Goal: Information Seeking & Learning: Understand process/instructions

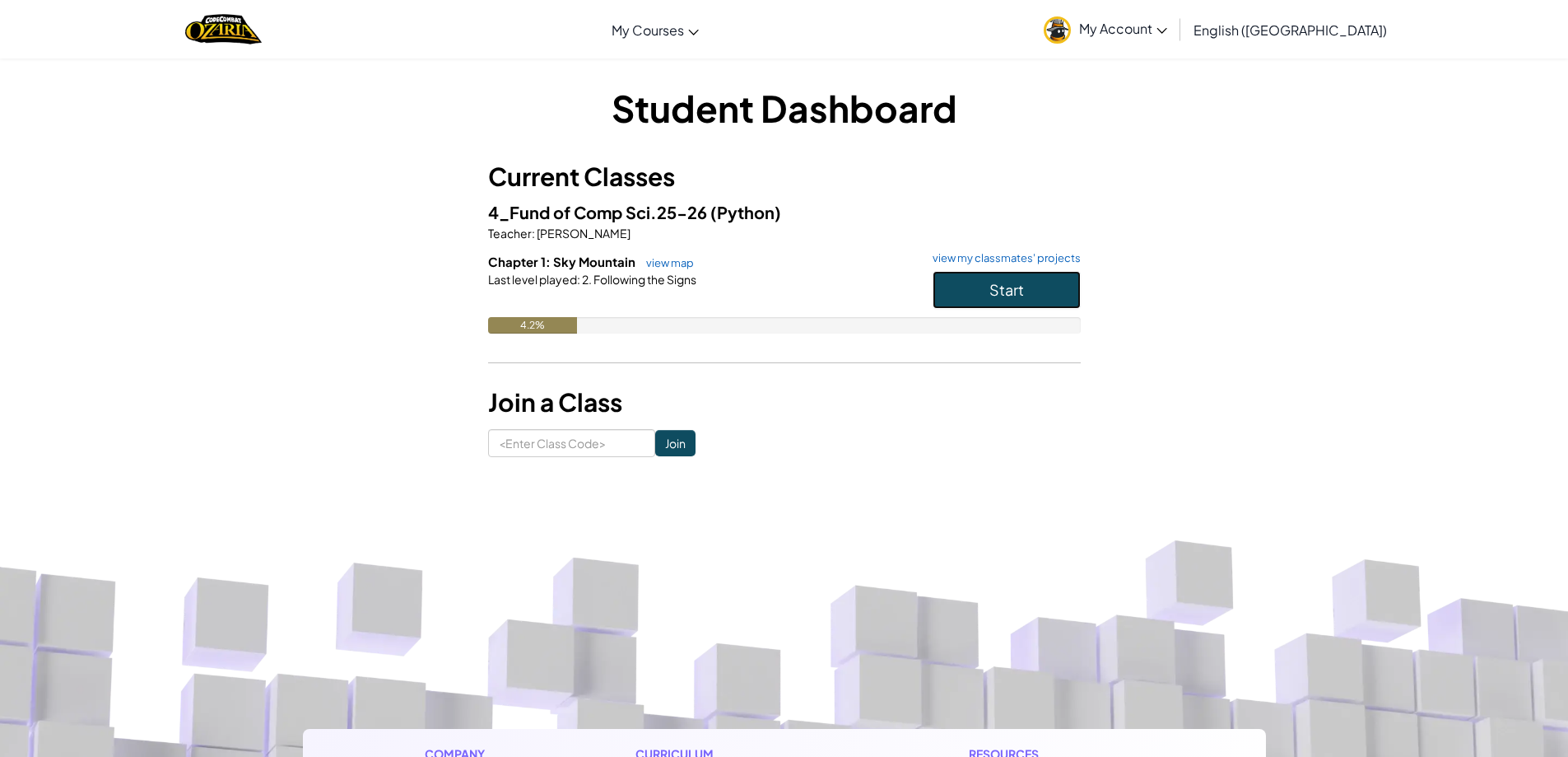
click at [1038, 273] on button "Start" at bounding box center [1007, 290] width 148 height 38
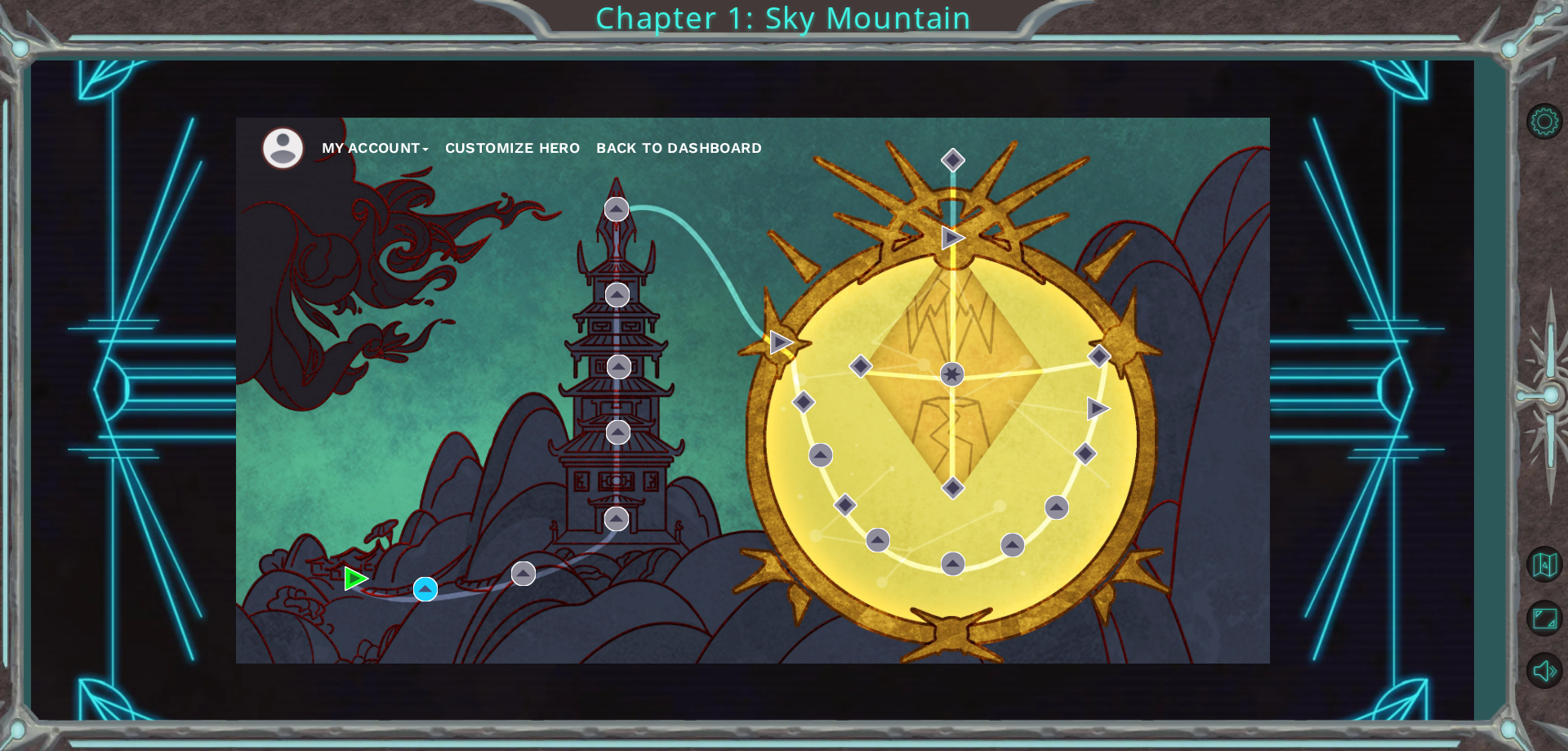
click at [443, 581] on div "My Account Customize Hero Back to Dashboard" at bounding box center [752, 391] width 1034 height 546
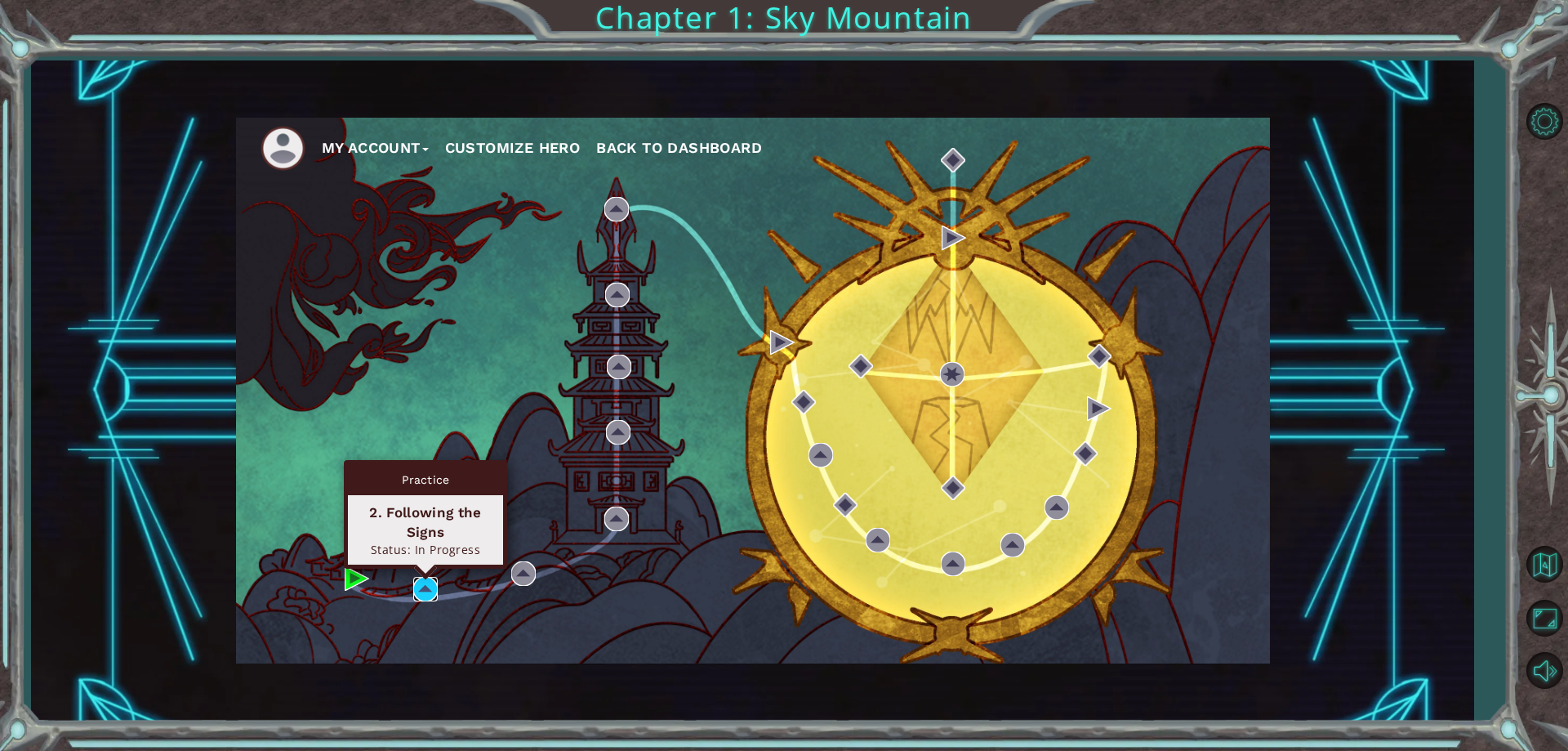
click at [426, 581] on img at bounding box center [426, 589] width 25 height 25
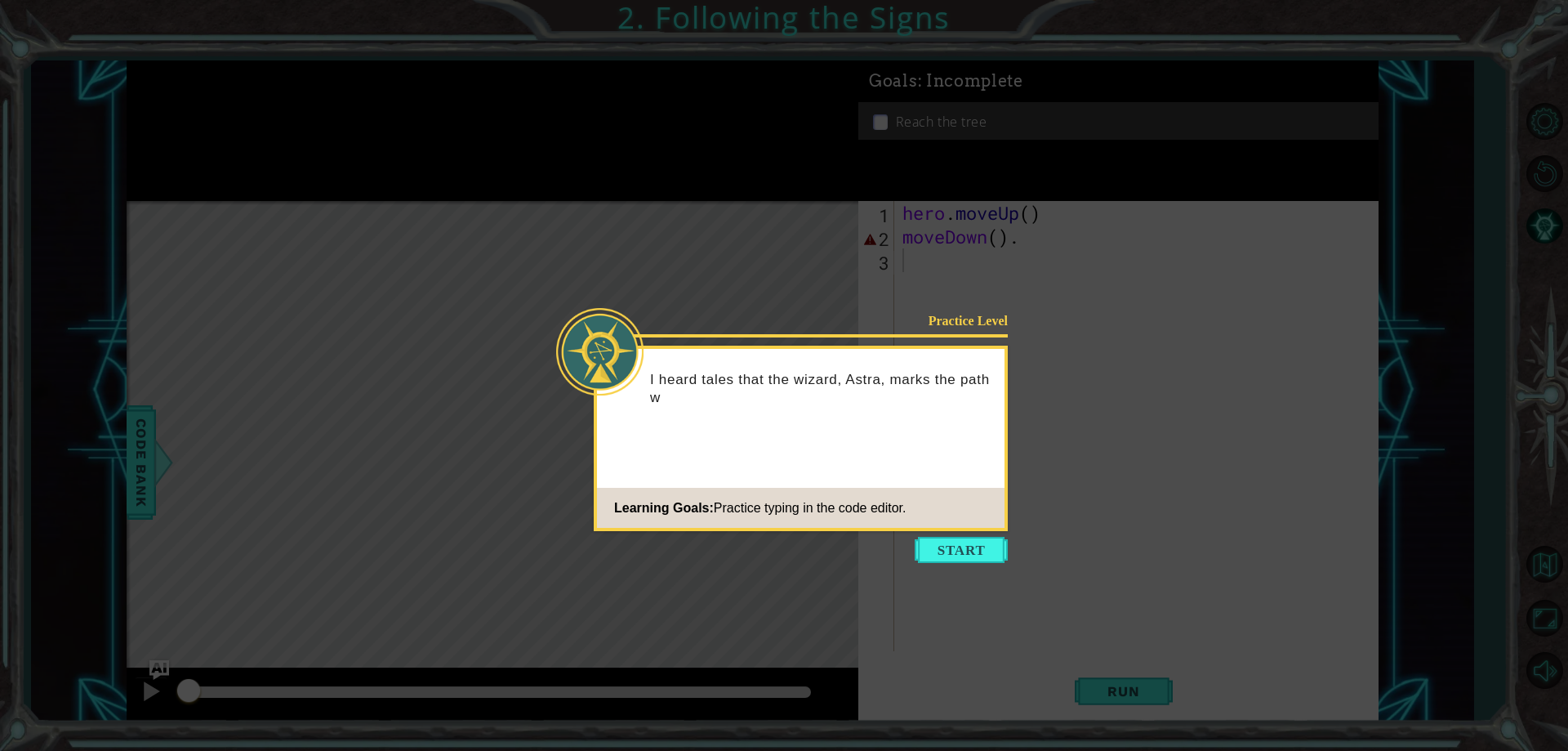
click at [1029, 567] on icon at bounding box center [784, 376] width 1568 height 751
click at [971, 567] on icon at bounding box center [784, 376] width 1568 height 751
click at [991, 555] on button "Start" at bounding box center [961, 549] width 93 height 26
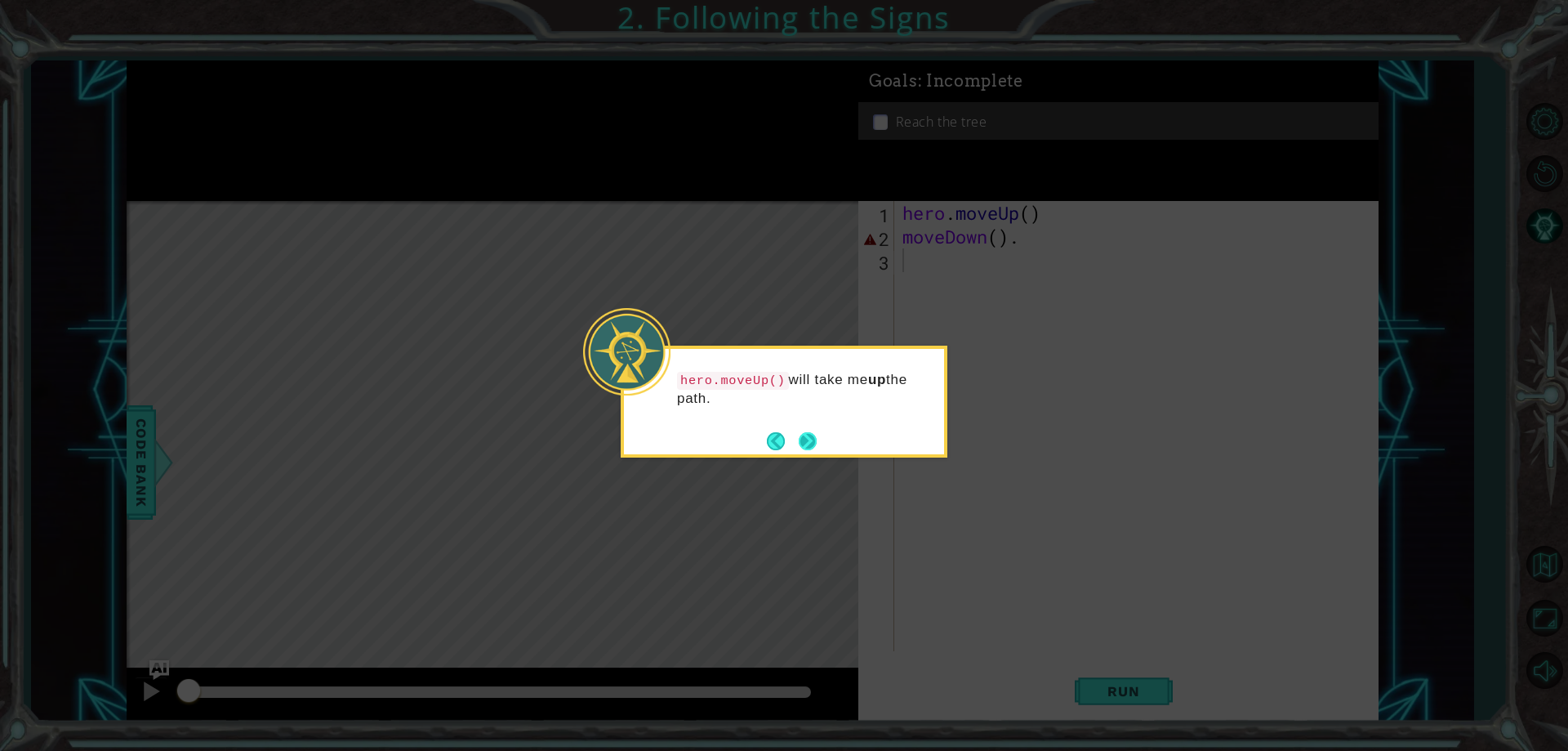
click at [803, 439] on button "Next" at bounding box center [808, 441] width 18 height 18
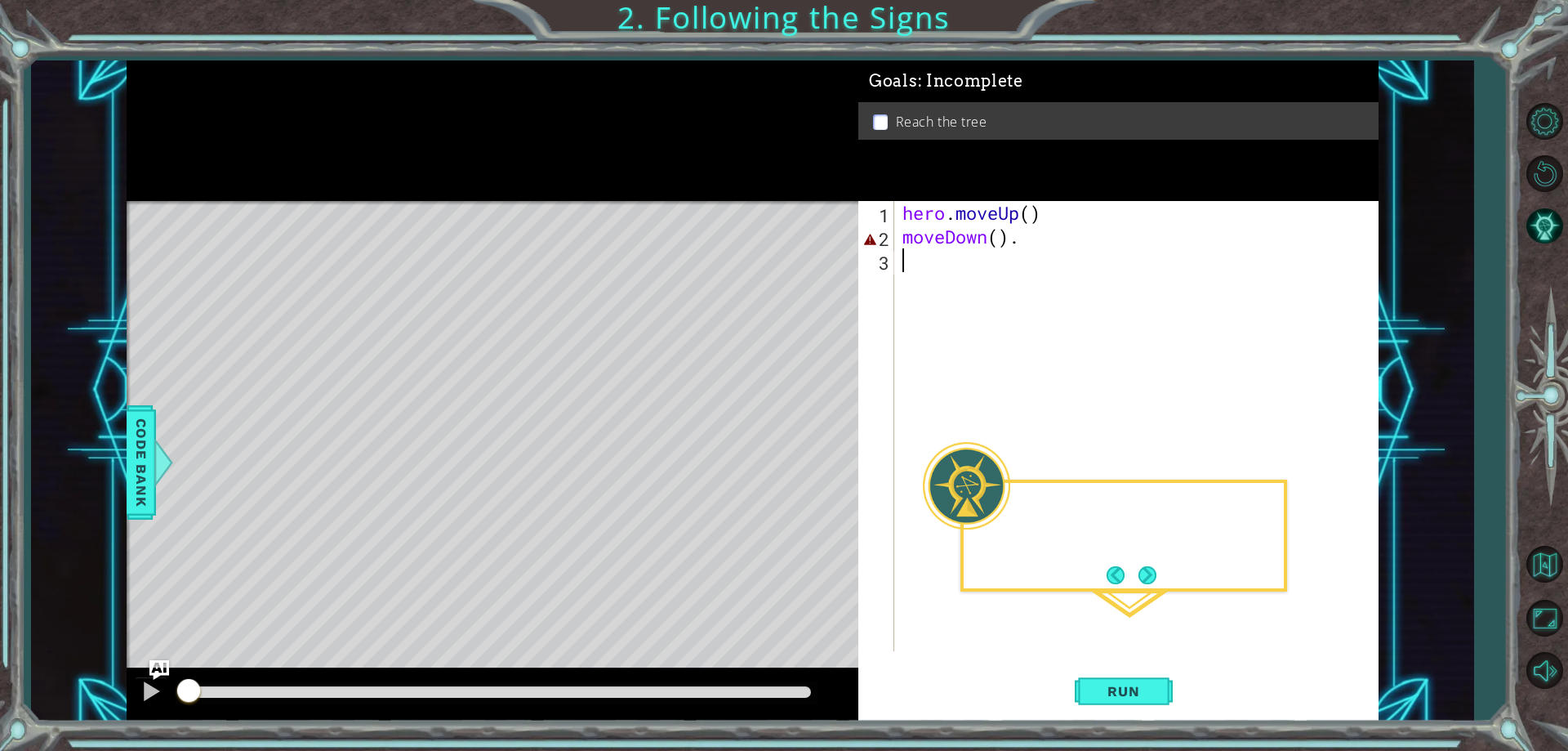
click at [803, 439] on div "Level Map" at bounding box center [504, 441] width 754 height 481
click at [1134, 572] on button "Back" at bounding box center [1123, 575] width 32 height 18
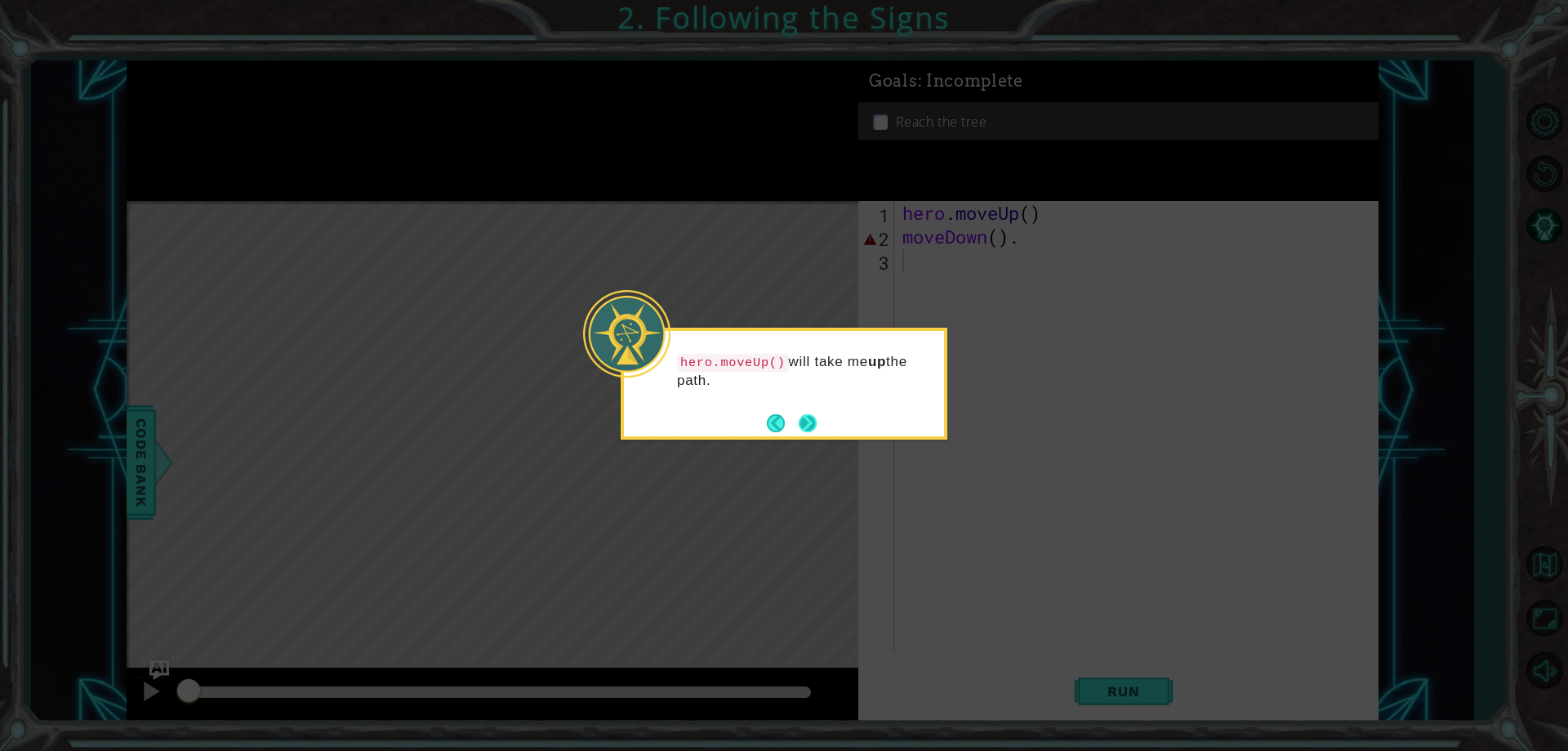
click at [799, 415] on button "Next" at bounding box center [808, 423] width 18 height 18
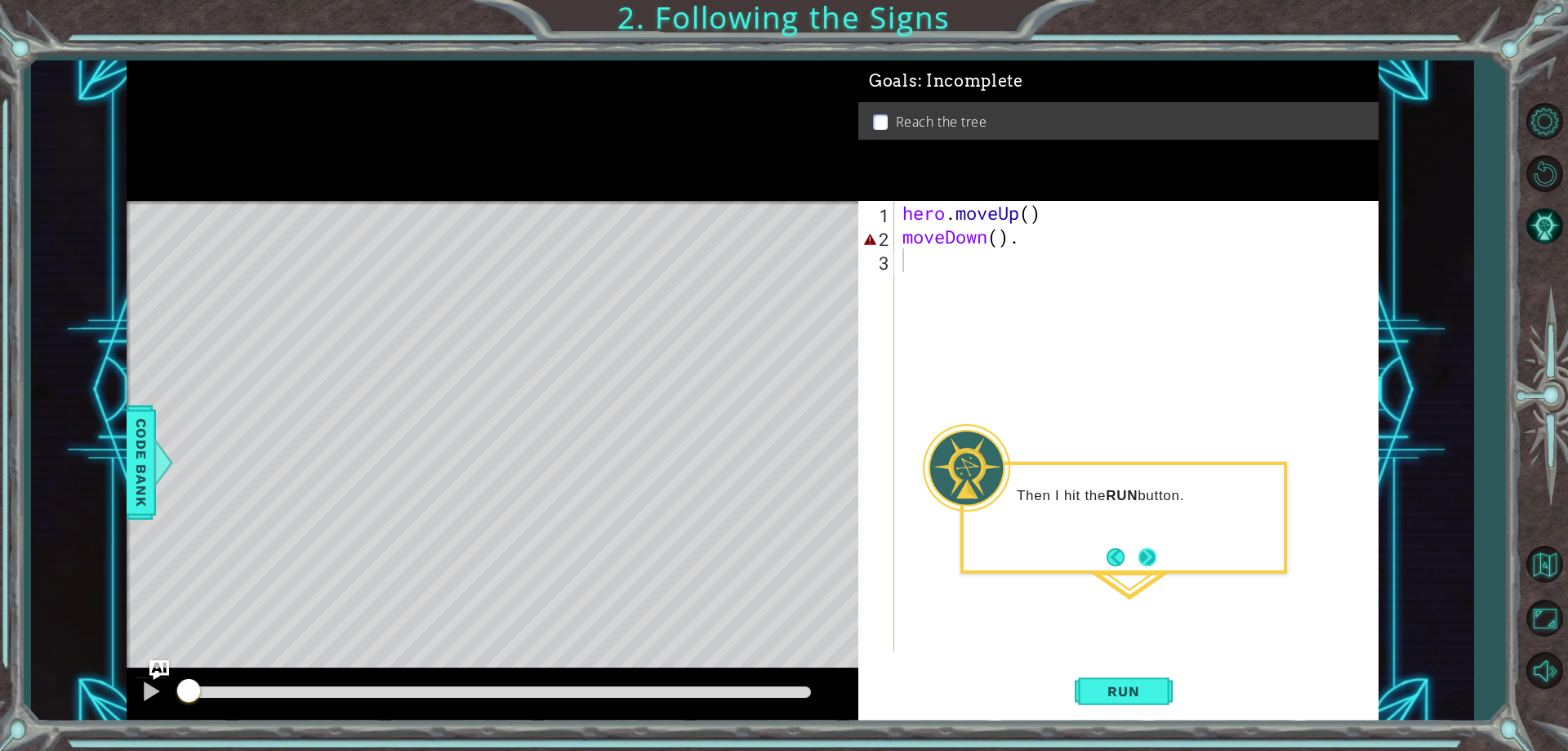
click at [1143, 565] on button "Next" at bounding box center [1147, 557] width 18 height 18
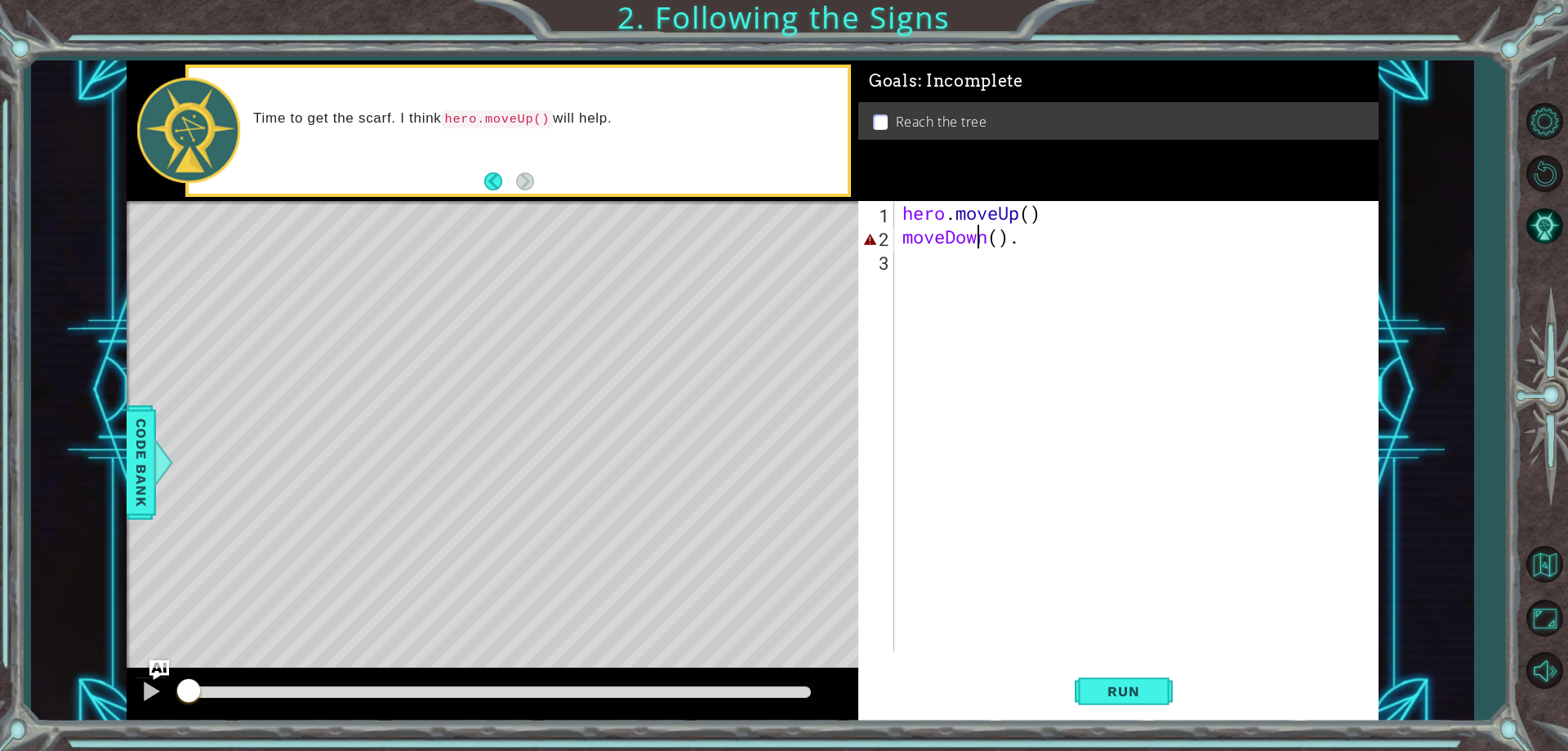
click at [983, 232] on div "hero . moveUp ( ) moveDown ( ) ." at bounding box center [1139, 449] width 482 height 497
click at [989, 241] on div "hero . moveUp ( ) moveDown ( ) ." at bounding box center [1139, 449] width 482 height 497
click at [441, 137] on div "Time to get the scarf. I think hero.moveUp() will help." at bounding box center [544, 130] width 606 height 59
click at [895, 229] on div "moveDown(). 1 2 3 hero . moveUp ( ) moveDown ( ) . הההההההההההההההההההההההההההה…" at bounding box center [1115, 425] width 515 height 450
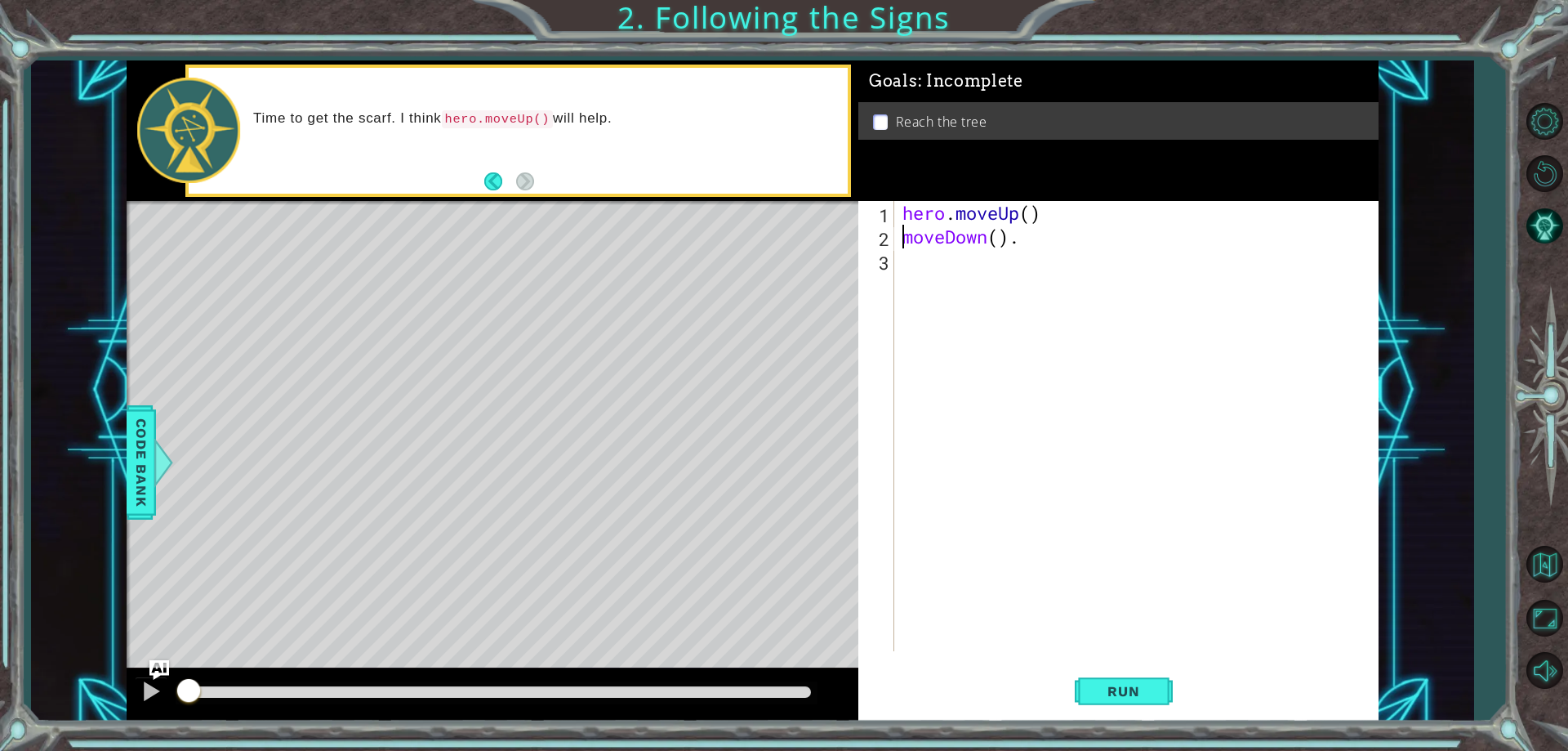
click at [902, 238] on div "hero . moveUp ( ) moveDown ( ) ." at bounding box center [1139, 449] width 482 height 497
click at [951, 257] on div "hero. moveUp press enter" at bounding box center [1045, 280] width 309 height 59
click at [1136, 700] on button "Run" at bounding box center [1123, 692] width 98 height 52
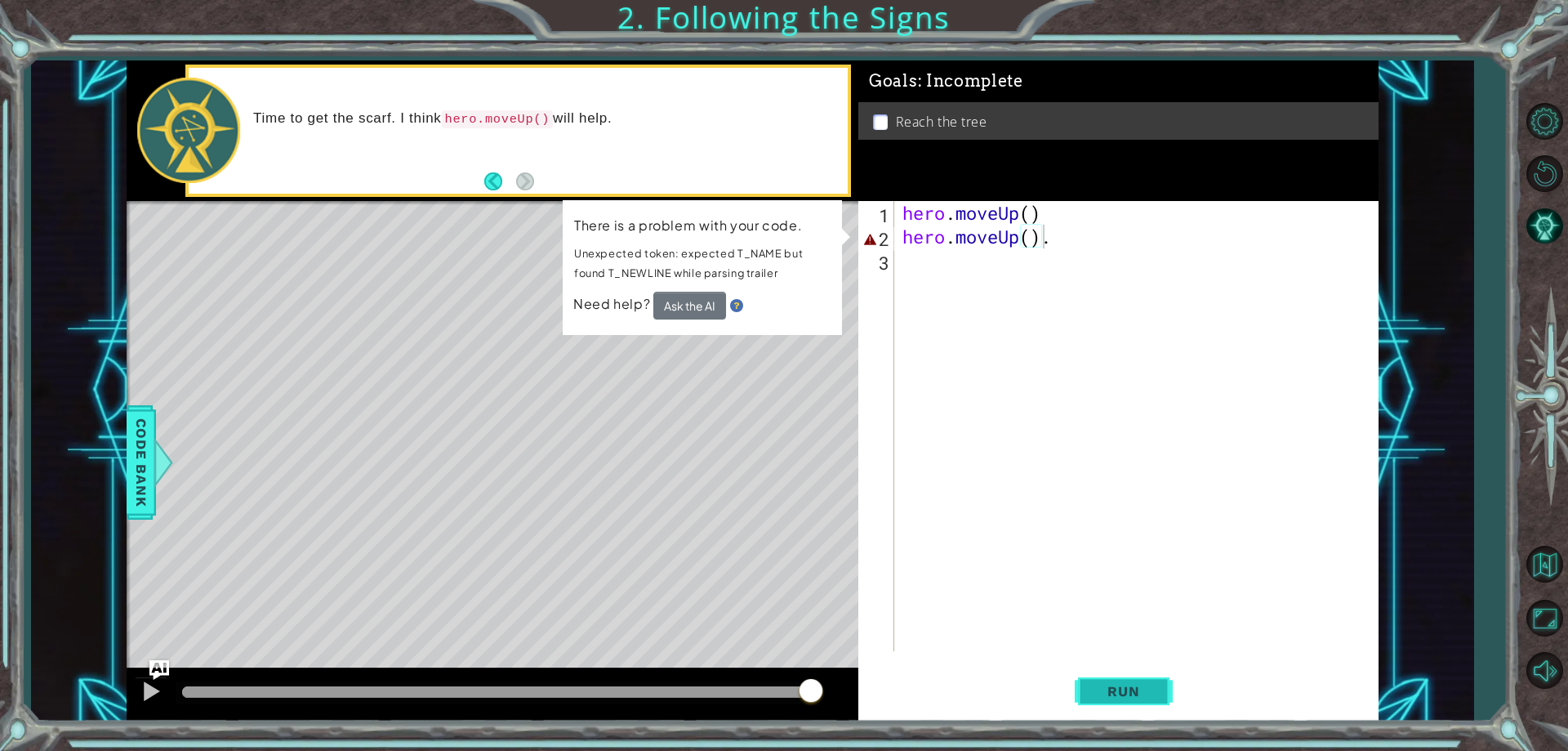
drag, startPoint x: 1123, startPoint y: 711, endPoint x: 1111, endPoint y: 691, distance: 23.3
click at [1111, 691] on button "Run" at bounding box center [1123, 692] width 98 height 52
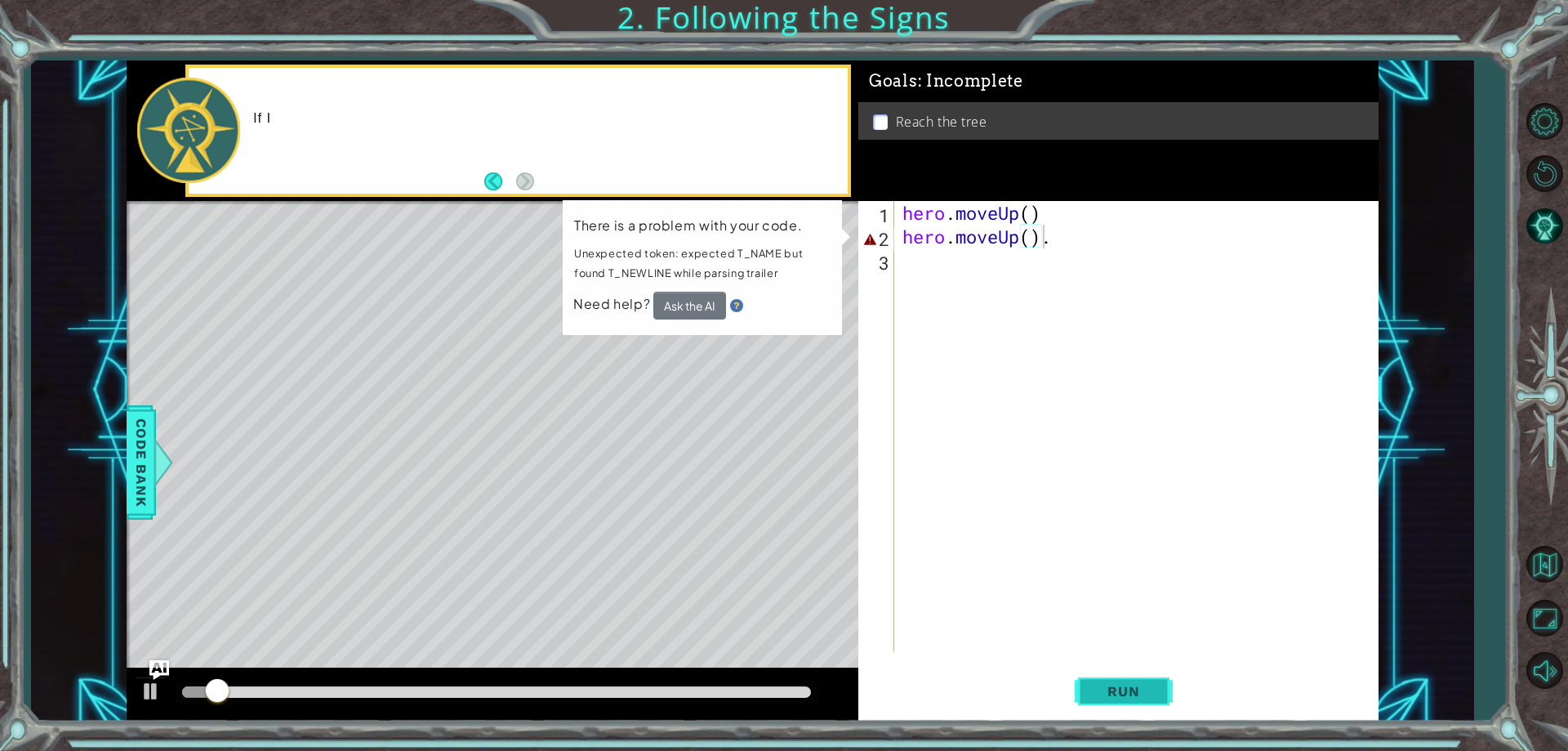
click at [1107, 687] on span "Run" at bounding box center [1123, 691] width 65 height 16
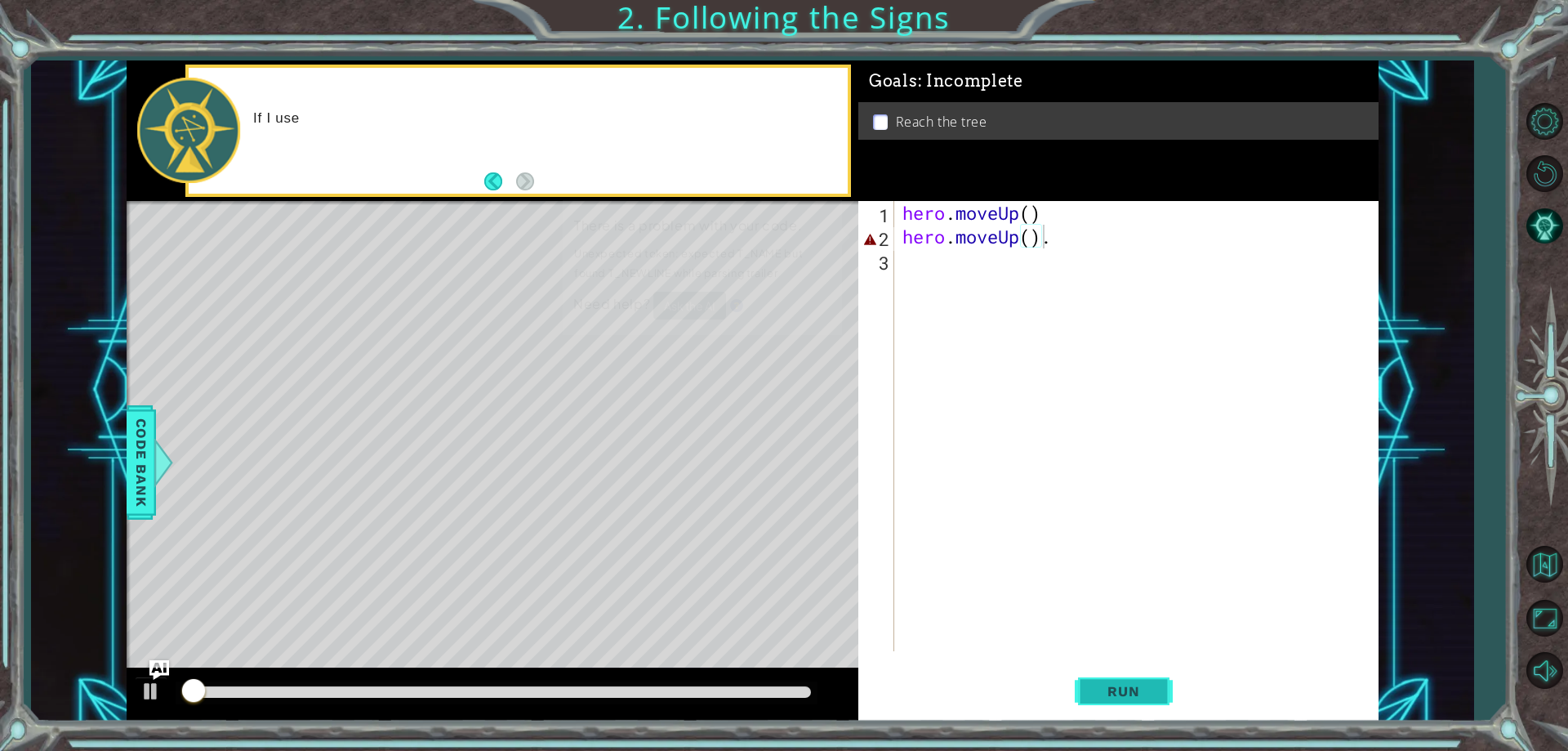
drag, startPoint x: 1115, startPoint y: 690, endPoint x: 1109, endPoint y: 673, distance: 18.0
click at [1117, 691] on span "Run" at bounding box center [1123, 691] width 65 height 16
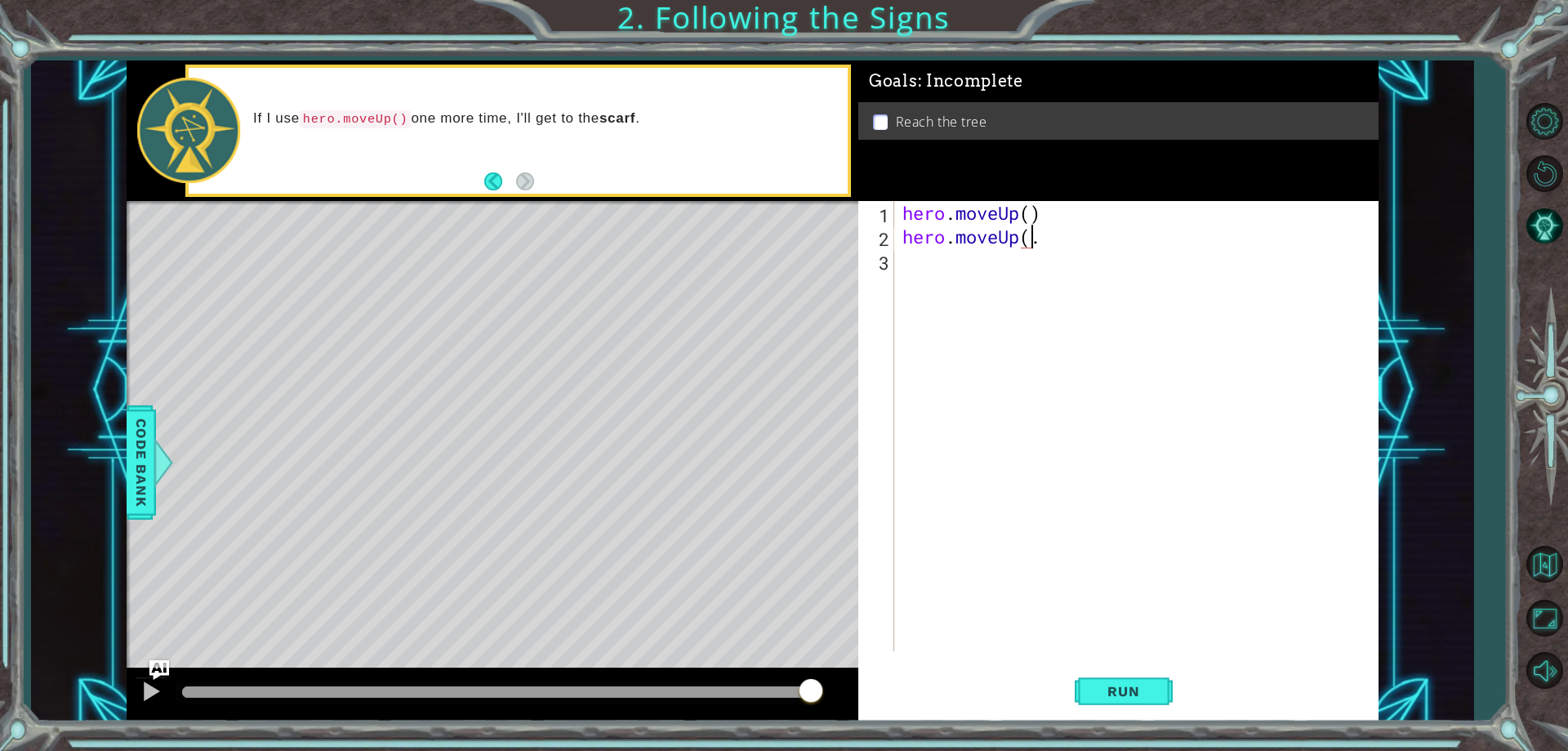
scroll to position [0, 5]
click at [1055, 241] on div "hero . moveUp ( ) hero . moveUp ( ) ." at bounding box center [1139, 449] width 482 height 497
type textarea "hero.moveUp()"
click at [1128, 706] on button "Run" at bounding box center [1123, 692] width 98 height 52
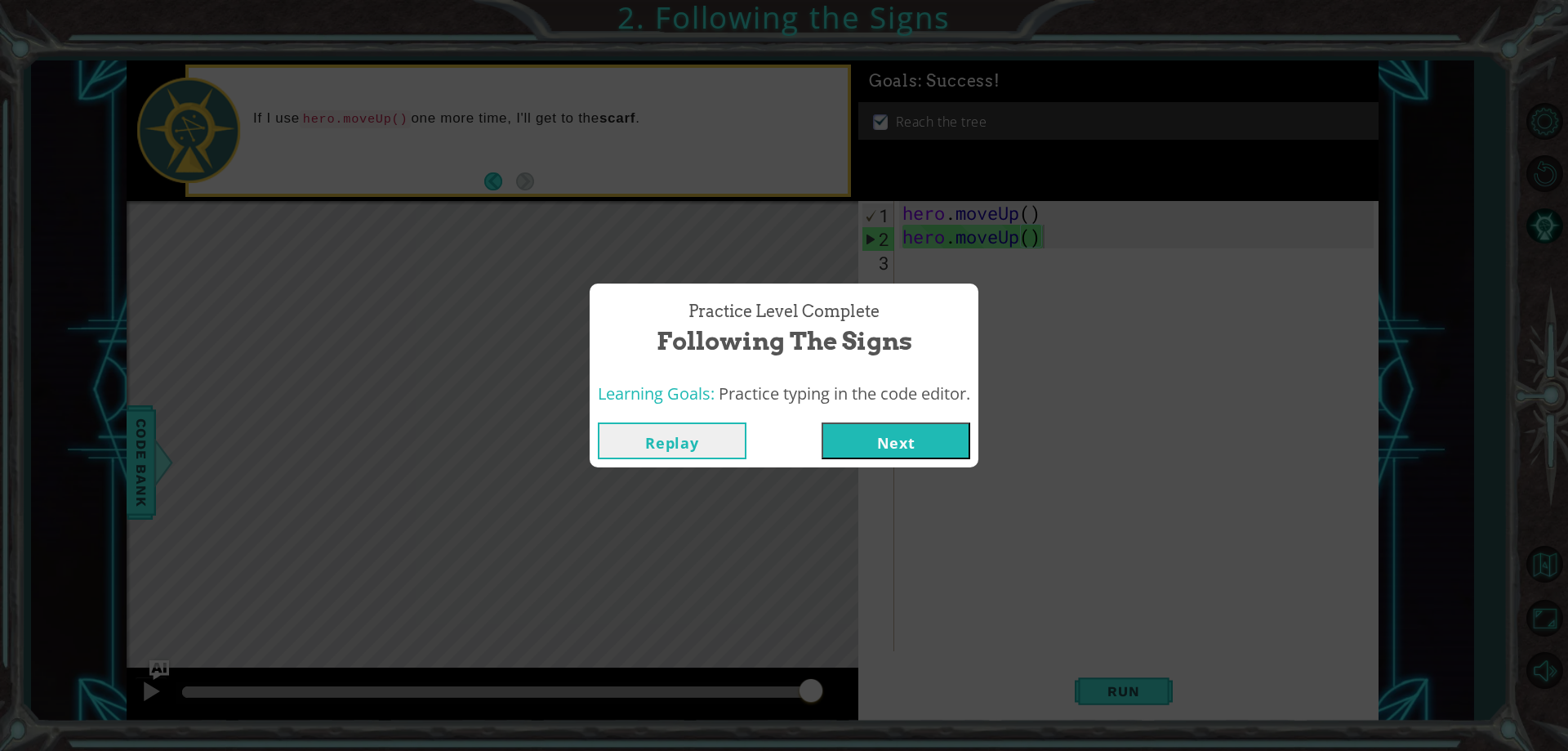
click at [893, 435] on button "Next" at bounding box center [895, 440] width 148 height 36
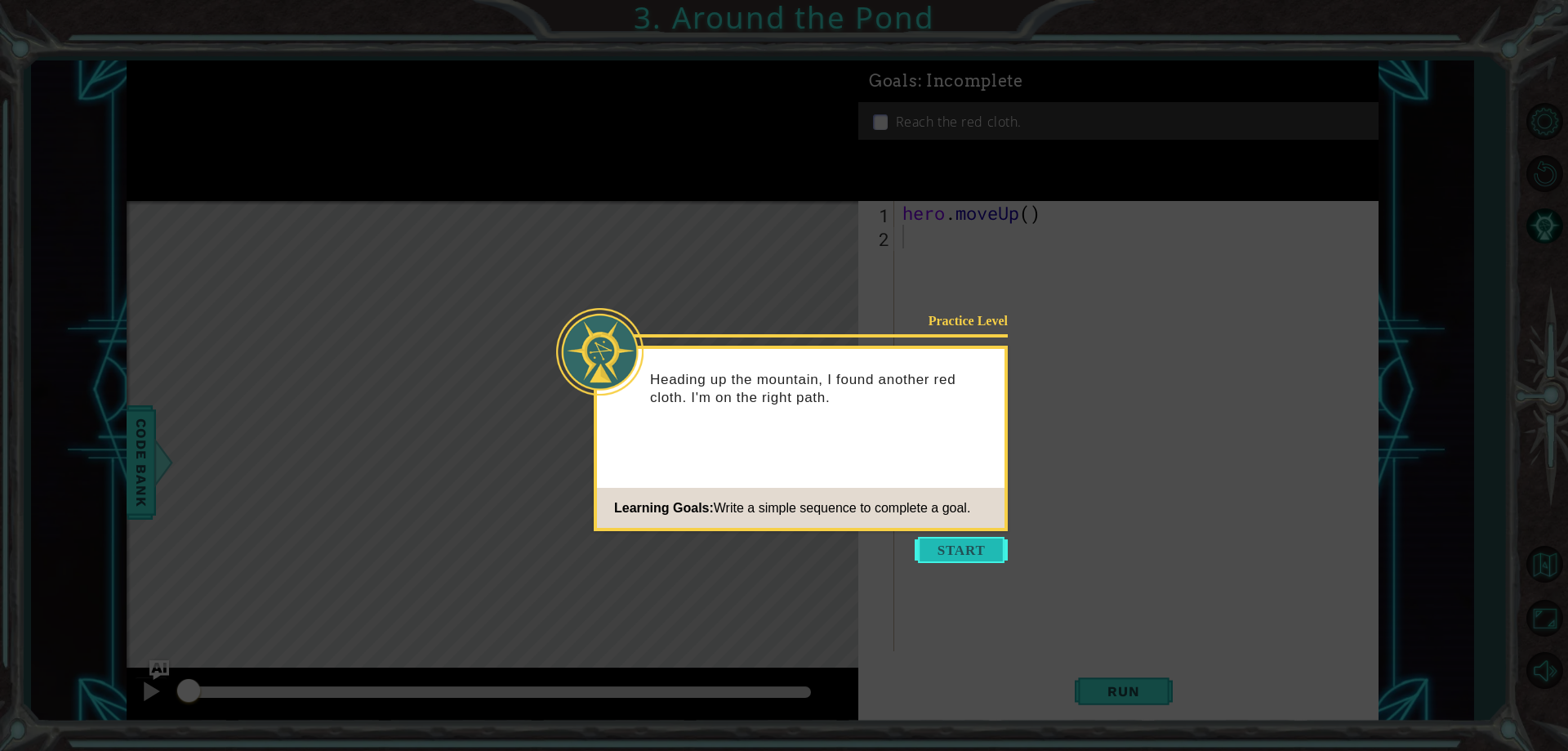
click at [934, 541] on button "Start" at bounding box center [961, 549] width 93 height 26
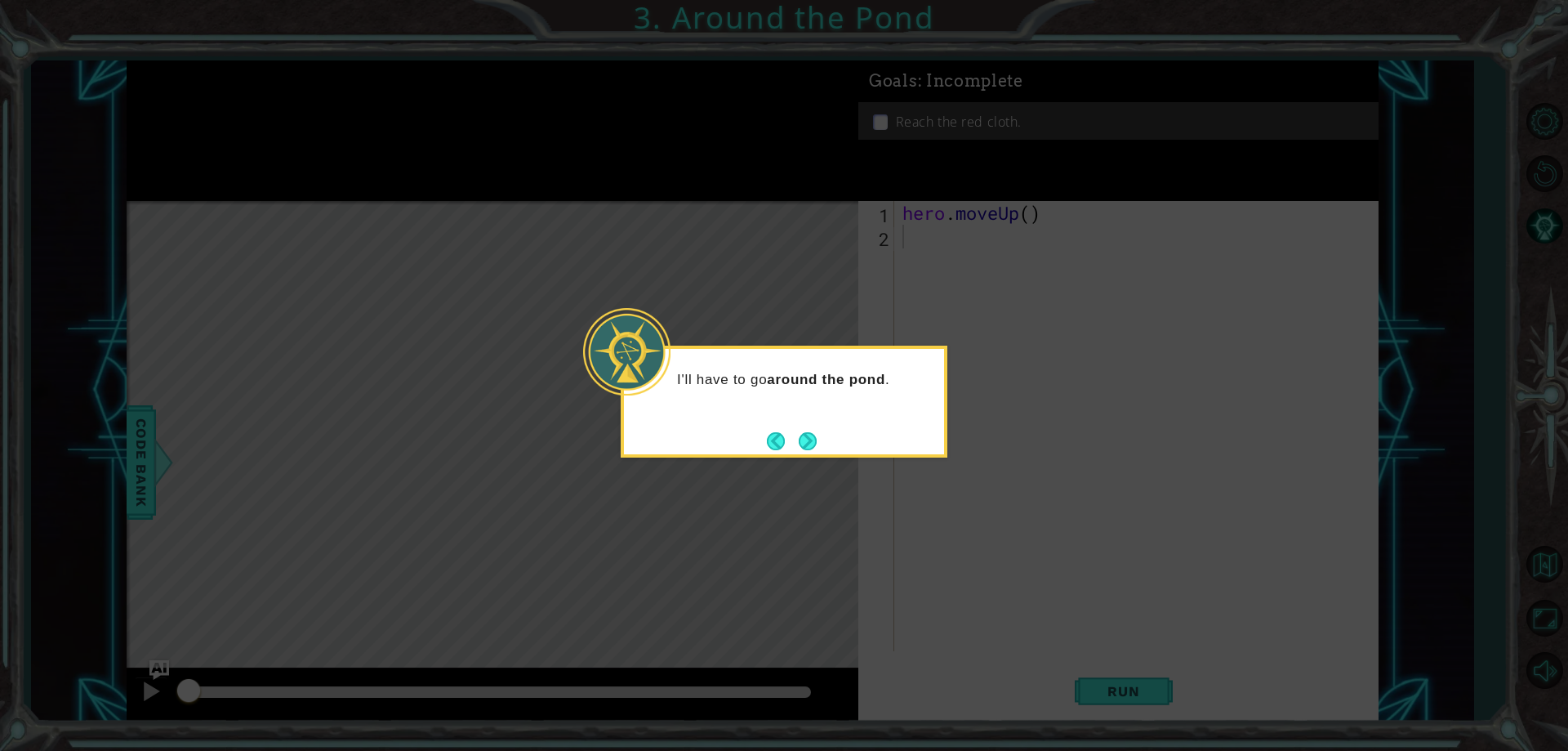
click at [806, 415] on div "I'll have to go around the pond ." at bounding box center [784, 387] width 320 height 65
click at [808, 429] on footer at bounding box center [792, 441] width 50 height 25
click at [800, 446] on button "Next" at bounding box center [808, 441] width 18 height 18
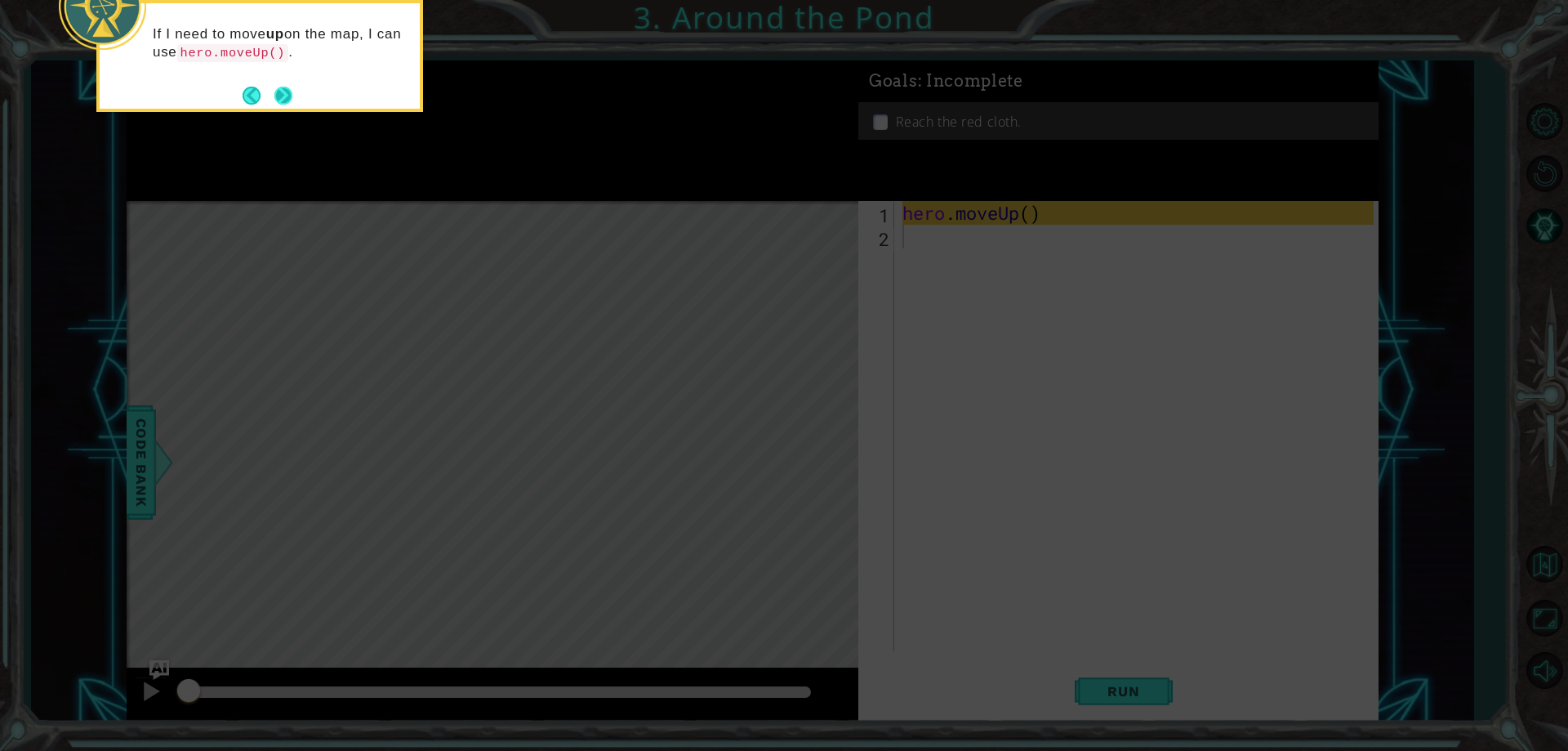
click at [282, 87] on button "Next" at bounding box center [283, 96] width 18 height 18
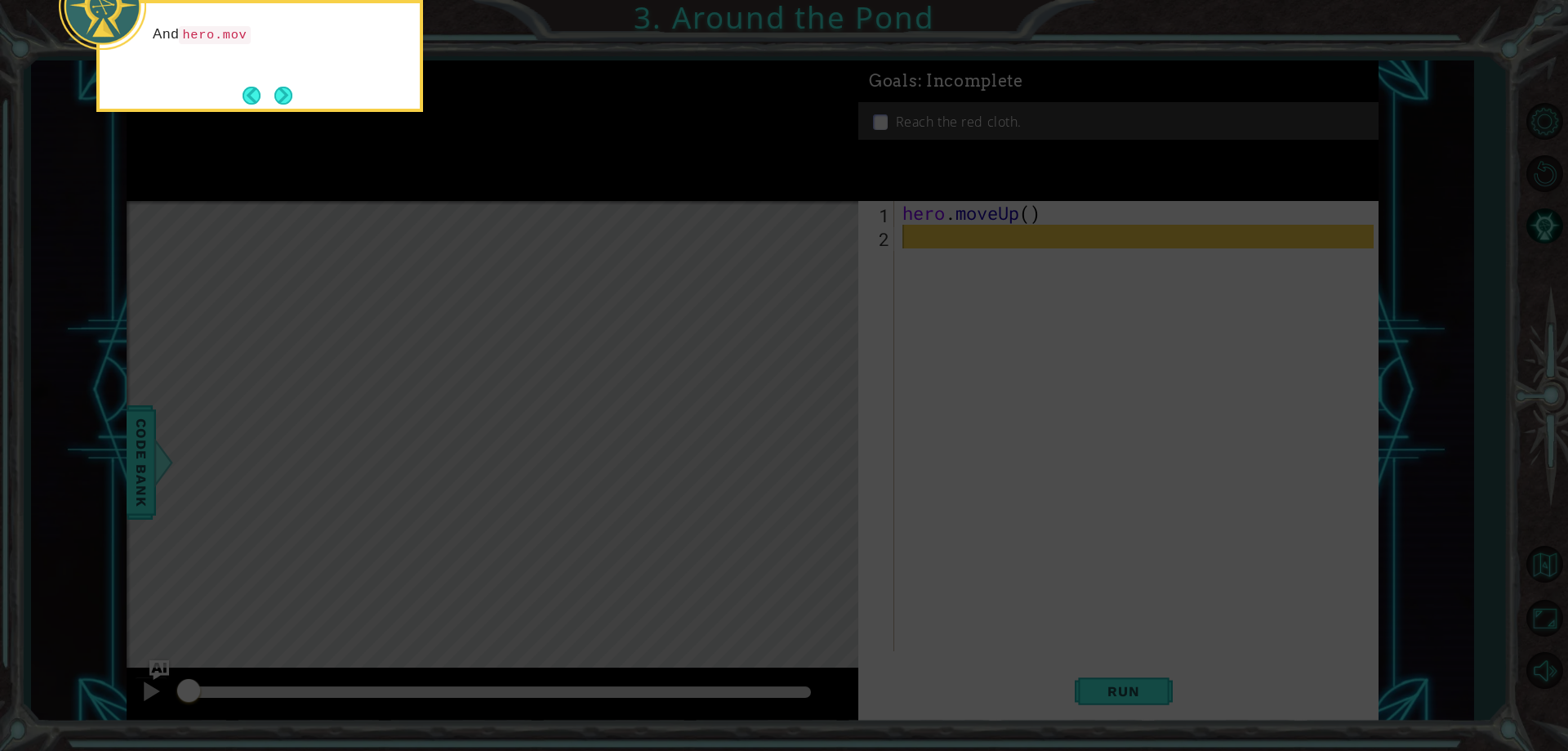
click at [282, 88] on button "Next" at bounding box center [283, 96] width 18 height 18
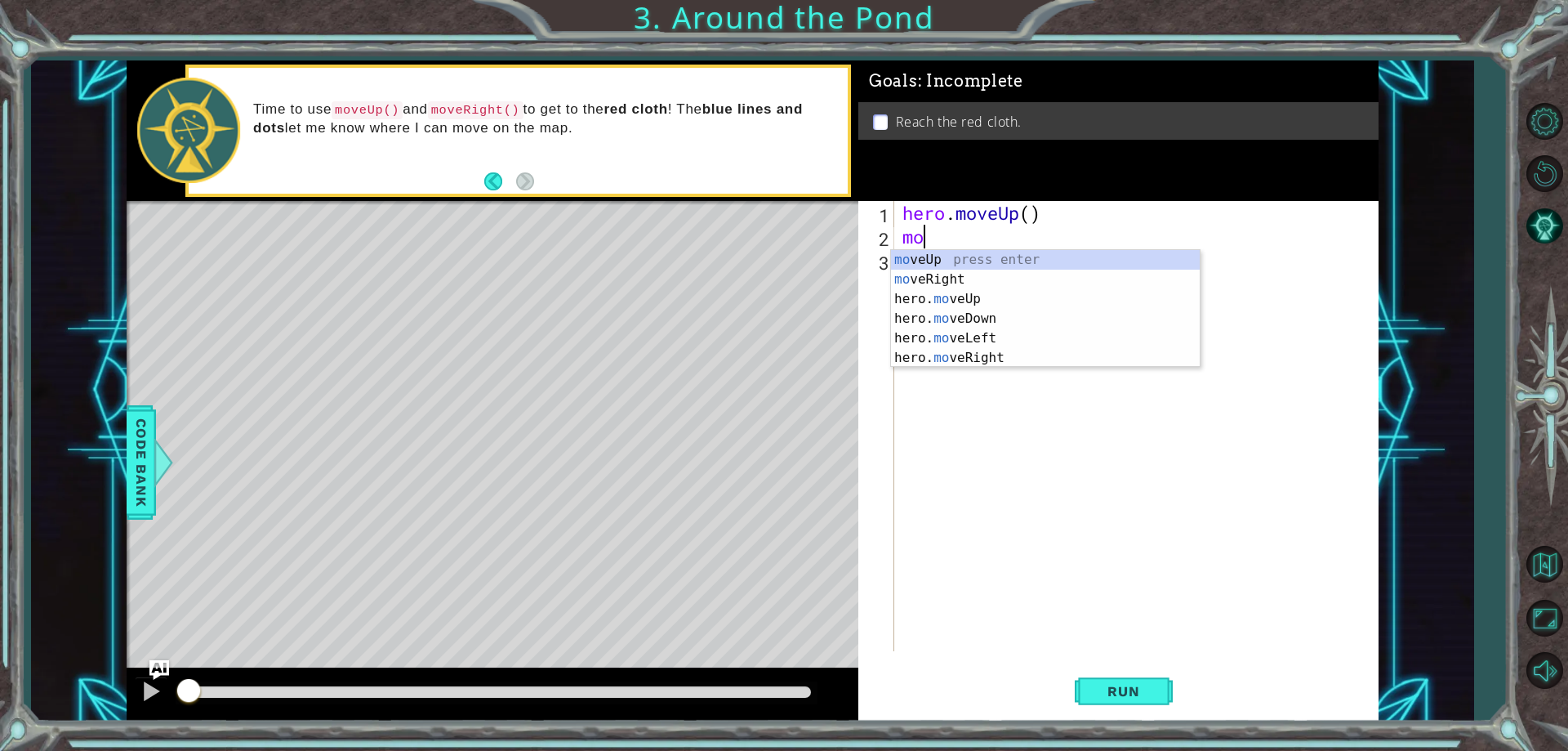
scroll to position [0, 1]
type textarea "move"
click at [967, 258] on div "move Up press enter move Right press enter hero. move Up press enter hero. move…" at bounding box center [1045, 328] width 309 height 157
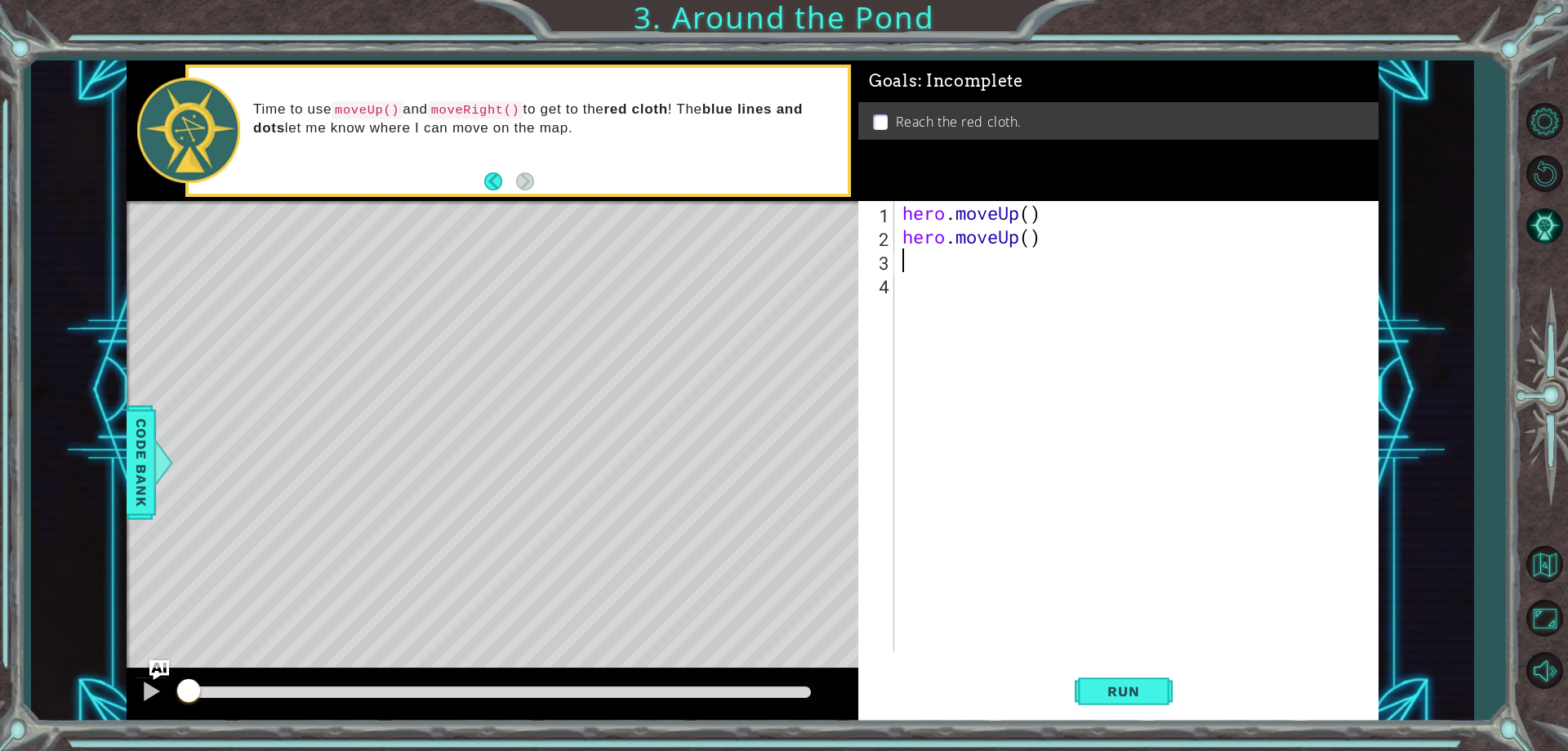
scroll to position [0, 0]
type textarea "m"
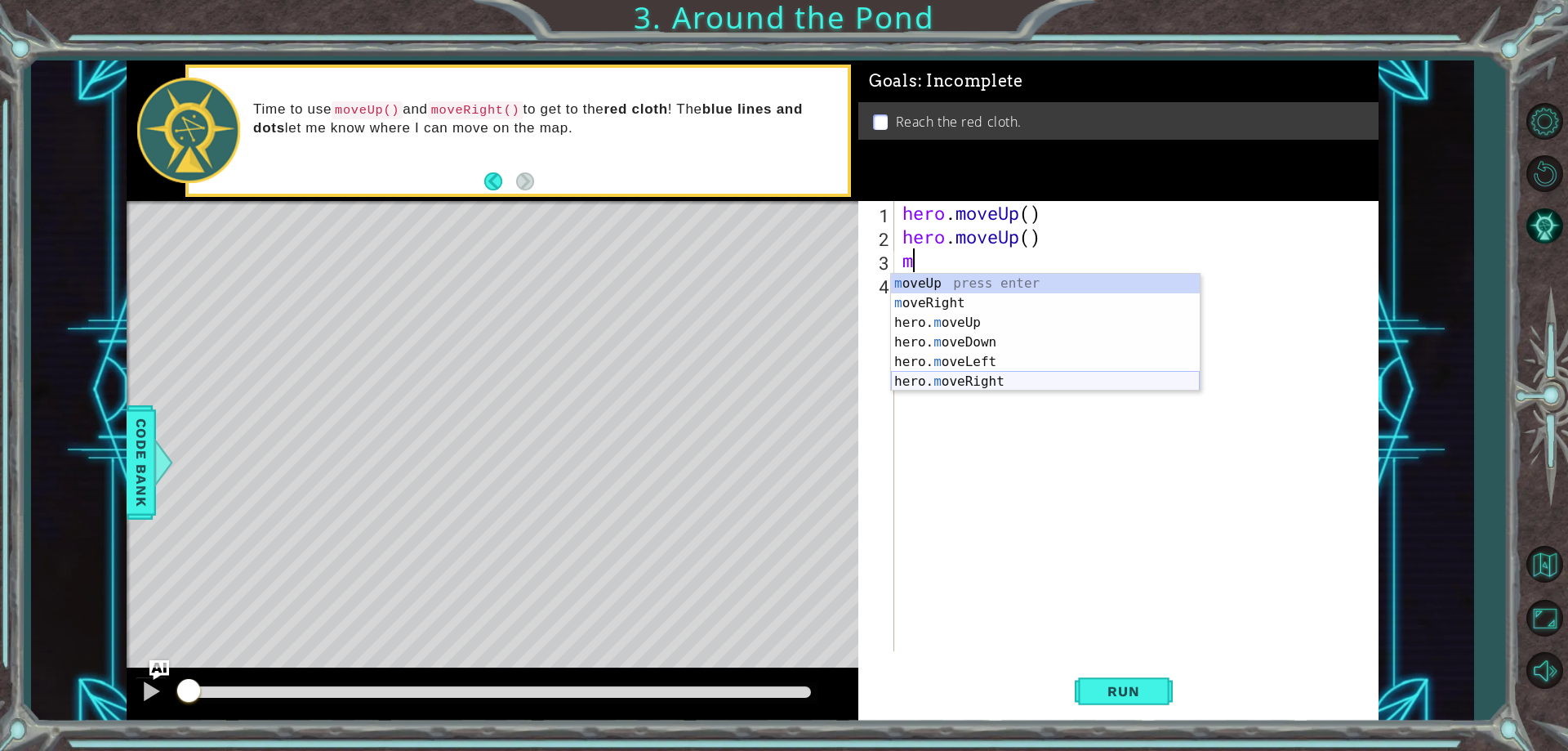
drag, startPoint x: 961, startPoint y: 384, endPoint x: 1029, endPoint y: 455, distance: 98.3
click at [963, 385] on div "m oveUp press enter m oveRight press enter hero. m oveUp press enter hero. m ov…" at bounding box center [1045, 352] width 309 height 157
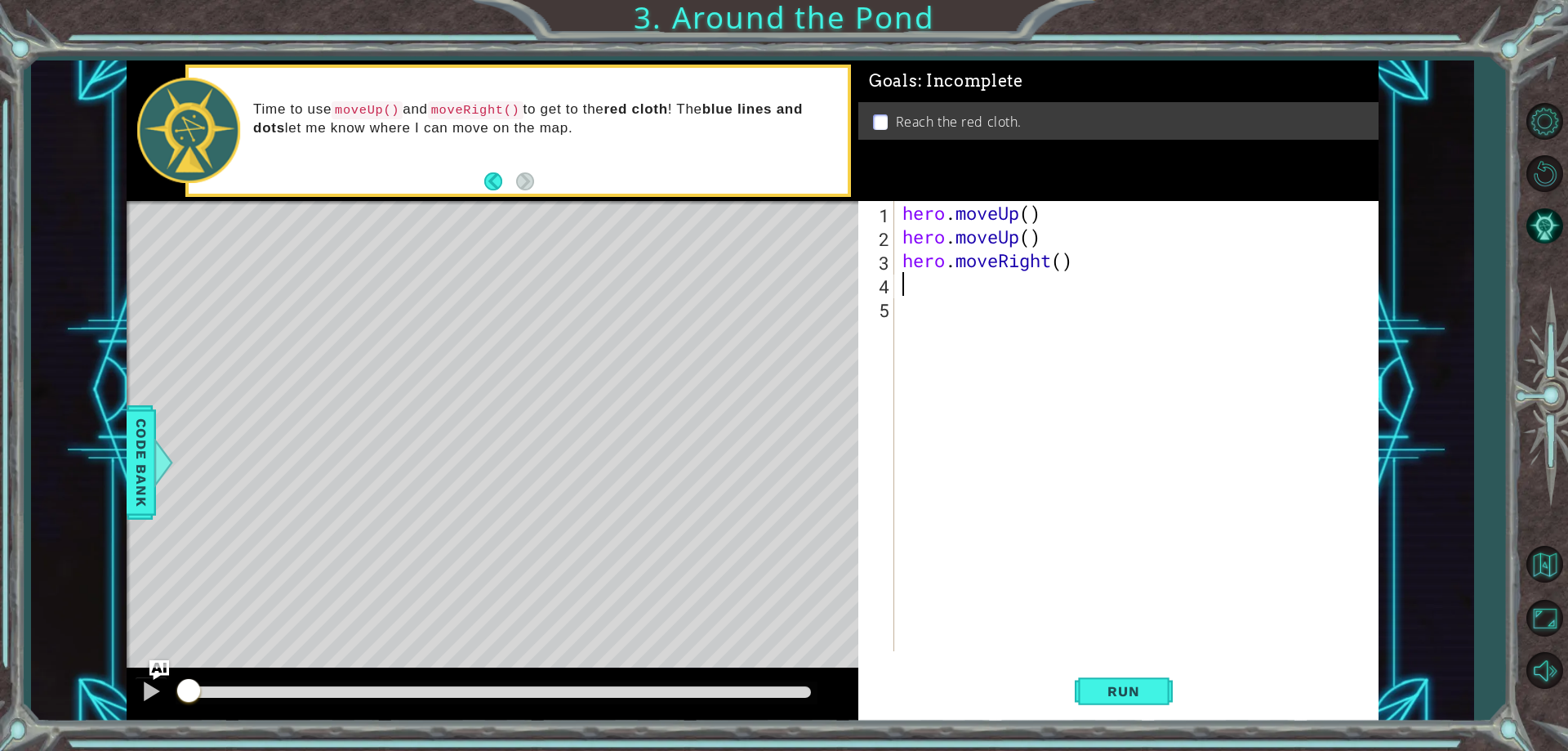
click at [905, 288] on div "hero . moveUp ( ) hero . moveUp ( ) hero . moveRight ( )" at bounding box center [1139, 449] width 482 height 497
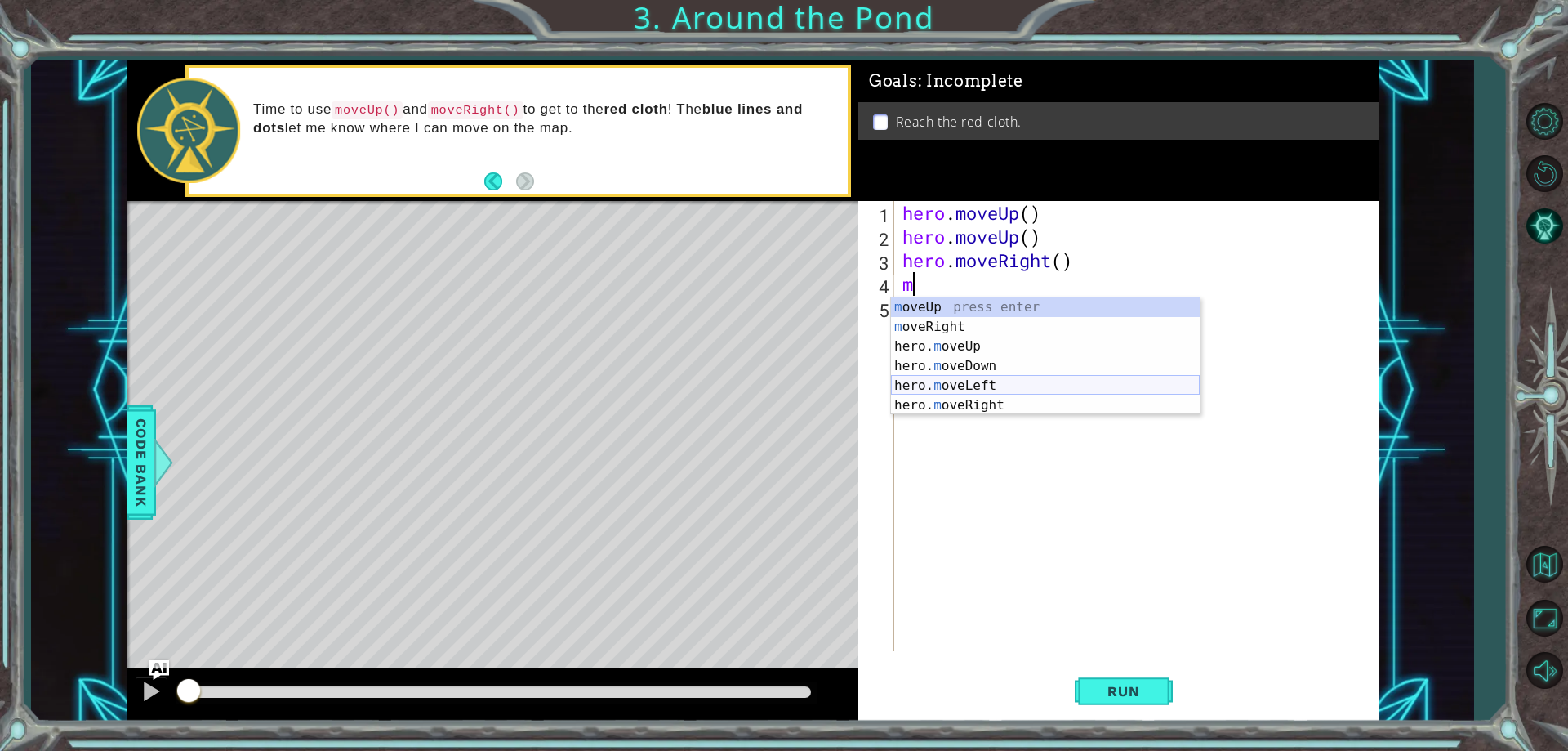
click at [966, 391] on div "m oveUp press enter m oveRight press enter hero. m oveUp press enter hero. m ov…" at bounding box center [1045, 376] width 309 height 157
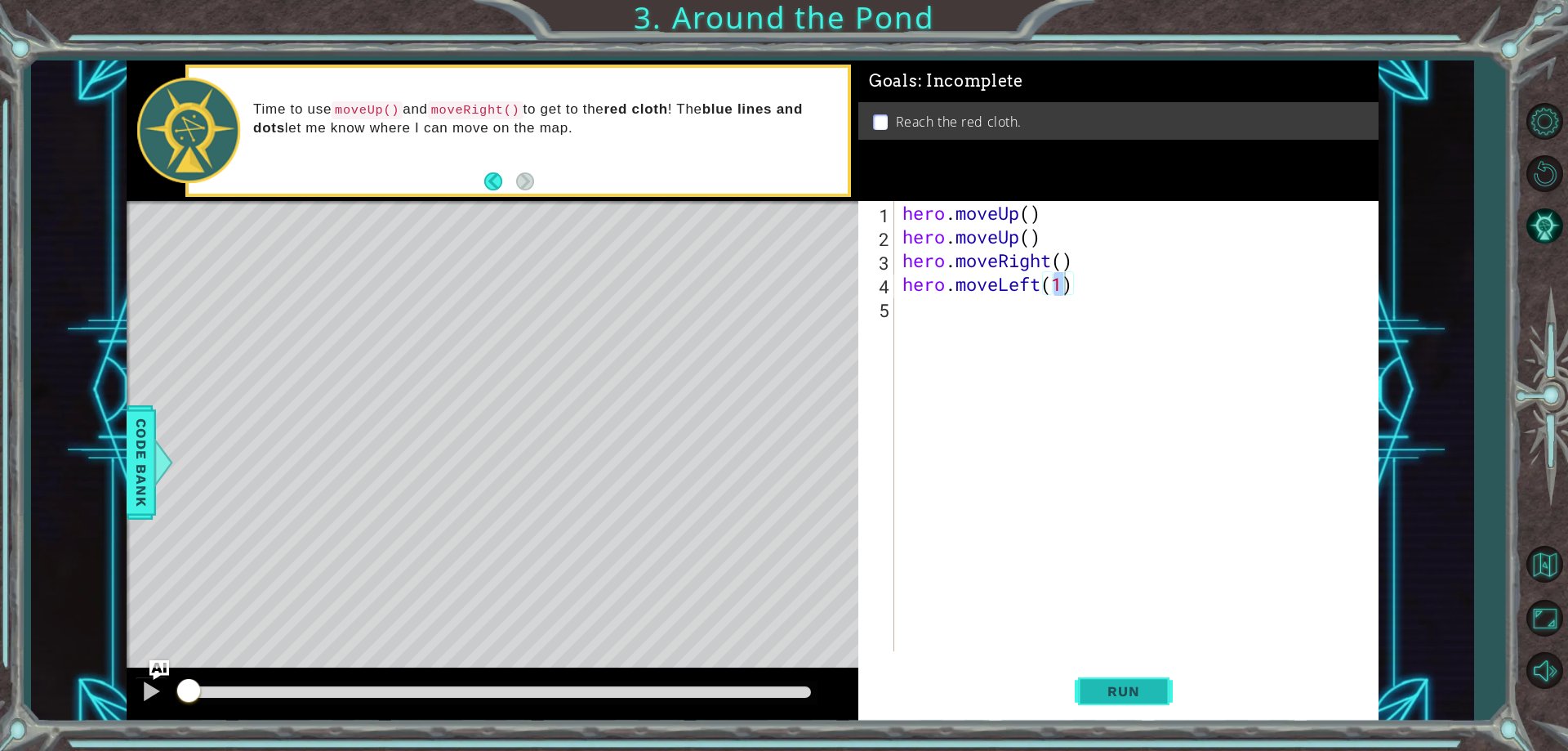
click at [1086, 685] on button "Run" at bounding box center [1123, 692] width 98 height 52
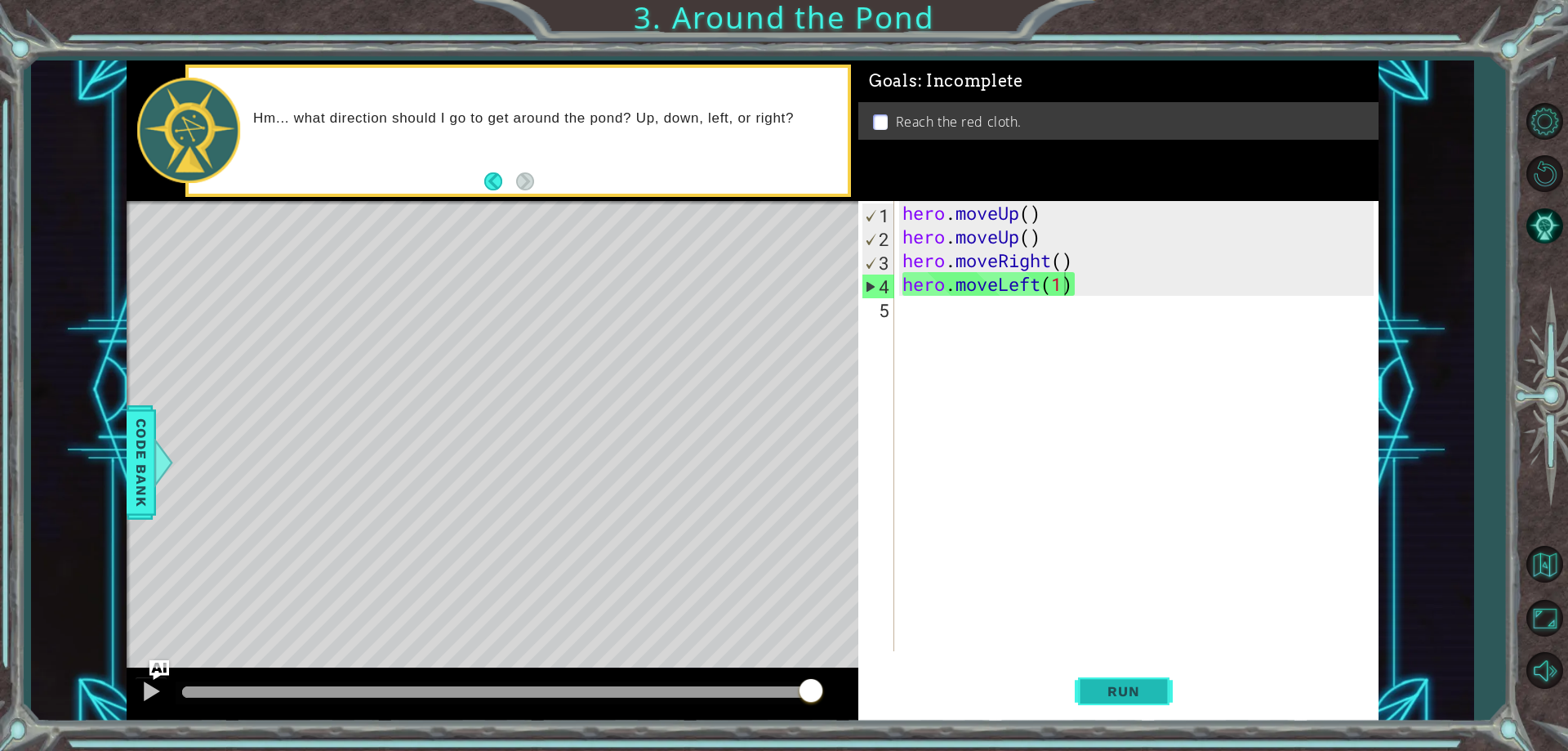
click at [1134, 691] on span "Run" at bounding box center [1123, 691] width 65 height 16
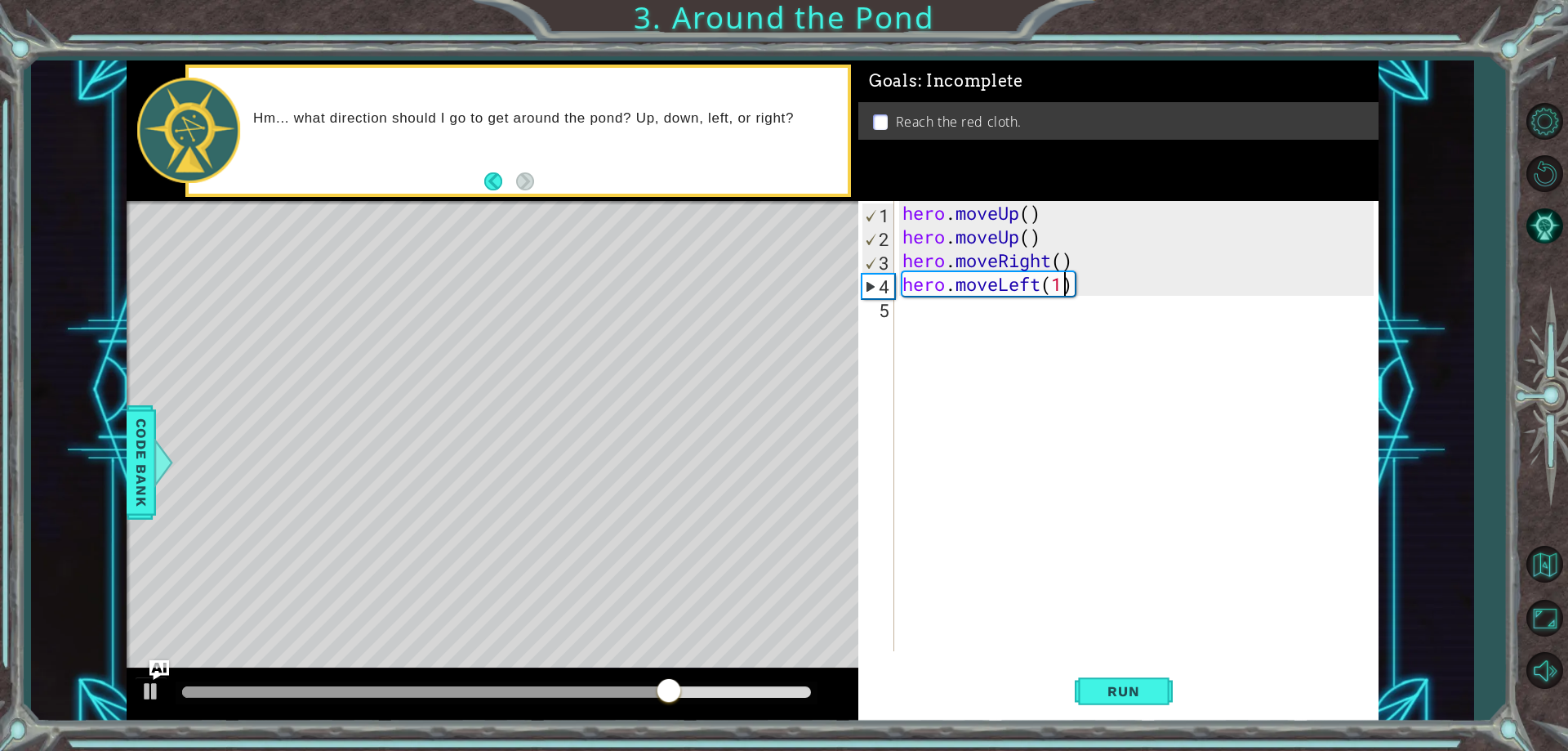
click at [1028, 275] on div "hero . moveUp ( ) hero . moveUp ( ) hero . moveRight ( ) hero . moveLeft ( 1 )" at bounding box center [1139, 449] width 482 height 497
click at [1052, 293] on div "hero . moveUp ( ) hero . moveUp ( ) hero . moveRight ( ) hero . moveLeft ( 1 )" at bounding box center [1139, 449] width 482 height 497
click at [1080, 290] on div "hero . moveUp ( ) hero . moveUp ( ) hero . moveRight ( ) hero . moveLeft ( 1 )" at bounding box center [1139, 449] width 482 height 497
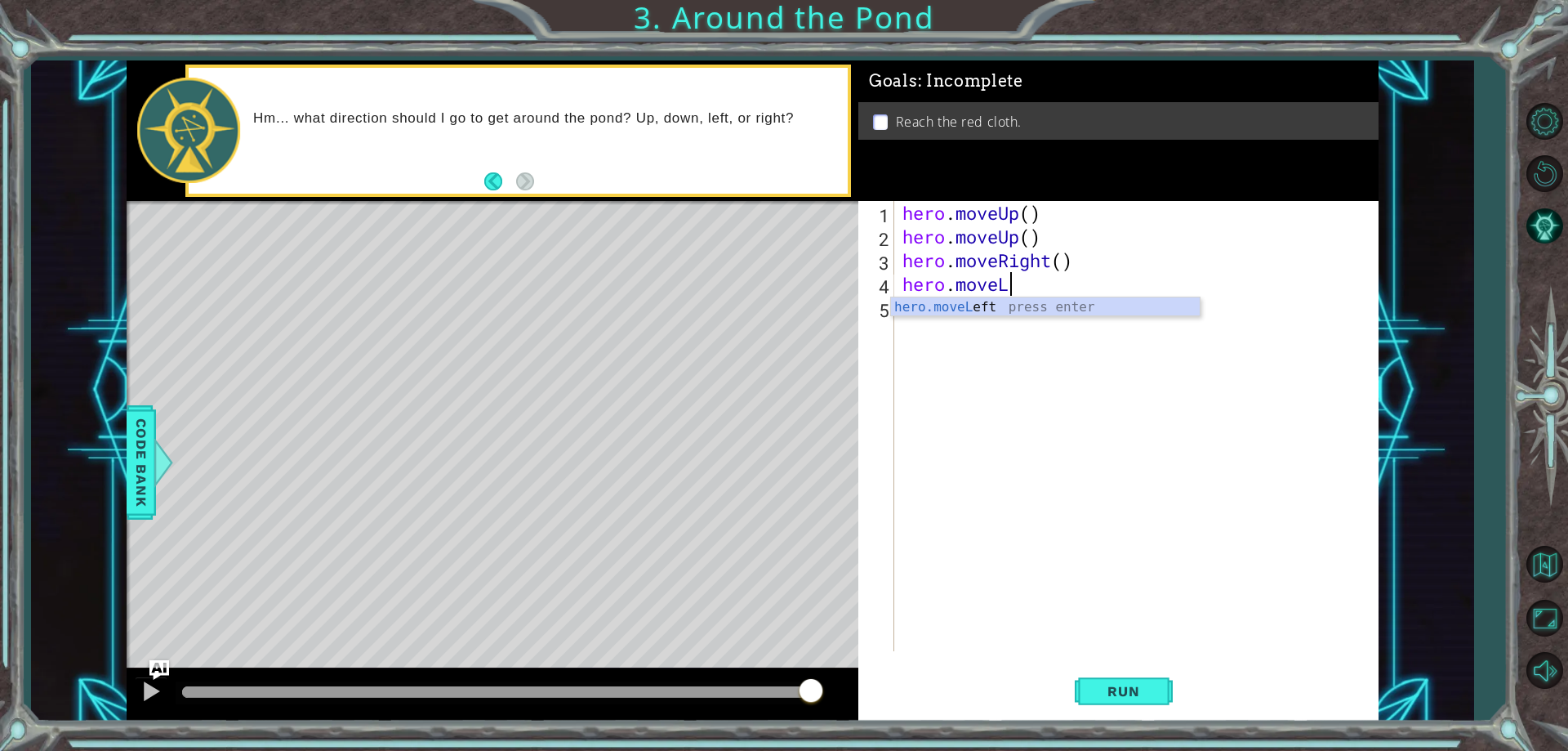
type textarea "hero.move"
click at [1009, 326] on div "hero.move Up press enter hero.move Right press enter hero.move Down press enter…" at bounding box center [1045, 356] width 309 height 118
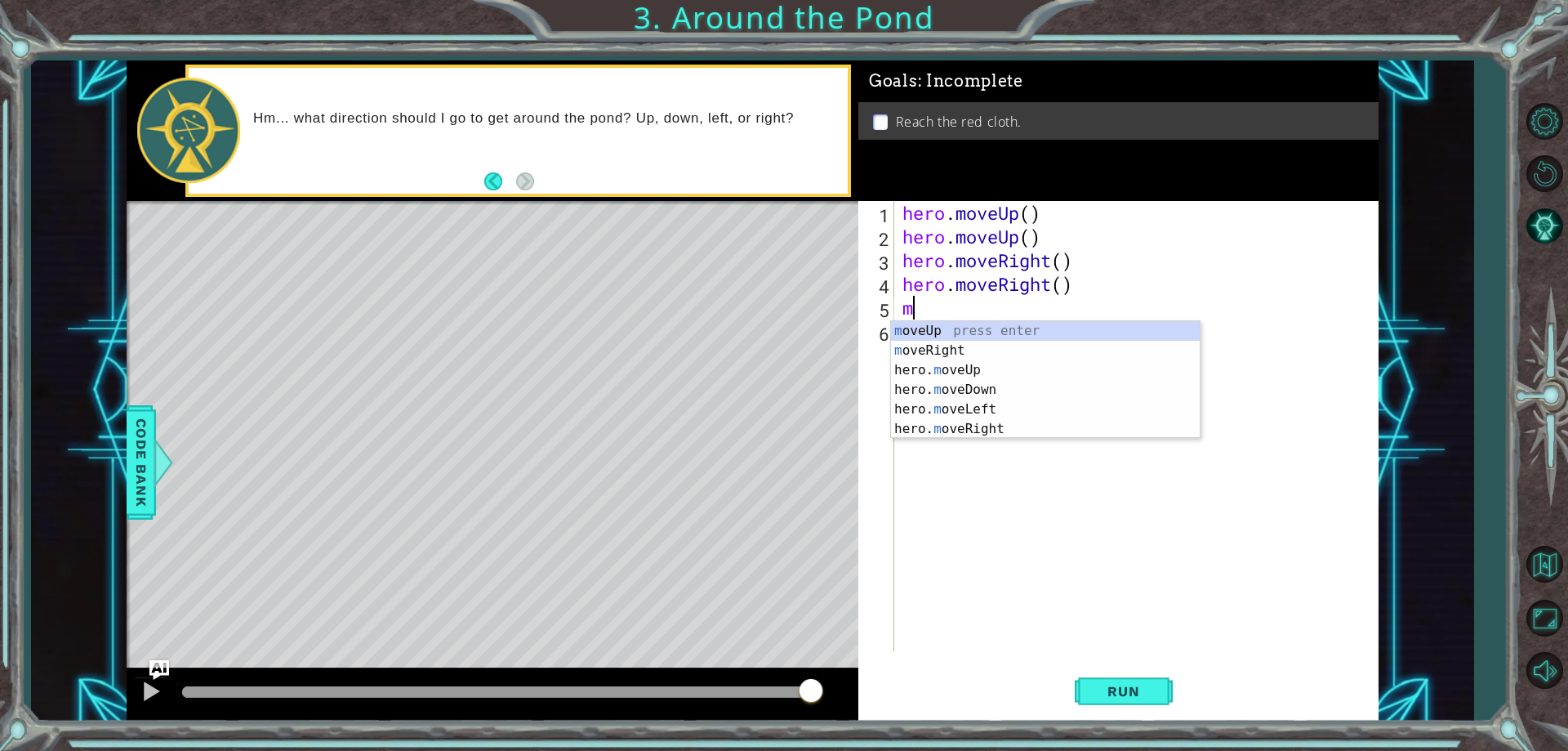
type textarea "mo"
click at [968, 369] on div "mo veUp press enter mo veRight press enter hero. mo veUp press enter hero. mo v…" at bounding box center [1045, 399] width 309 height 157
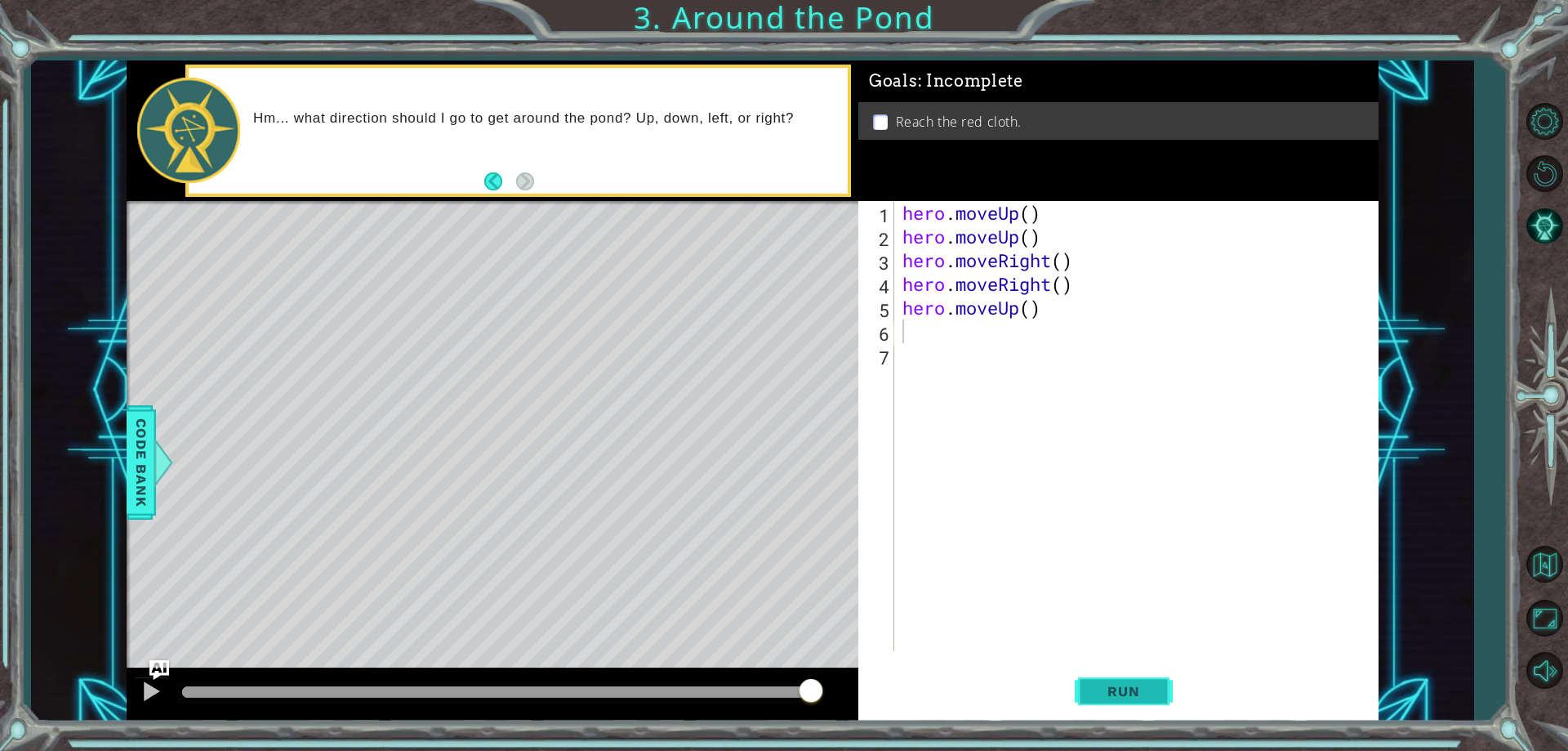
click at [1118, 691] on span "Run" at bounding box center [1123, 691] width 65 height 16
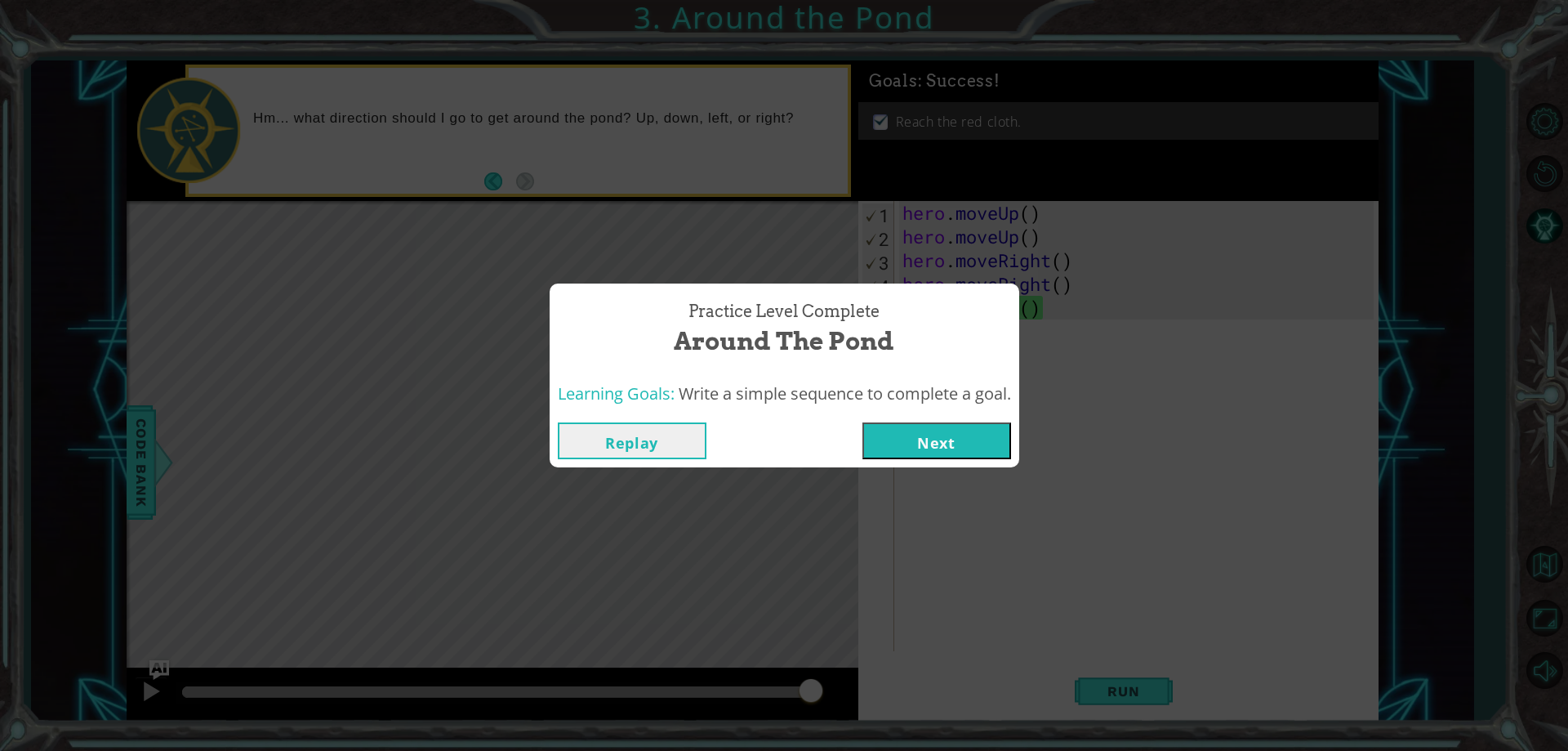
click at [962, 449] on button "Next" at bounding box center [936, 440] width 148 height 36
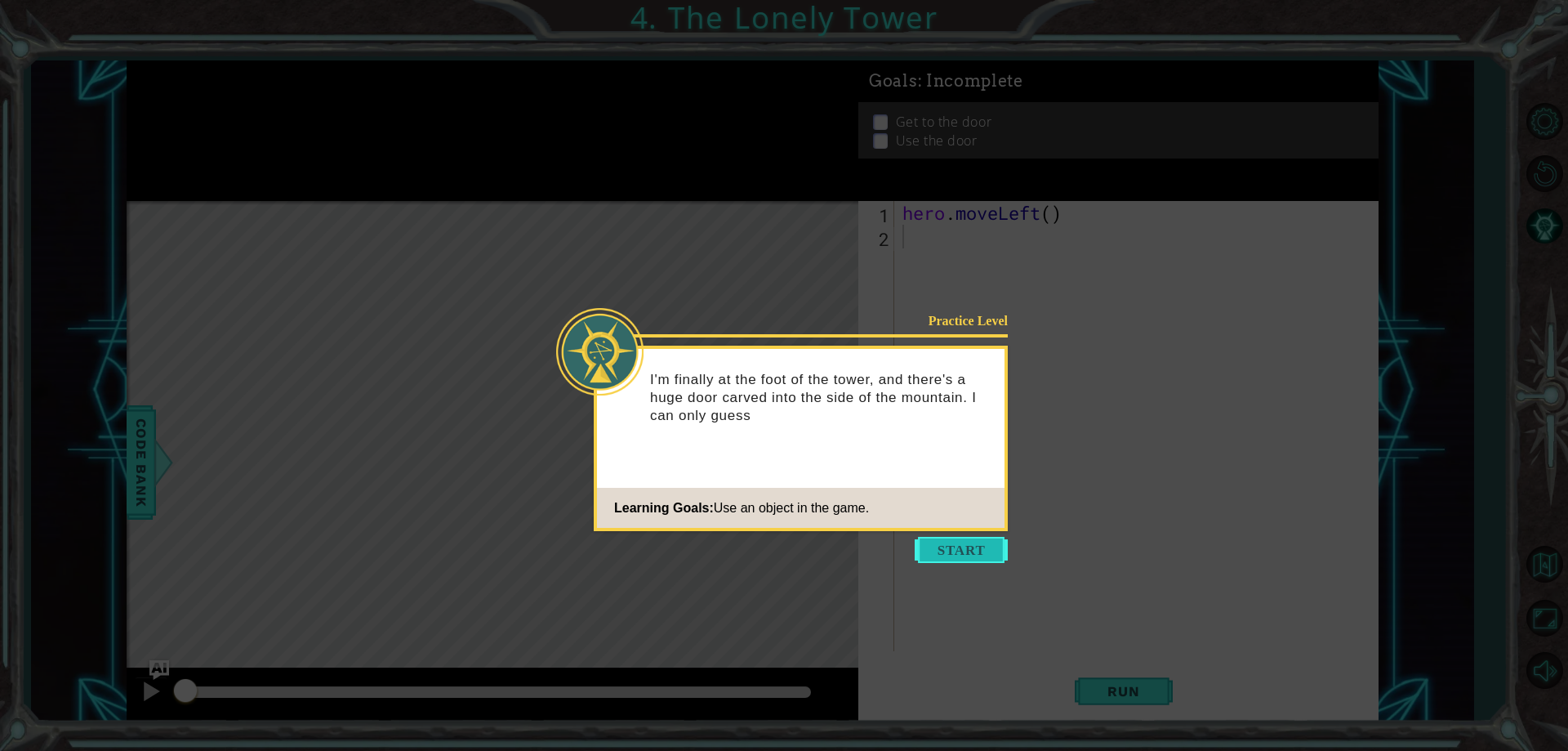
click at [949, 557] on button "Start" at bounding box center [961, 549] width 93 height 26
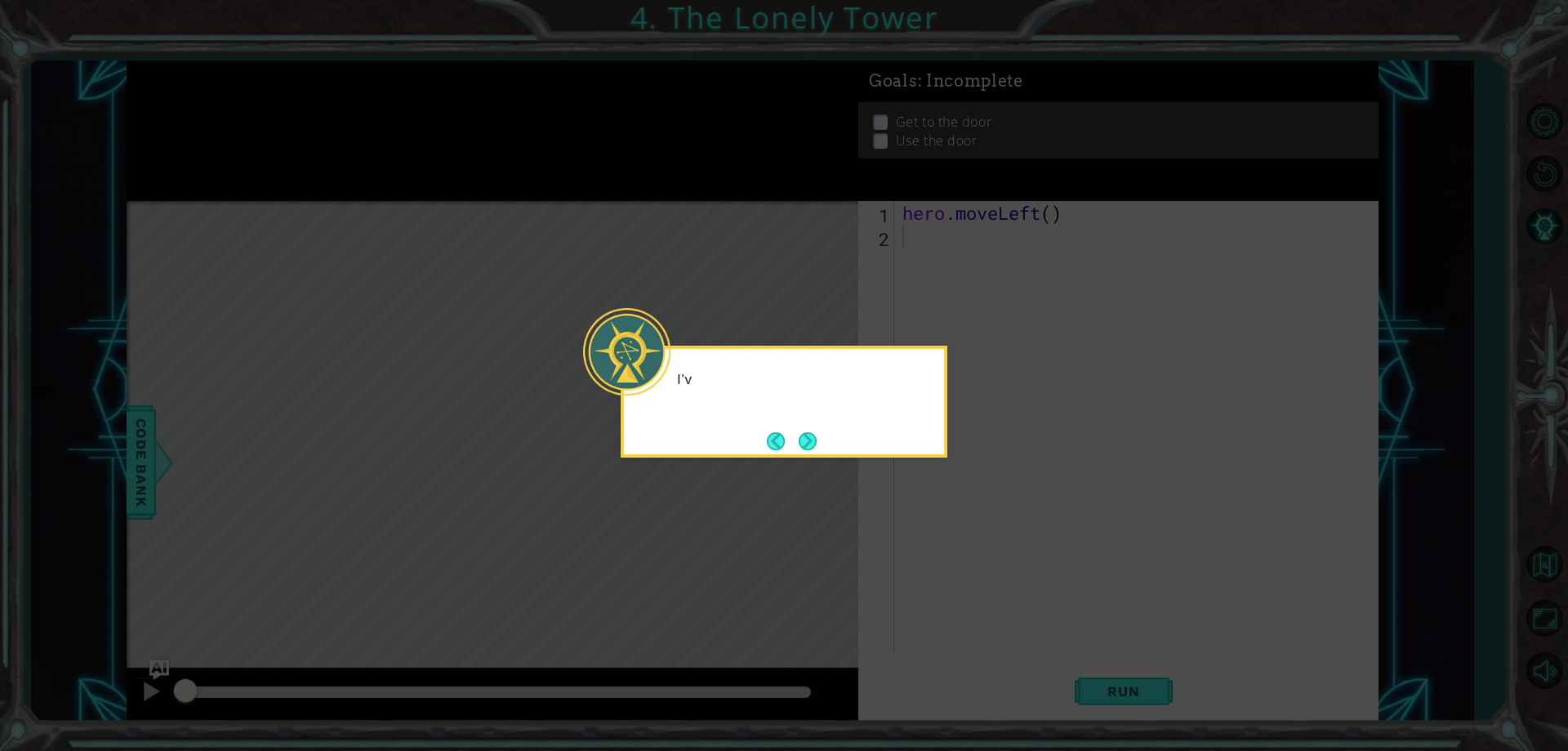
click at [949, 557] on icon at bounding box center [784, 376] width 1568 height 751
click at [777, 520] on icon at bounding box center [784, 376] width 1568 height 751
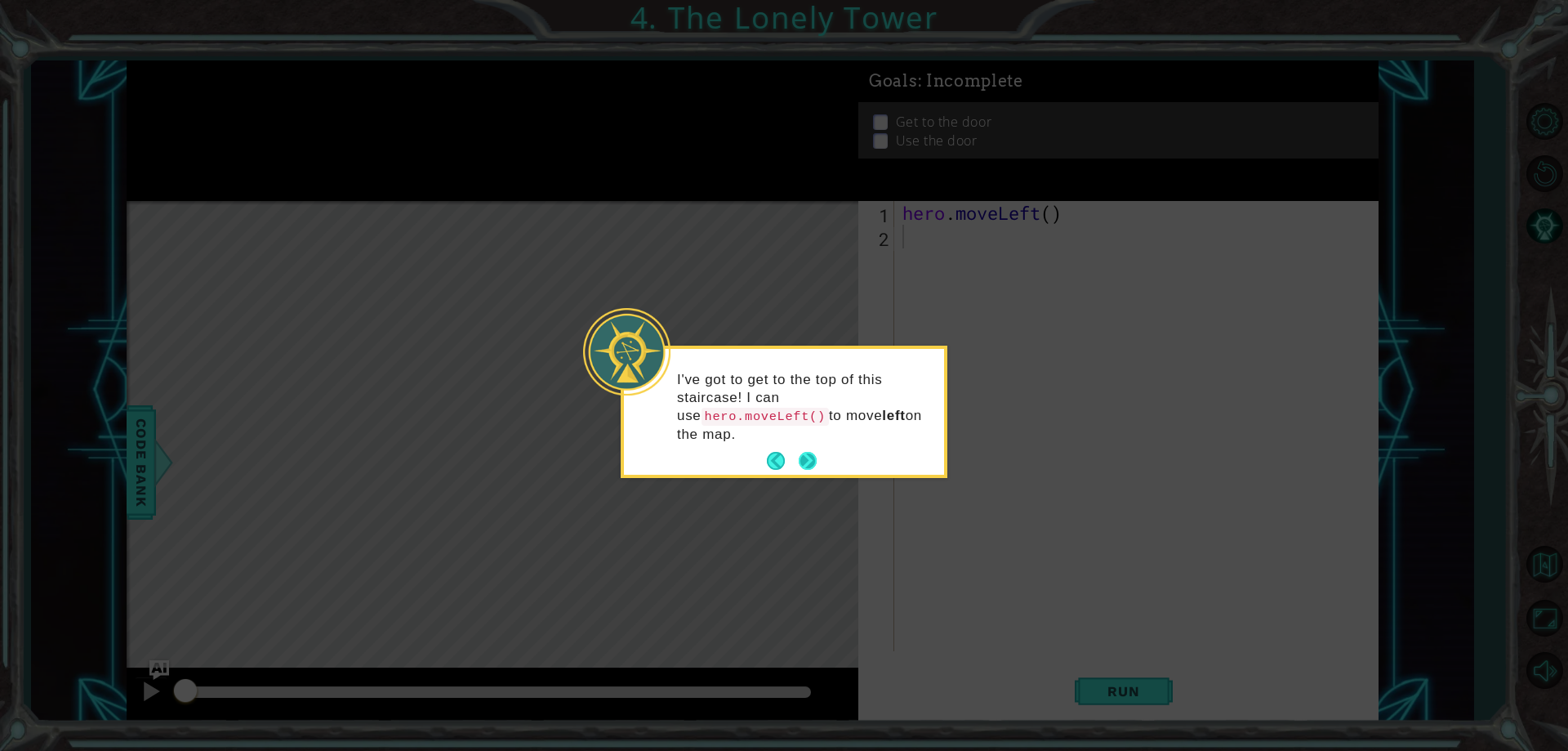
click at [800, 452] on button "Next" at bounding box center [808, 461] width 18 height 18
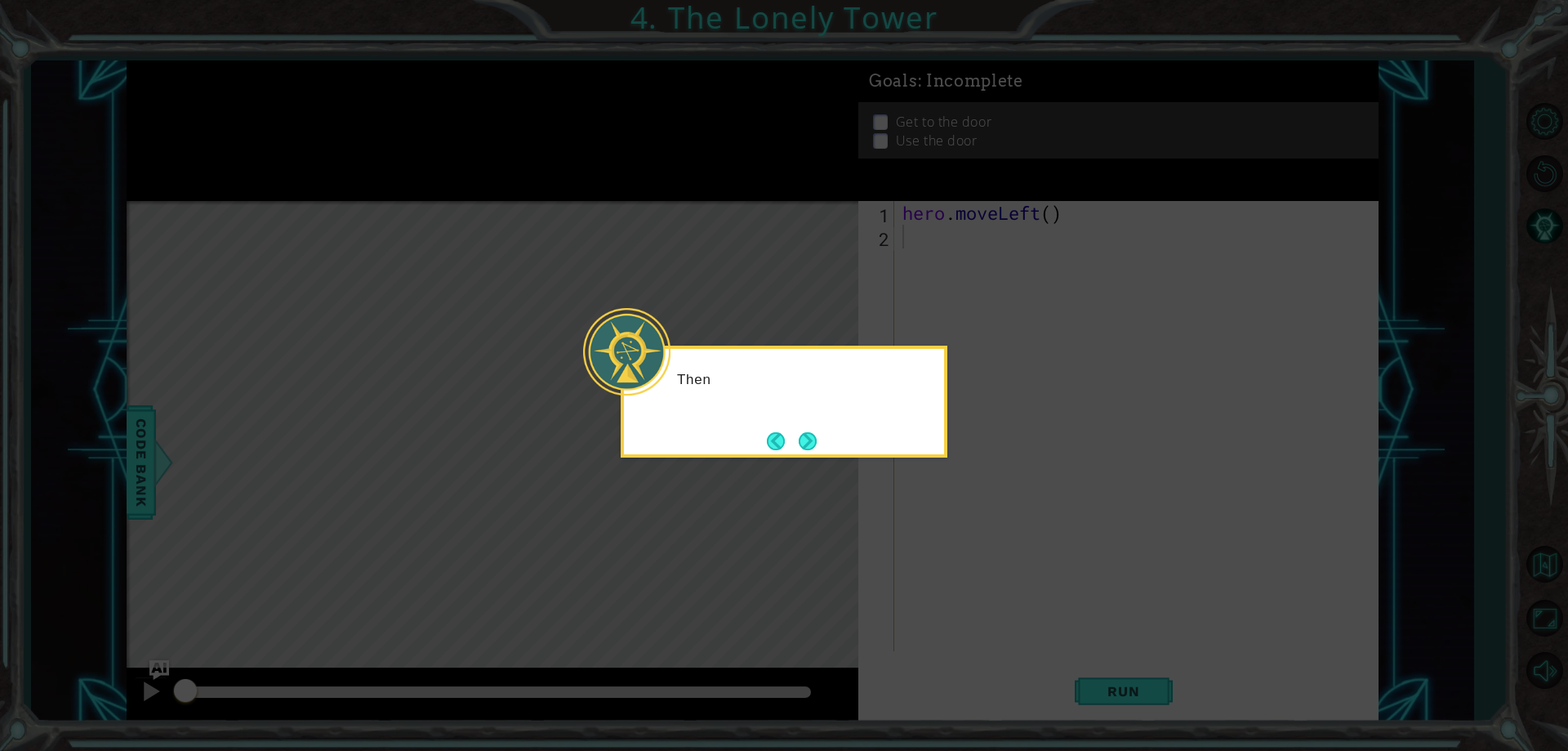
click at [800, 440] on button "Next" at bounding box center [808, 441] width 18 height 18
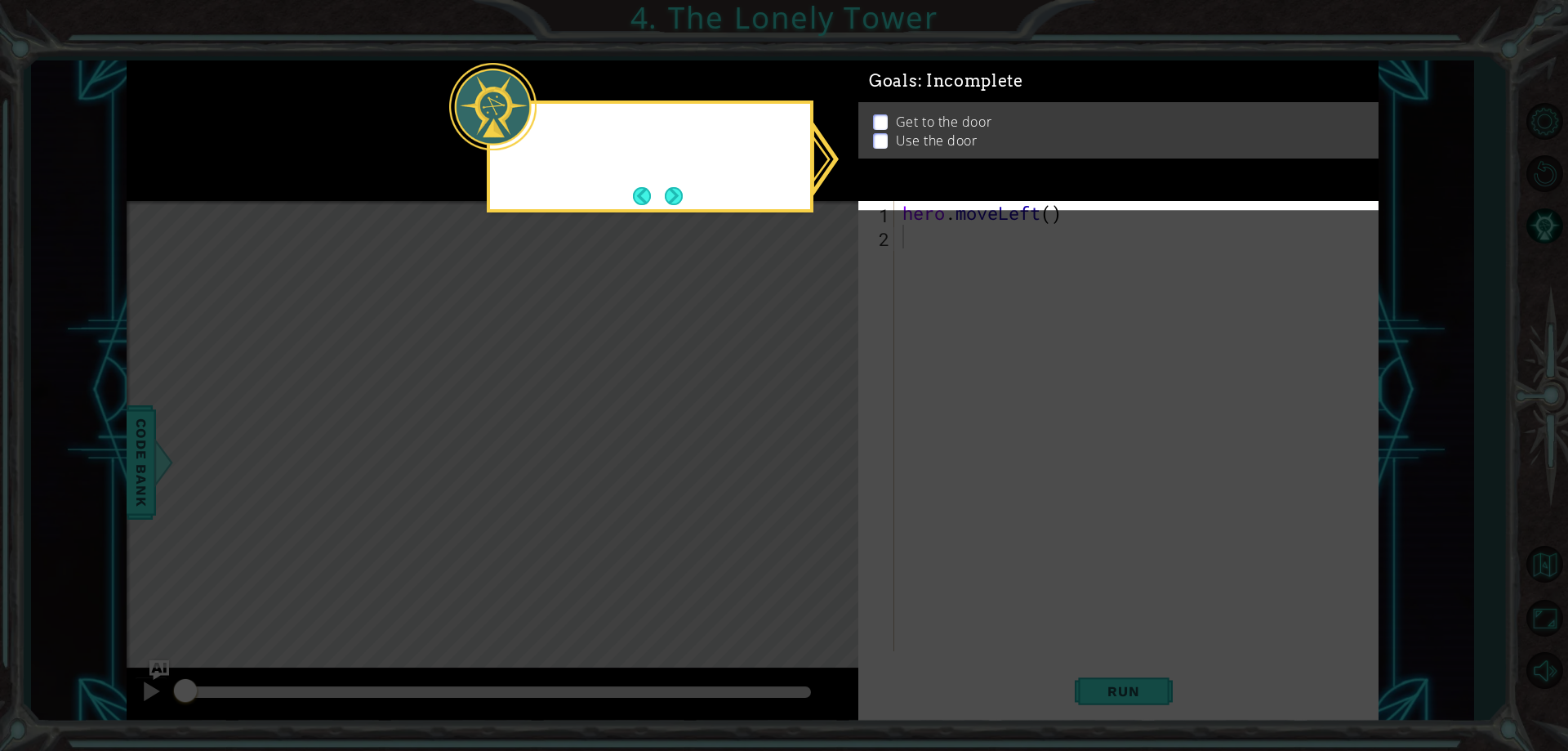
click at [800, 440] on icon at bounding box center [784, 376] width 1568 height 751
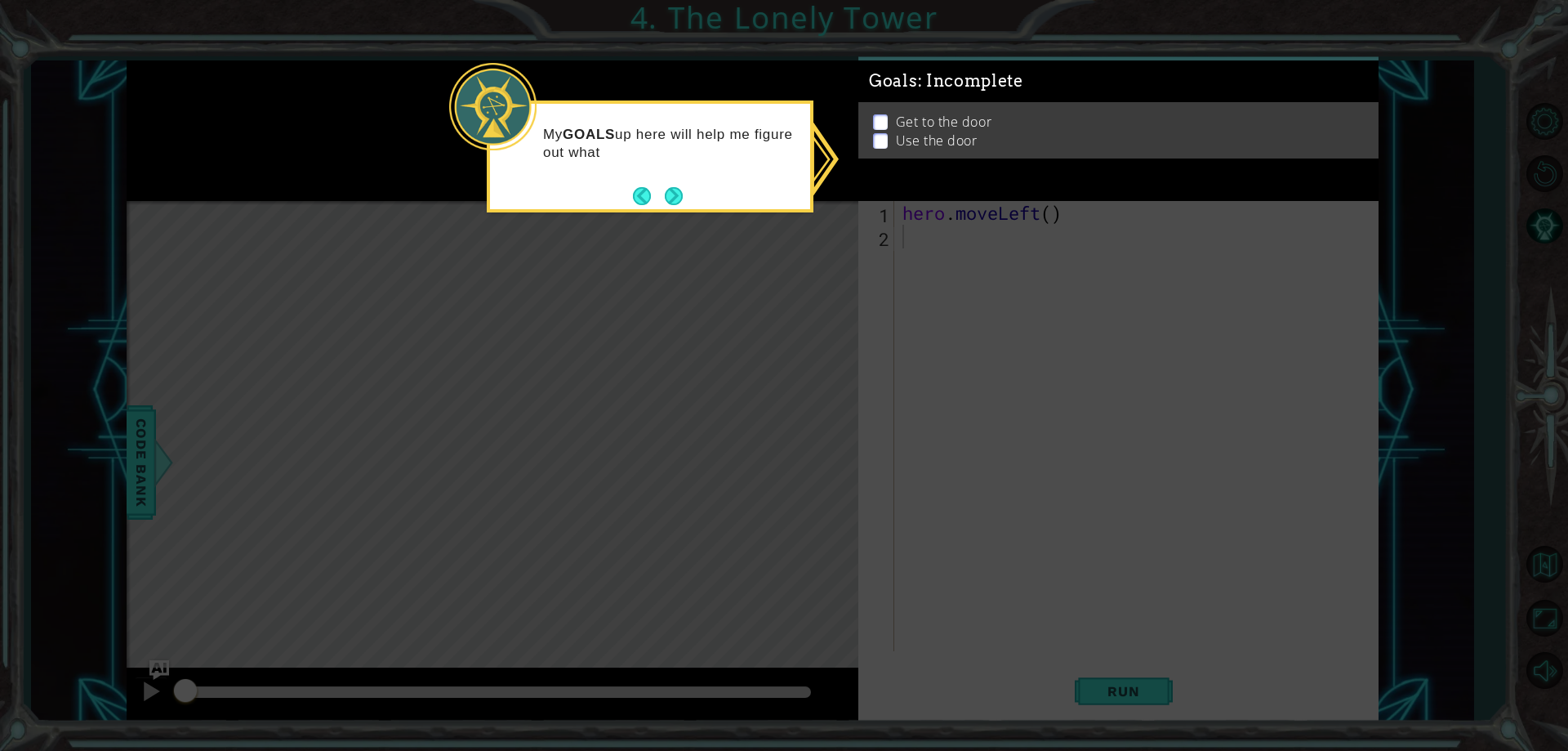
click at [690, 201] on div "My GOALS up here will help me figure out what" at bounding box center [650, 156] width 327 height 112
click at [655, 199] on button "Back" at bounding box center [649, 196] width 32 height 18
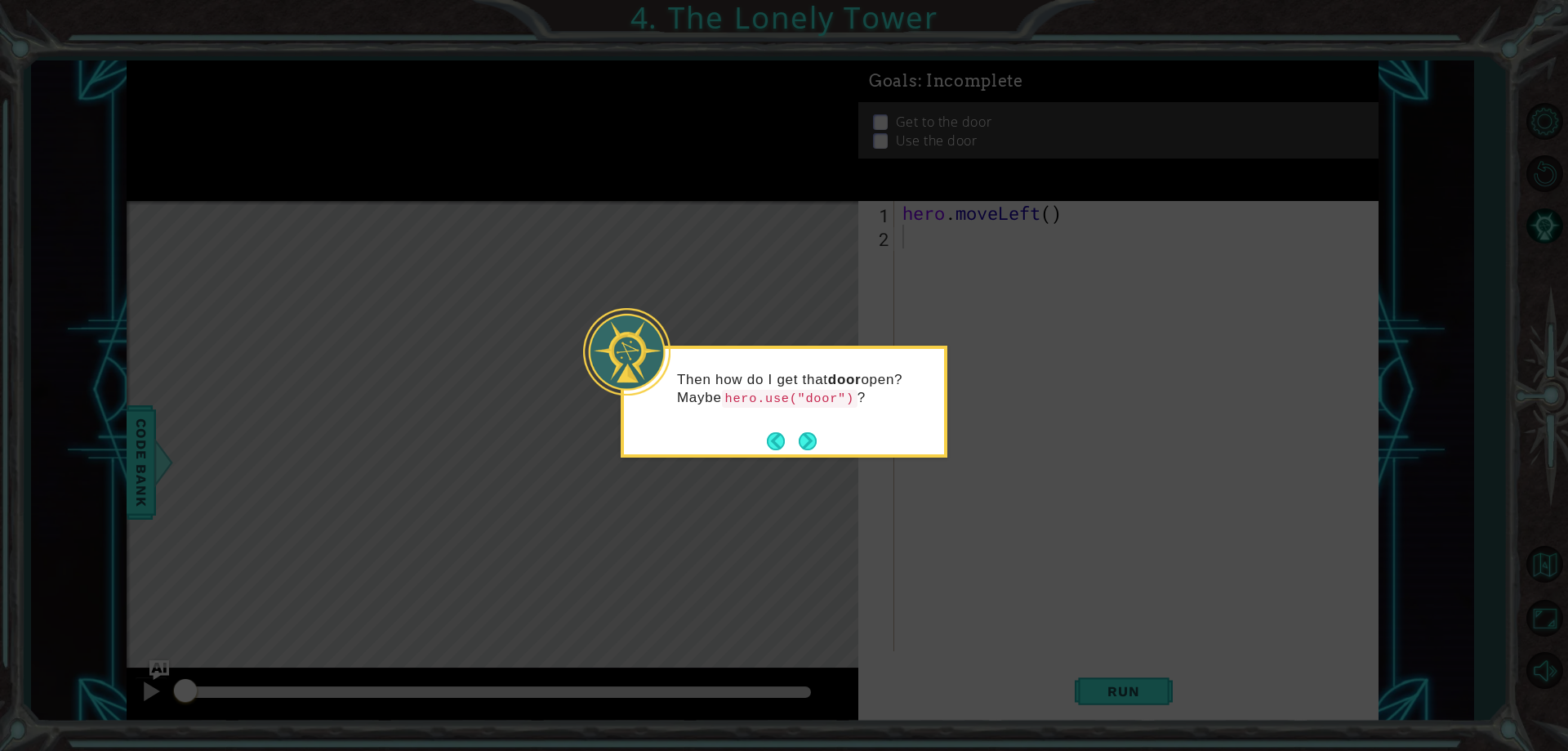
click at [813, 447] on button "Next" at bounding box center [808, 441] width 18 height 18
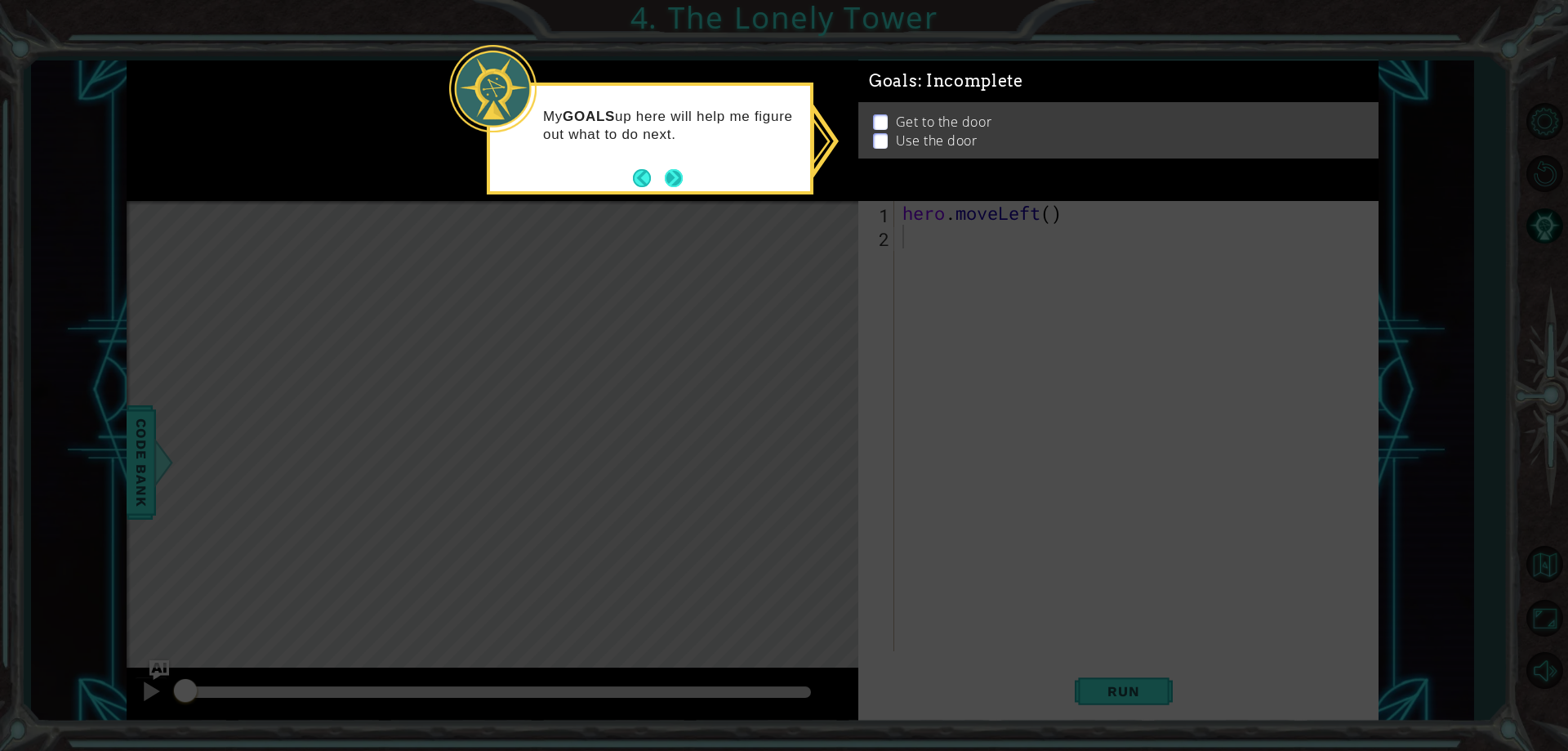
click at [665, 177] on button "Next" at bounding box center [674, 178] width 18 height 18
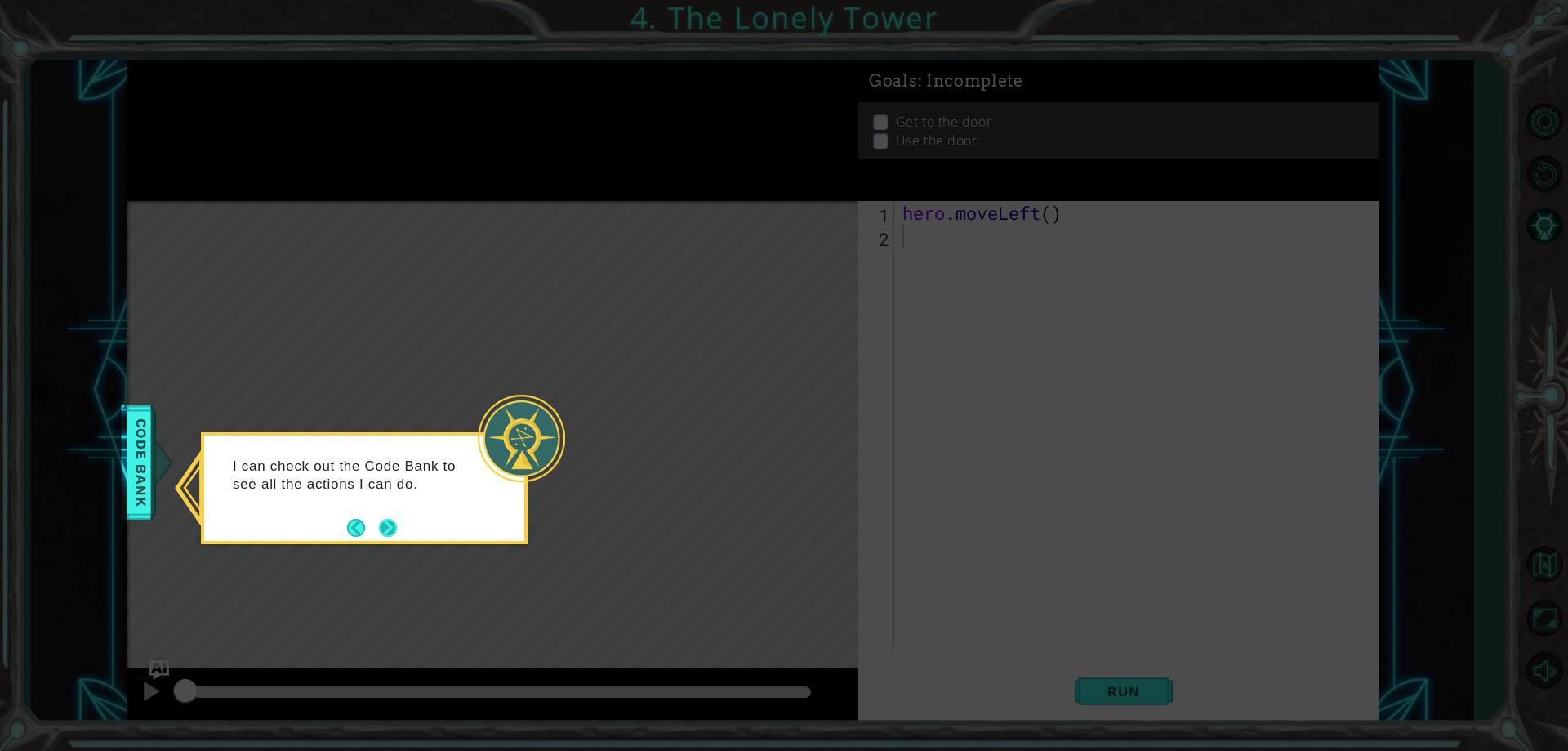
click at [379, 525] on button "Next" at bounding box center [388, 527] width 18 height 18
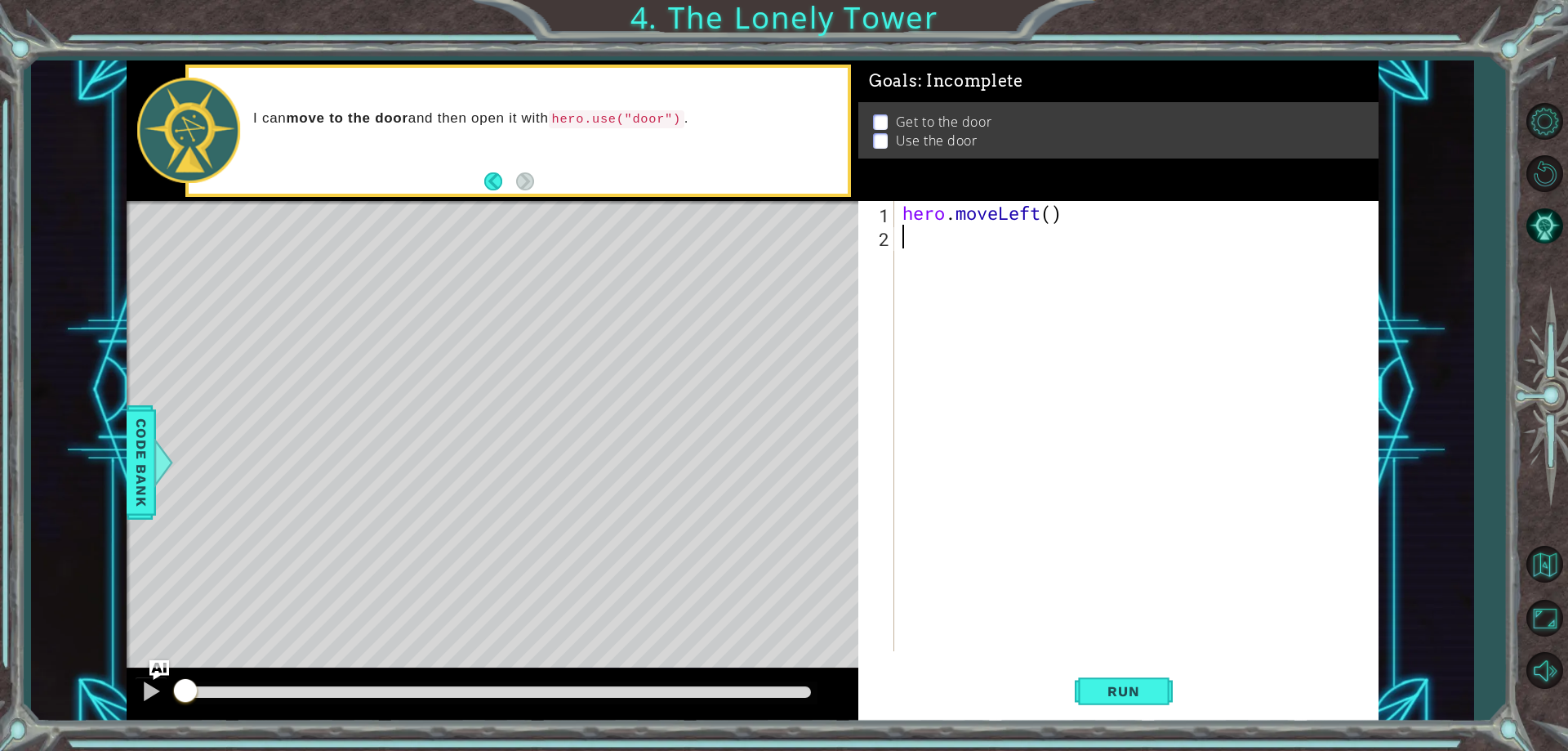
click at [903, 233] on div "hero . moveLeft ( )" at bounding box center [1139, 449] width 482 height 497
type textarea "m"
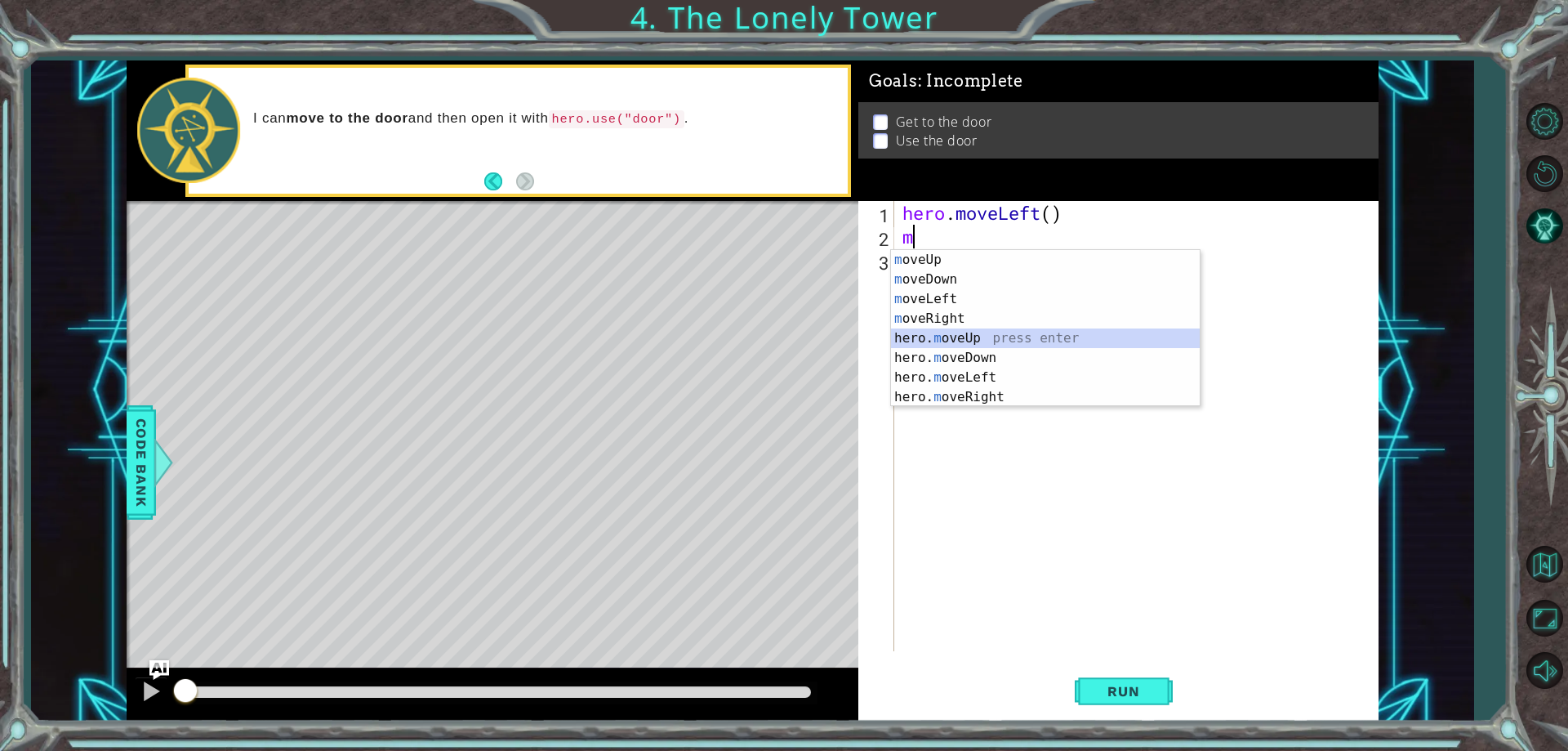
click at [962, 335] on div "m oveUp press enter m oveDown press enter m oveLeft press enter m oveRight pres…" at bounding box center [1045, 348] width 309 height 196
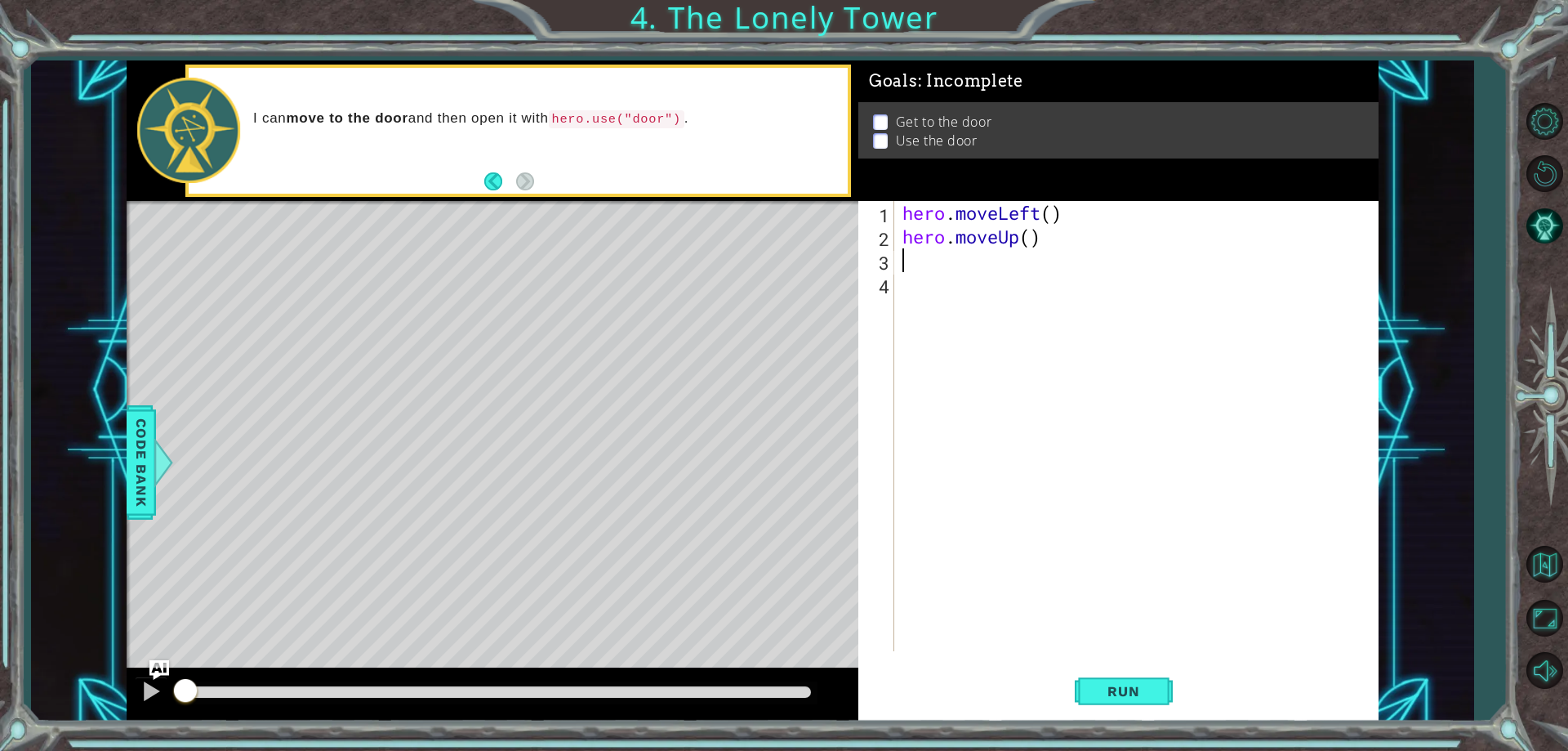
type textarea ","
type textarea "m"
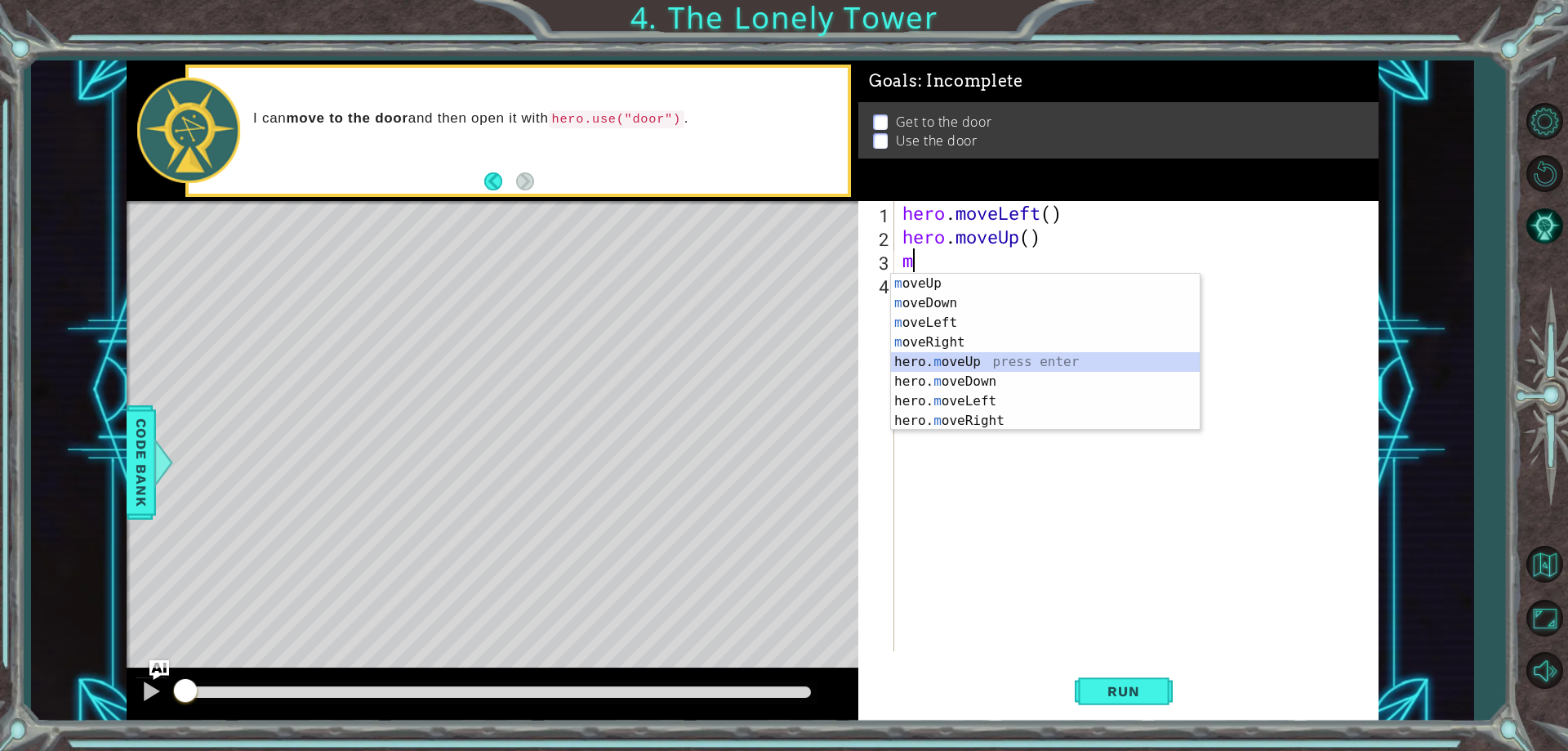
click at [950, 360] on div "m oveUp press enter m oveDown press enter m oveLeft press enter m oveRight pres…" at bounding box center [1045, 371] width 309 height 196
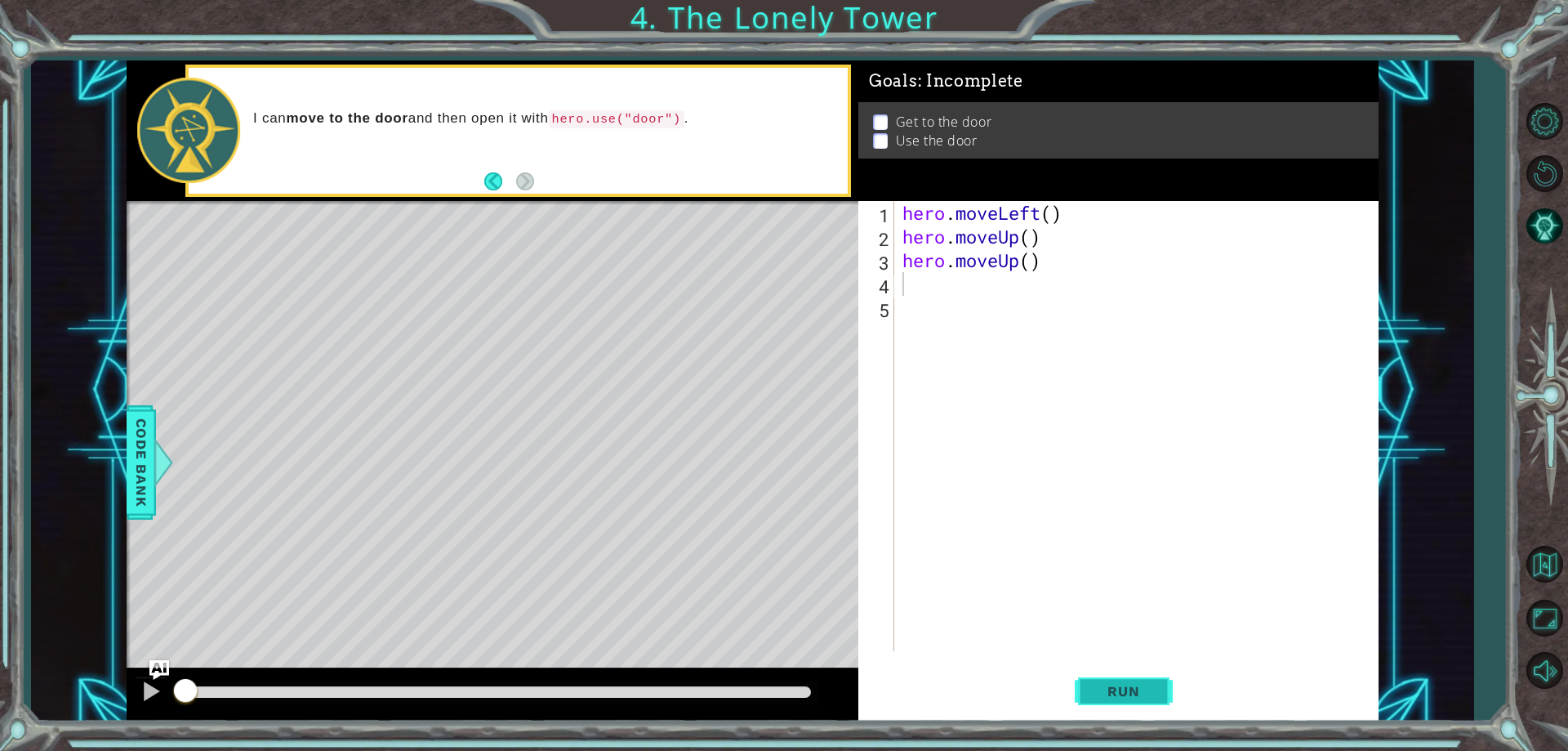
click at [1131, 695] on span "Run" at bounding box center [1123, 691] width 65 height 16
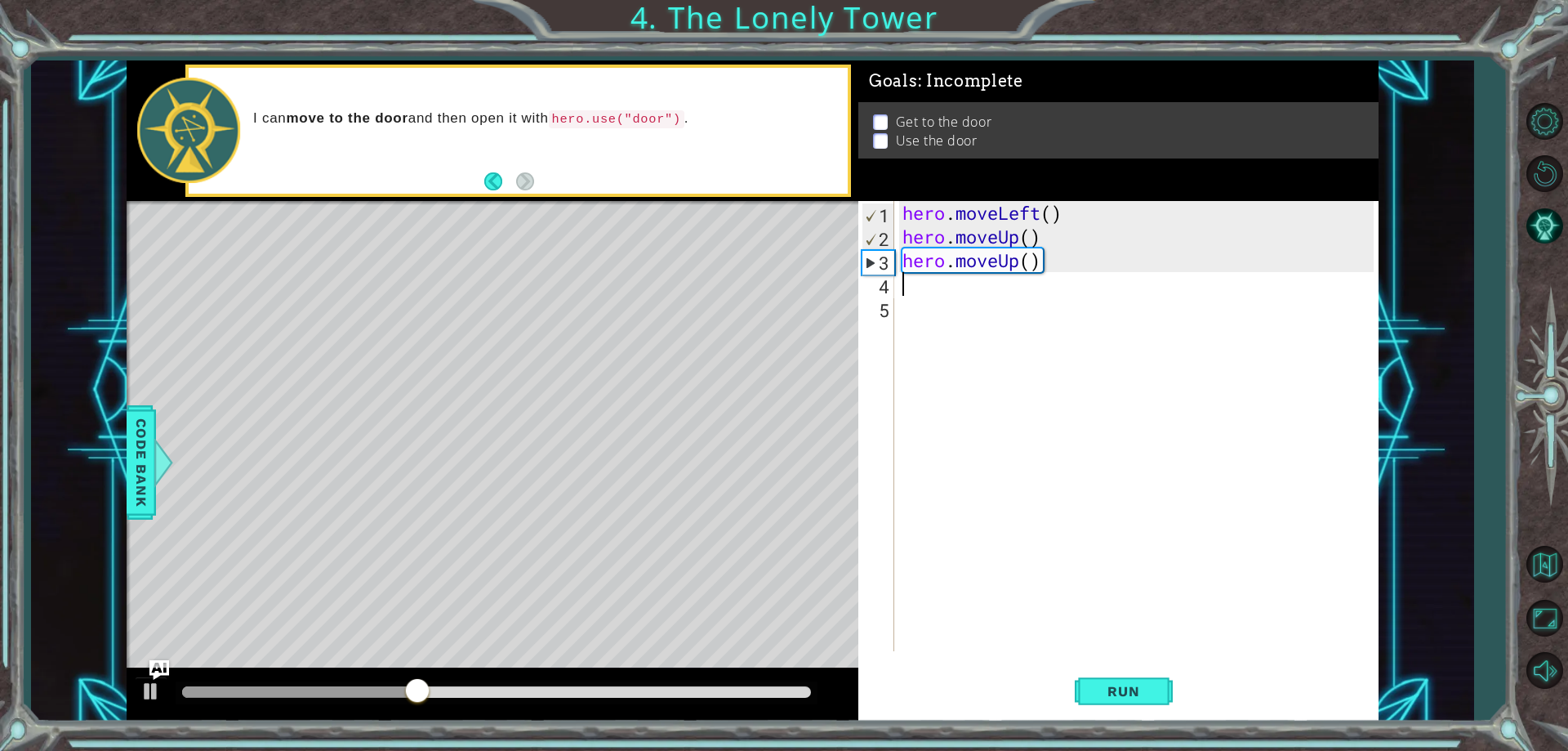
type textarea "m"
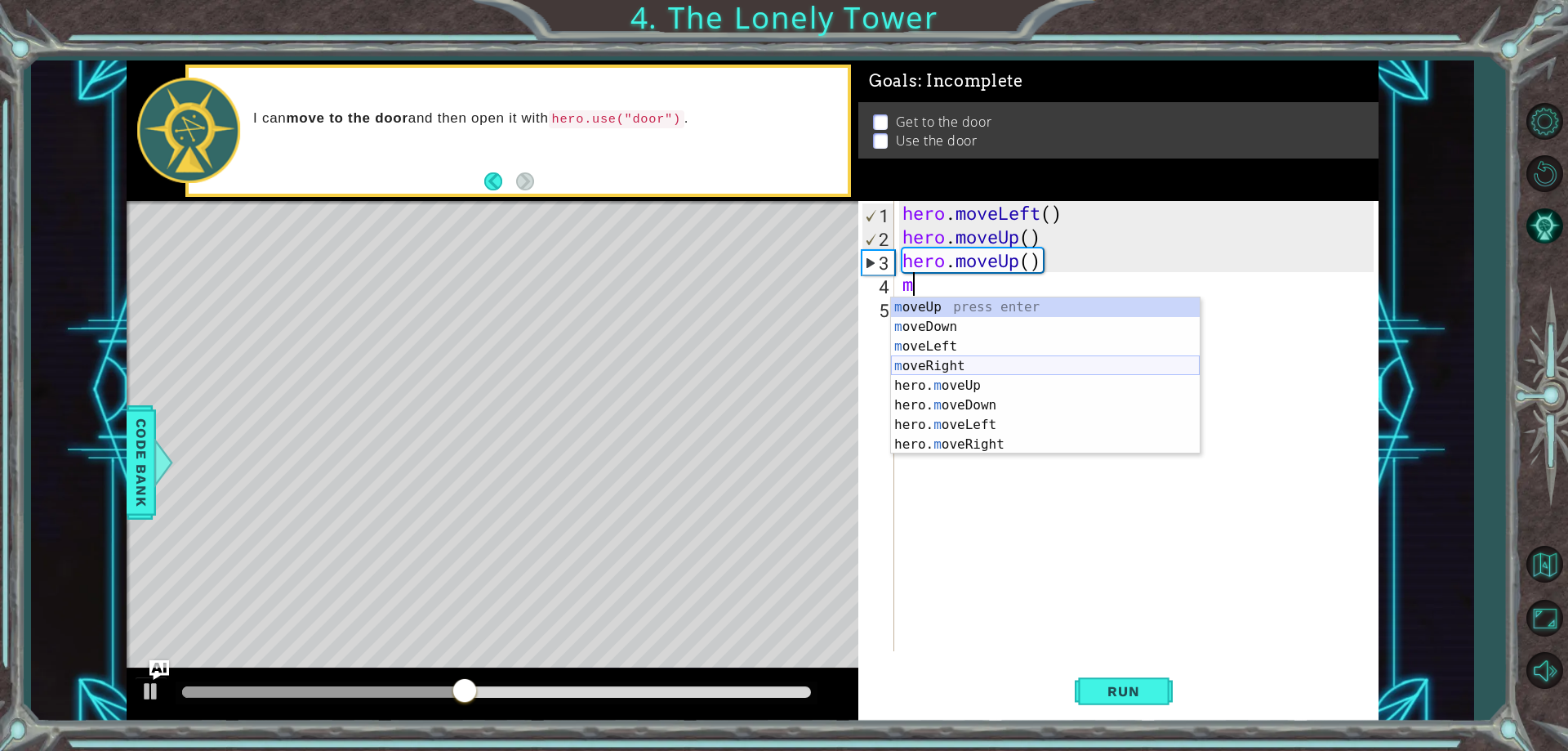
click at [937, 363] on div "m oveUp press enter m oveDown press enter m oveLeft press enter m oveRight pres…" at bounding box center [1045, 395] width 309 height 196
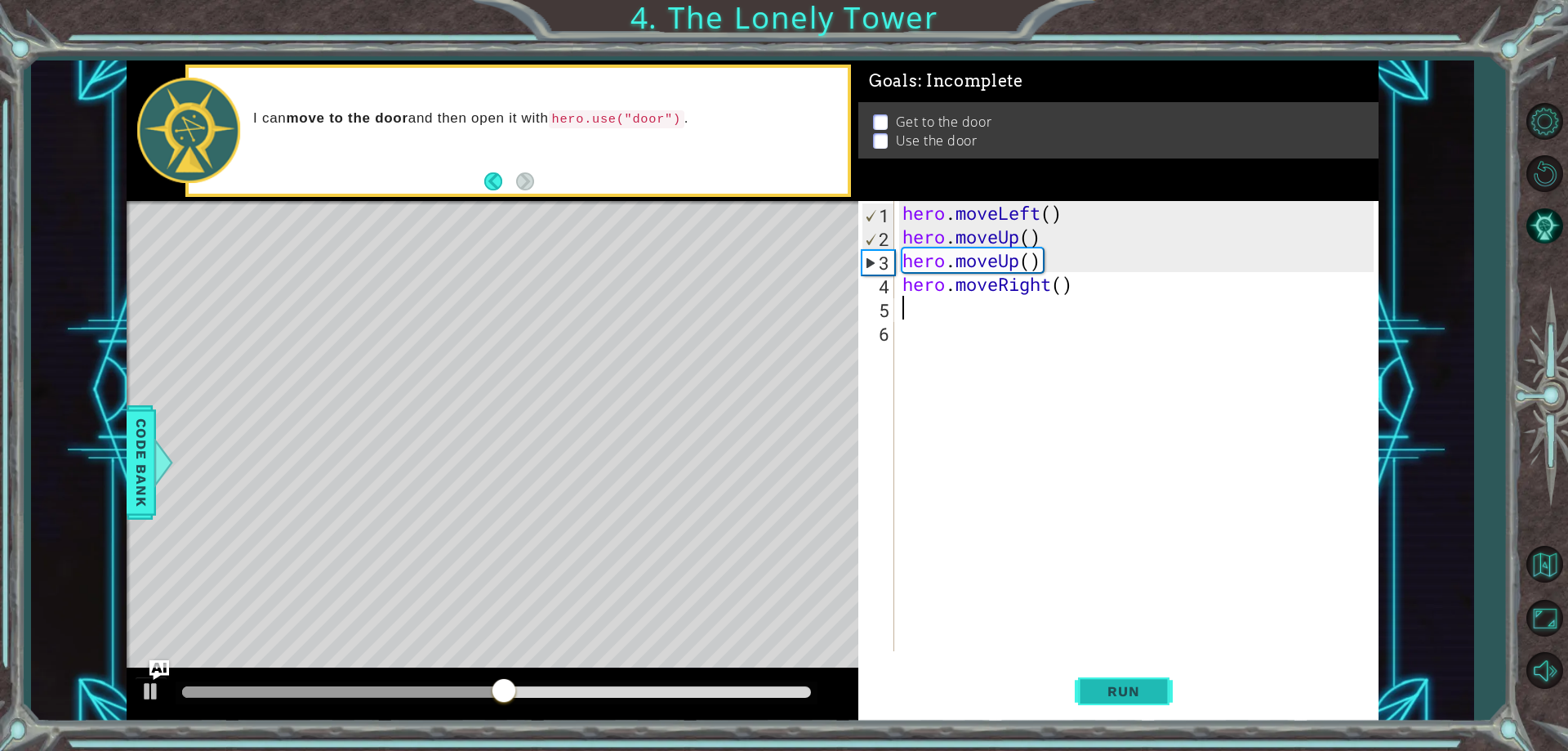
click at [1153, 691] on span "Run" at bounding box center [1123, 691] width 65 height 16
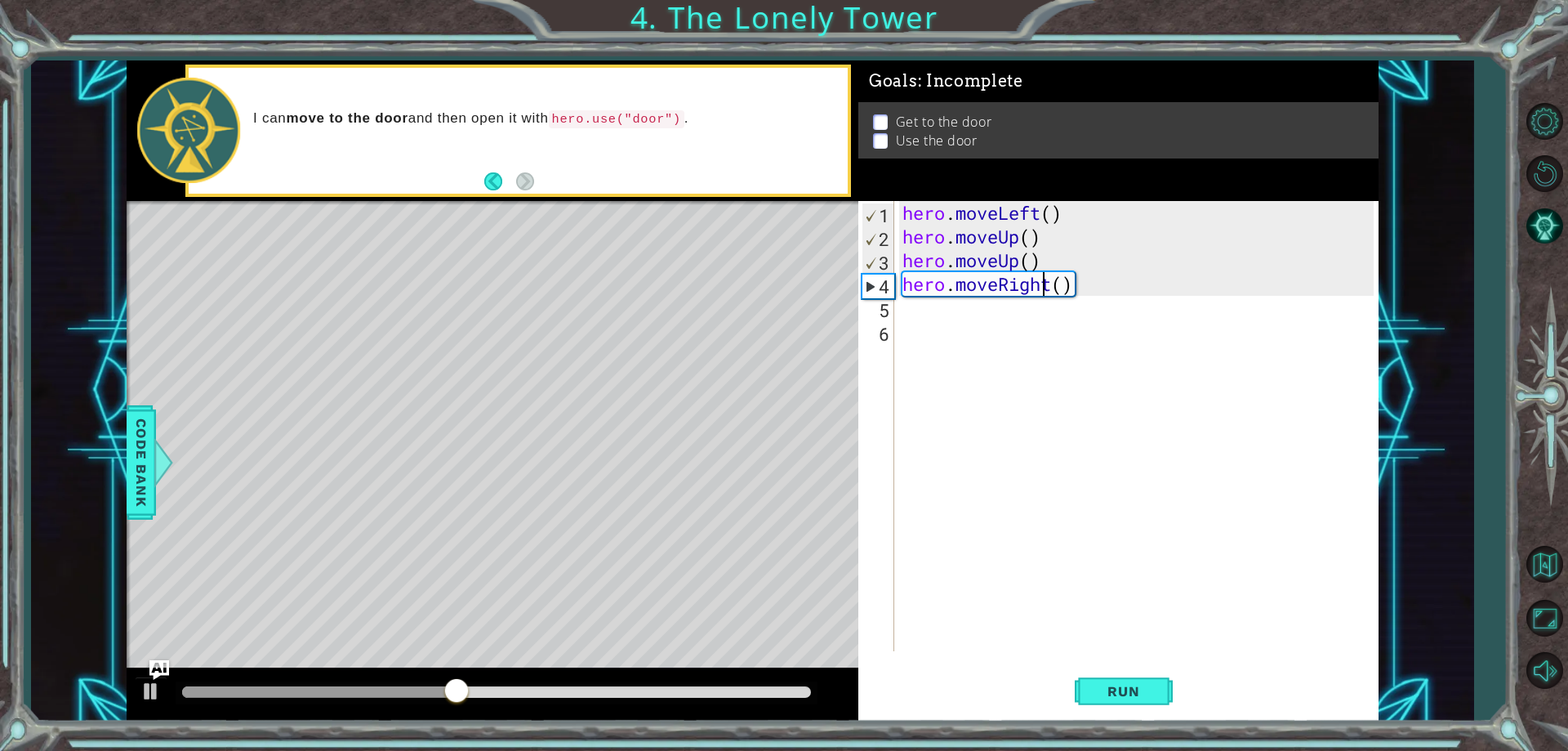
click at [1041, 282] on div "hero . moveLeft ( ) hero . moveUp ( ) hero . moveUp ( ) hero . moveRight ( )" at bounding box center [1139, 449] width 482 height 497
click at [1051, 282] on div "hero . moveLeft ( ) hero . moveUp ( ) hero . moveUp ( ) hero . moveRight ( )" at bounding box center [1139, 449] width 482 height 497
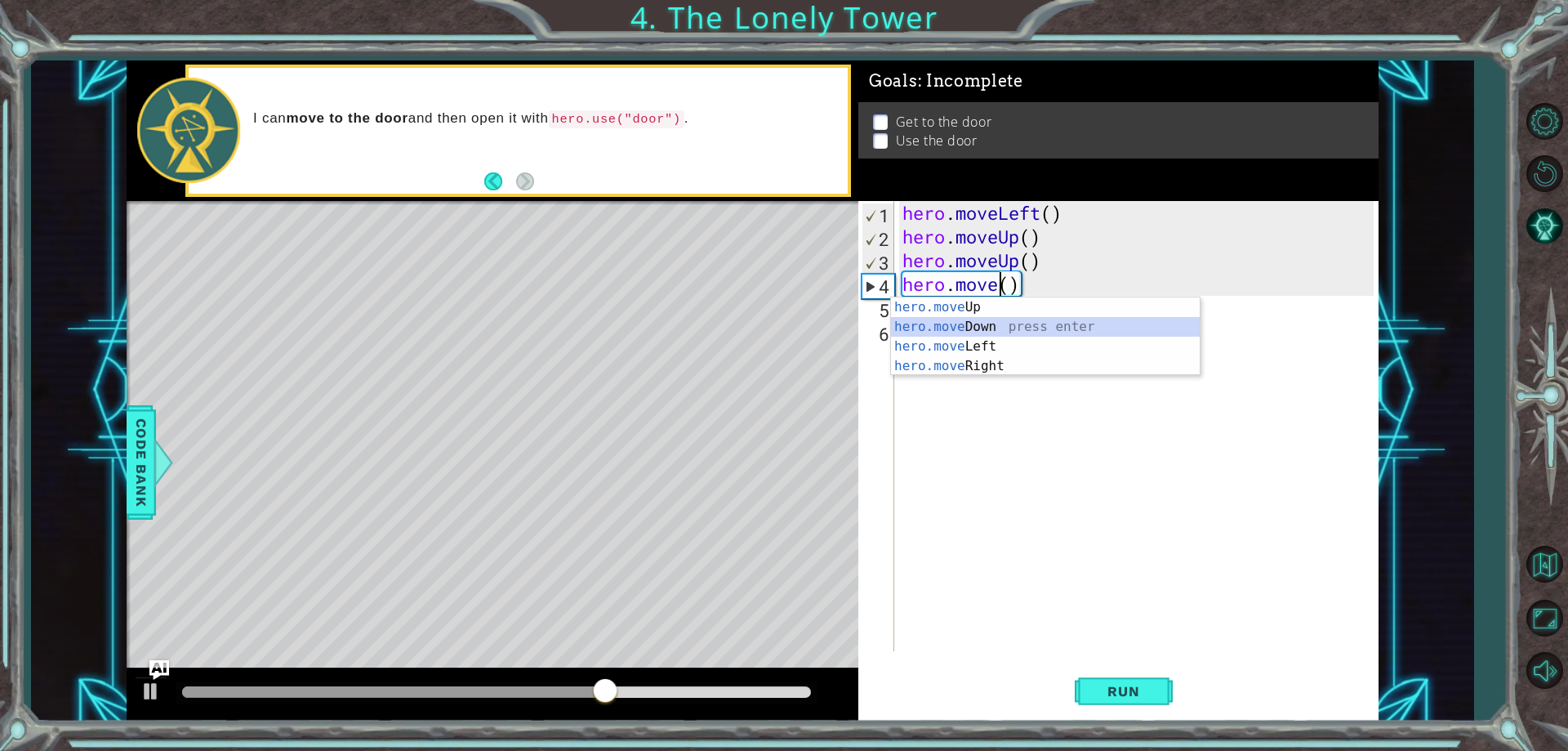
click at [1008, 333] on div "hero.move Up press enter hero.move Down press enter hero.move Left press enter …" at bounding box center [1045, 356] width 309 height 118
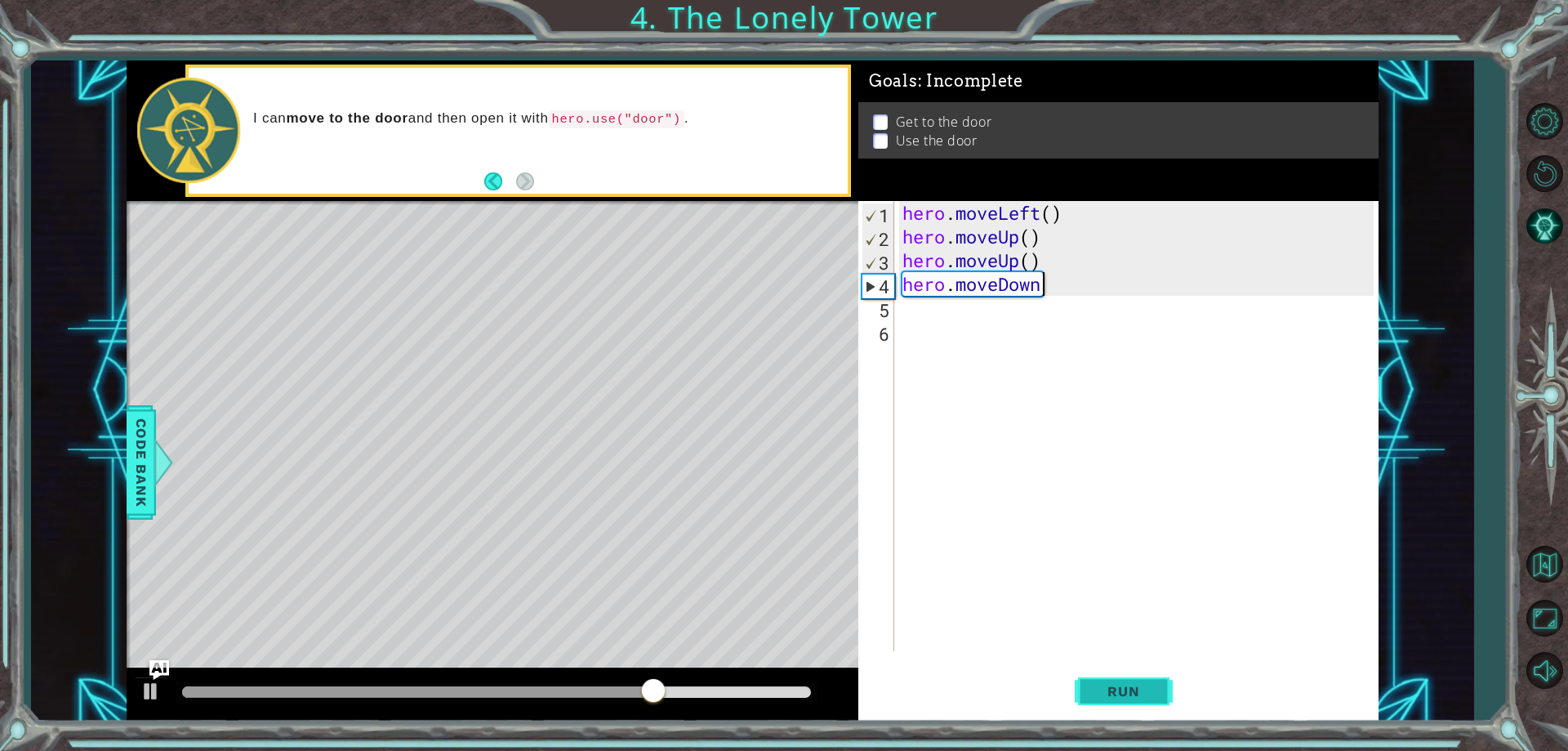
click at [1103, 679] on button "Run" at bounding box center [1123, 692] width 98 height 52
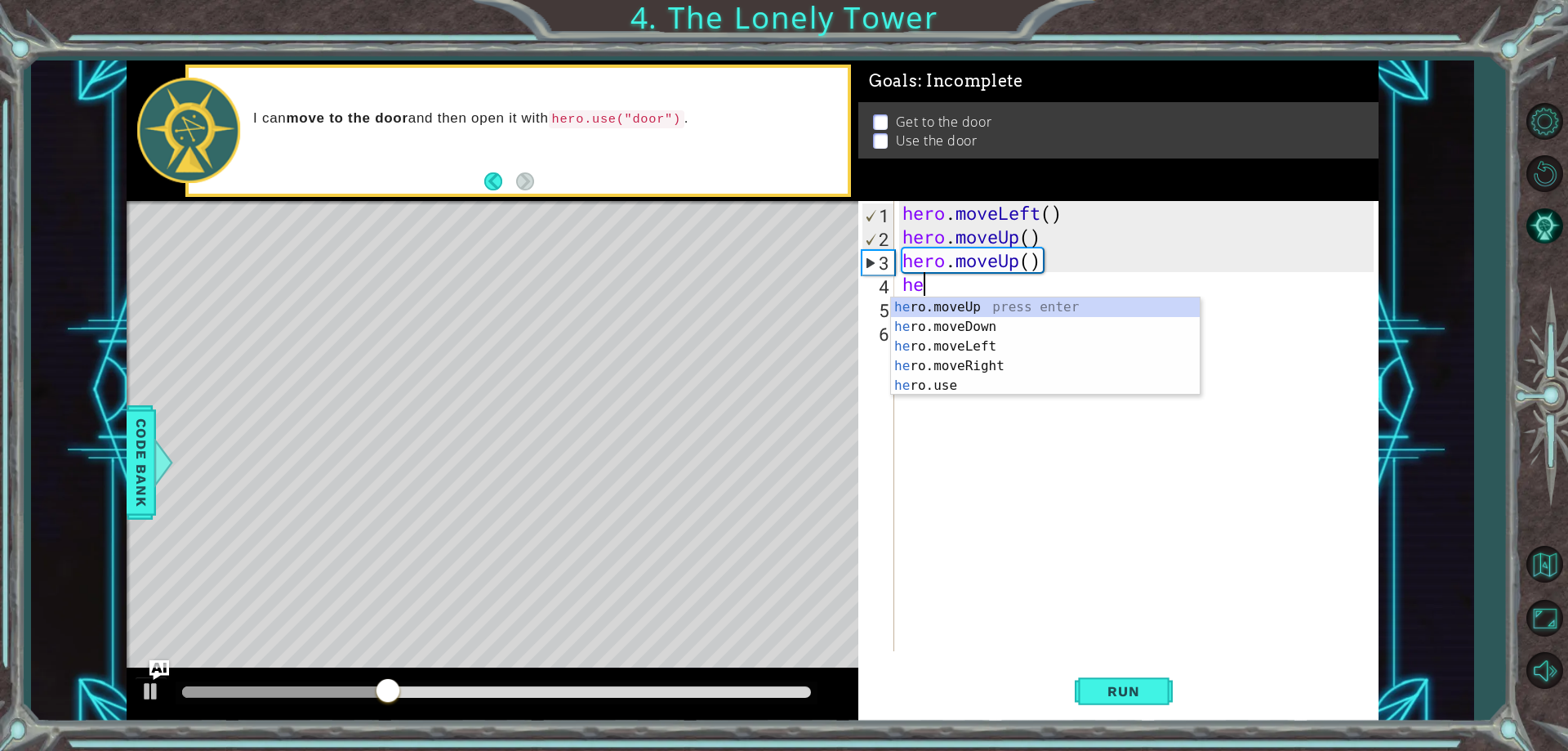
type textarea "h"
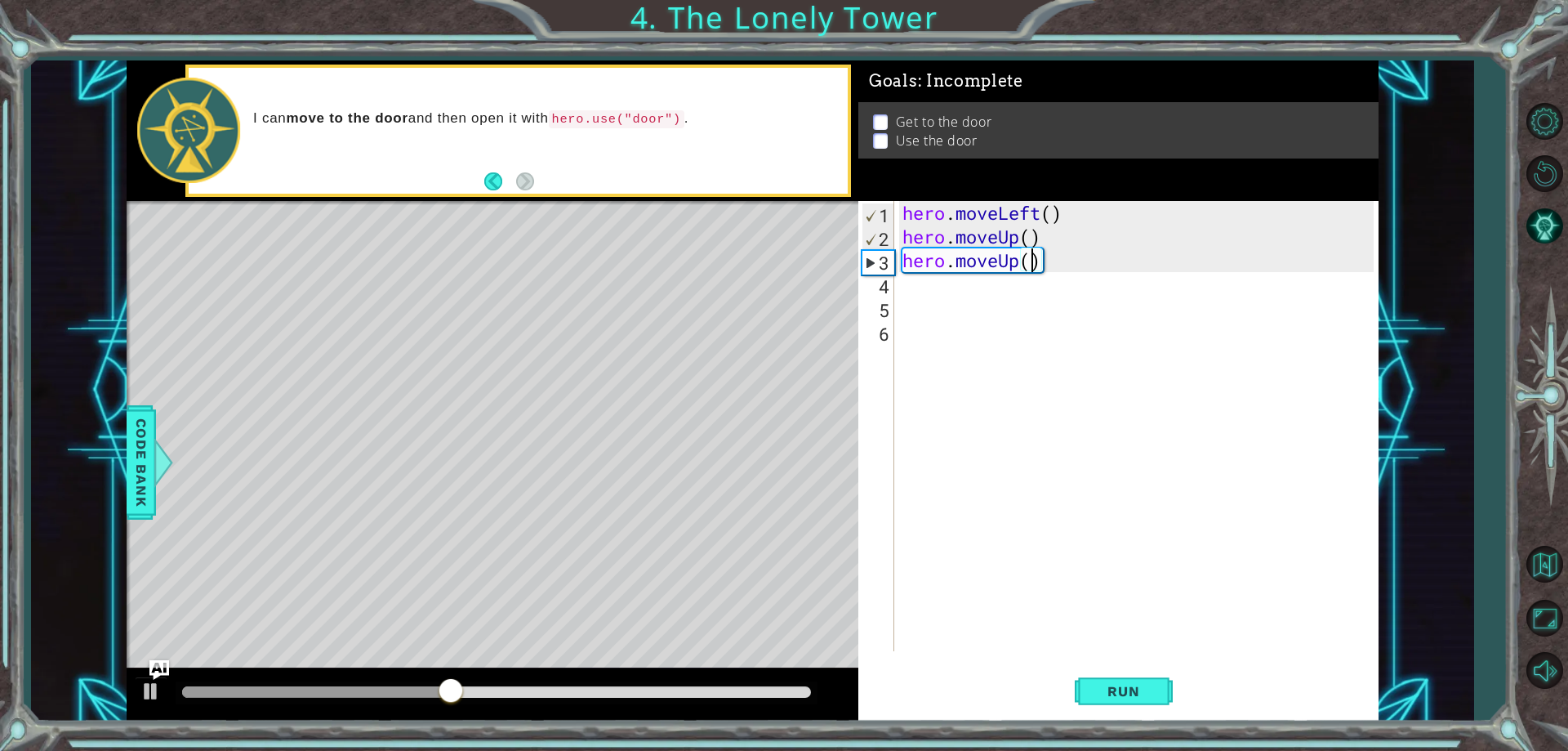
click at [1031, 265] on div "hero . moveLeft ( ) hero . moveUp ( ) hero . moveUp ( )" at bounding box center [1139, 449] width 482 height 497
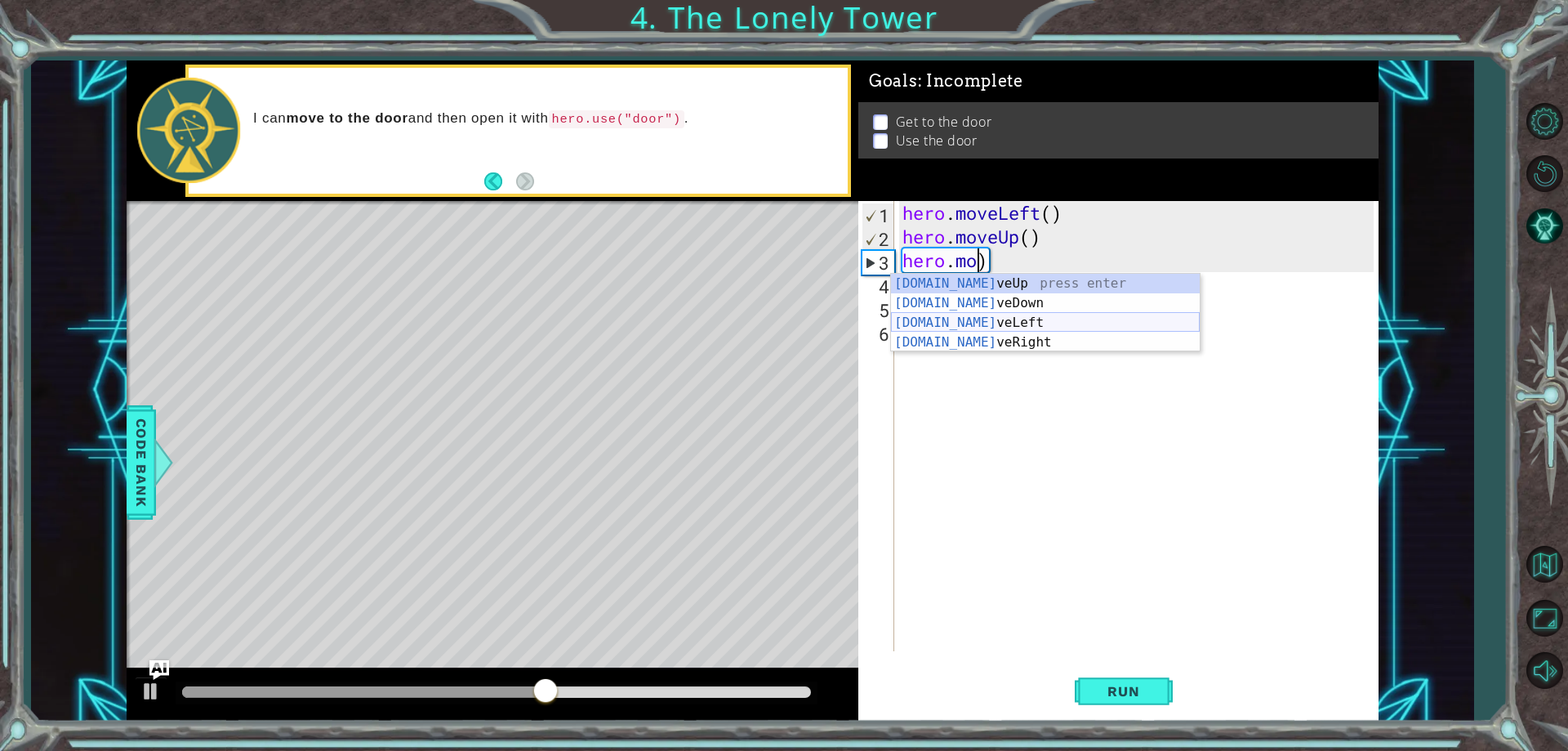
click at [1013, 322] on div "[DOMAIN_NAME] veUp press enter [DOMAIN_NAME] veDown press enter [DOMAIN_NAME] v…" at bounding box center [1045, 332] width 309 height 118
type textarea "hero.moveLeft()"
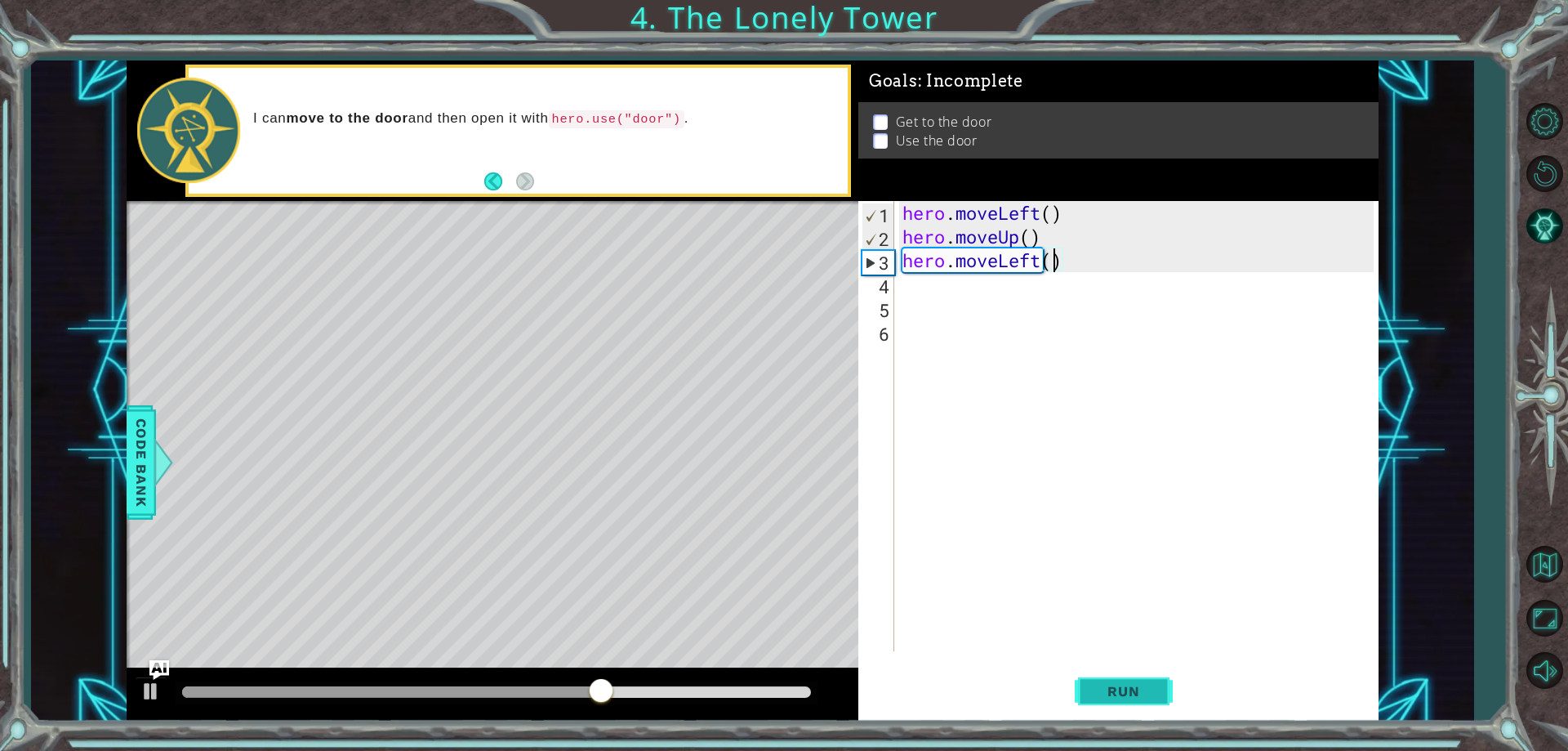
click at [1106, 705] on button "Run" at bounding box center [1123, 692] width 98 height 52
click at [902, 289] on div "hero . moveLeft ( ) hero . moveUp ( ) hero . moveLeft ( )" at bounding box center [1139, 449] width 482 height 497
type textarea "l"
click at [997, 319] on div "hero . moveLeft ( ) hero . moveUp ( ) hero . moveLeft ( ) l" at bounding box center [1139, 449] width 482 height 497
click at [925, 272] on div "hero . moveLeft ( ) hero . moveUp ( ) hero . moveLeft ( ) l" at bounding box center [1139, 449] width 482 height 497
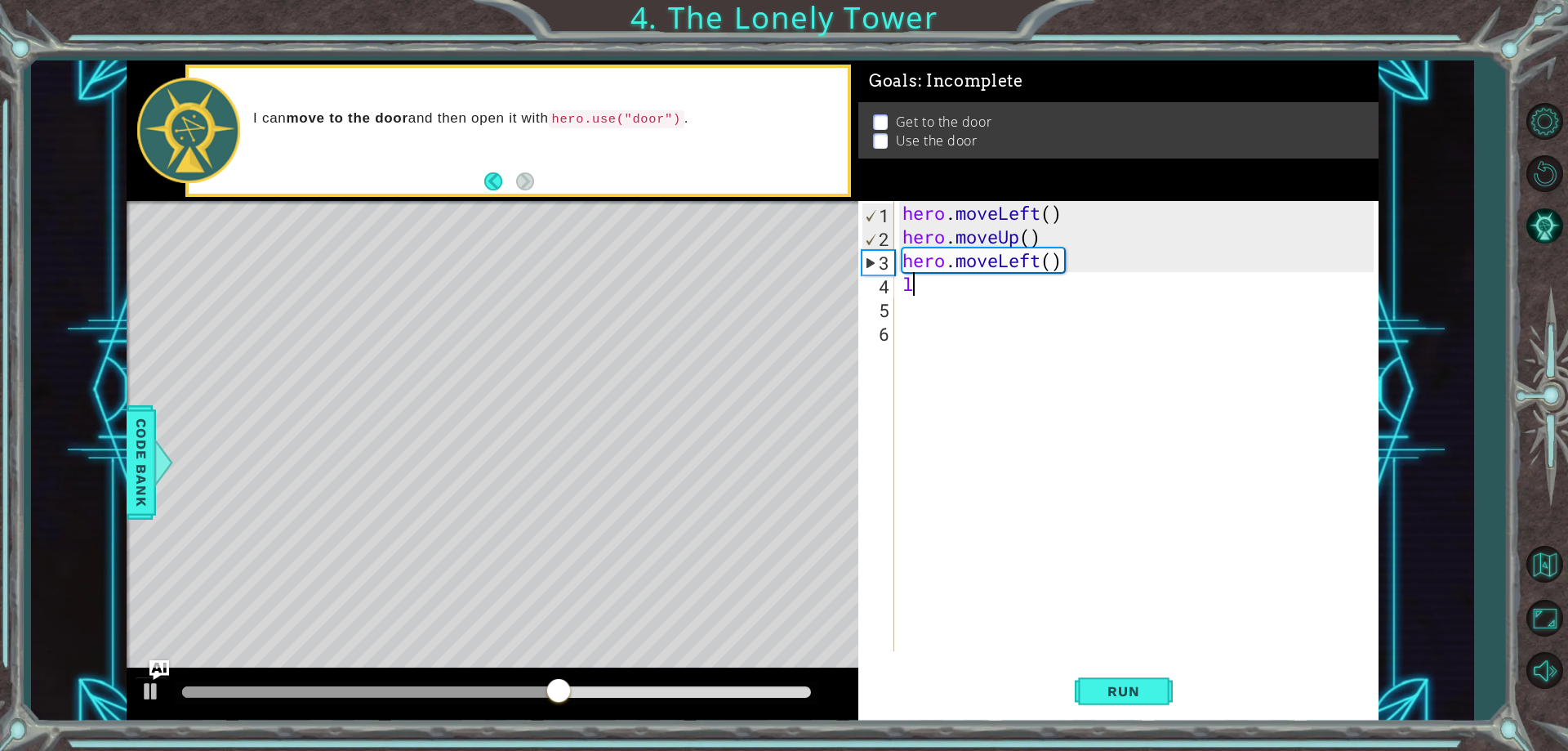
type textarea "l"
type textarea "r"
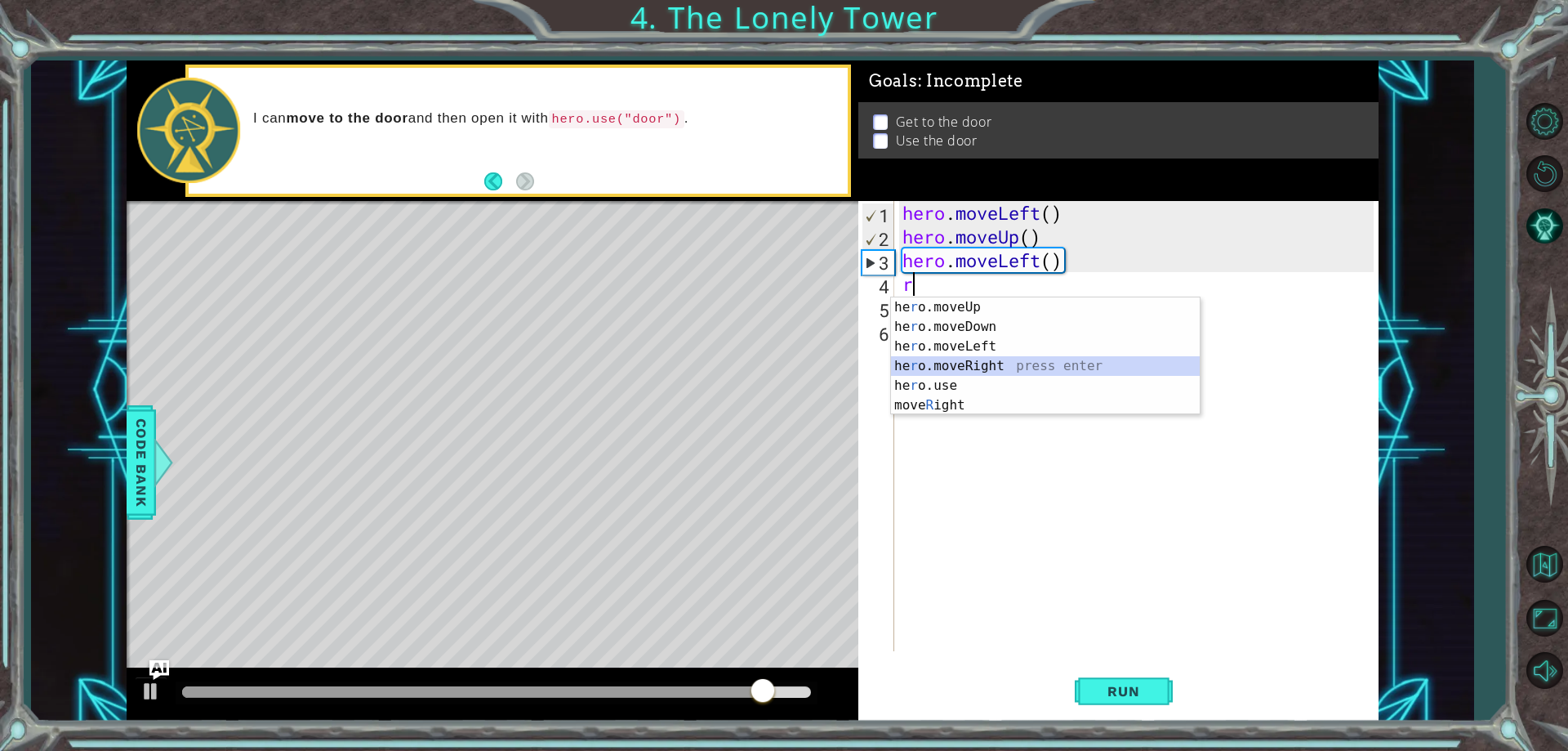
click at [988, 368] on div "he r o.moveUp press enter he r o.moveDown press enter he r o.moveLeft press ent…" at bounding box center [1045, 376] width 309 height 157
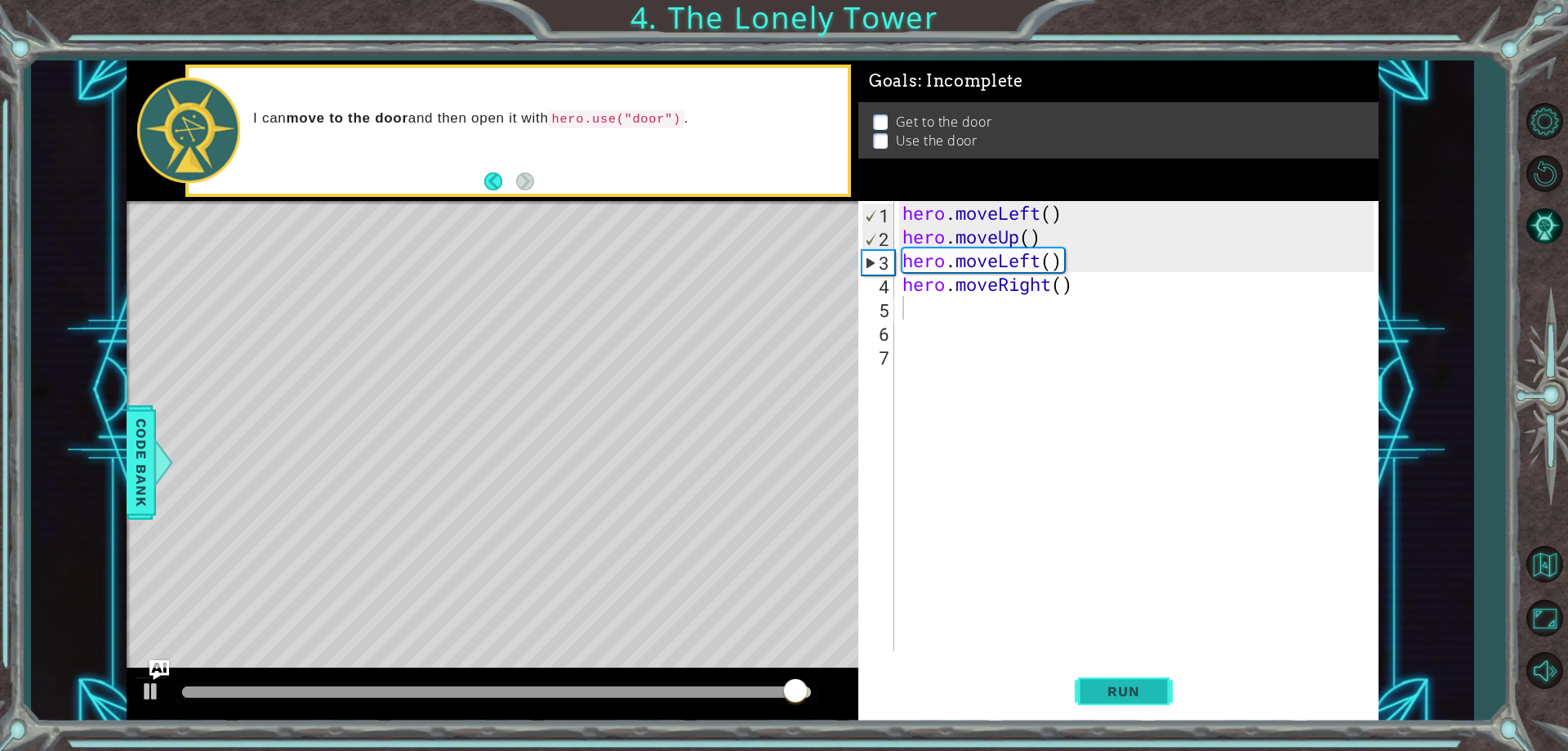
click at [1151, 679] on button "Run" at bounding box center [1123, 692] width 98 height 52
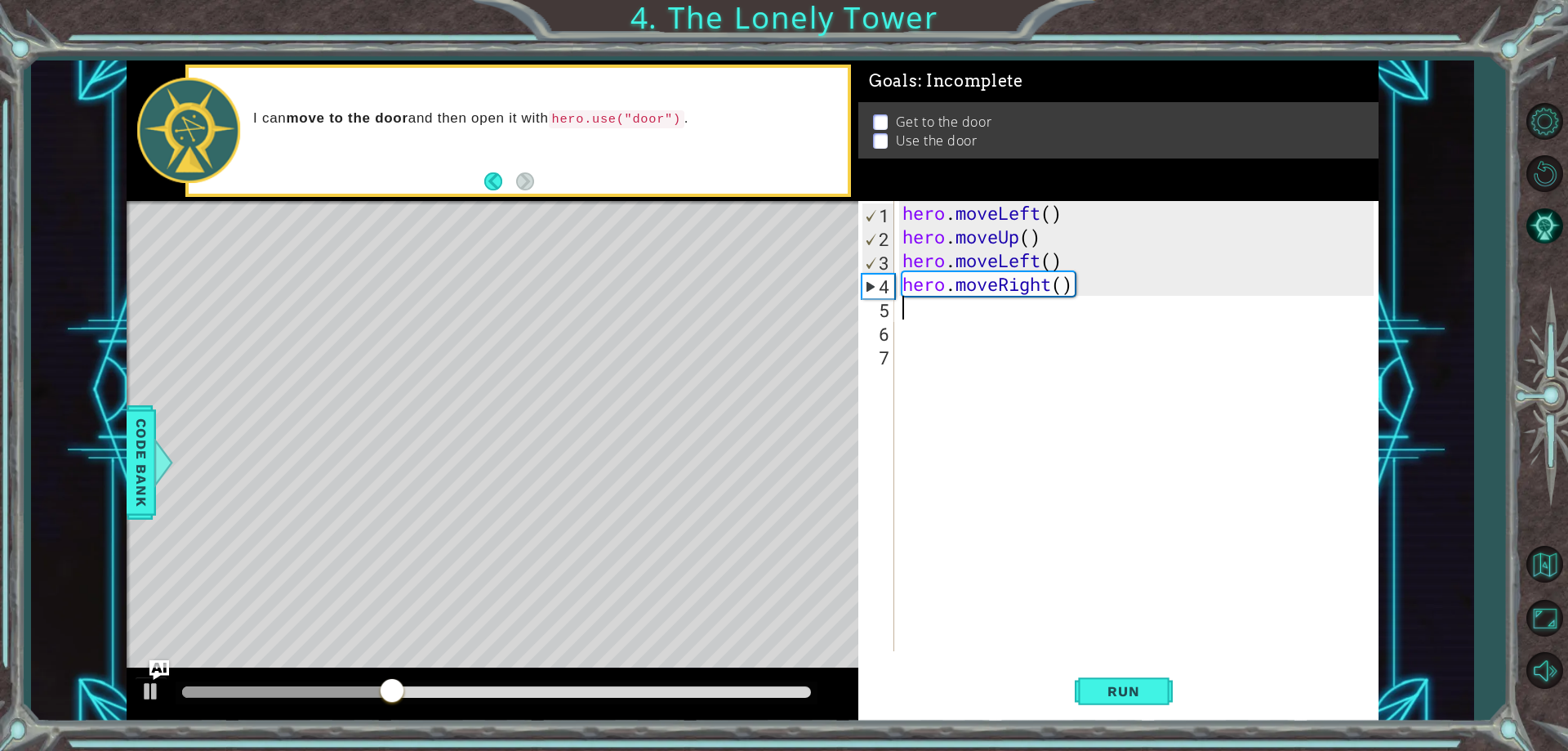
type textarea "l"
click at [917, 307] on div "hero . moveLeft ( ) hero . moveUp ( ) hero . moveLeft ( ) hero . moveRight ( ) l" at bounding box center [1139, 449] width 482 height 497
click at [942, 322] on div "hero . moveLeft ( ) hero . moveUp ( ) hero . moveLeft ( ) hero . moveRight ( ) l" at bounding box center [1139, 449] width 482 height 497
click at [918, 310] on div "hero . moveLeft ( ) hero . moveUp ( ) hero . moveLeft ( ) hero . moveRight ( ) l" at bounding box center [1139, 449] width 482 height 497
type textarea "l"
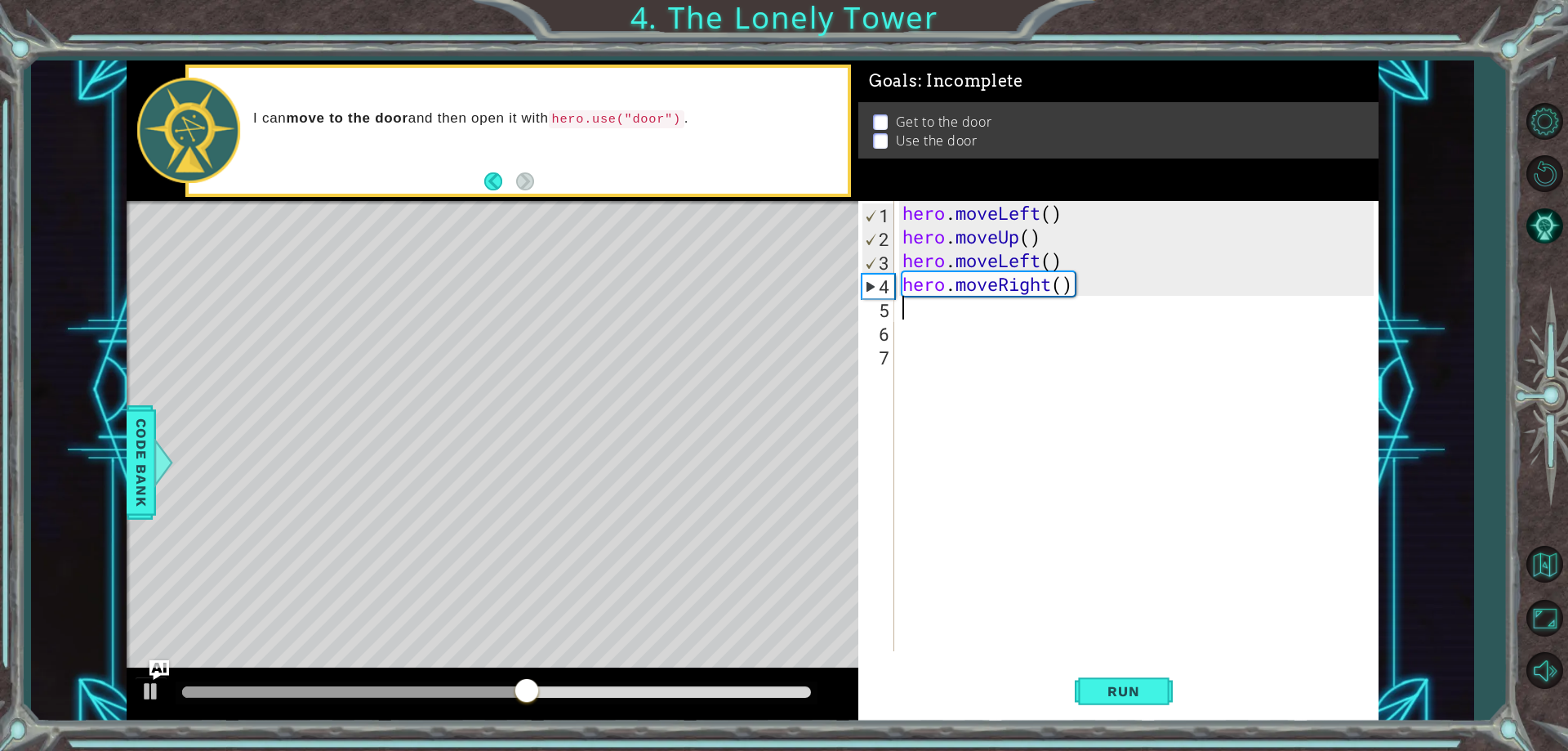
type textarea "l"
click at [997, 335] on div "hero.move L eft press enter" at bounding box center [1045, 351] width 309 height 59
click at [1075, 687] on button "Run" at bounding box center [1123, 692] width 98 height 52
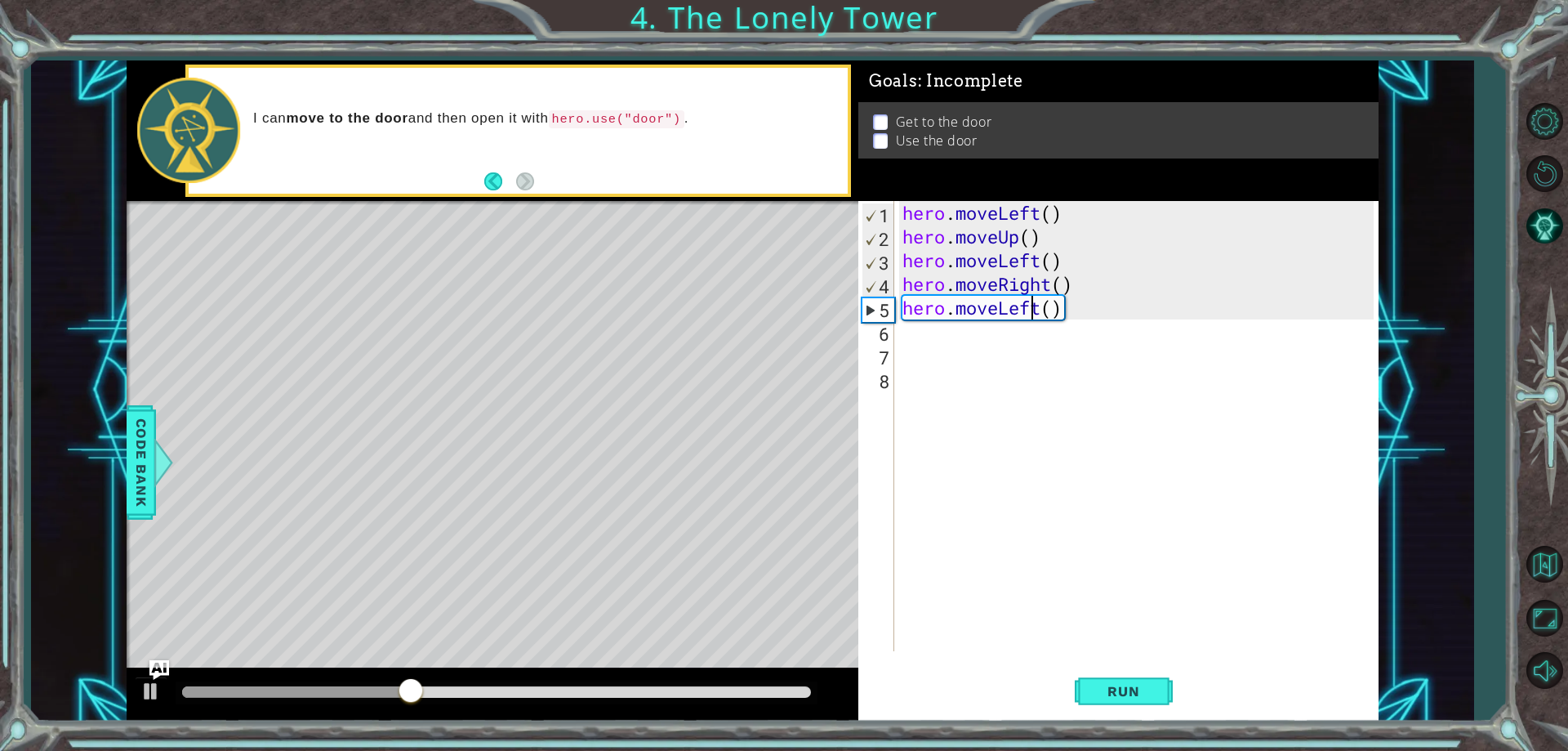
click at [1031, 304] on div "hero . moveLeft ( ) hero . moveUp ( ) hero . moveLeft ( ) hero . moveRight ( ) …" at bounding box center [1139, 449] width 482 height 497
click at [1043, 315] on div "hero . moveLeft ( ) hero . moveUp ( ) hero . moveLeft ( ) hero . moveRight ( ) …" at bounding box center [1139, 449] width 482 height 497
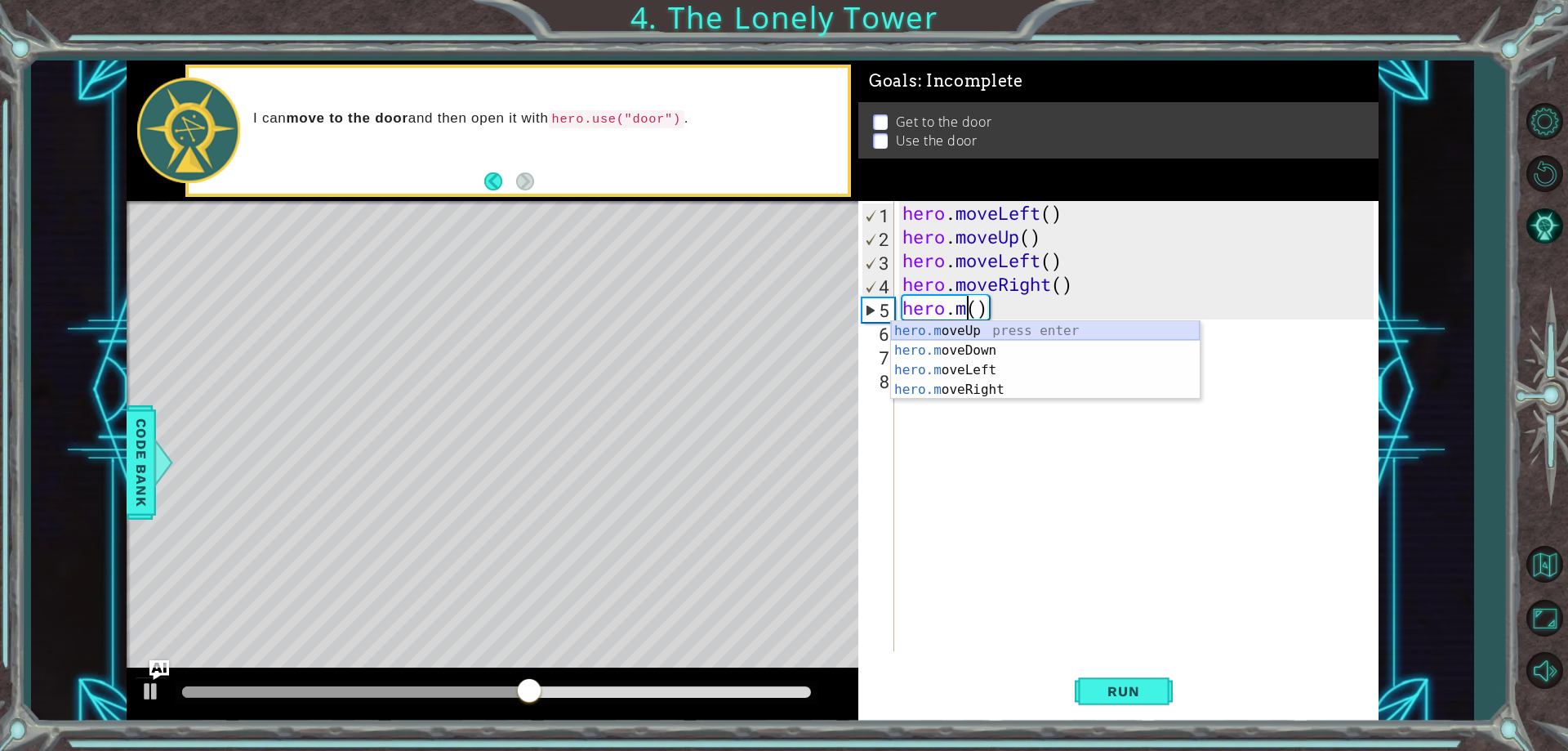
click at [1020, 336] on div "hero.m oveUp press enter hero.m oveDown press enter hero.m oveLeft press enter …" at bounding box center [1045, 380] width 309 height 118
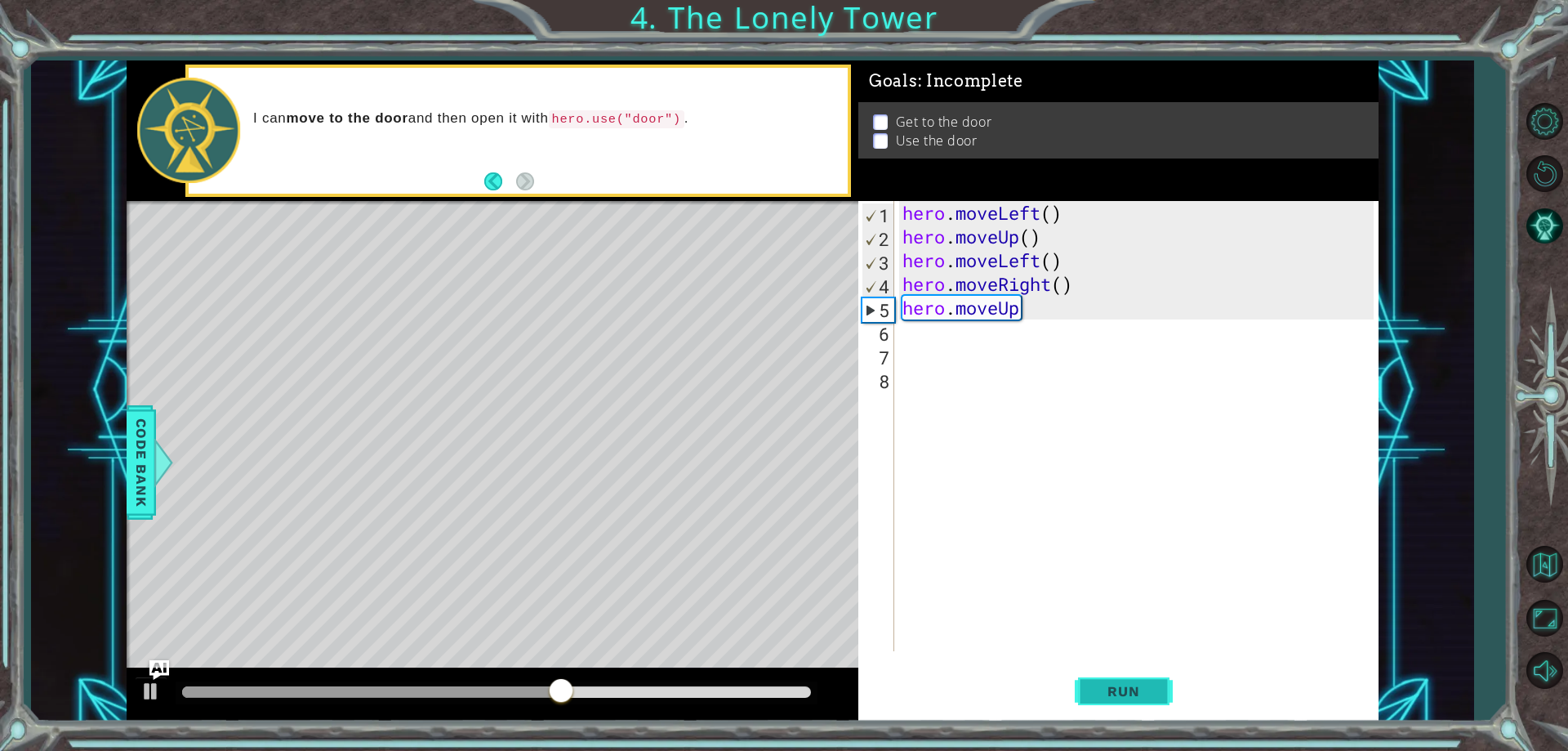
click at [1127, 680] on button "Run" at bounding box center [1123, 692] width 98 height 52
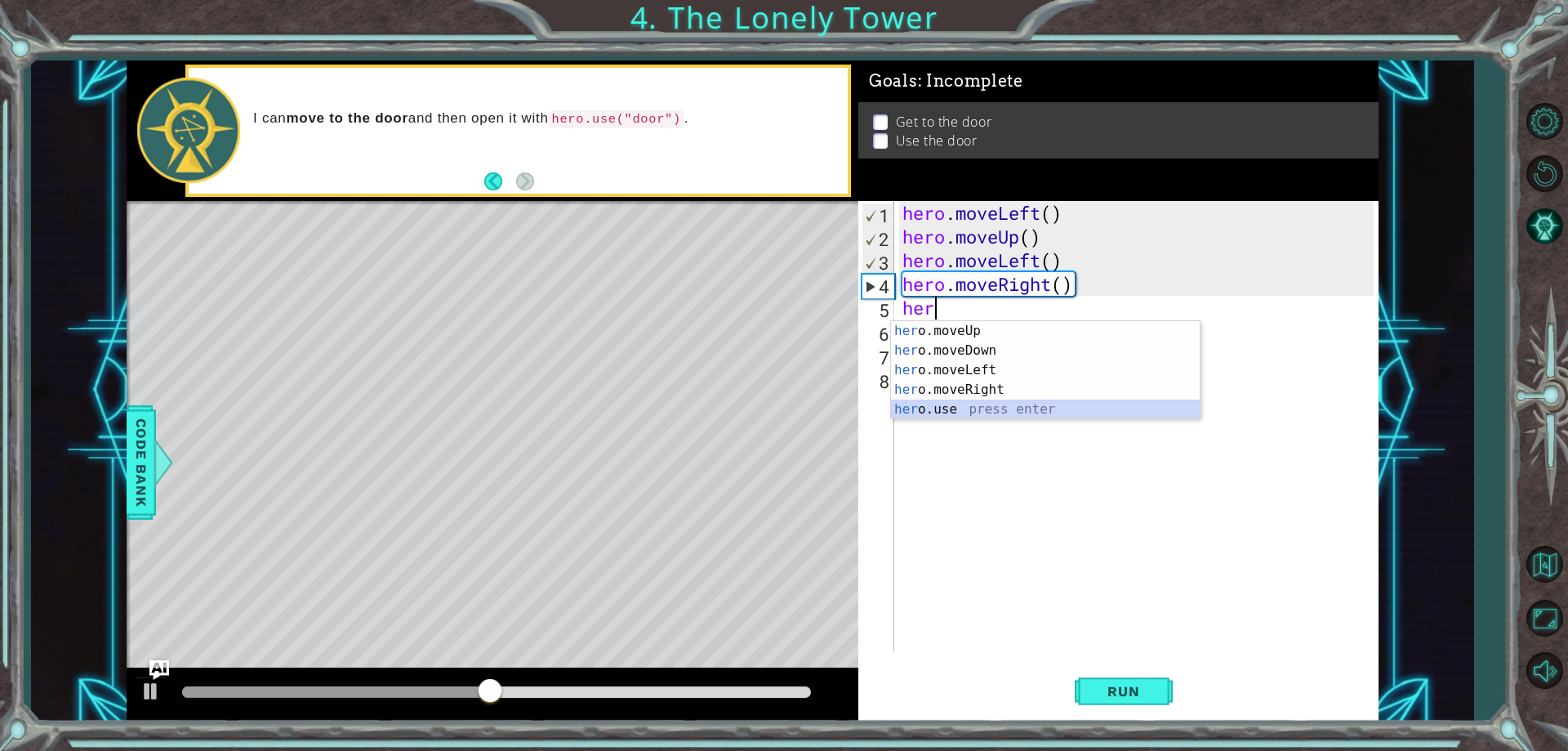
click at [972, 404] on div "her o.moveUp press enter her o.moveDown press enter her o.moveLeft press enter …" at bounding box center [1045, 390] width 309 height 138
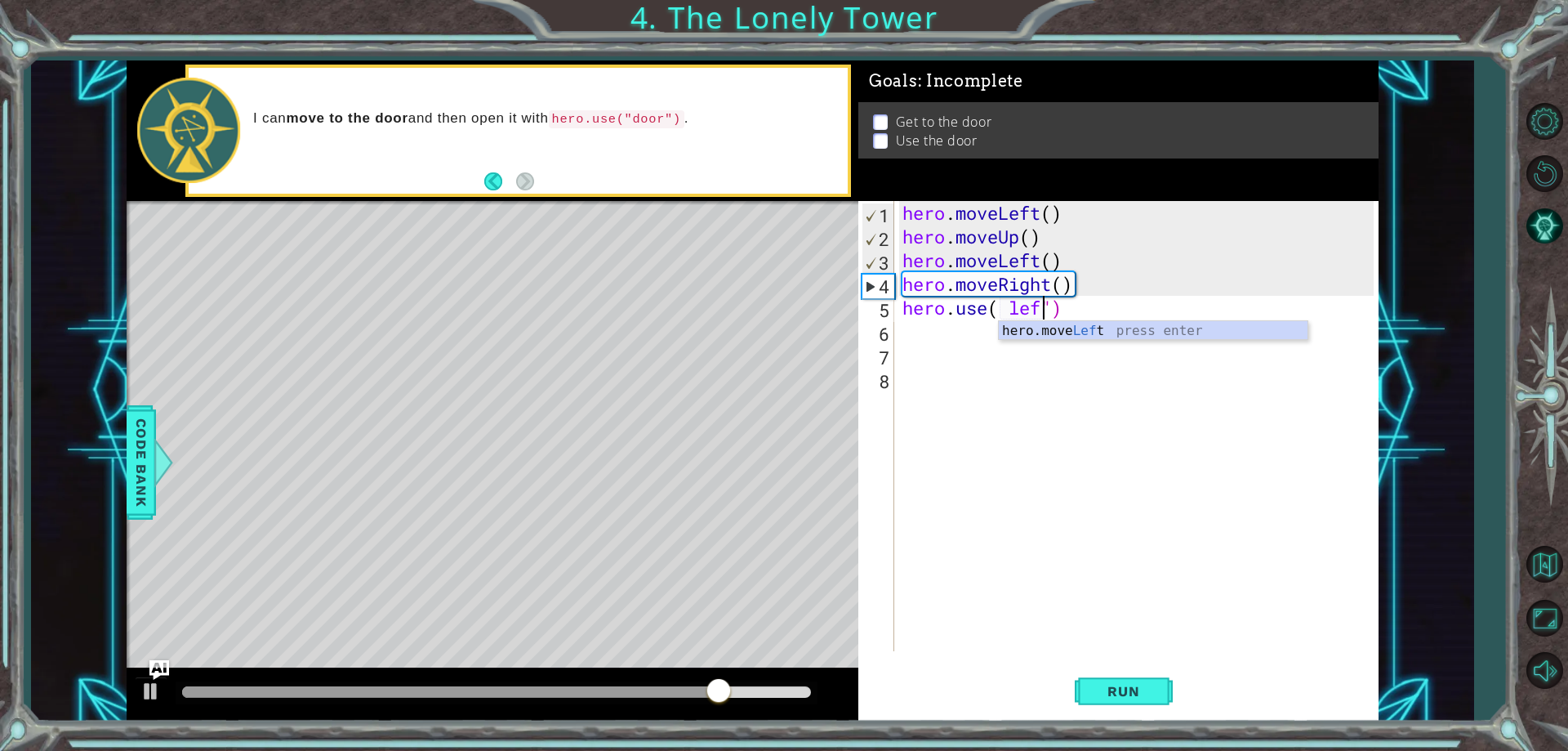
scroll to position [0, 7]
click at [1134, 676] on button "Run" at bounding box center [1123, 692] width 98 height 52
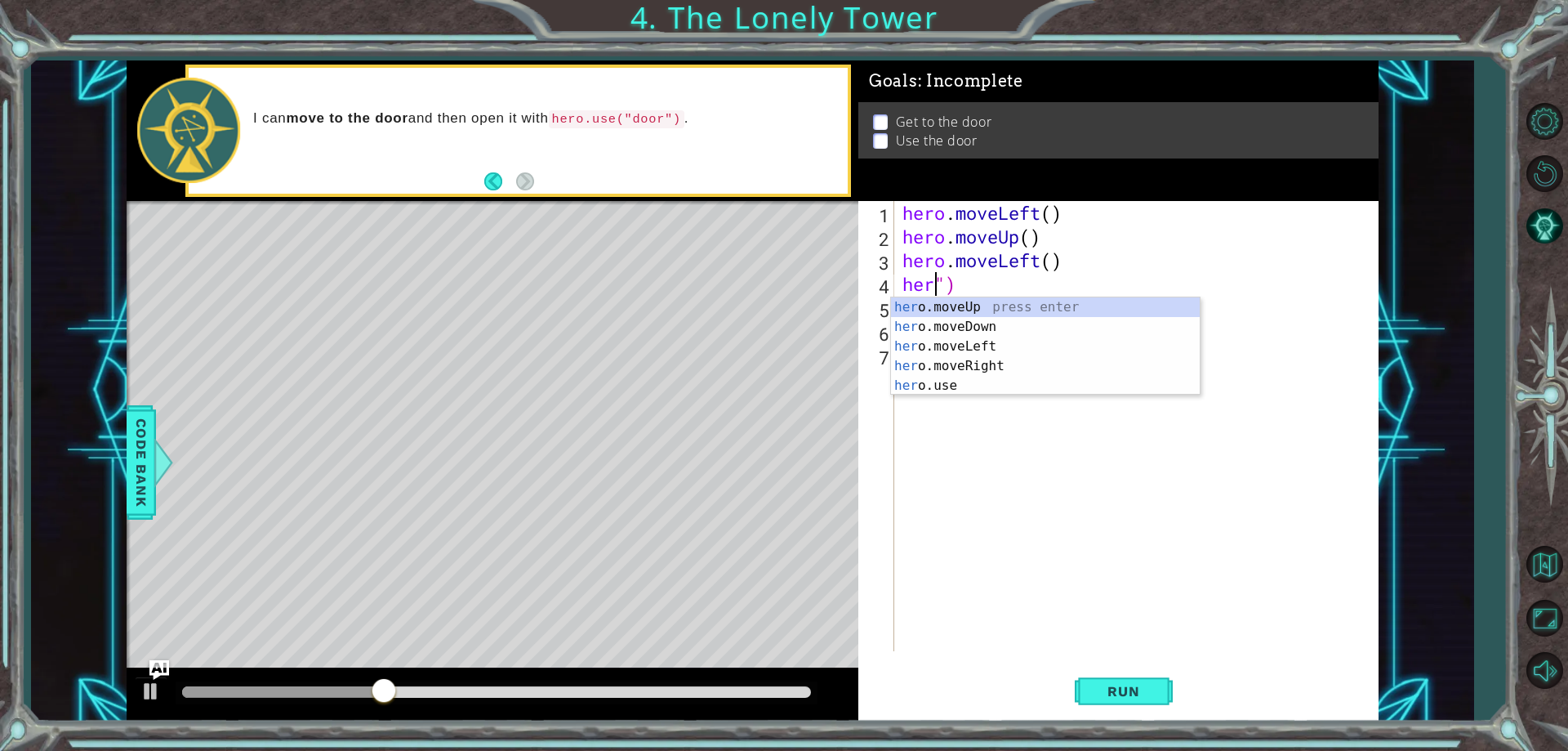
scroll to position [0, 1]
click at [975, 341] on div "he ro.moveUp press enter he ro.moveDown press enter he ro.moveLeft press enter …" at bounding box center [1045, 366] width 309 height 138
type textarea "hero.moveLeft()")"
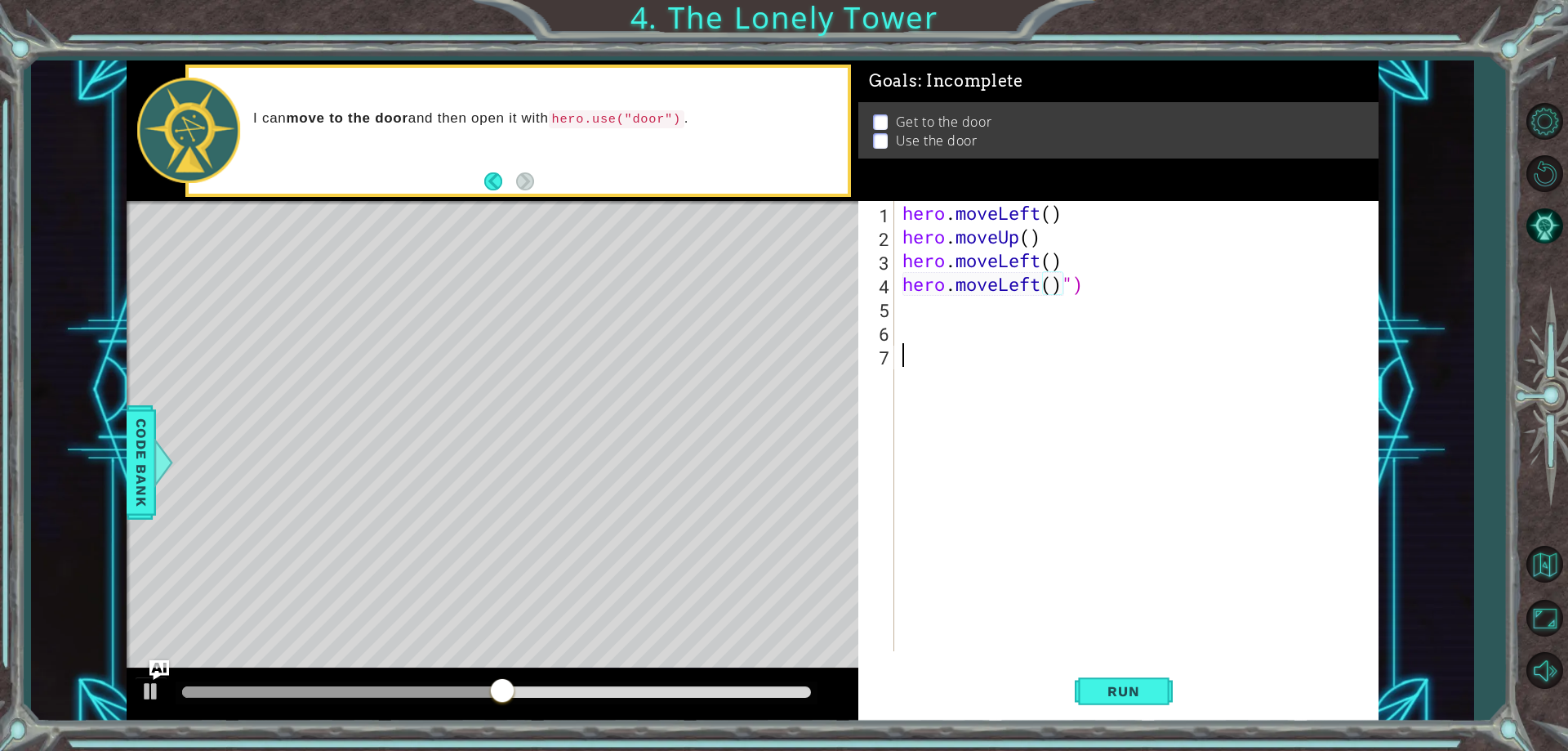
drag, startPoint x: 1030, startPoint y: 404, endPoint x: 1054, endPoint y: 538, distance: 136.1
click at [1046, 478] on div "hero . moveLeft ( ) hero . moveUp ( ) hero . moveLeft ( ) hero . moveLeft ( ) ")" at bounding box center [1139, 449] width 482 height 497
click at [1123, 692] on span "Run" at bounding box center [1123, 691] width 65 height 16
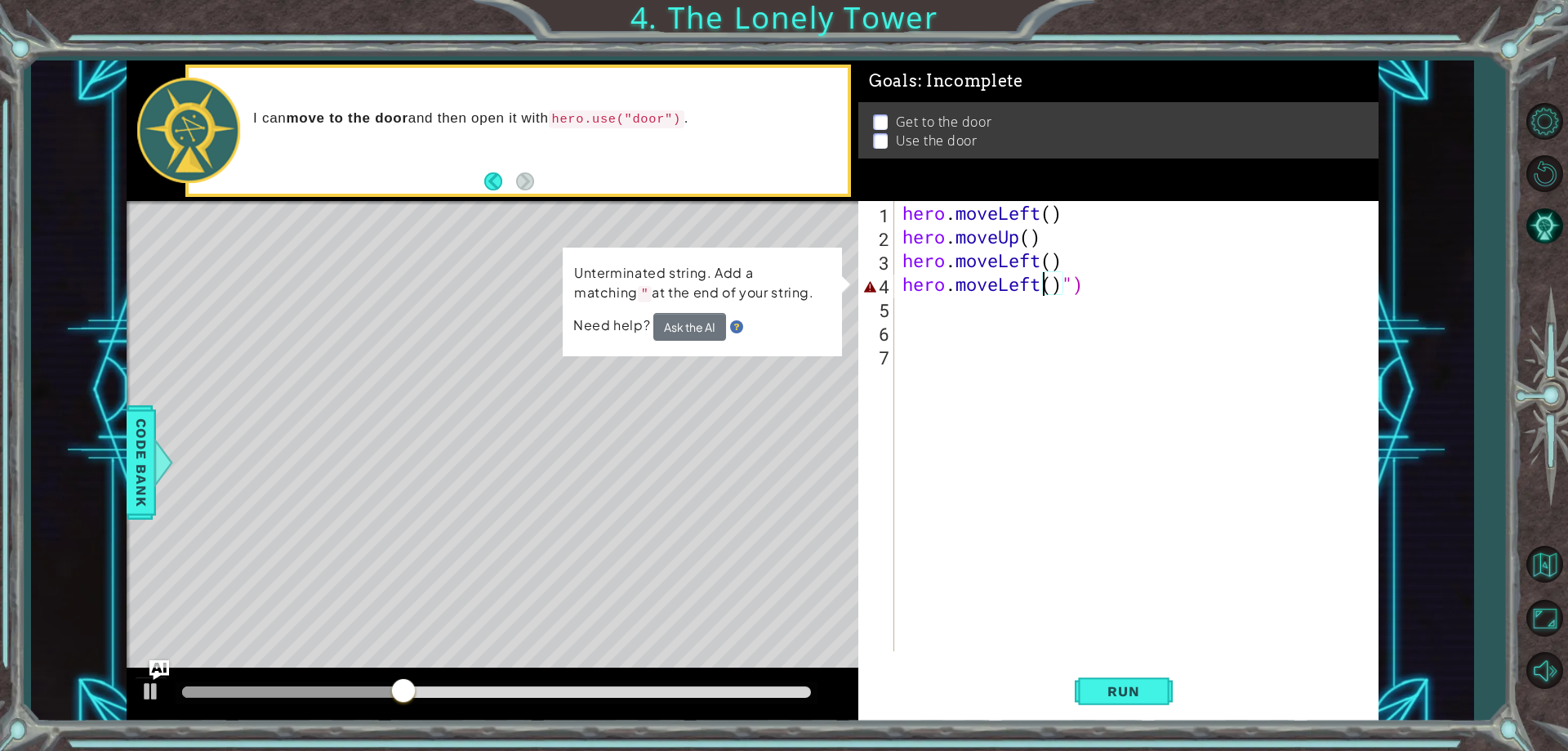
click at [1044, 292] on div "hero . moveLeft ( ) hero . moveUp ( ) hero . moveLeft ( ) hero . moveLeft ( ) ")" at bounding box center [1139, 449] width 482 height 497
click at [1026, 273] on div "hero . moveLeft ( ) hero . moveUp ( ) hero . moveLeft ( ) hero . moveLeft ( ) ")" at bounding box center [1139, 449] width 482 height 497
click at [1084, 289] on div "hero . moveLeft ( ) hero . moveUp ( ) hero . moveLeft ( ) hero . moveLeft ( ) ")" at bounding box center [1139, 449] width 482 height 497
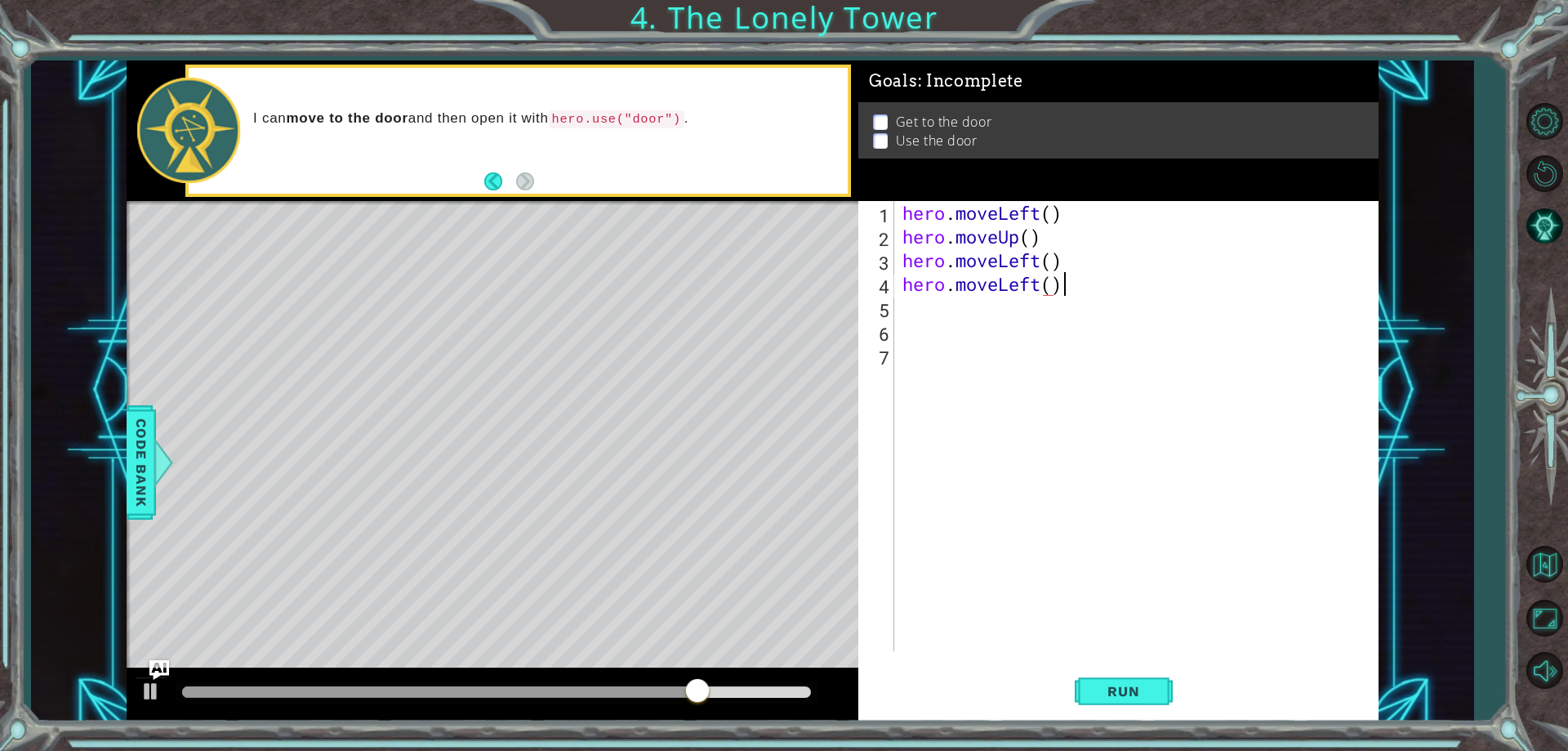
scroll to position [0, 6]
type textarea "hero.moveLeft()"
click at [1157, 678] on button "Run" at bounding box center [1123, 692] width 98 height 52
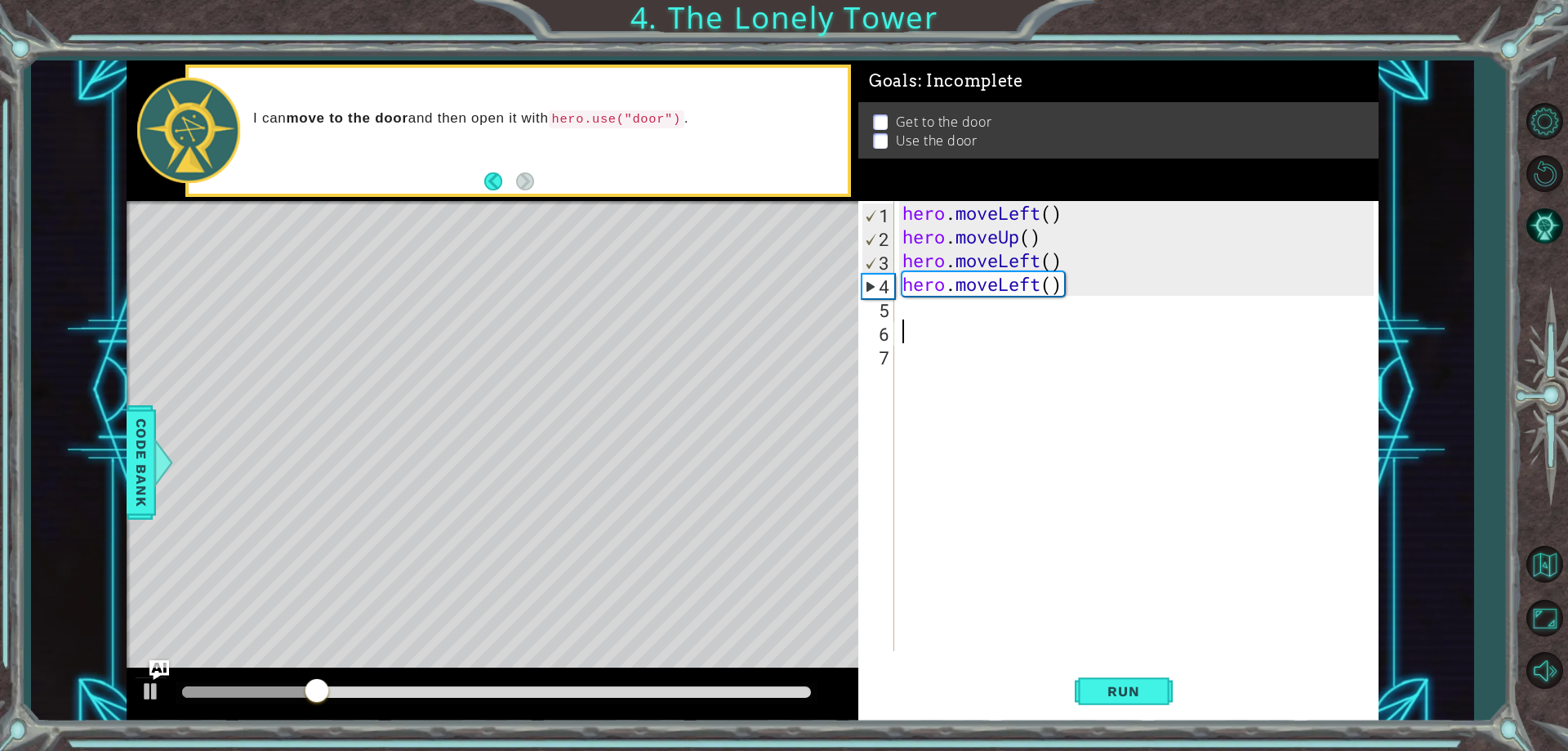
click at [916, 333] on div "hero . moveLeft ( ) hero . moveUp ( ) hero . moveLeft ( ) hero . moveLeft ( )" at bounding box center [1139, 449] width 482 height 497
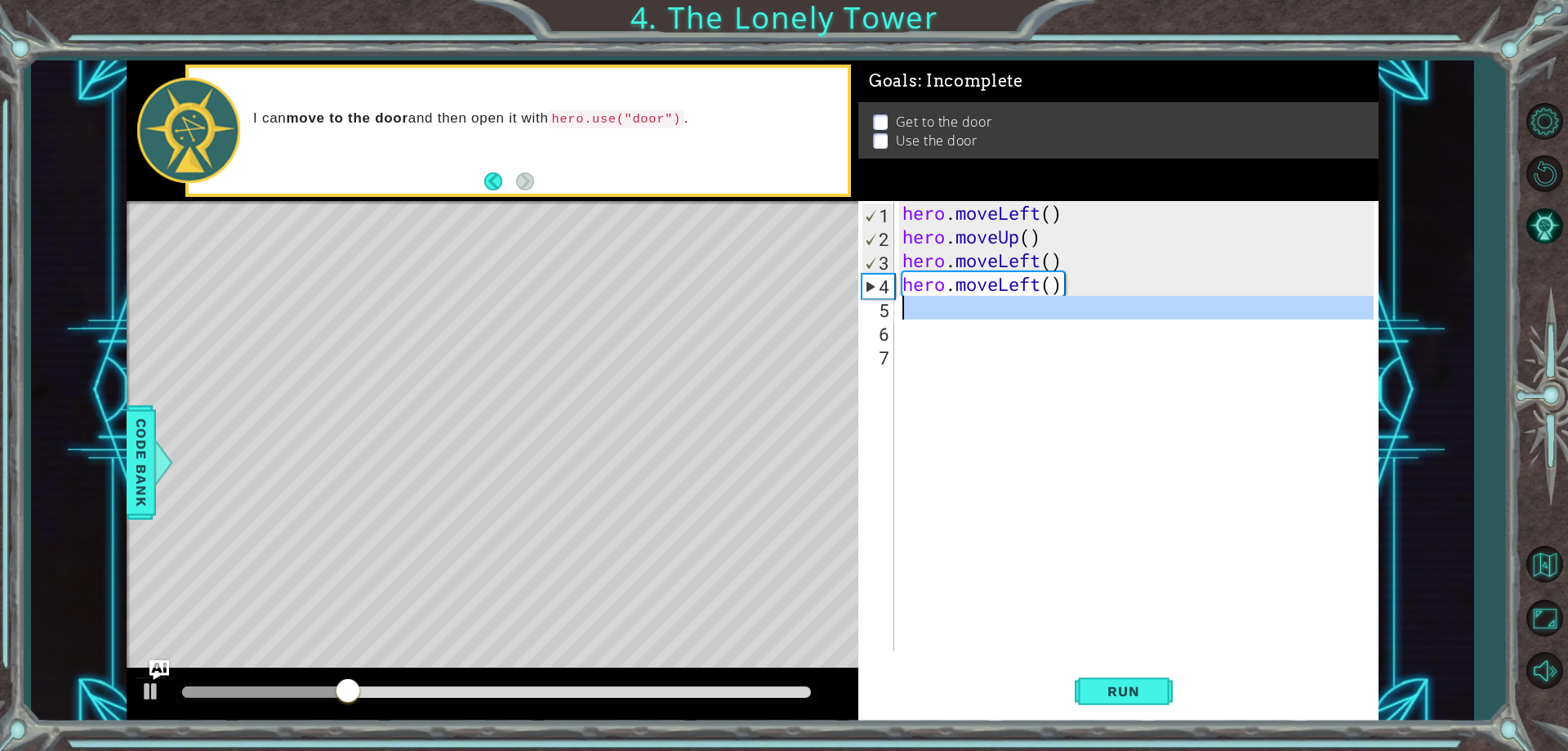
click at [889, 312] on div "5" at bounding box center [878, 310] width 33 height 24
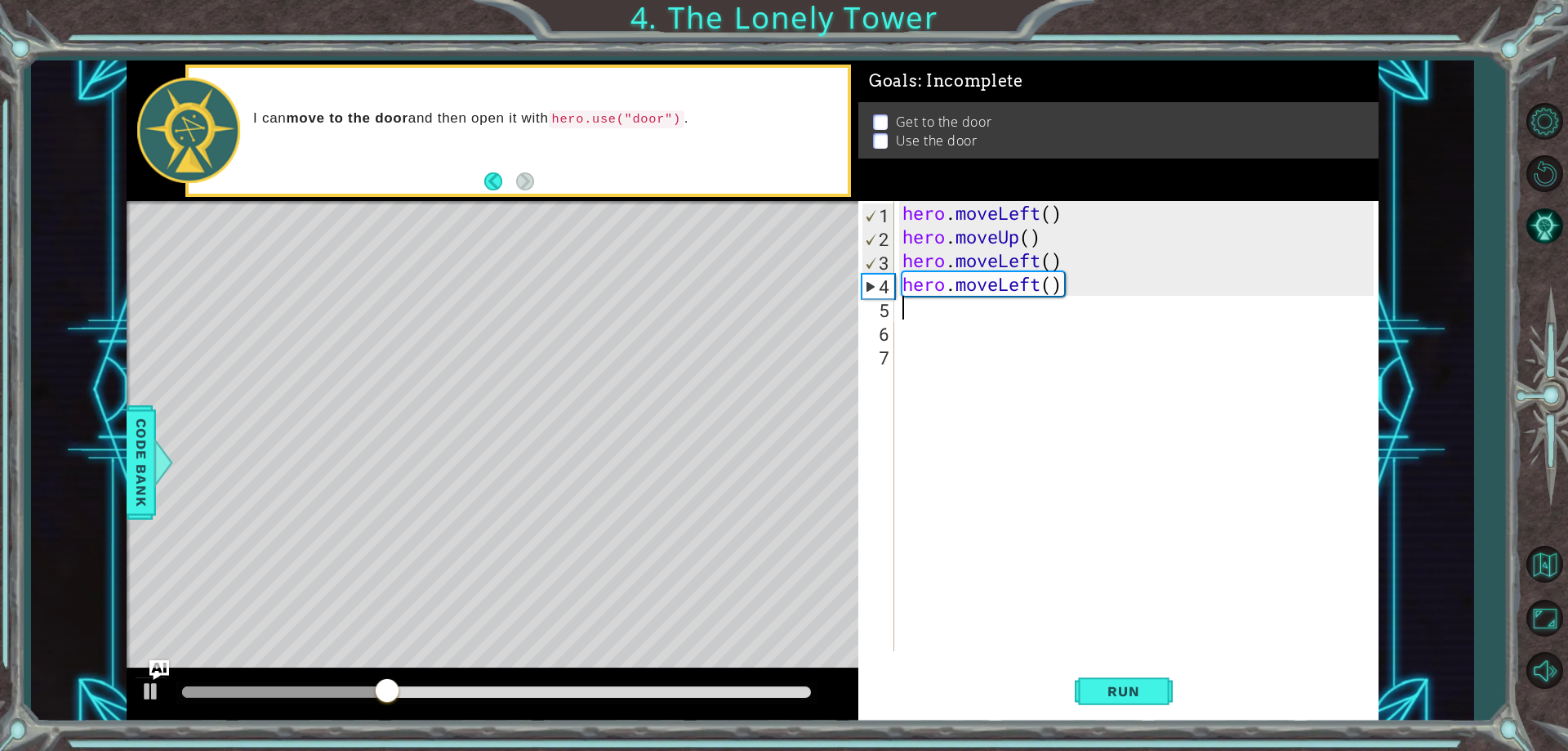
type textarea "r"
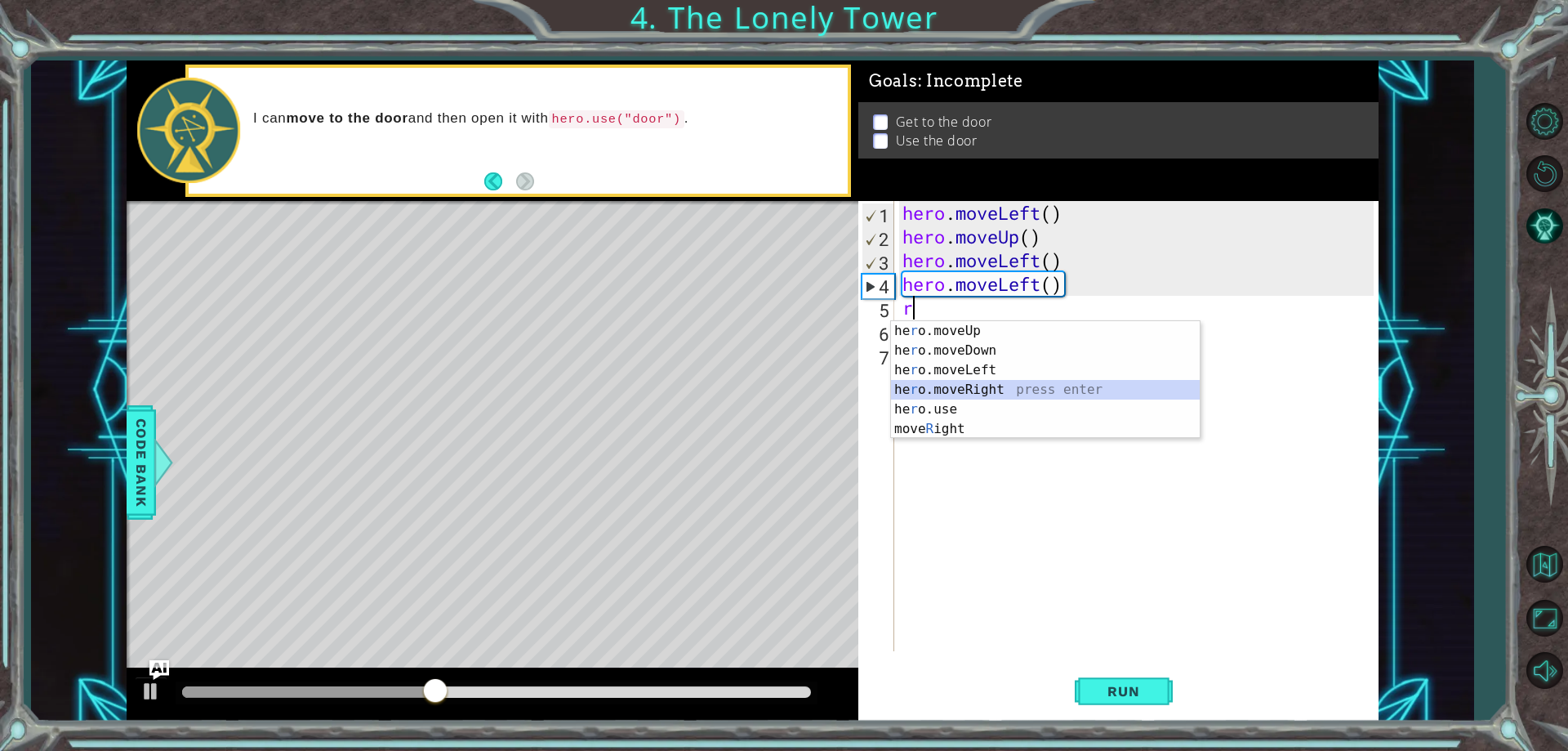
drag, startPoint x: 947, startPoint y: 386, endPoint x: 1174, endPoint y: 605, distance: 315.4
click at [948, 387] on div "he r o.moveUp press enter he r o.moveDown press enter he r o.moveLeft press ent…" at bounding box center [1045, 399] width 309 height 157
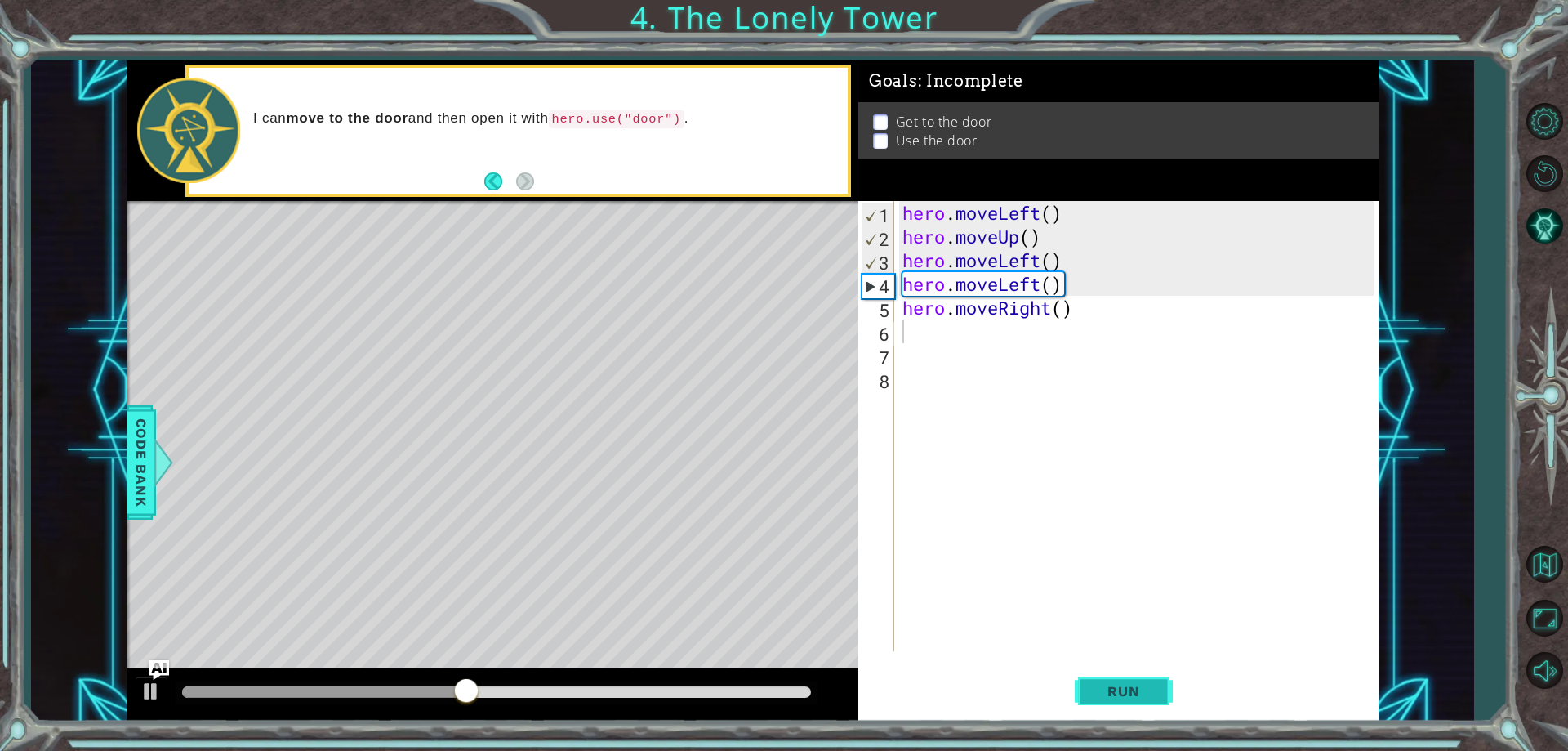
click at [1145, 676] on button "Run" at bounding box center [1123, 692] width 98 height 52
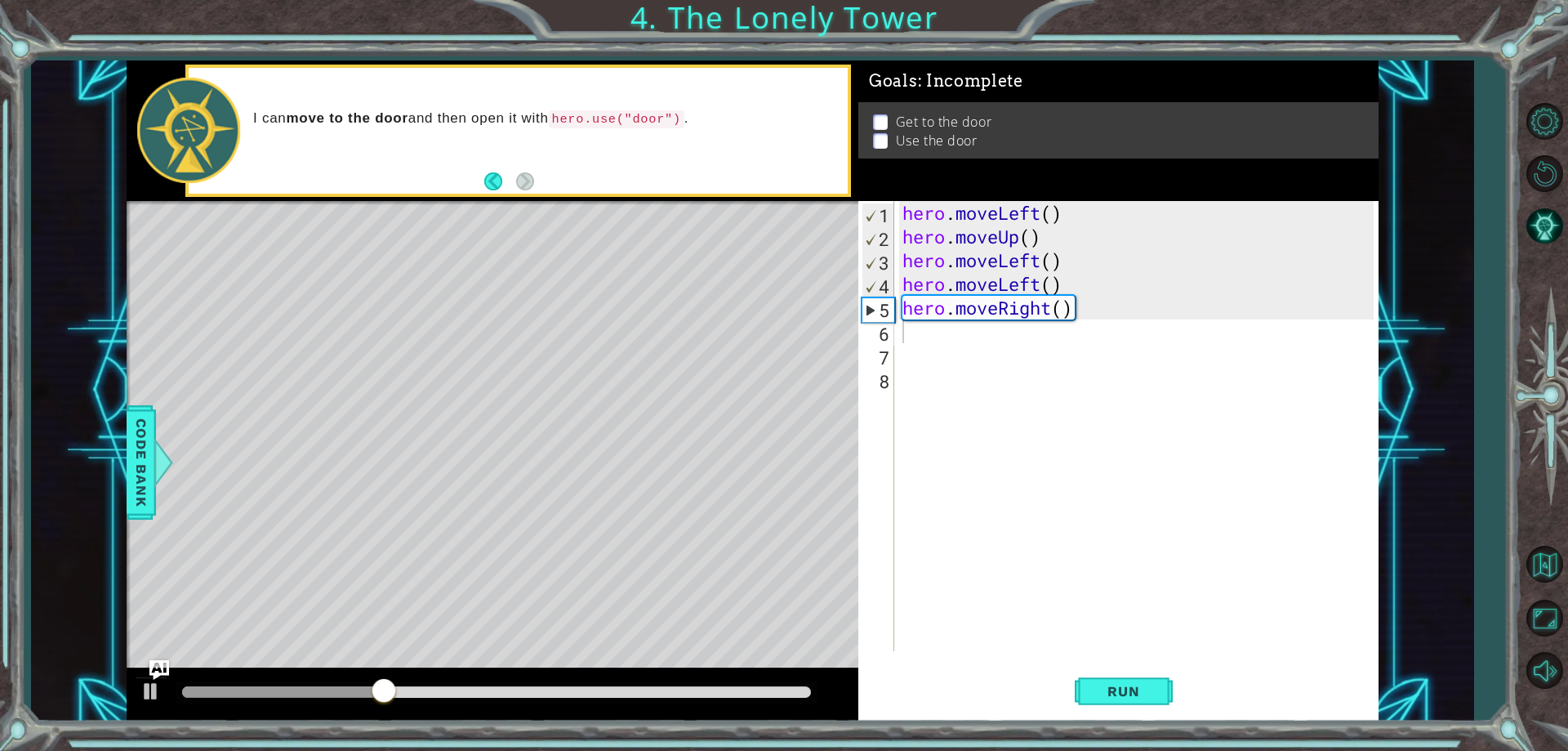
drag, startPoint x: 895, startPoint y: 350, endPoint x: 895, endPoint y: 360, distance: 10.0
click at [895, 353] on div "1 2 3 4 5 6 7 8 hero . moveLeft ( ) hero . moveUp ( ) hero . moveLeft ( ) hero …" at bounding box center [1115, 425] width 515 height 450
click at [896, 363] on div "1 2 3 4 5 6 7 8 hero . moveLeft ( ) hero . moveUp ( ) hero . moveLeft ( ) hero …" at bounding box center [1115, 425] width 515 height 450
type textarea "m"
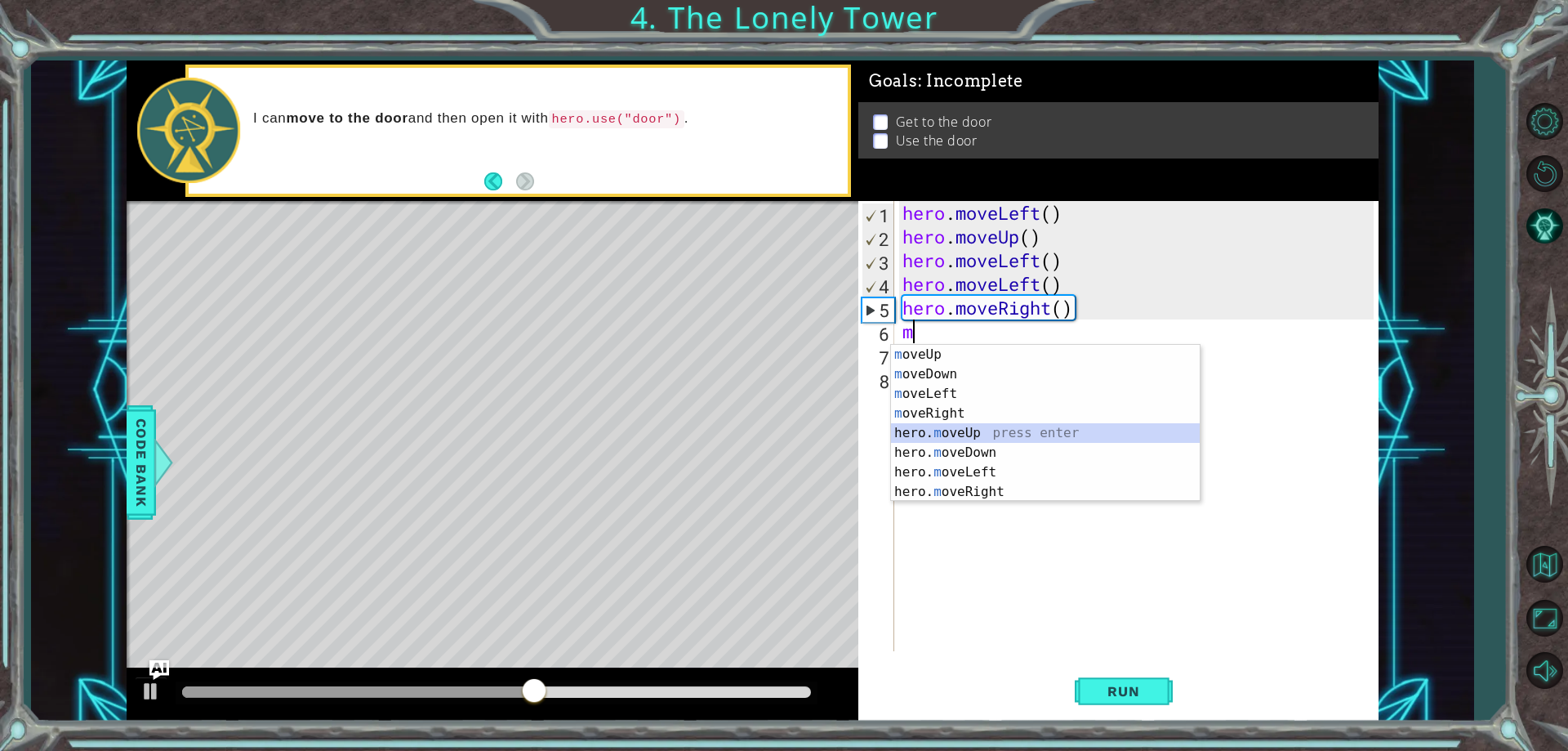
click at [1007, 428] on div "m oveUp press enter m oveDown press enter m oveLeft press enter m oveRight pres…" at bounding box center [1045, 442] width 309 height 196
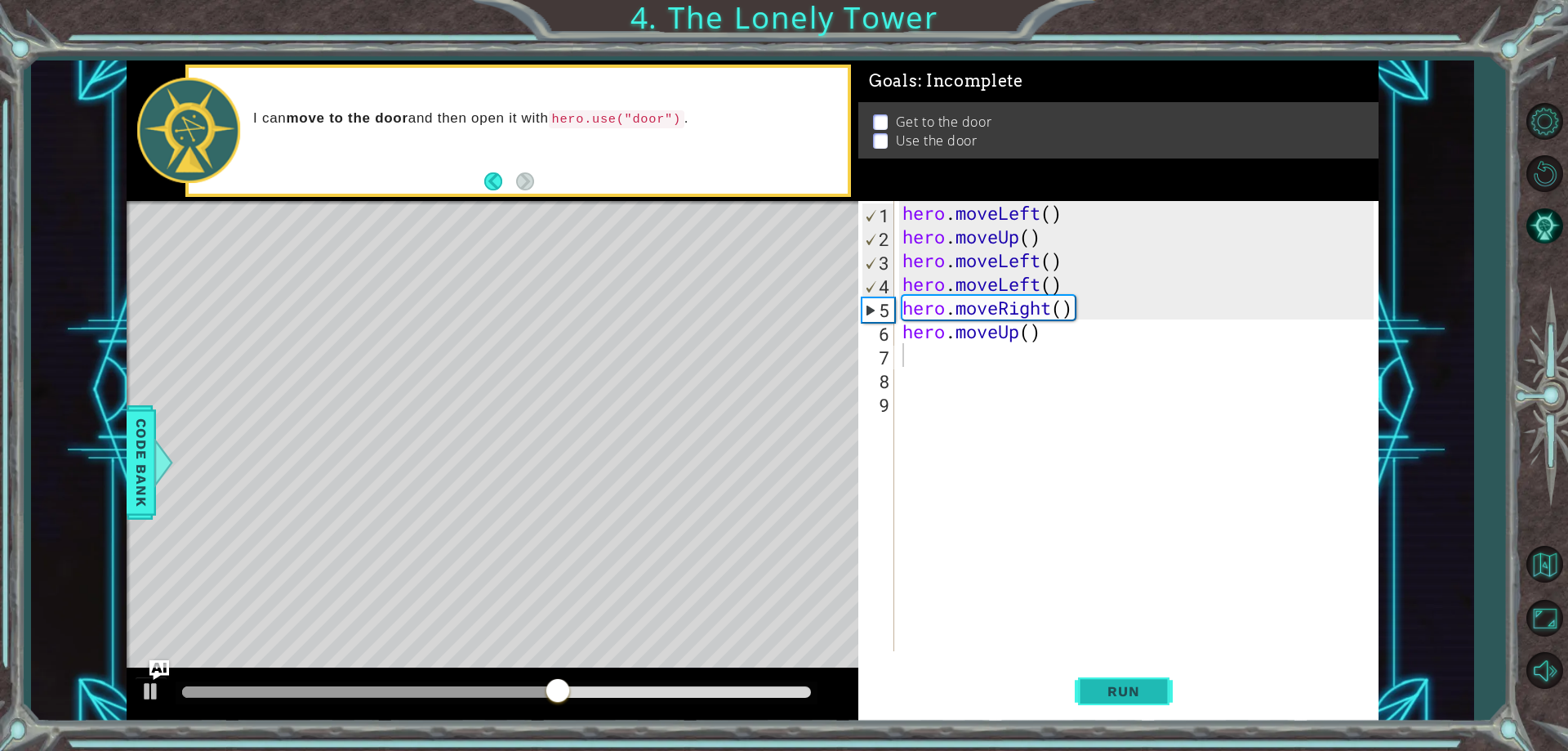
click at [1133, 686] on span "Run" at bounding box center [1123, 691] width 65 height 16
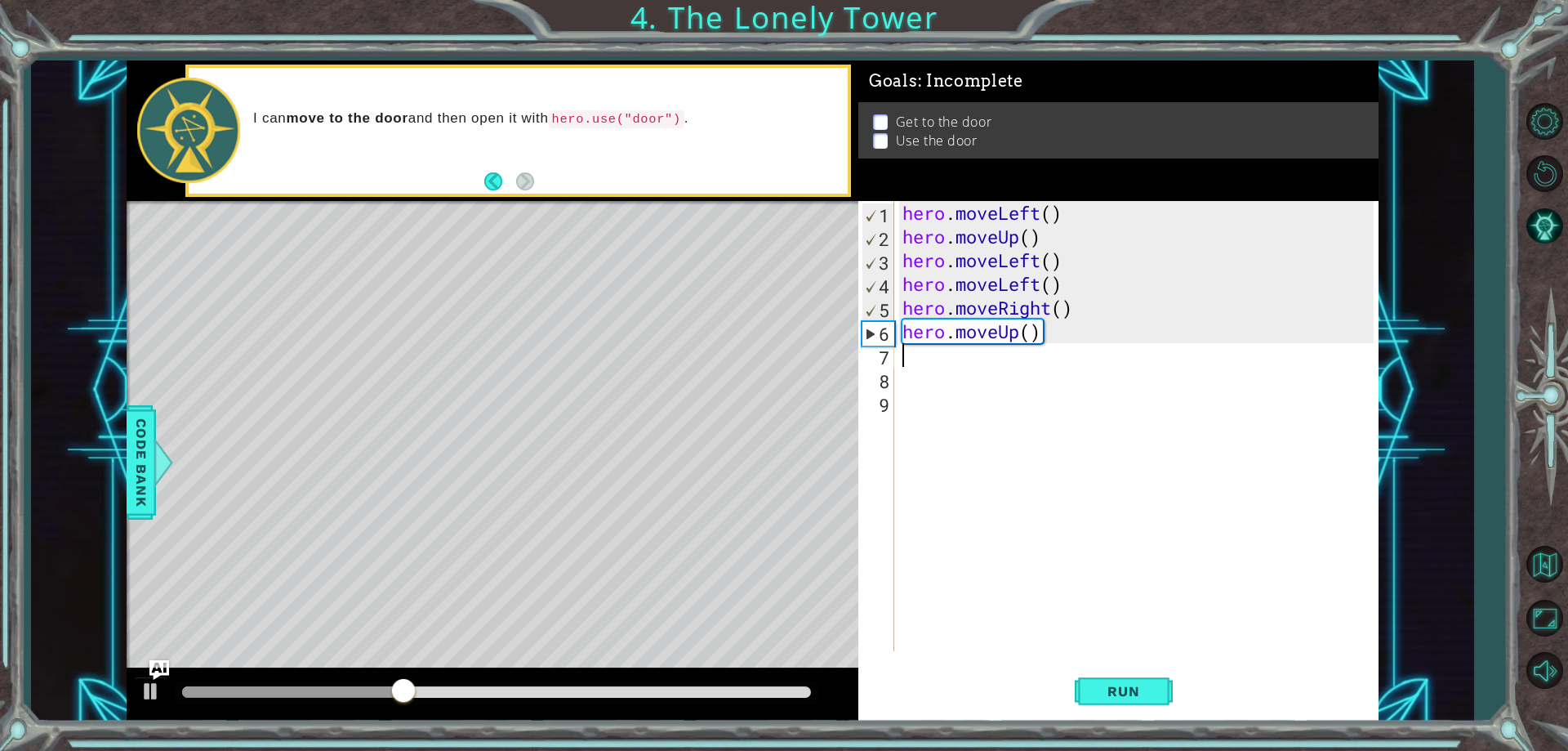
type textarea "m"
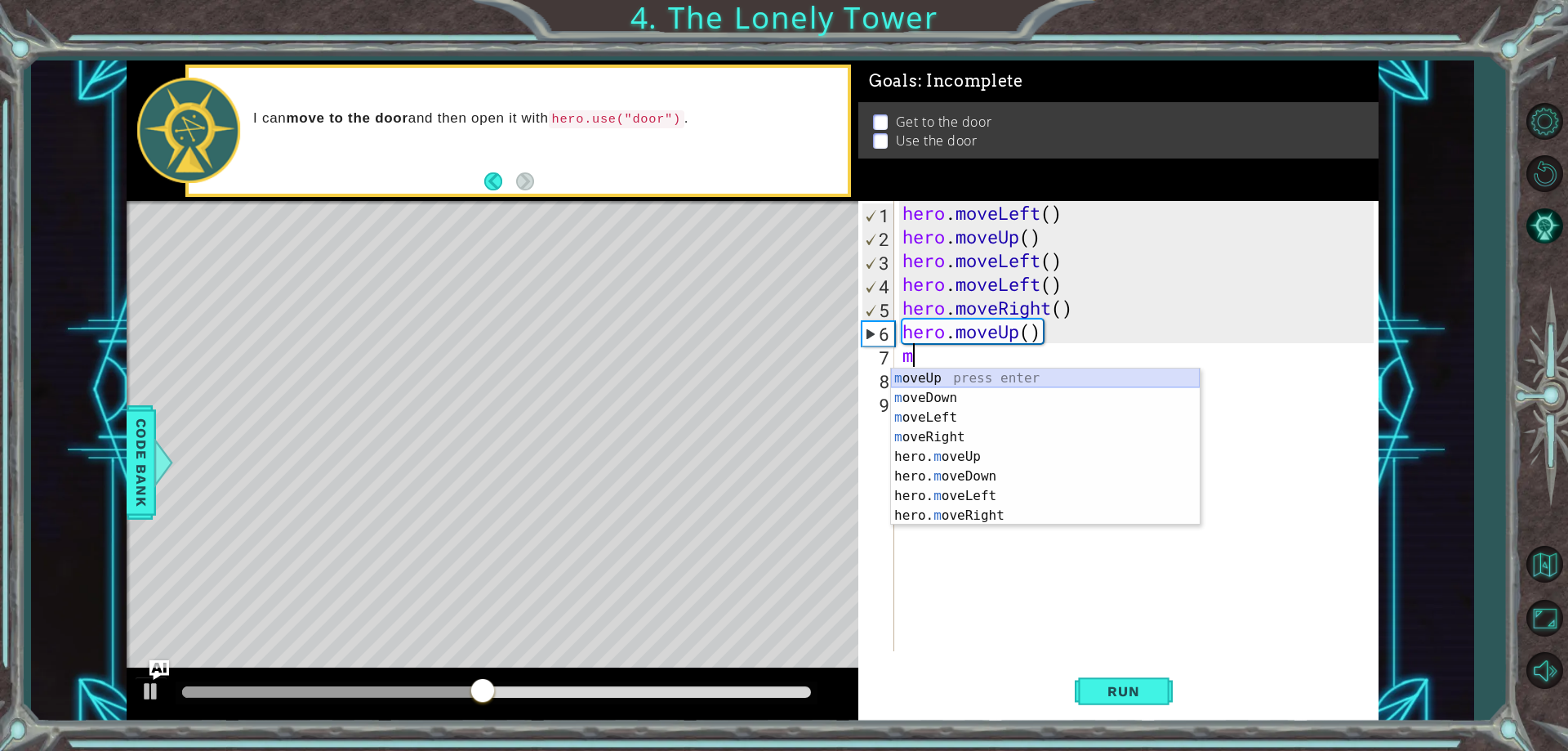
drag, startPoint x: 948, startPoint y: 372, endPoint x: 1022, endPoint y: 455, distance: 111.2
click at [949, 372] on div "m oveUp press enter m oveDown press enter m oveLeft press enter m oveRight pres…" at bounding box center [1045, 466] width 309 height 196
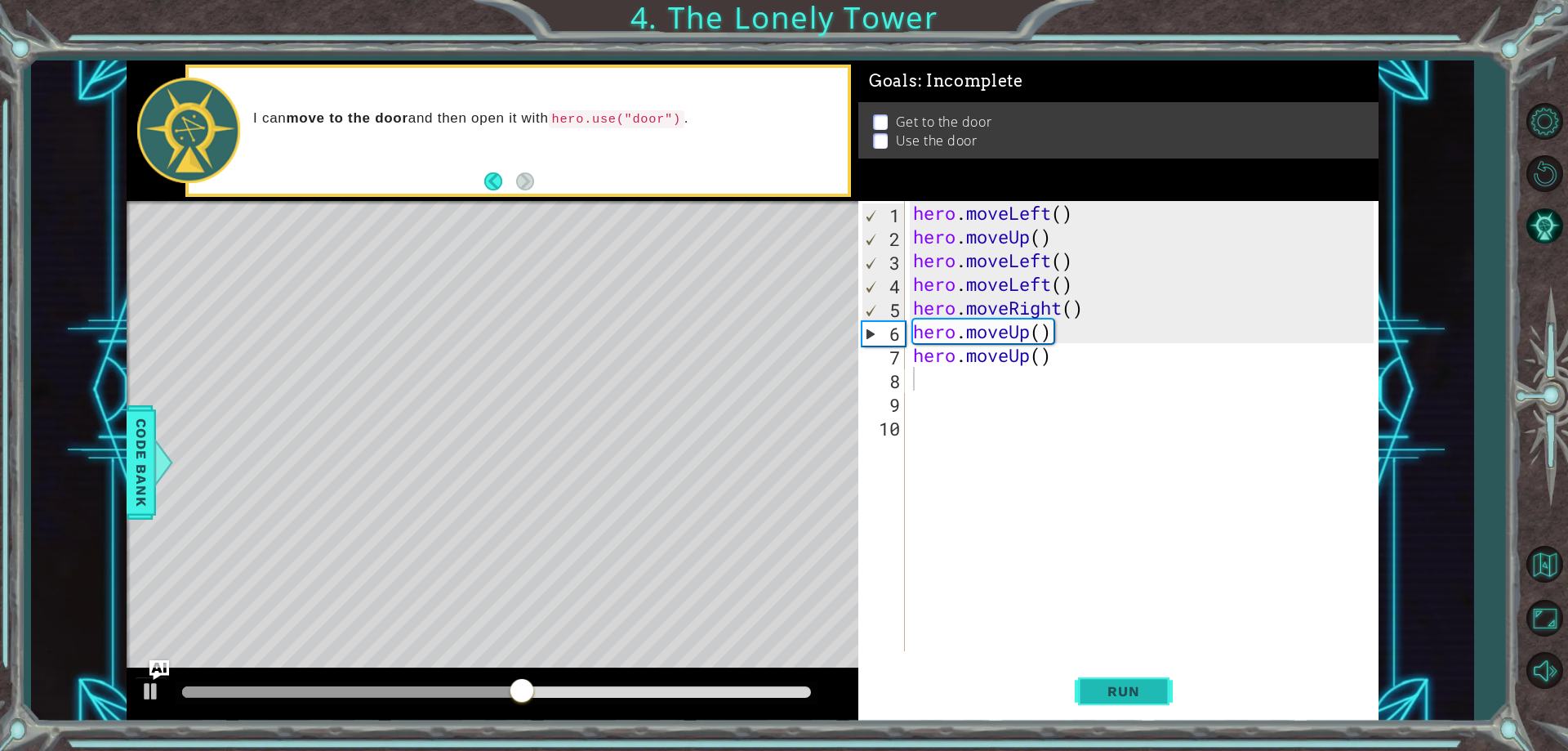
click at [1102, 668] on button "Run" at bounding box center [1123, 692] width 98 height 52
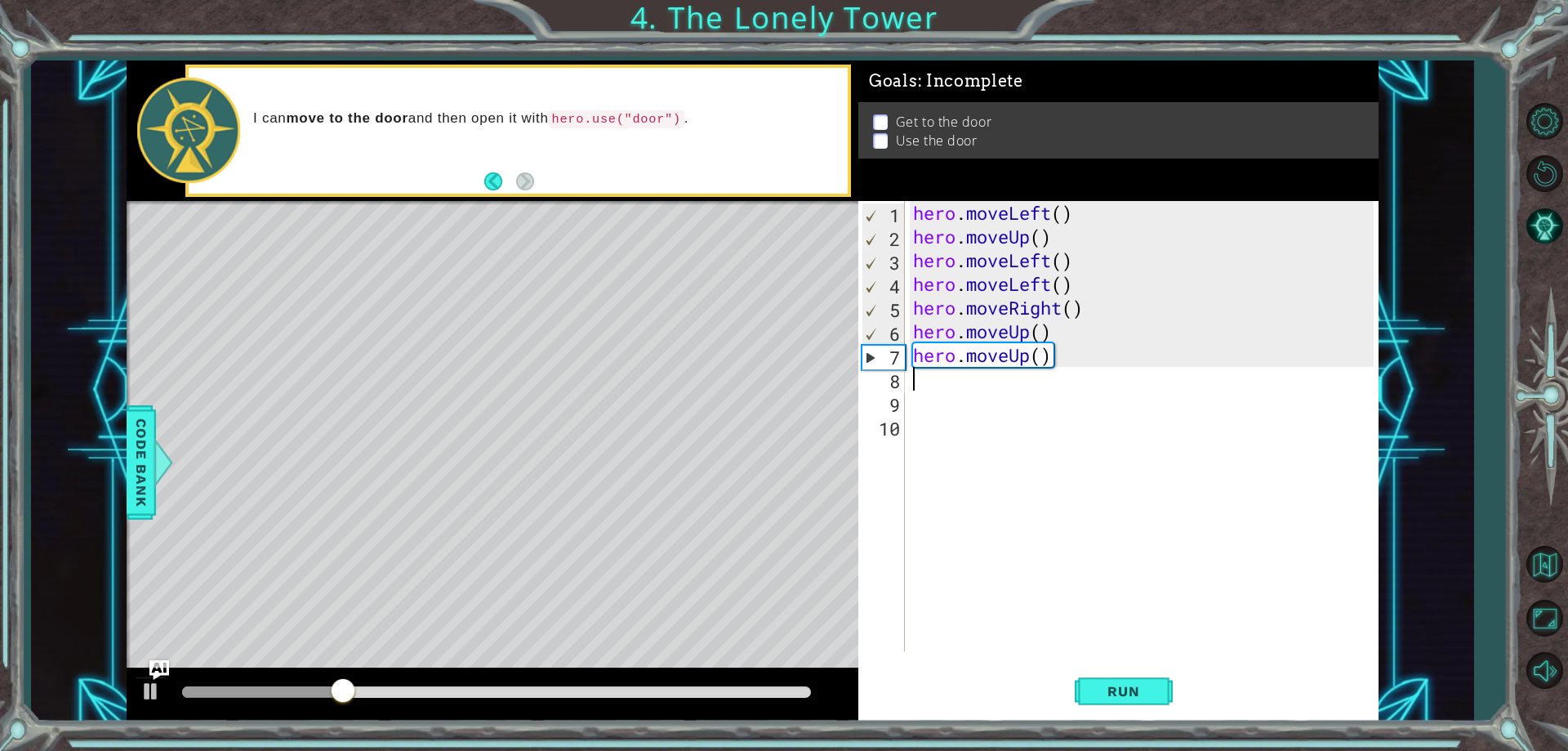
type textarea "m"
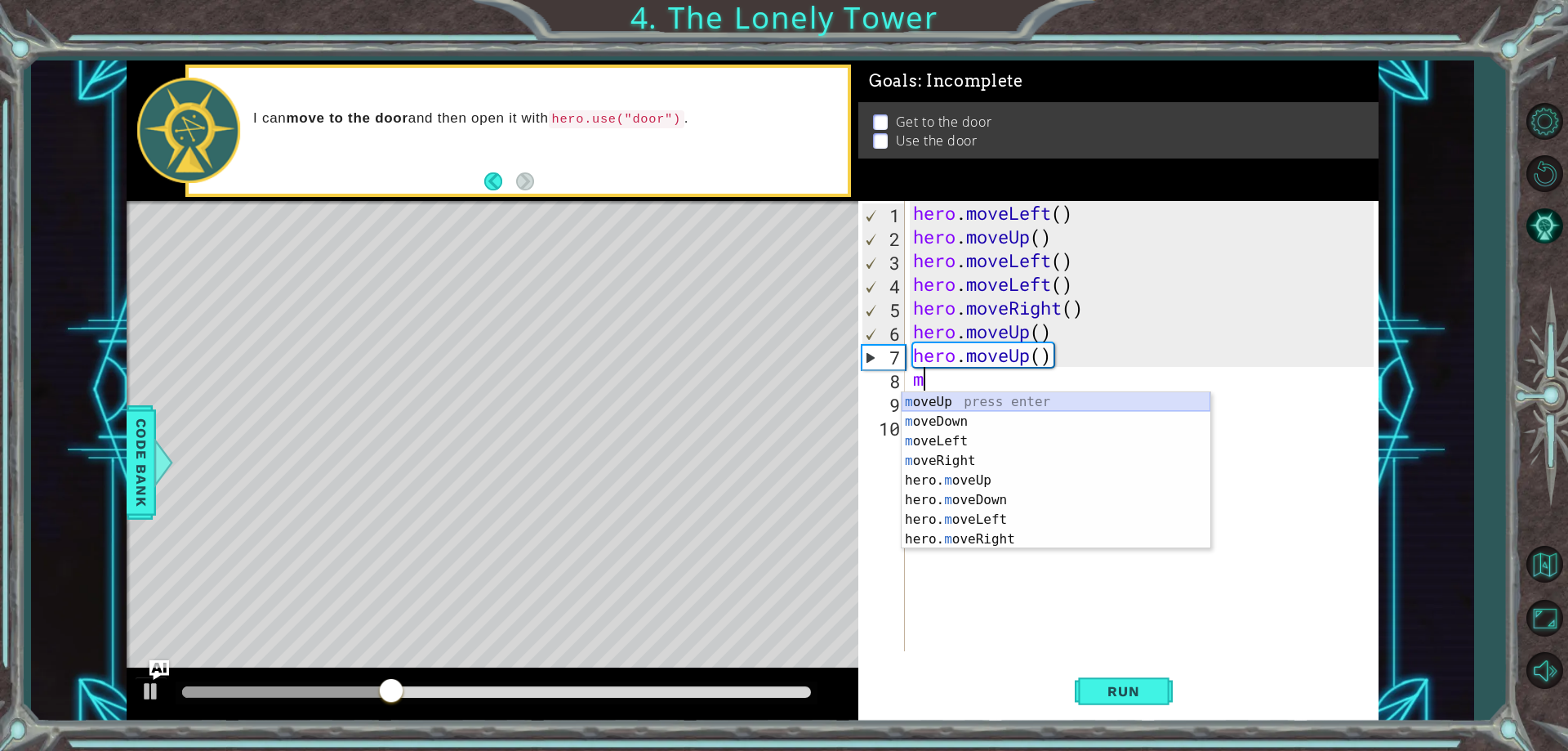
click at [1004, 394] on div "m oveUp press enter m oveDown press enter m oveLeft press enter m oveRight pres…" at bounding box center [1056, 490] width 309 height 196
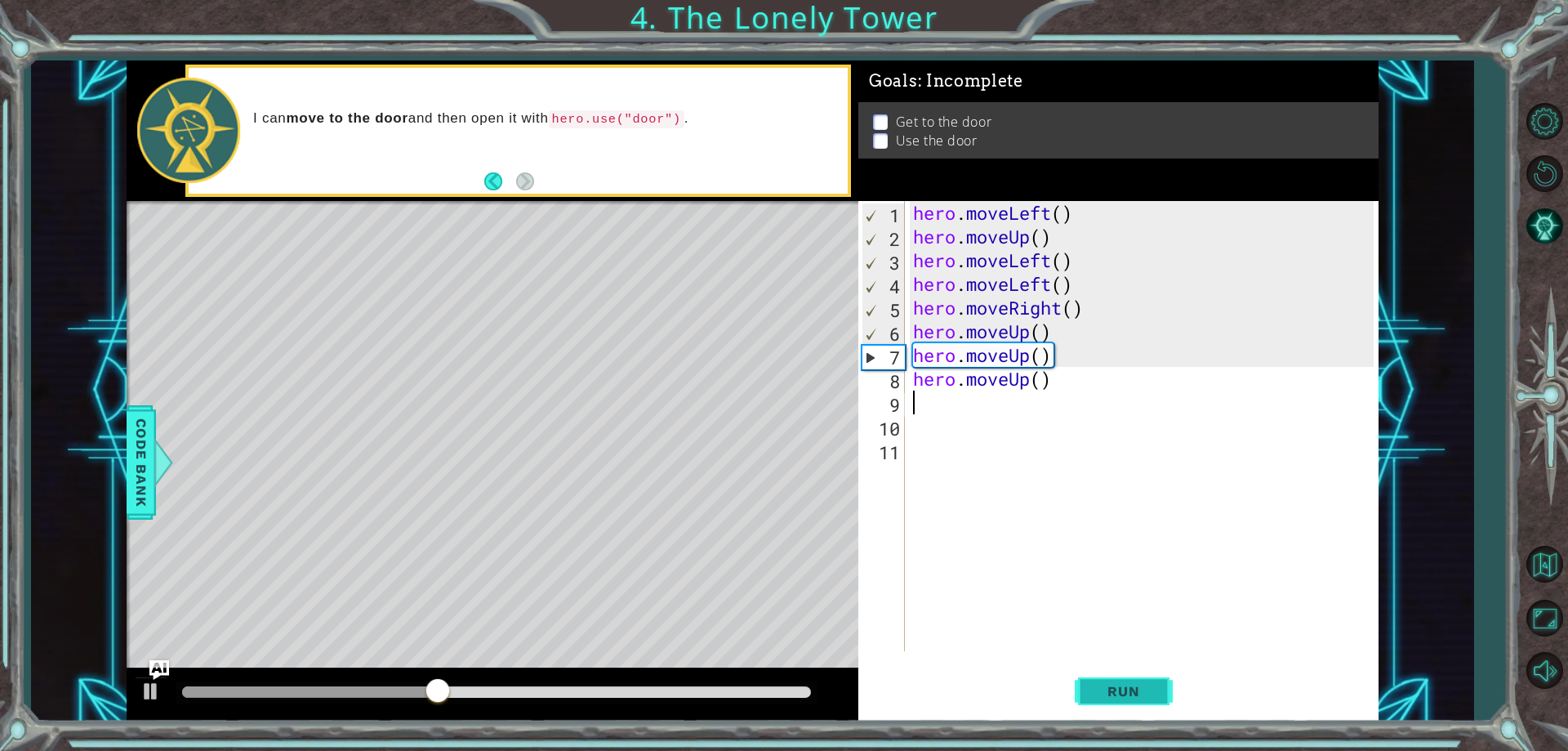
click at [1170, 697] on button "Run" at bounding box center [1123, 692] width 98 height 52
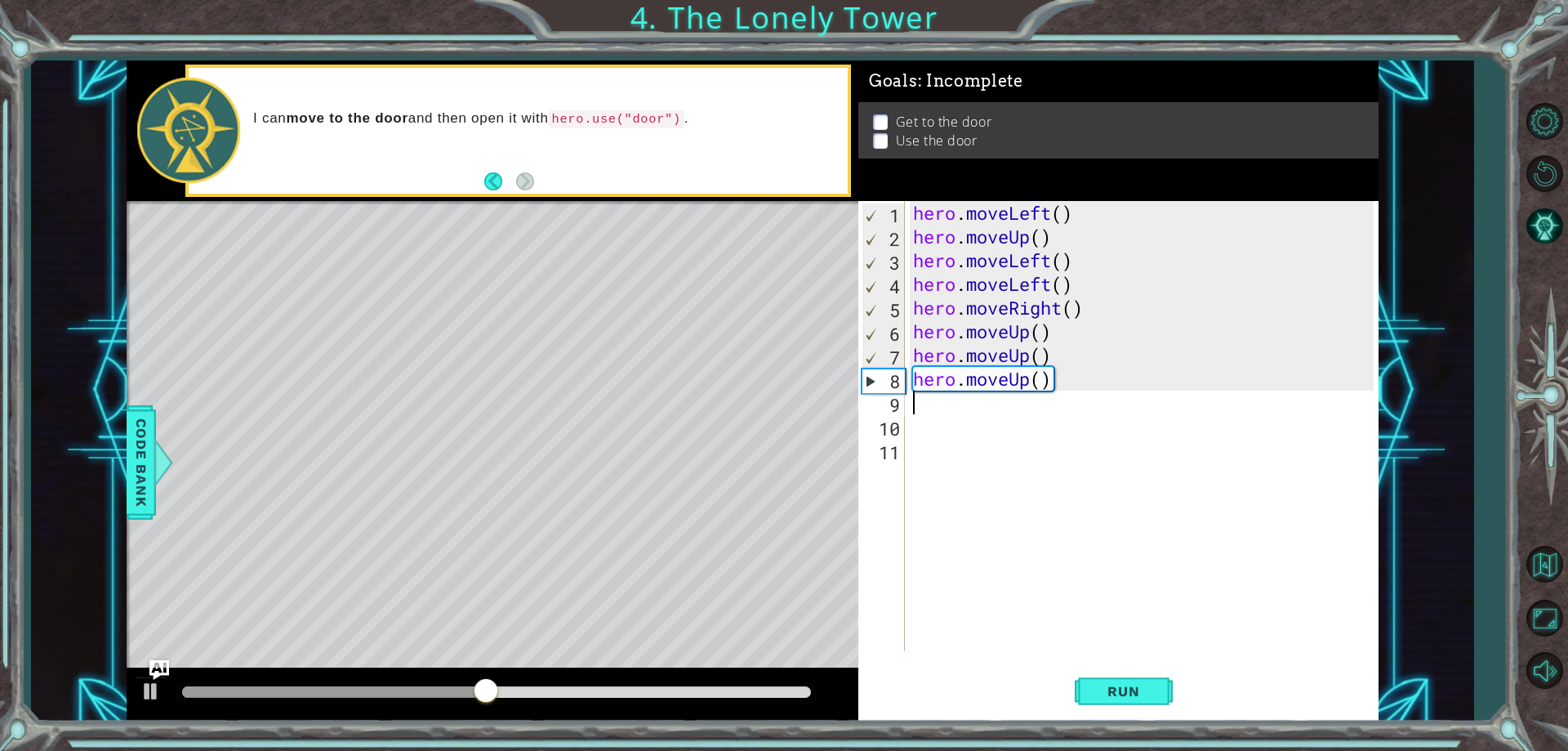
type textarea "r"
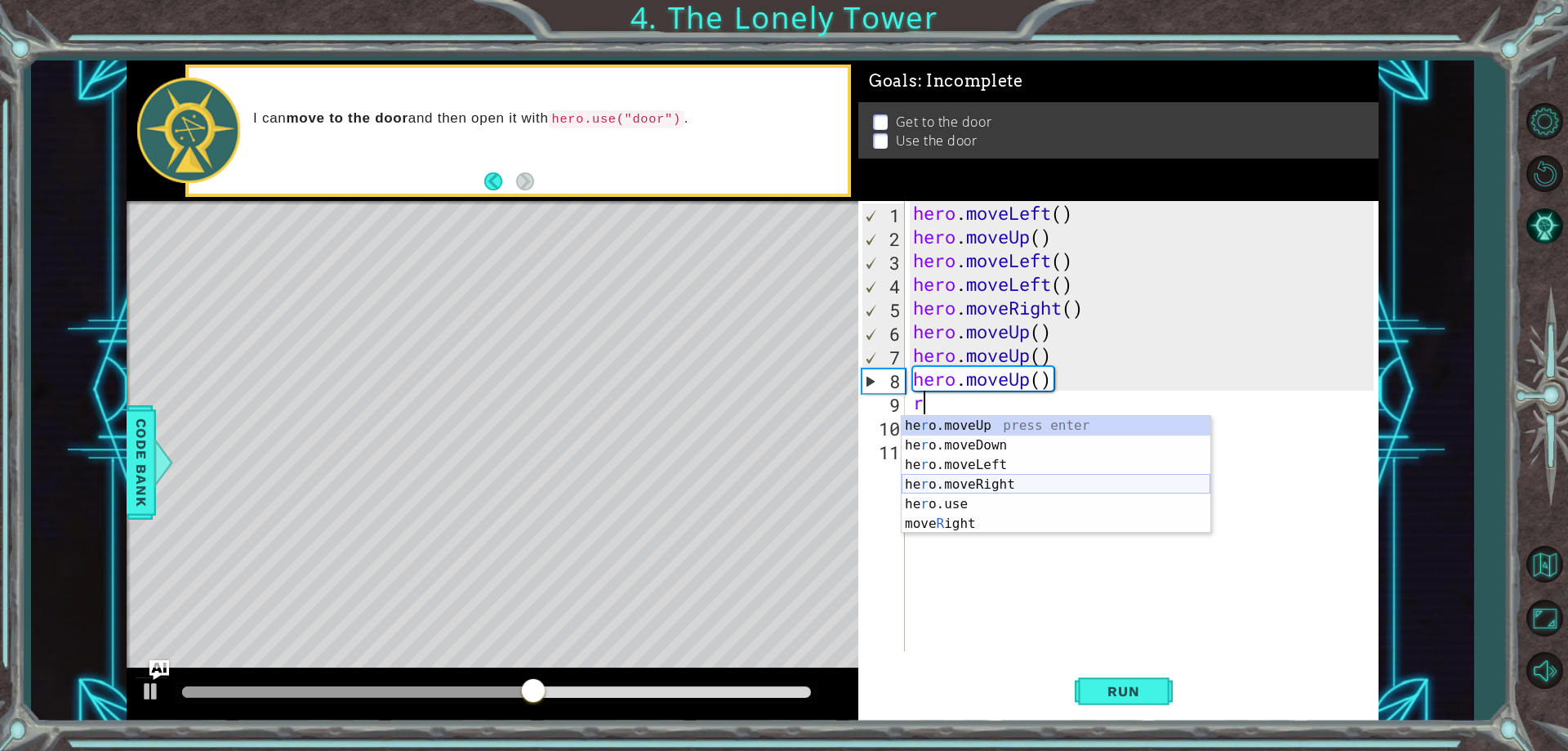
click at [997, 484] on div "he r o.moveUp press enter he r o.moveDown press enter he r o.moveLeft press ent…" at bounding box center [1056, 494] width 309 height 157
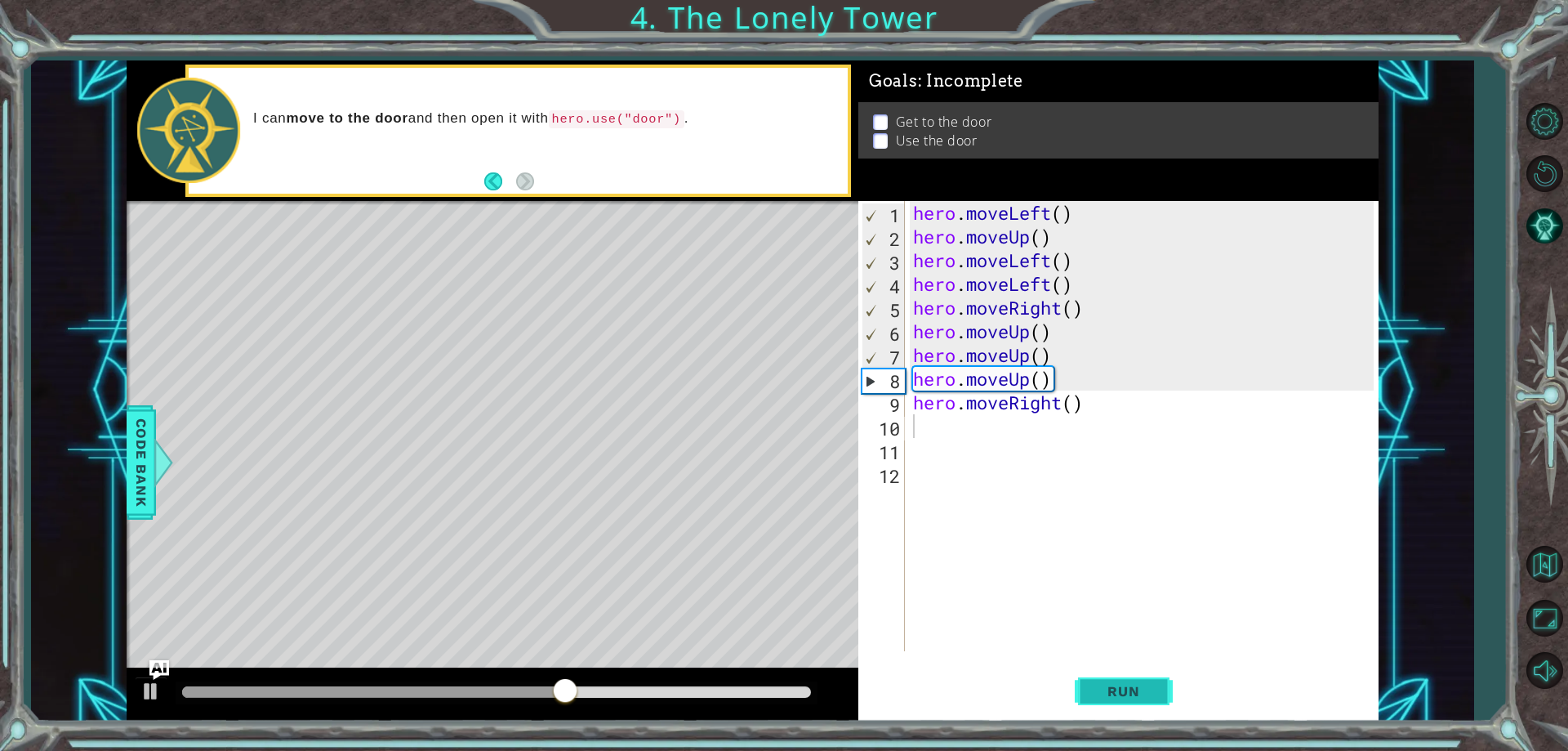
click at [1139, 686] on span "Run" at bounding box center [1123, 691] width 65 height 16
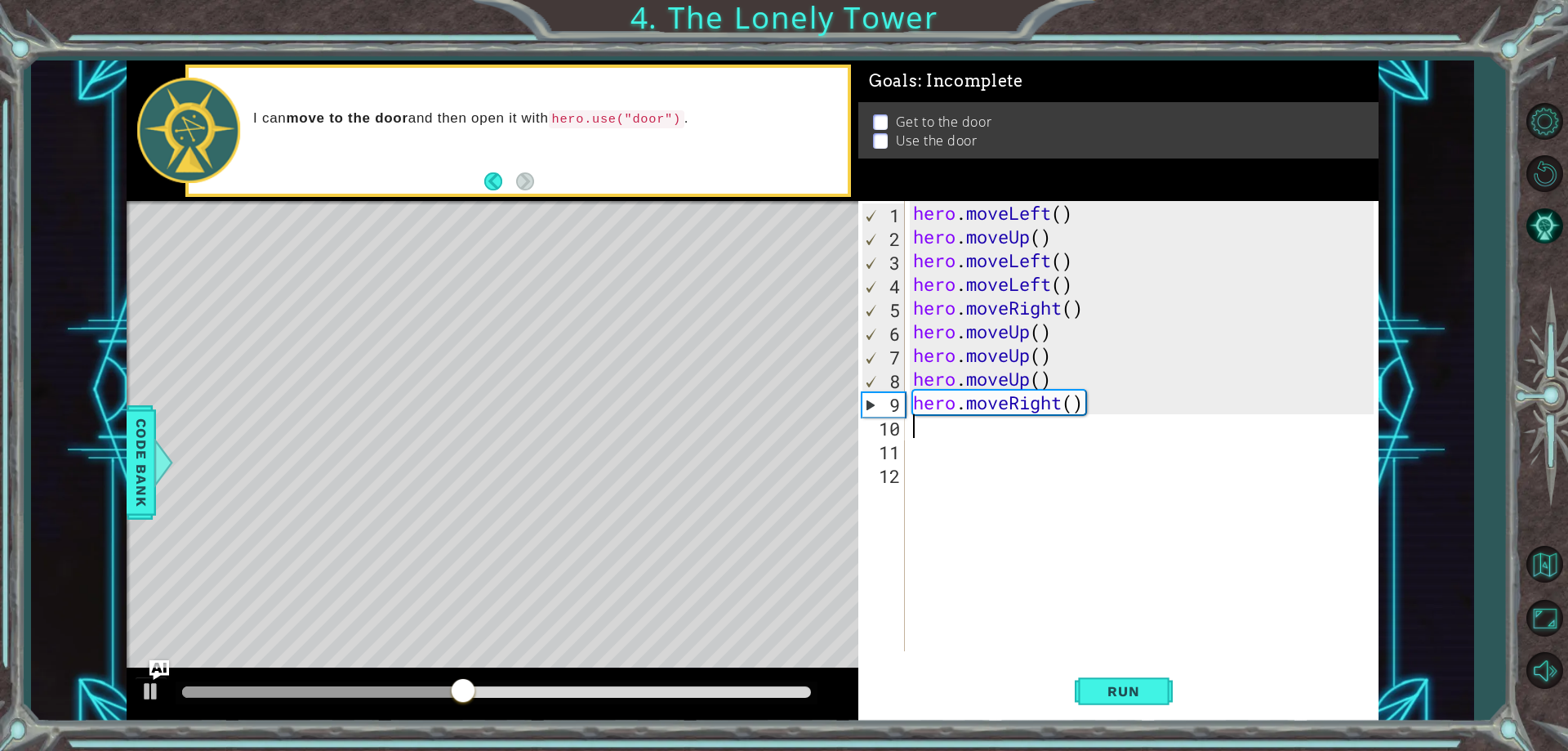
type textarea "l"
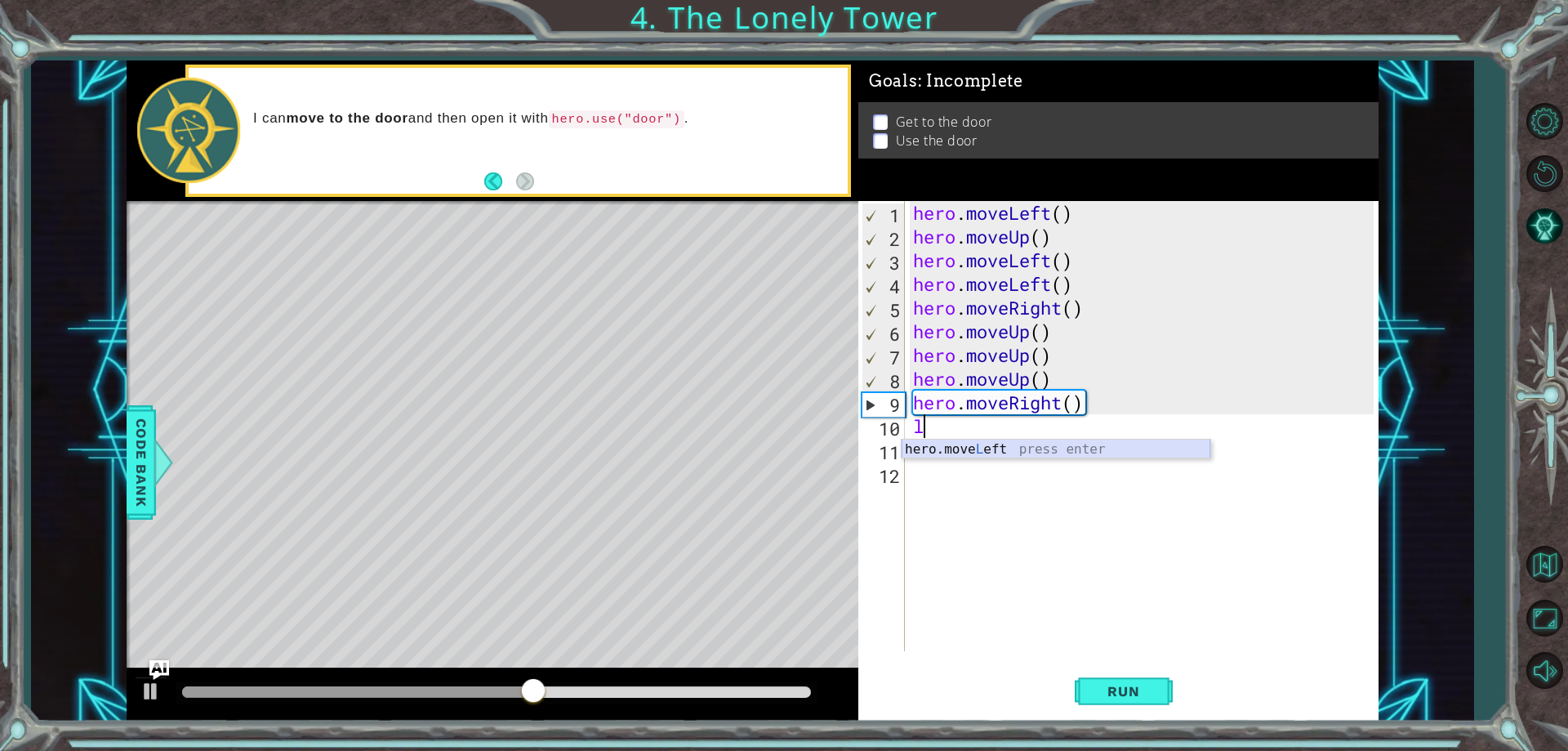
click at [925, 455] on div "hero.move L eft press enter" at bounding box center [1056, 469] width 309 height 59
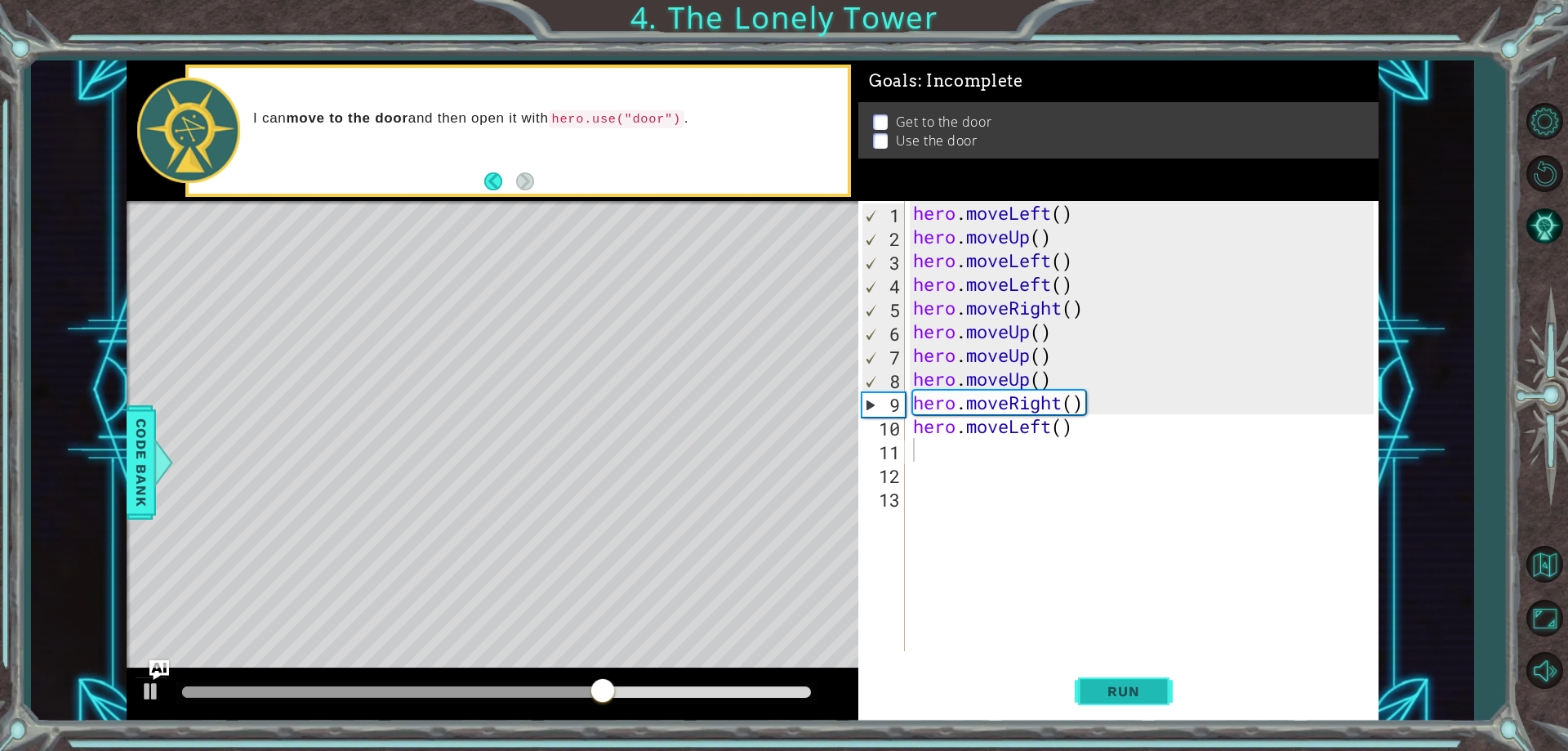
click at [1132, 691] on span "Run" at bounding box center [1123, 691] width 65 height 16
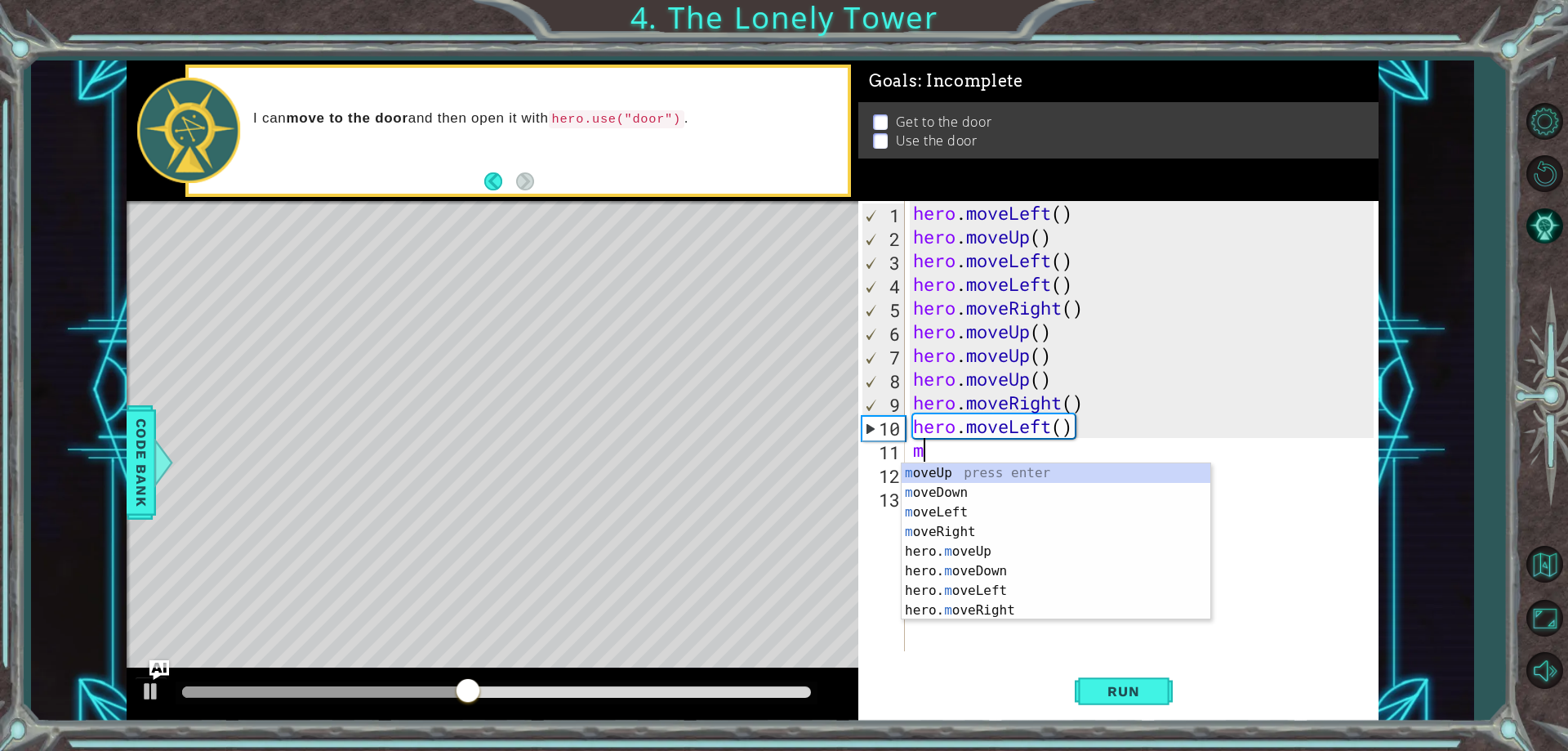
type textarea "mo"
click at [947, 476] on div "mo veUp press enter mo veDown press enter mo veLeft press enter mo veRight pres…" at bounding box center [1056, 561] width 309 height 196
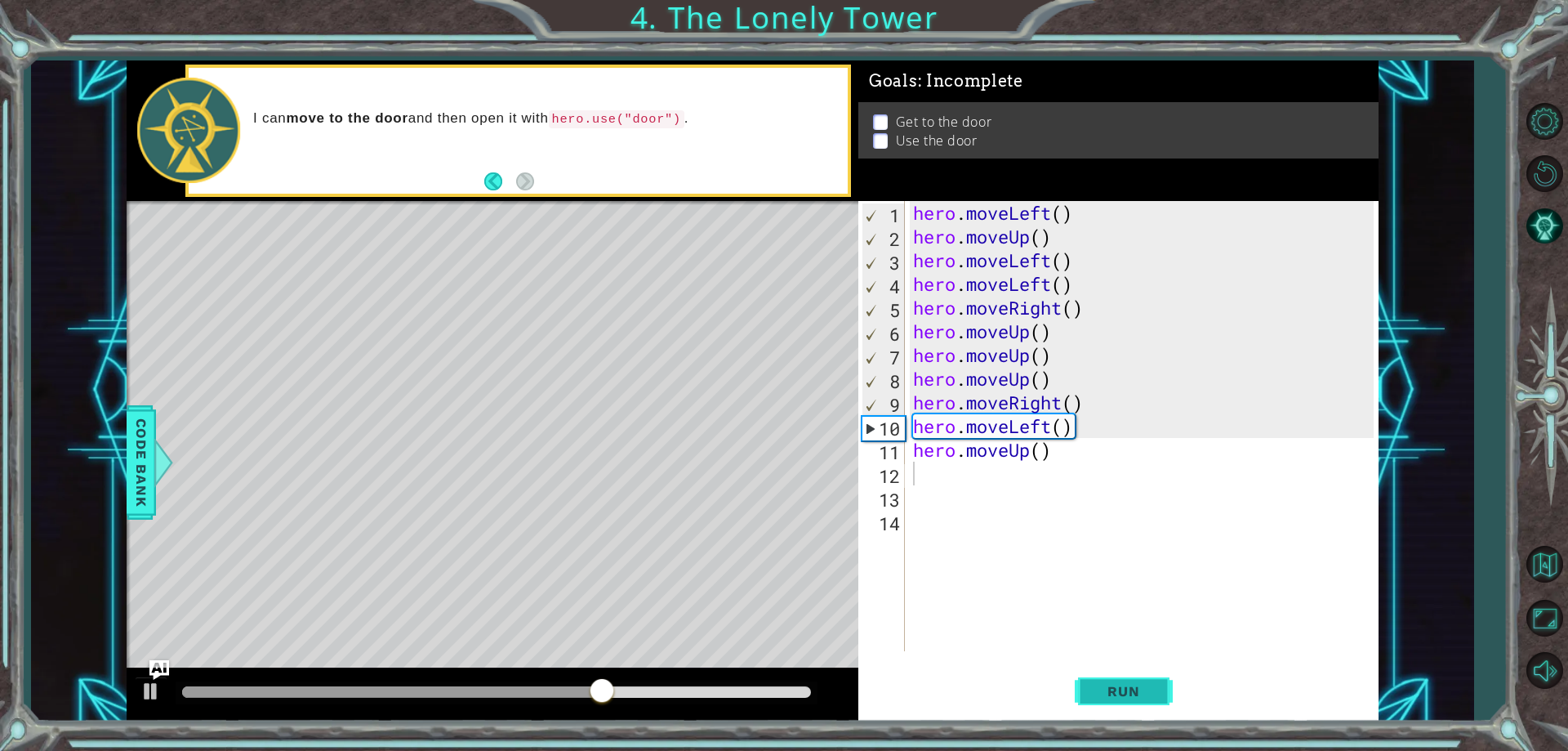
click at [1131, 686] on span "Run" at bounding box center [1123, 691] width 65 height 16
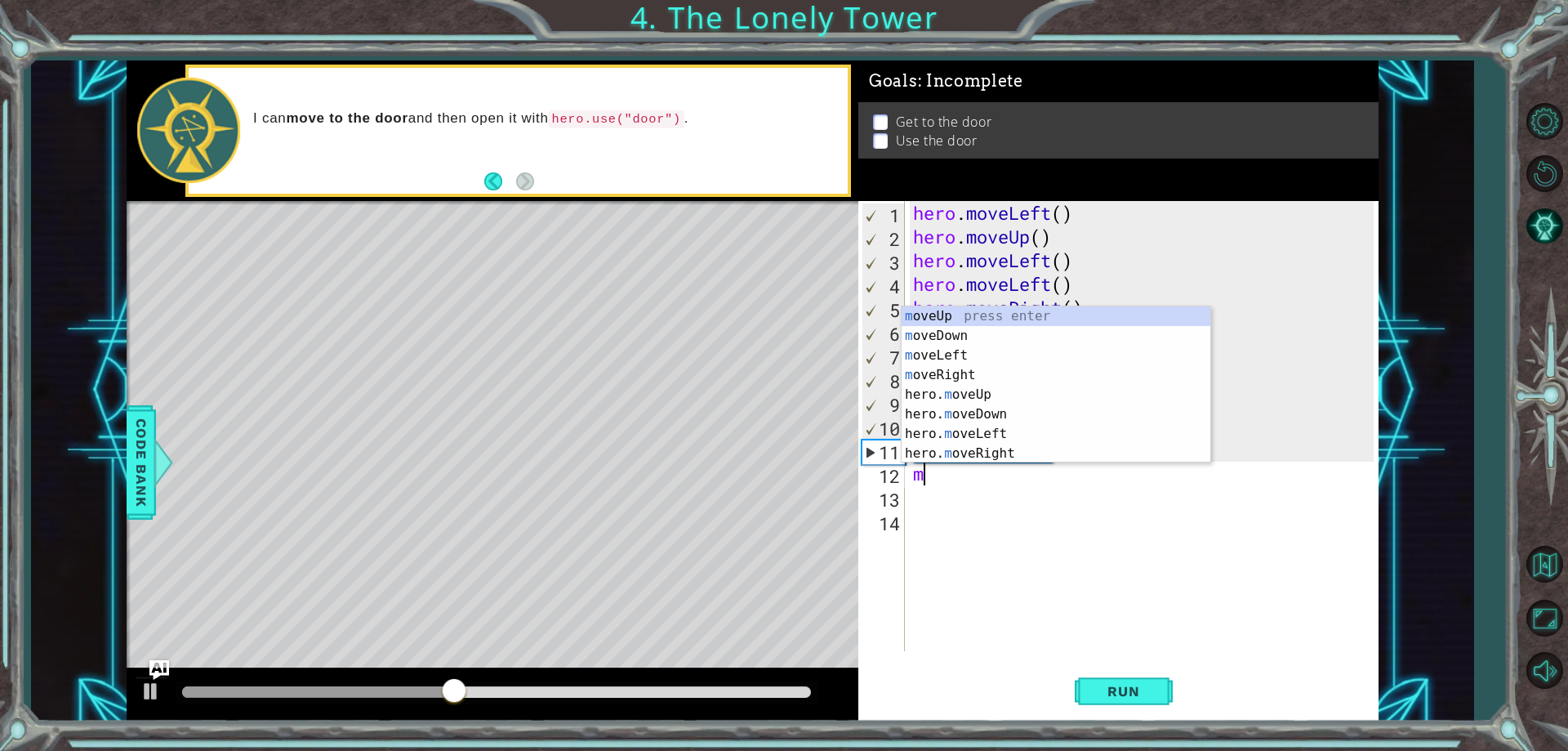
type textarea "mo"
click at [964, 316] on div "mo veUp press enter mo veDown press enter mo veLeft press enter mo veRight pres…" at bounding box center [1056, 404] width 309 height 196
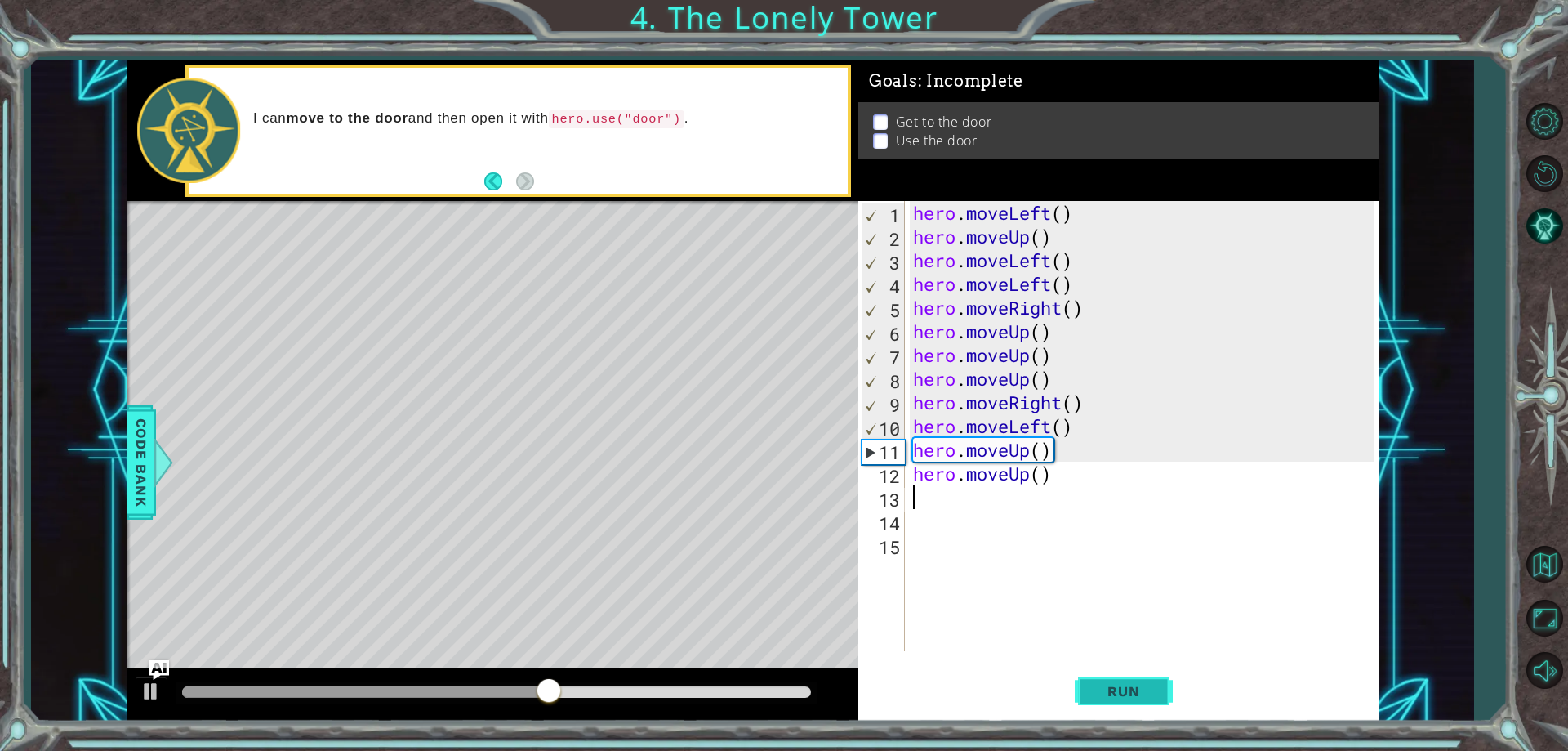
click at [1130, 689] on span "Run" at bounding box center [1123, 691] width 65 height 16
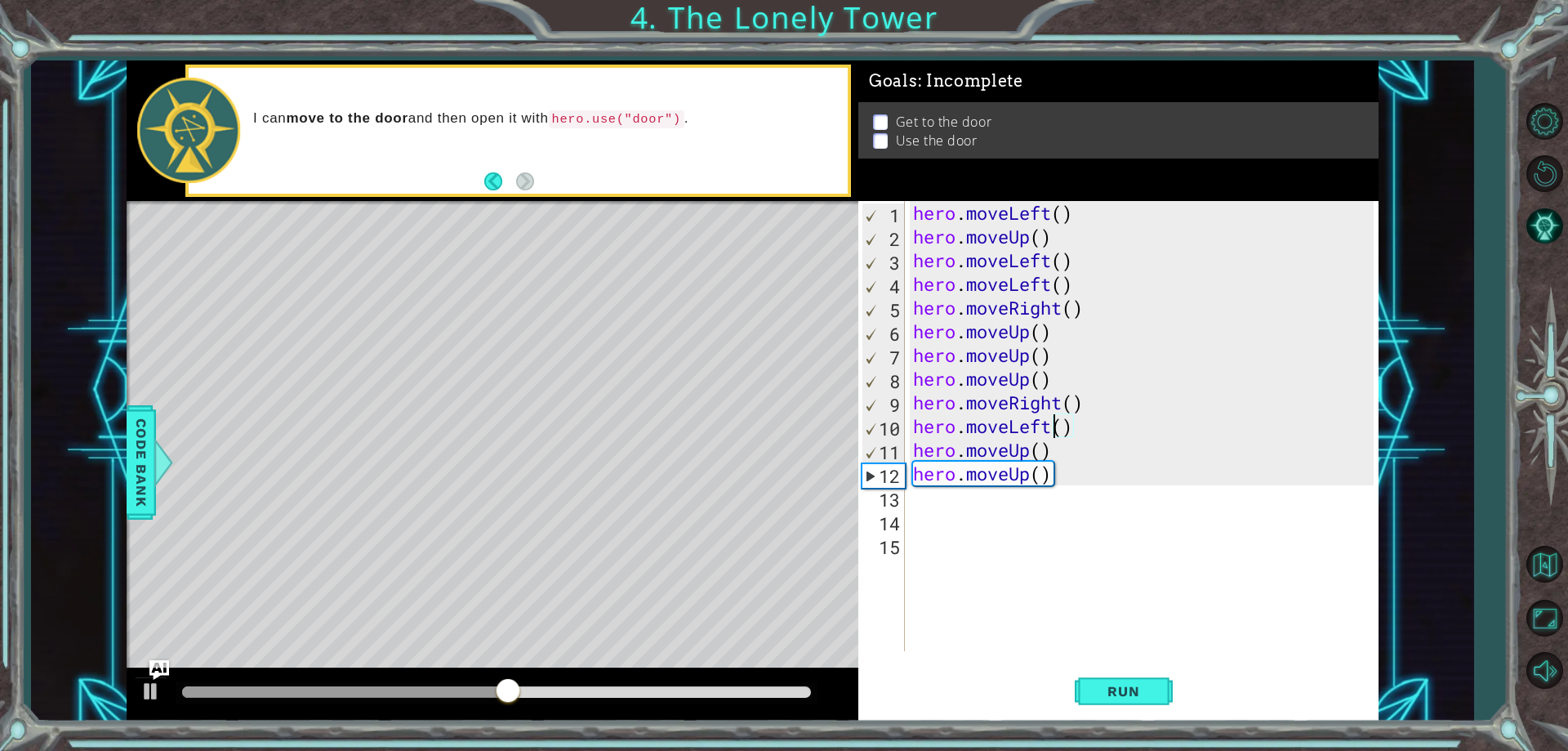
click at [1050, 431] on div "hero . moveLeft ( ) hero . moveUp ( ) hero . moveLeft ( ) hero . moveLeft ( ) h…" at bounding box center [1146, 449] width 472 height 497
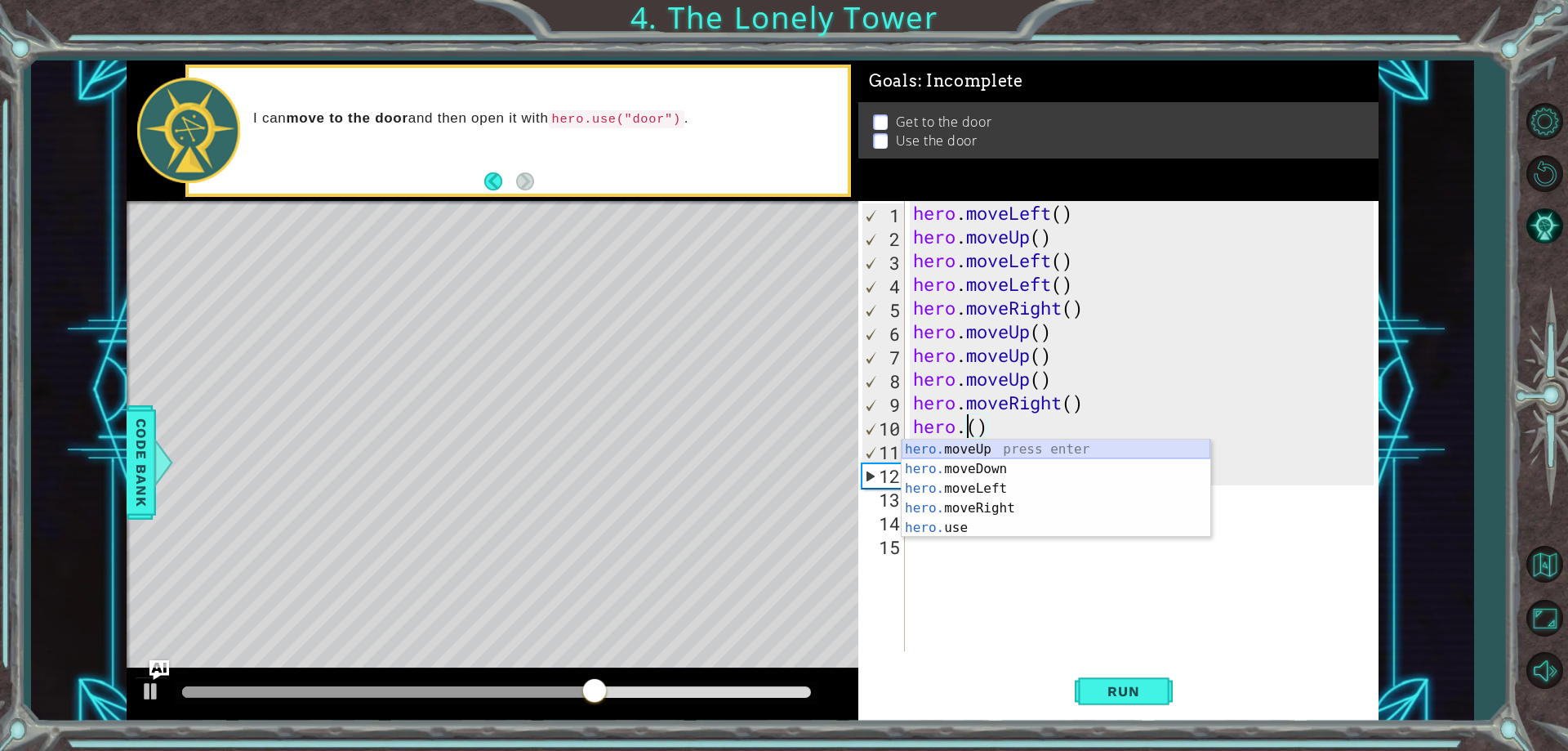
click at [1016, 448] on div "hero. moveUp press enter hero. moveDown press enter hero. moveLeft press enter …" at bounding box center [1056, 508] width 309 height 138
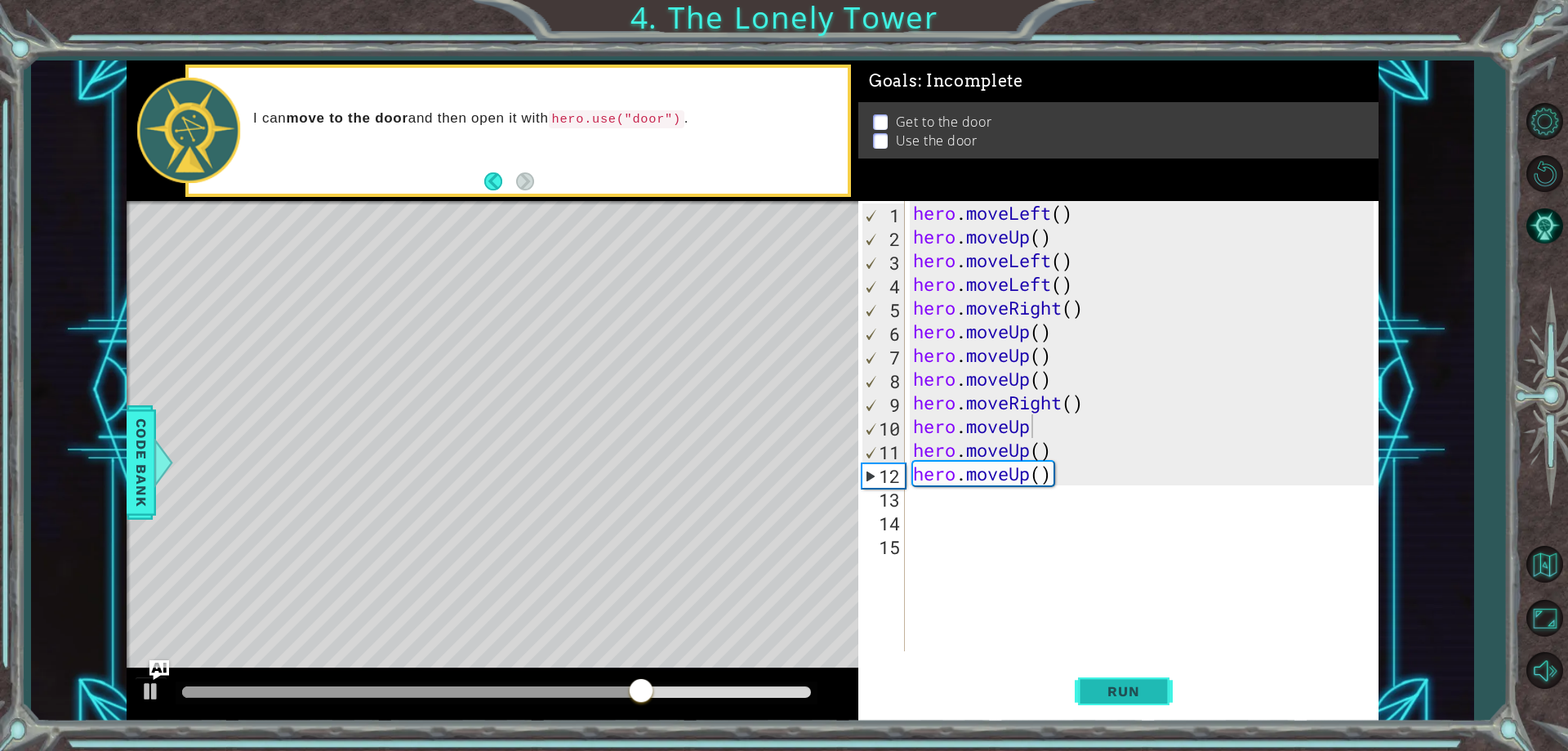
click at [1131, 686] on span "Run" at bounding box center [1123, 691] width 65 height 16
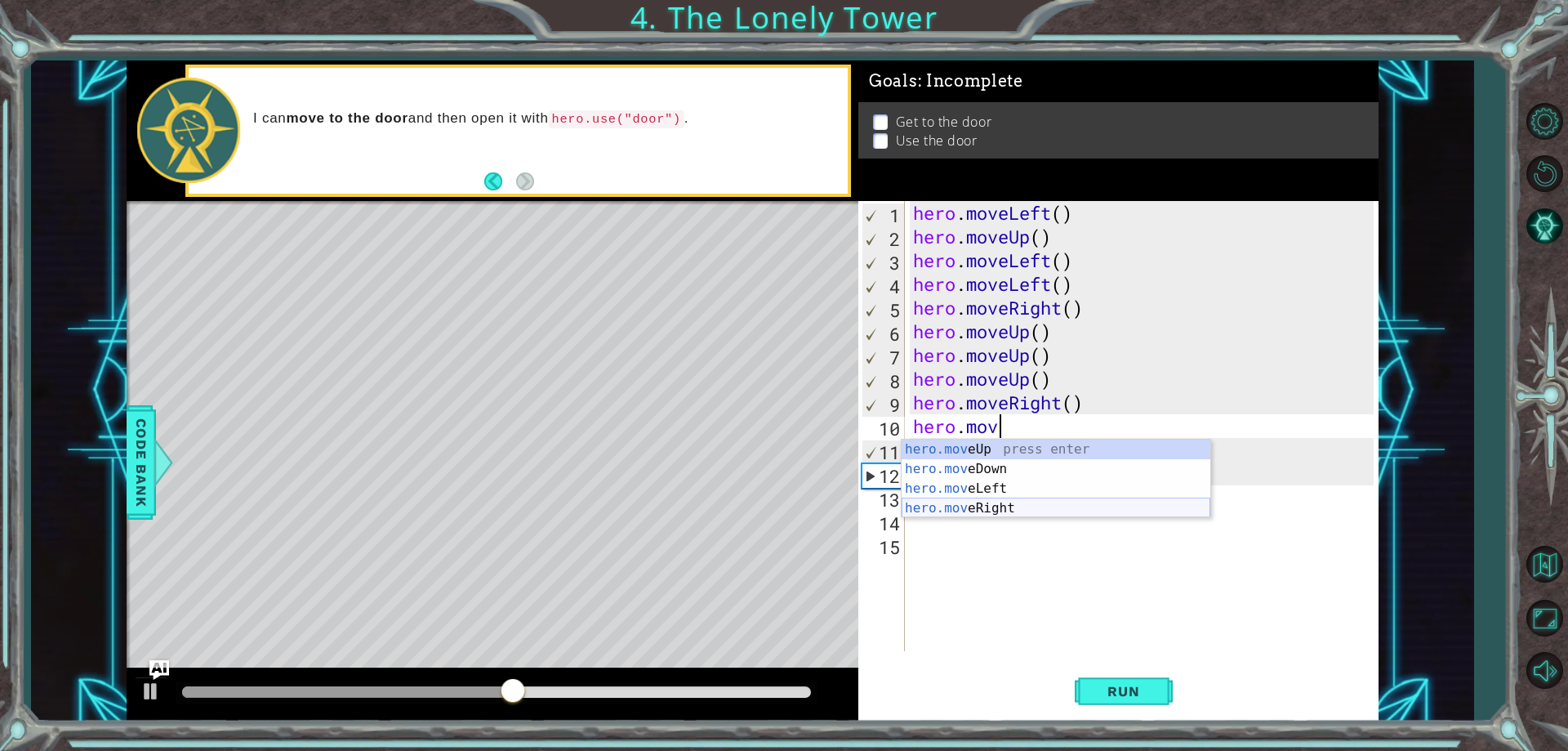
drag, startPoint x: 977, startPoint y: 507, endPoint x: 1010, endPoint y: 550, distance: 54.2
click at [995, 534] on body "1 ההההההההההההההההההההההההההההההההההההההההההההההההההההההההההההההההההההההההההההה…" at bounding box center [784, 376] width 1568 height 751
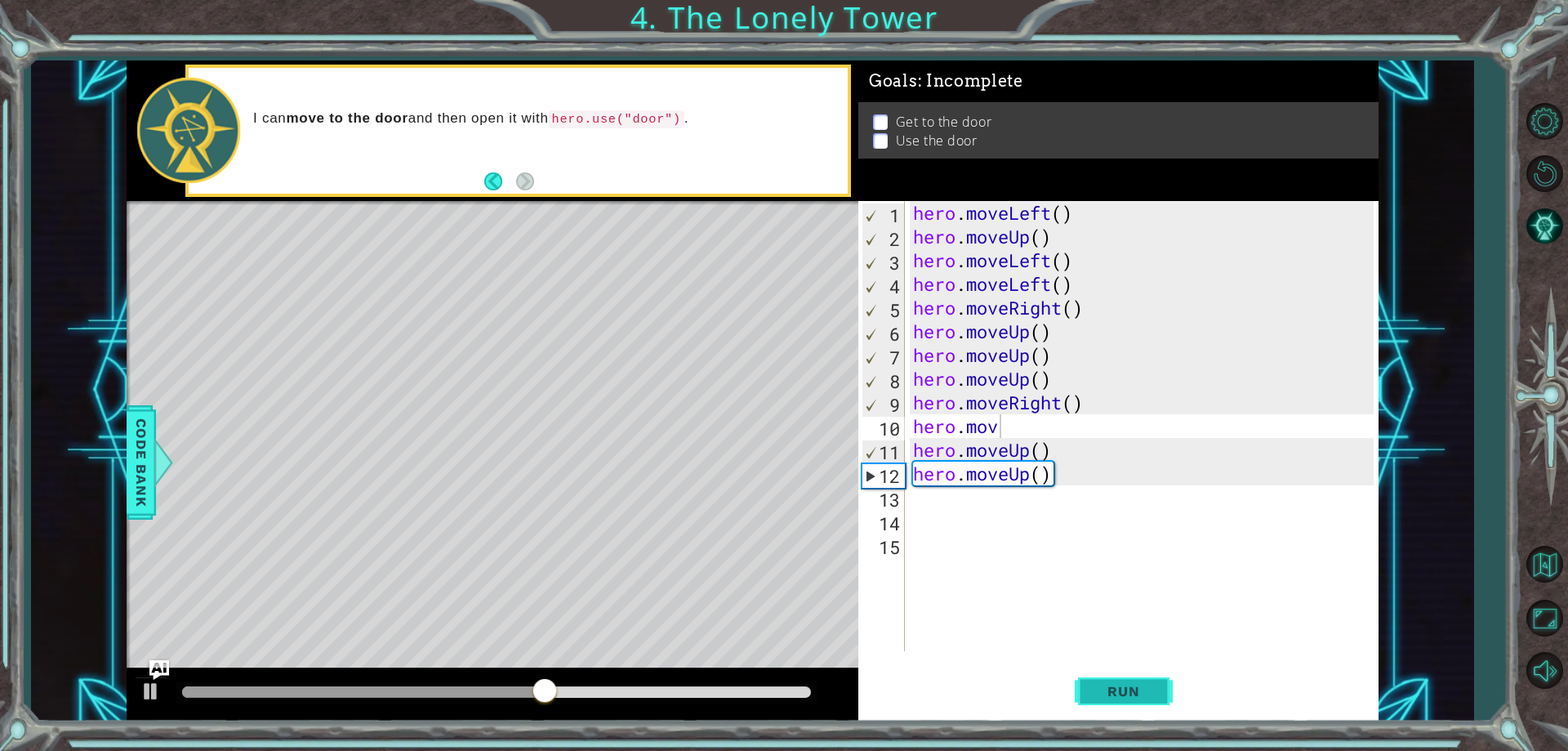
click at [1113, 670] on button "Run" at bounding box center [1123, 692] width 98 height 52
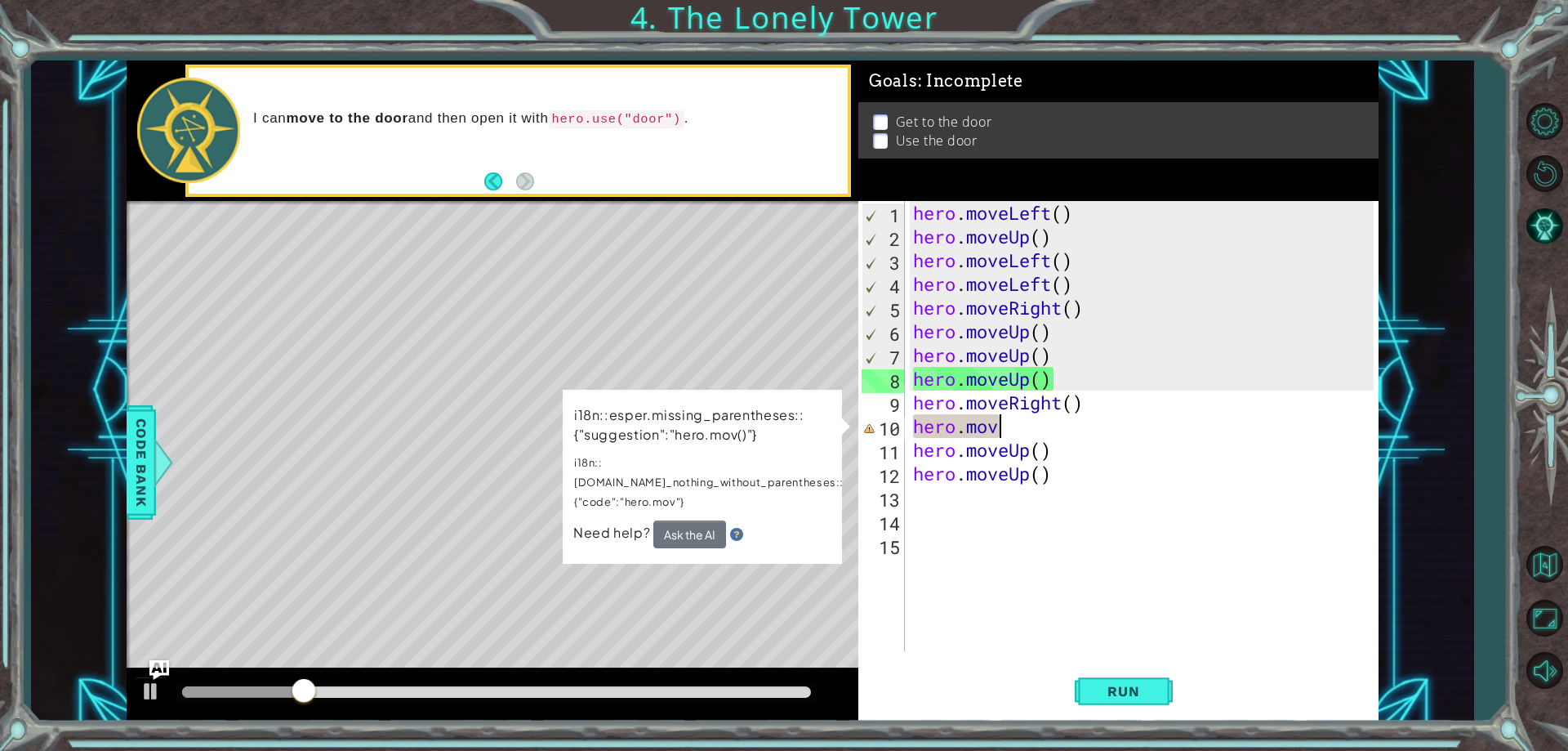
click at [1016, 424] on div "hero . moveLeft ( ) hero . moveUp ( ) hero . moveLeft ( ) hero . moveLeft ( ) h…" at bounding box center [1146, 449] width 472 height 497
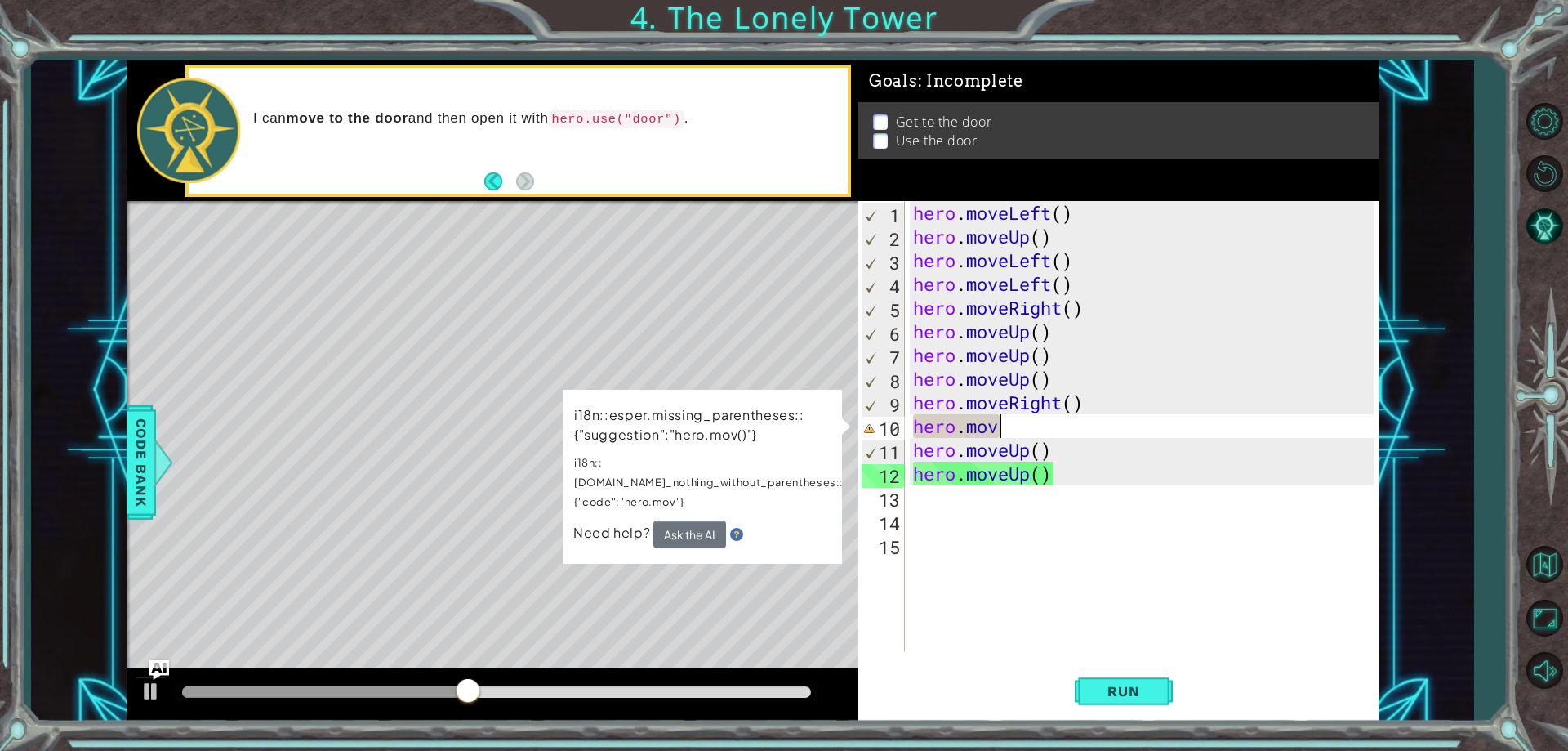
click at [1016, 424] on div "hero . moveLeft ( ) hero . moveUp ( ) hero . moveLeft ( ) hero . moveLeft ( ) h…" at bounding box center [1146, 449] width 472 height 497
type textarea "hero.move"
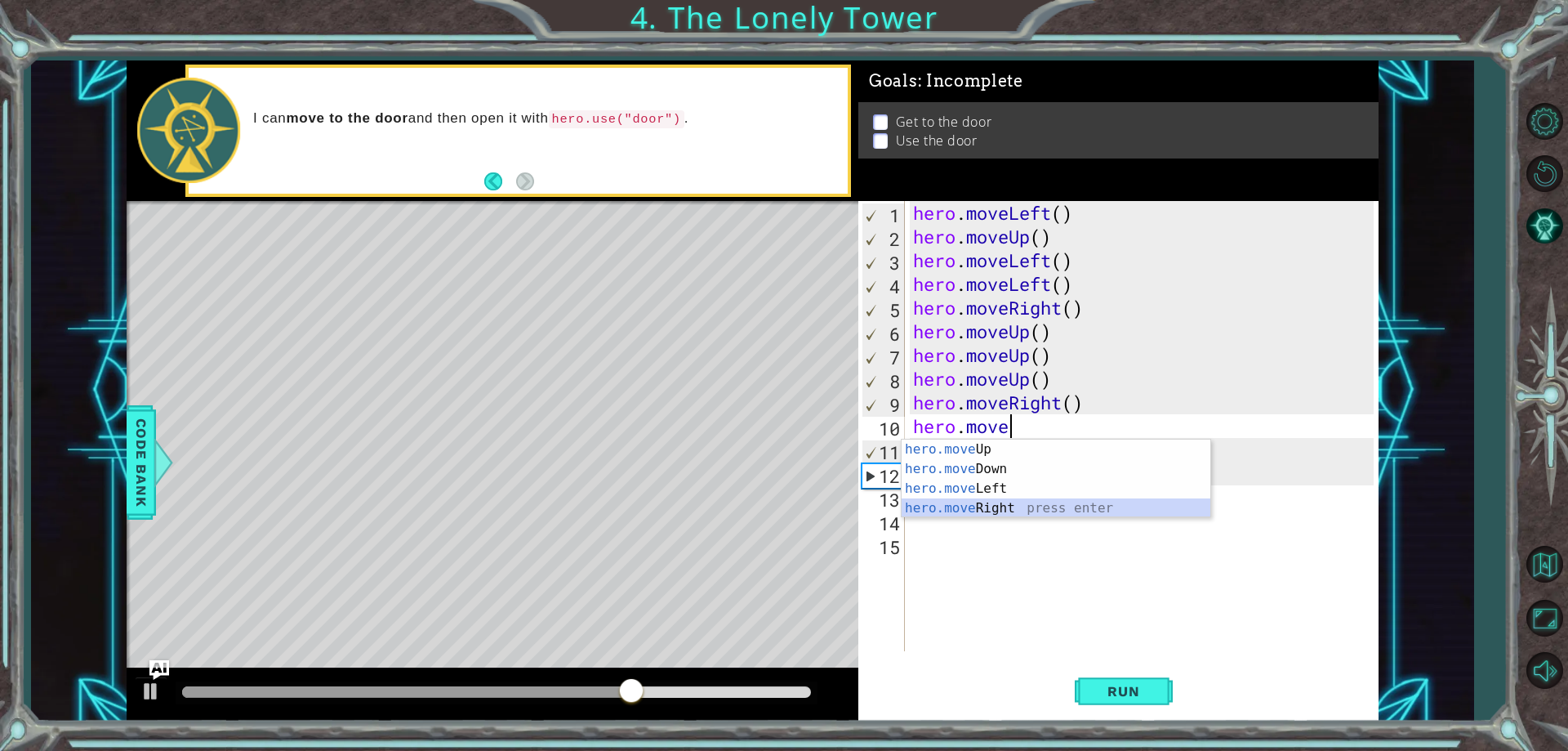
click at [993, 514] on div "hero.move Up press enter hero.move Down press enter hero.move Left press enter …" at bounding box center [1056, 498] width 309 height 118
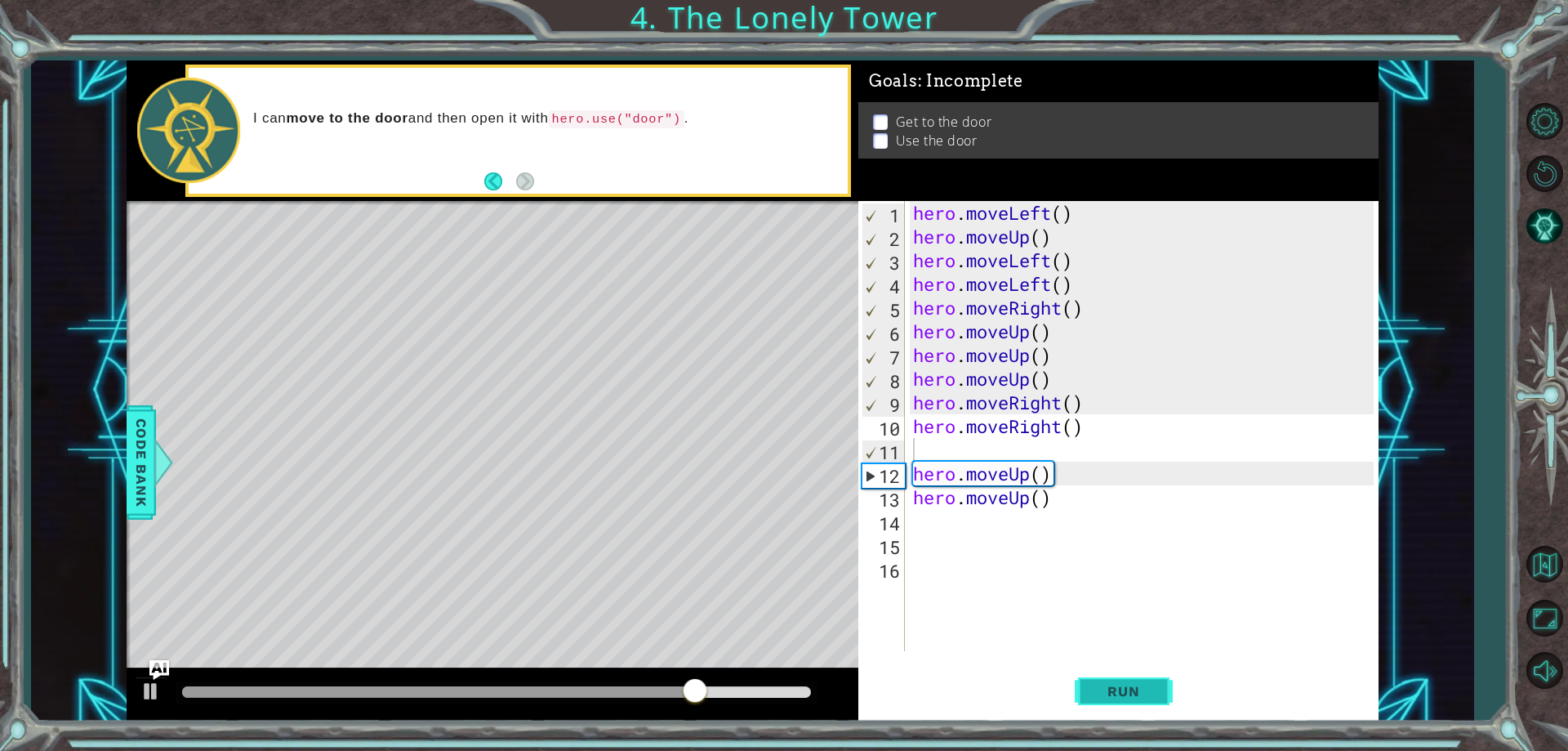
click at [1123, 670] on button "Run" at bounding box center [1123, 692] width 98 height 52
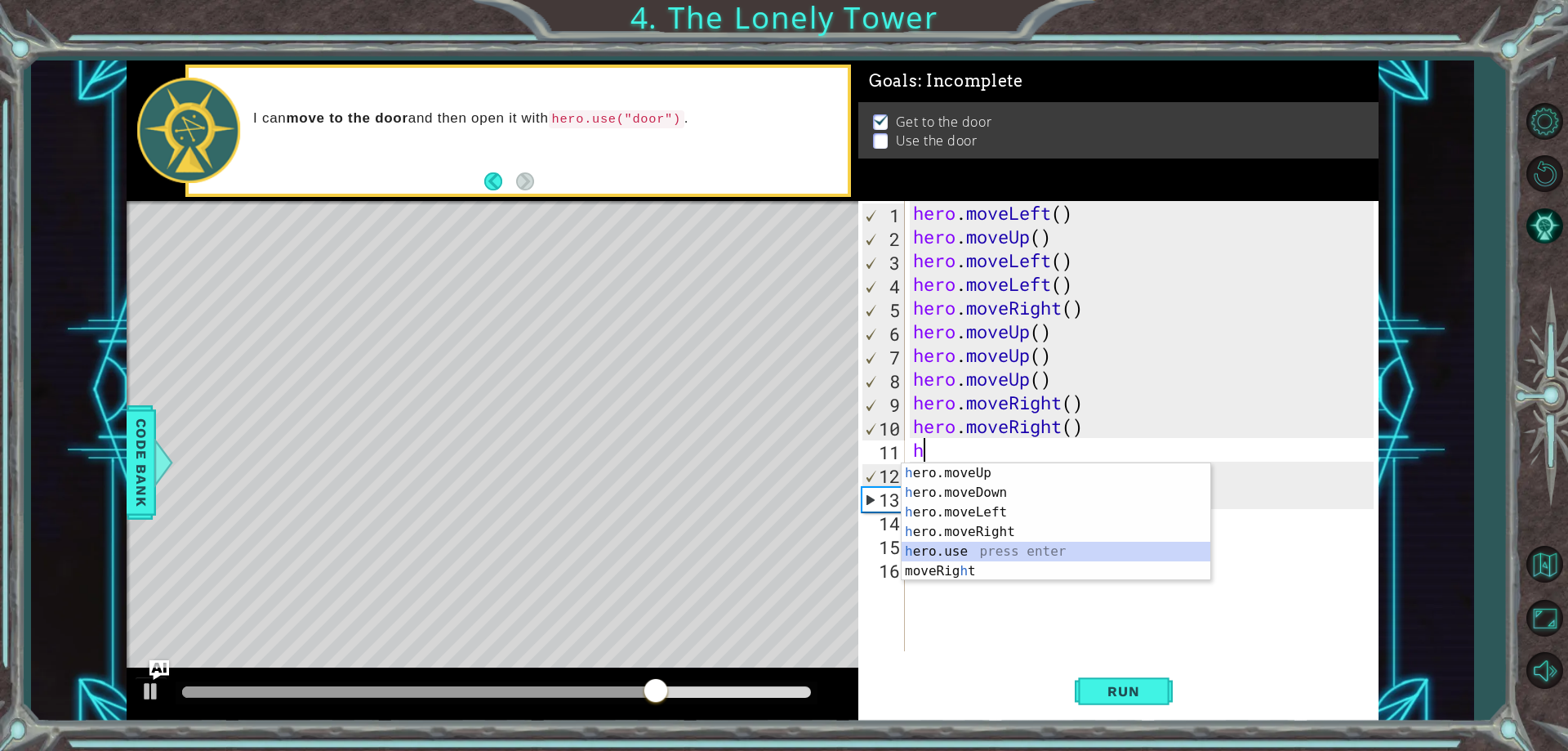
click at [986, 557] on div "h ero.moveUp press enter h ero.moveDown press enter h ero.moveLeft press enter …" at bounding box center [1056, 542] width 309 height 157
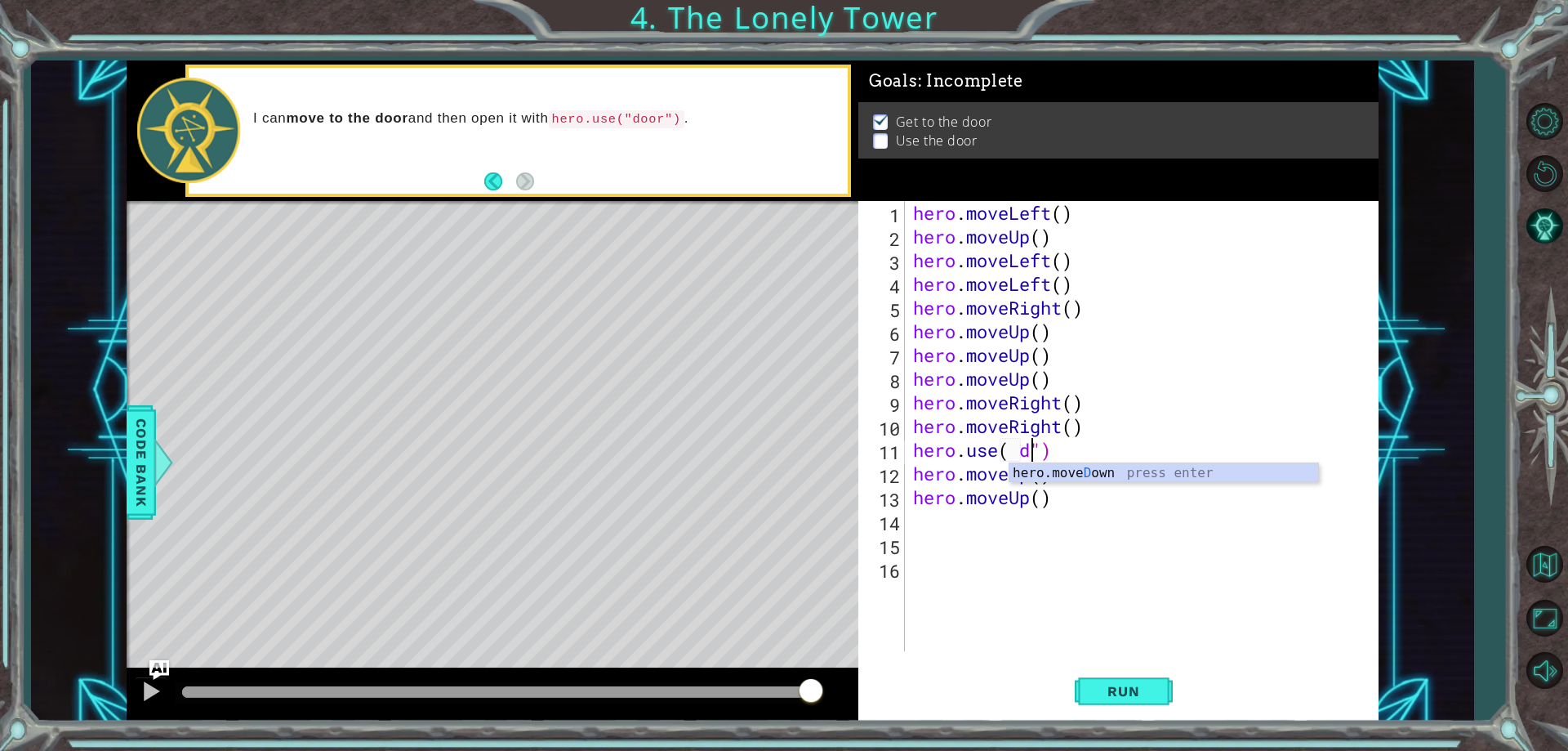
scroll to position [0, 5]
type textarea "hero.use( door")"
click at [1145, 713] on button "Run" at bounding box center [1123, 692] width 98 height 52
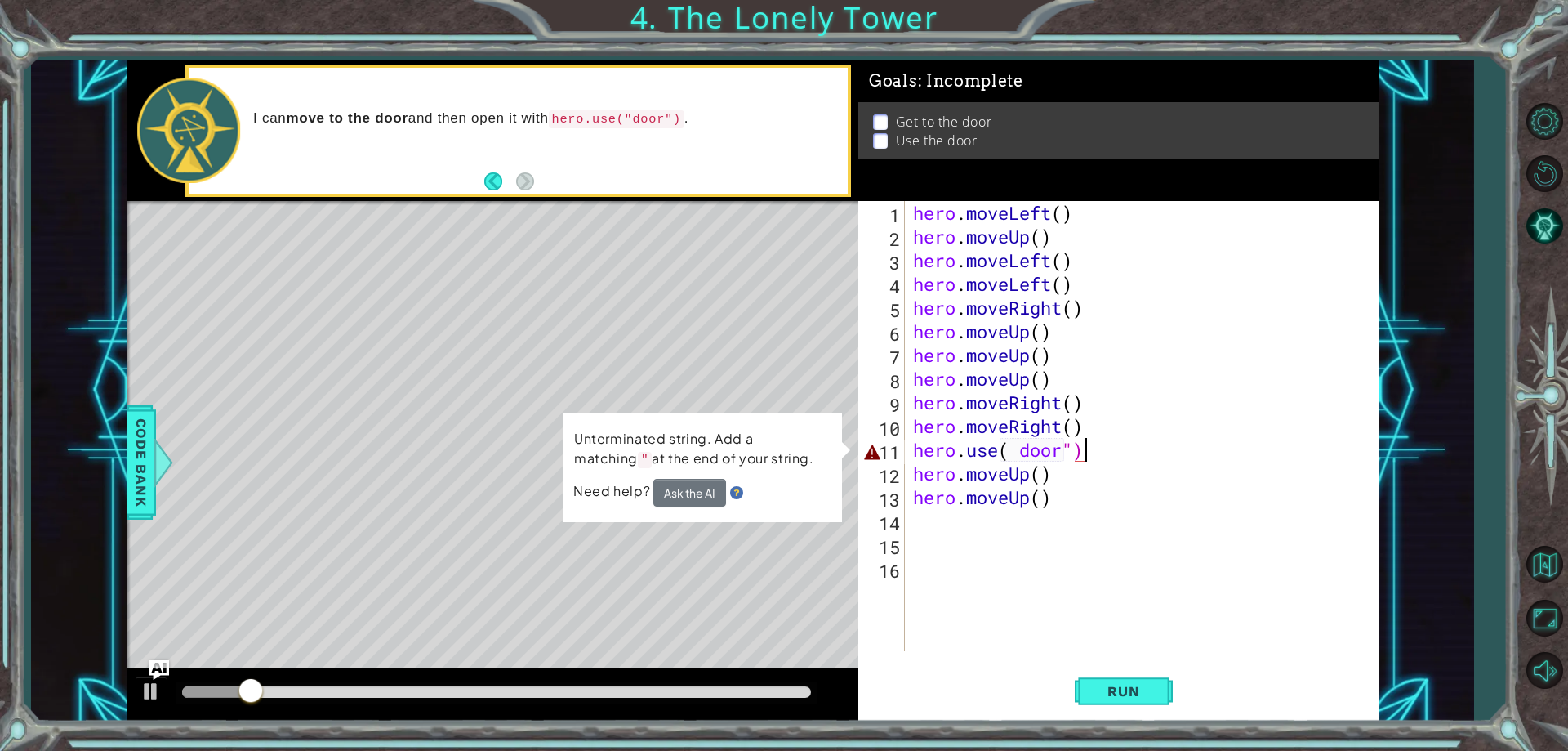
click at [1061, 456] on div "hero . moveLeft ( ) hero . moveUp ( ) hero . moveLeft ( ) hero . moveLeft ( ) h…" at bounding box center [1146, 449] width 472 height 497
click at [1084, 457] on div "hero . moveLeft ( ) hero . moveUp ( ) hero . moveLeft ( ) hero . moveLeft ( ) h…" at bounding box center [1146, 449] width 472 height 497
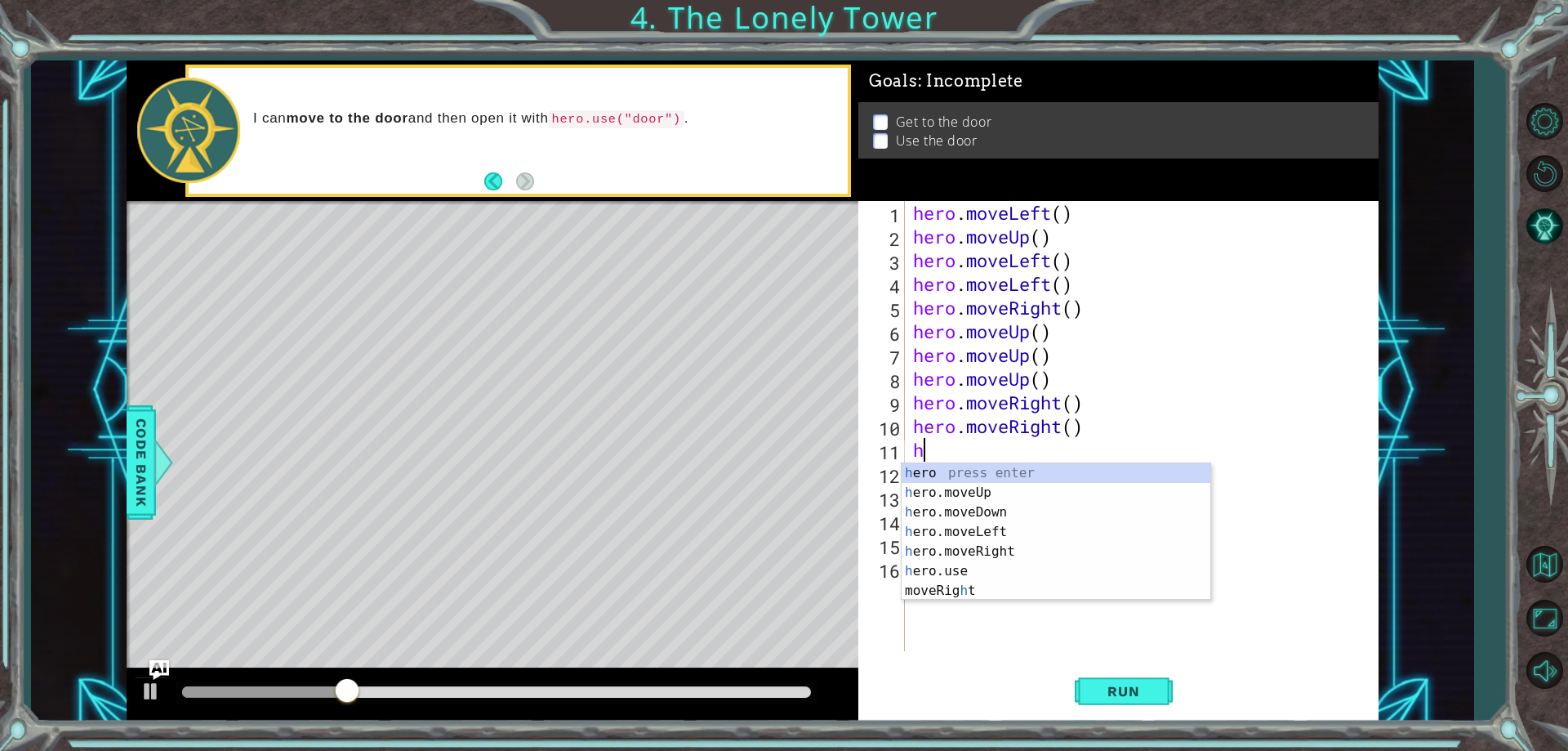
type textarea "h"
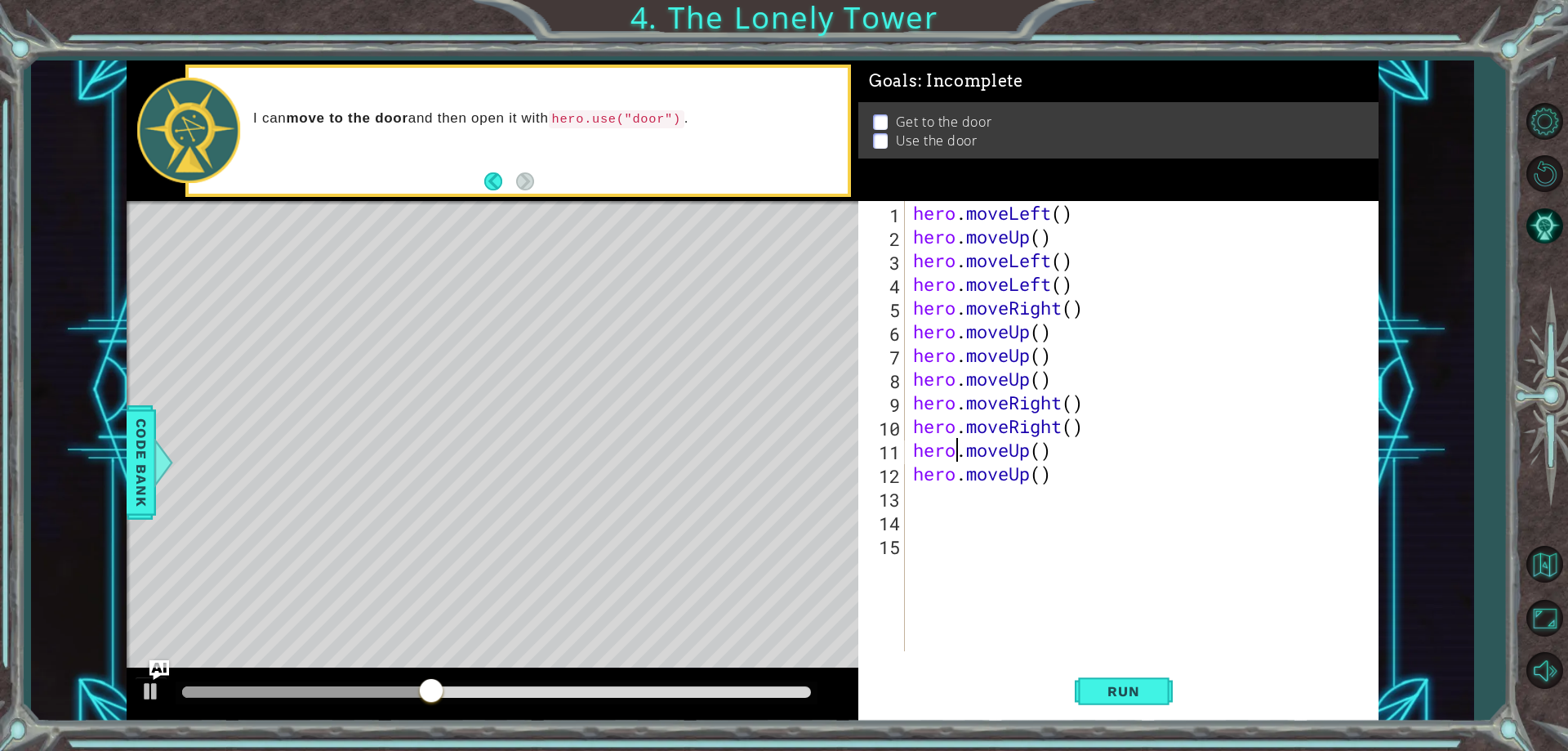
click at [951, 439] on div "hero . moveLeft ( ) hero . moveUp ( ) hero . moveLeft ( ) hero . moveLeft ( ) h…" at bounding box center [1146, 449] width 472 height 497
type textarea "hero.moveUp()"
click at [908, 502] on div "hero.moveUp() 1 2 3 4 5 6 7 8 9 10 11 12 13 14 15 hero . moveLeft ( ) hero . mo…" at bounding box center [1115, 425] width 515 height 450
click at [911, 492] on div "hero . moveLeft ( ) hero . moveUp ( ) hero . moveLeft ( ) hero . moveLeft ( ) h…" at bounding box center [1146, 449] width 472 height 497
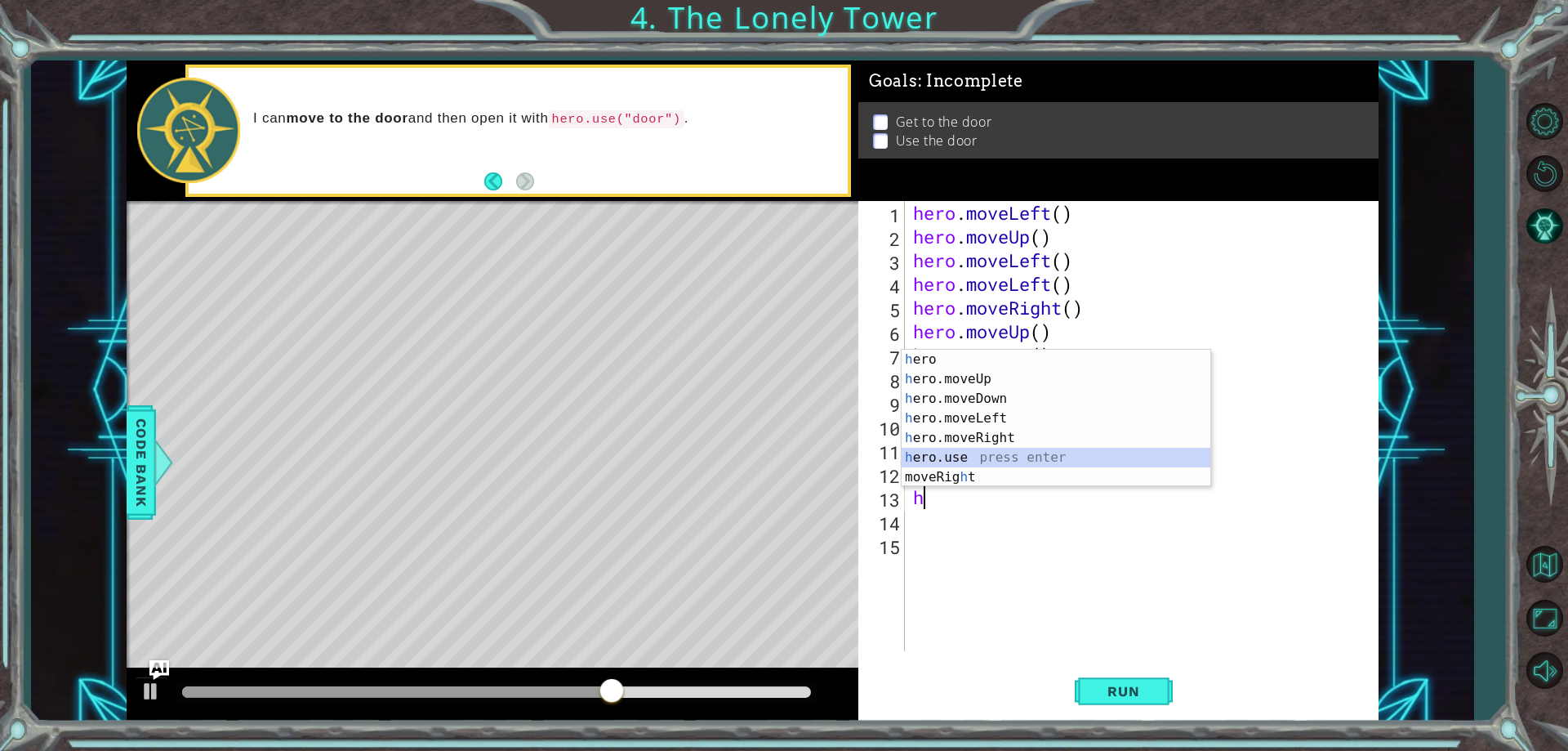
click at [960, 464] on div "h ero press enter h ero.moveUp press enter h ero.moveDown press enter h ero.mov…" at bounding box center [1056, 438] width 309 height 177
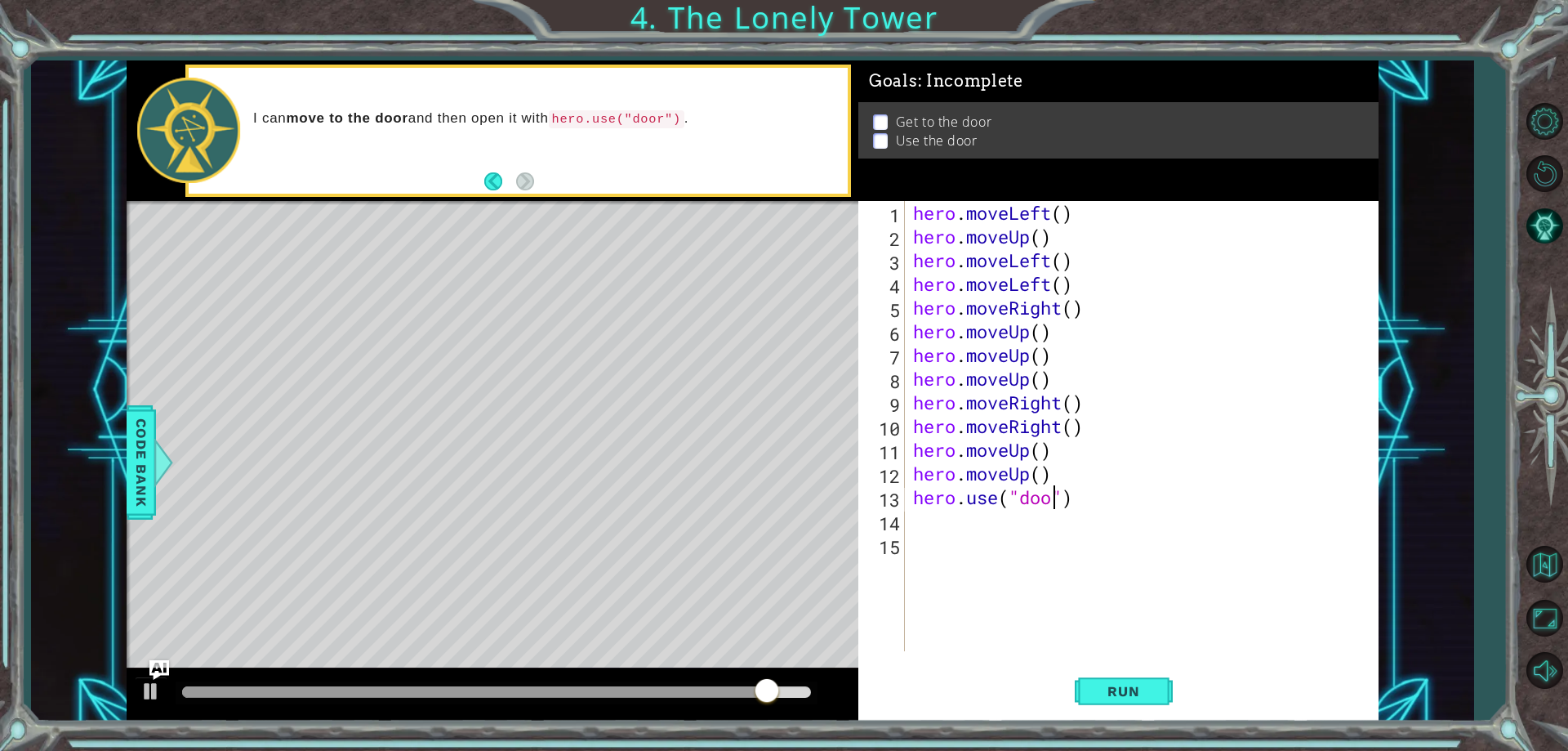
type textarea "hero.use("door")"
click at [1098, 677] on button "Run" at bounding box center [1123, 692] width 98 height 52
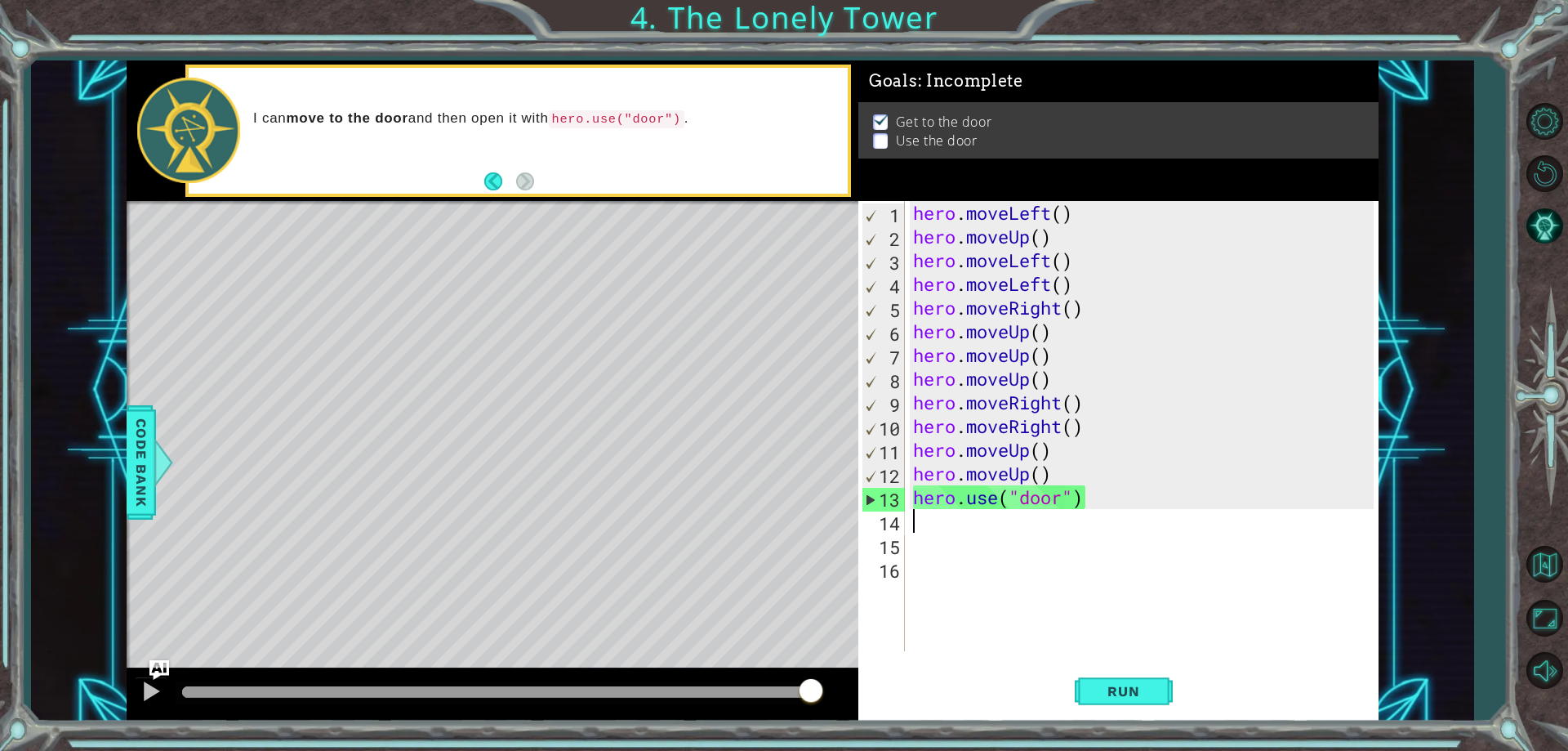
click at [1061, 498] on div "hero . moveLeft ( ) hero . moveUp ( ) hero . moveLeft ( ) hero . moveLeft ( ) h…" at bounding box center [1146, 449] width 472 height 497
type textarea "hero.use("door")"
click at [932, 518] on div "hero . moveLeft ( ) hero . moveUp ( ) hero . moveLeft ( ) hero . moveLeft ( ) h…" at bounding box center [1146, 449] width 472 height 497
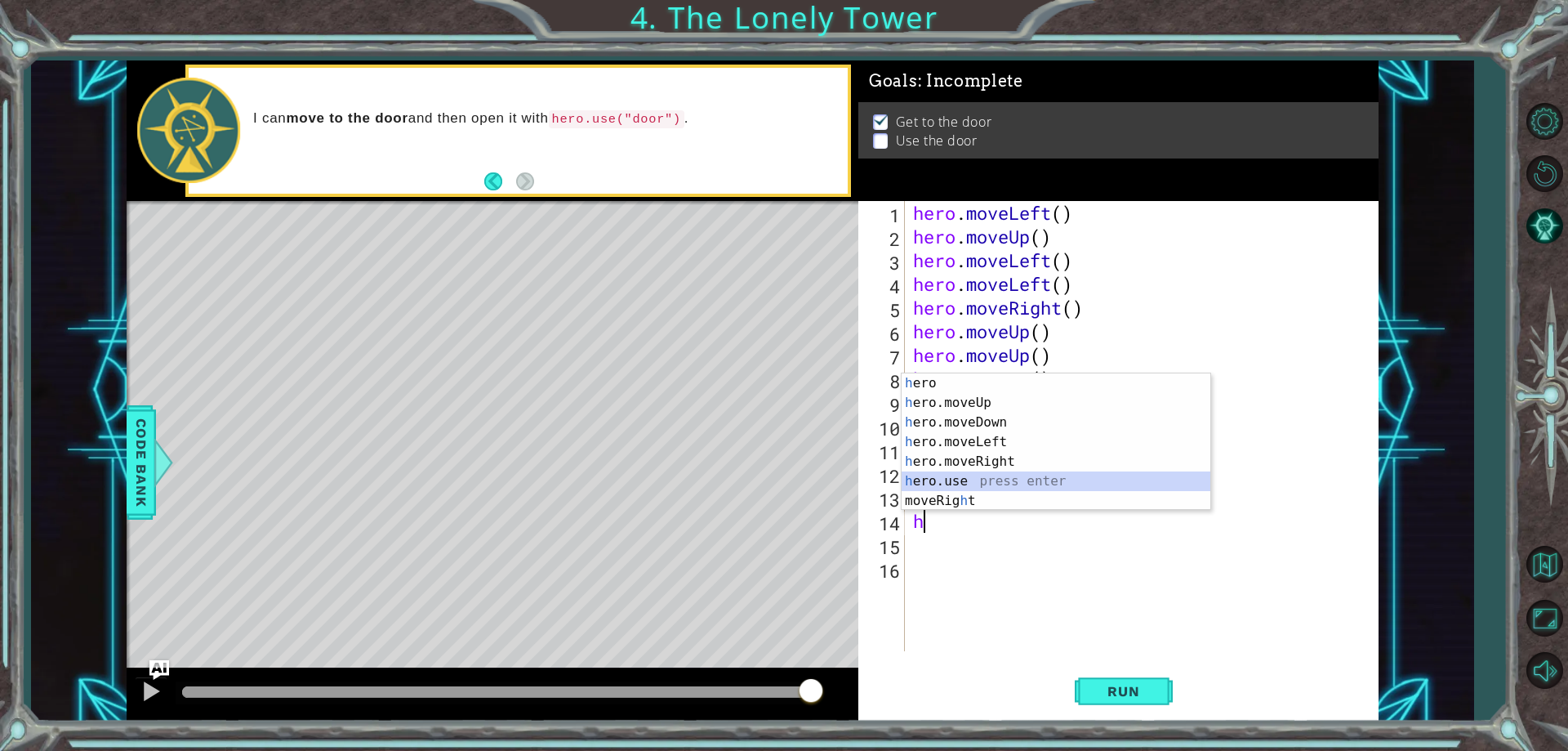
click at [987, 476] on div "h ero press enter h ero.moveUp press enter h ero.moveDown press enter h ero.mov…" at bounding box center [1056, 462] width 309 height 177
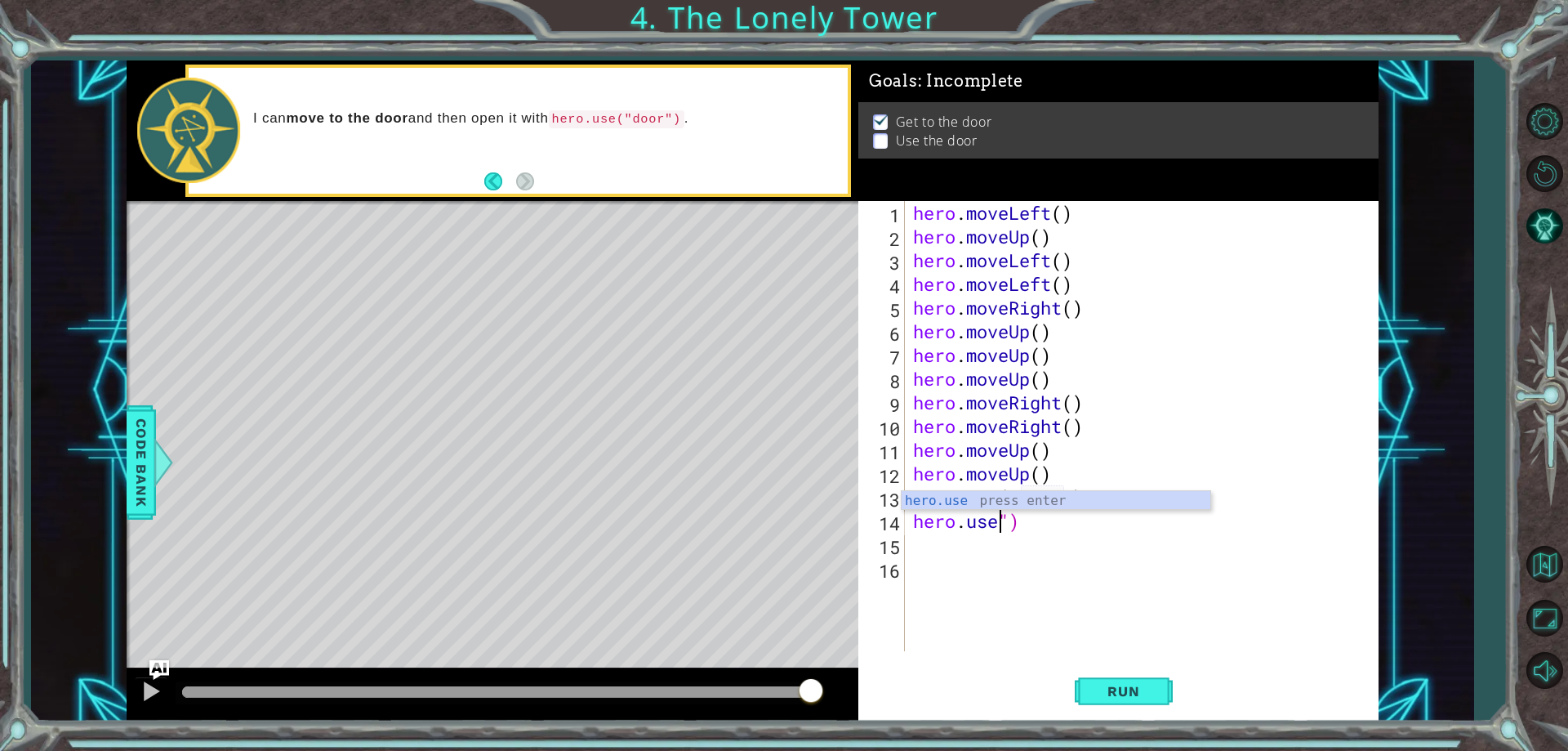
click at [1024, 522] on div "hero . moveLeft ( ) hero . moveUp ( ) hero . moveLeft ( ) hero . moveLeft ( ) h…" at bounding box center [1146, 449] width 472 height 497
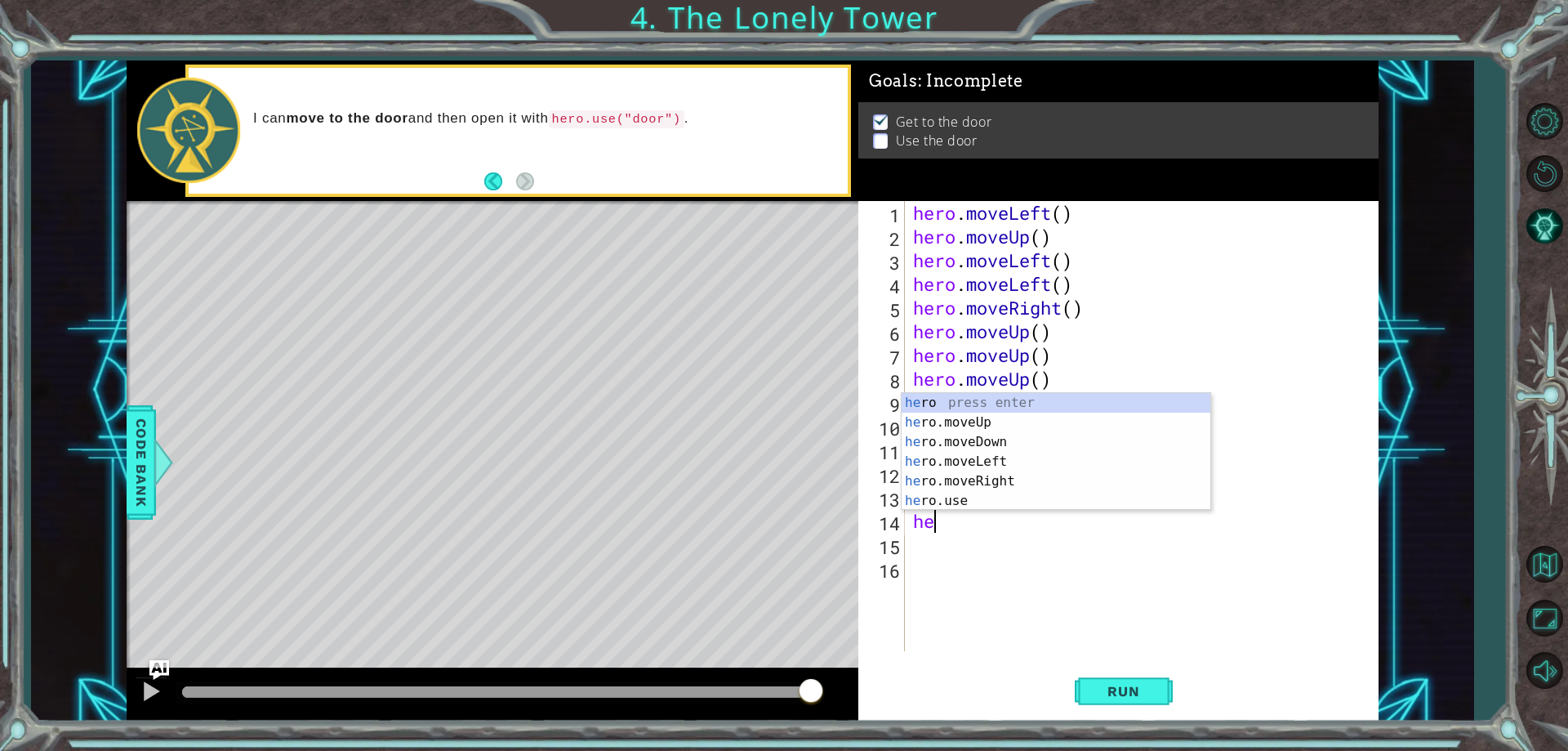
type textarea "h"
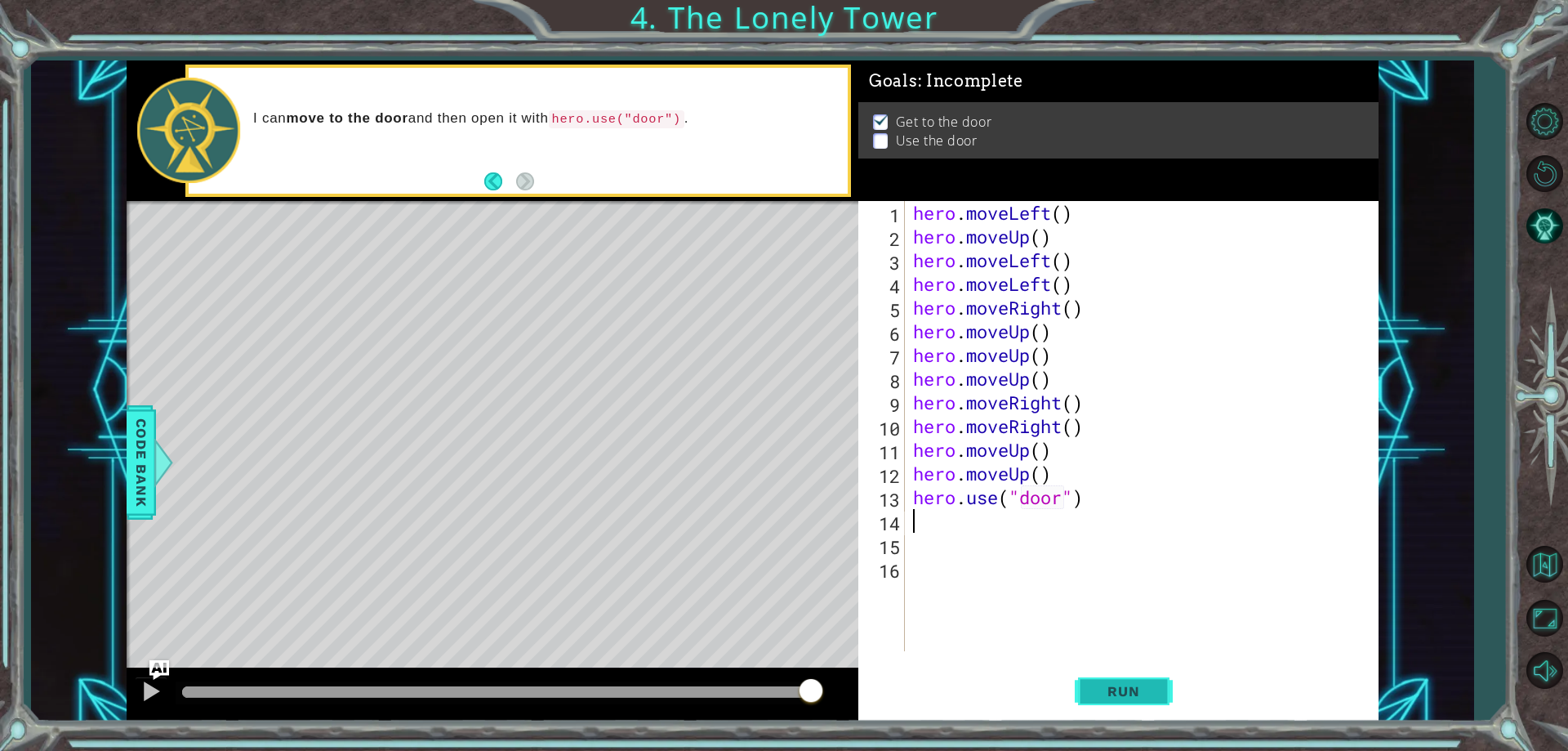
click at [1135, 695] on span "Run" at bounding box center [1123, 691] width 65 height 16
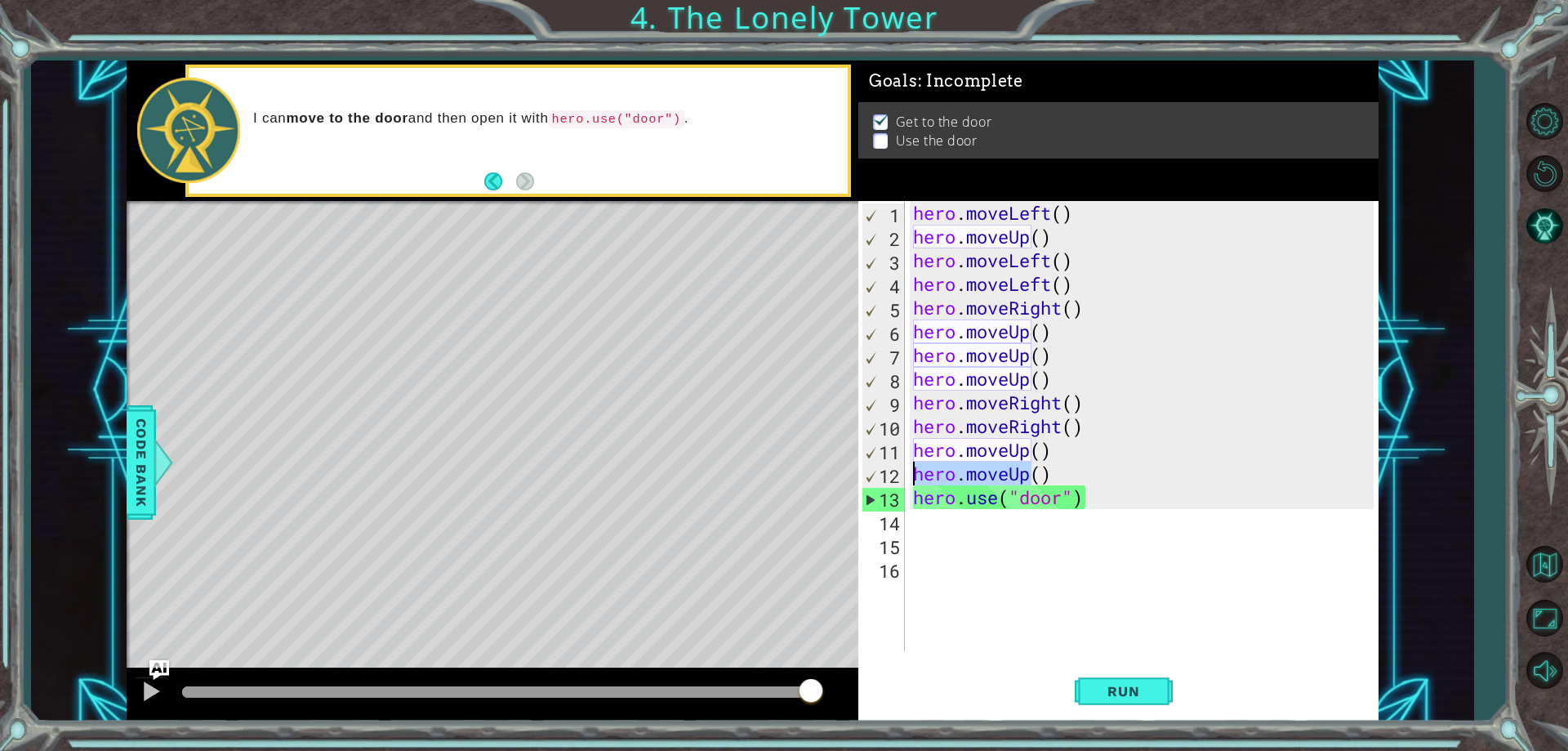
drag, startPoint x: 1029, startPoint y: 476, endPoint x: 871, endPoint y: 478, distance: 158.0
click at [871, 478] on div "1 2 3 4 5 6 7 8 9 10 11 12 13 14 15 16 hero . moveLeft ( ) hero . moveUp ( ) he…" at bounding box center [1115, 425] width 515 height 450
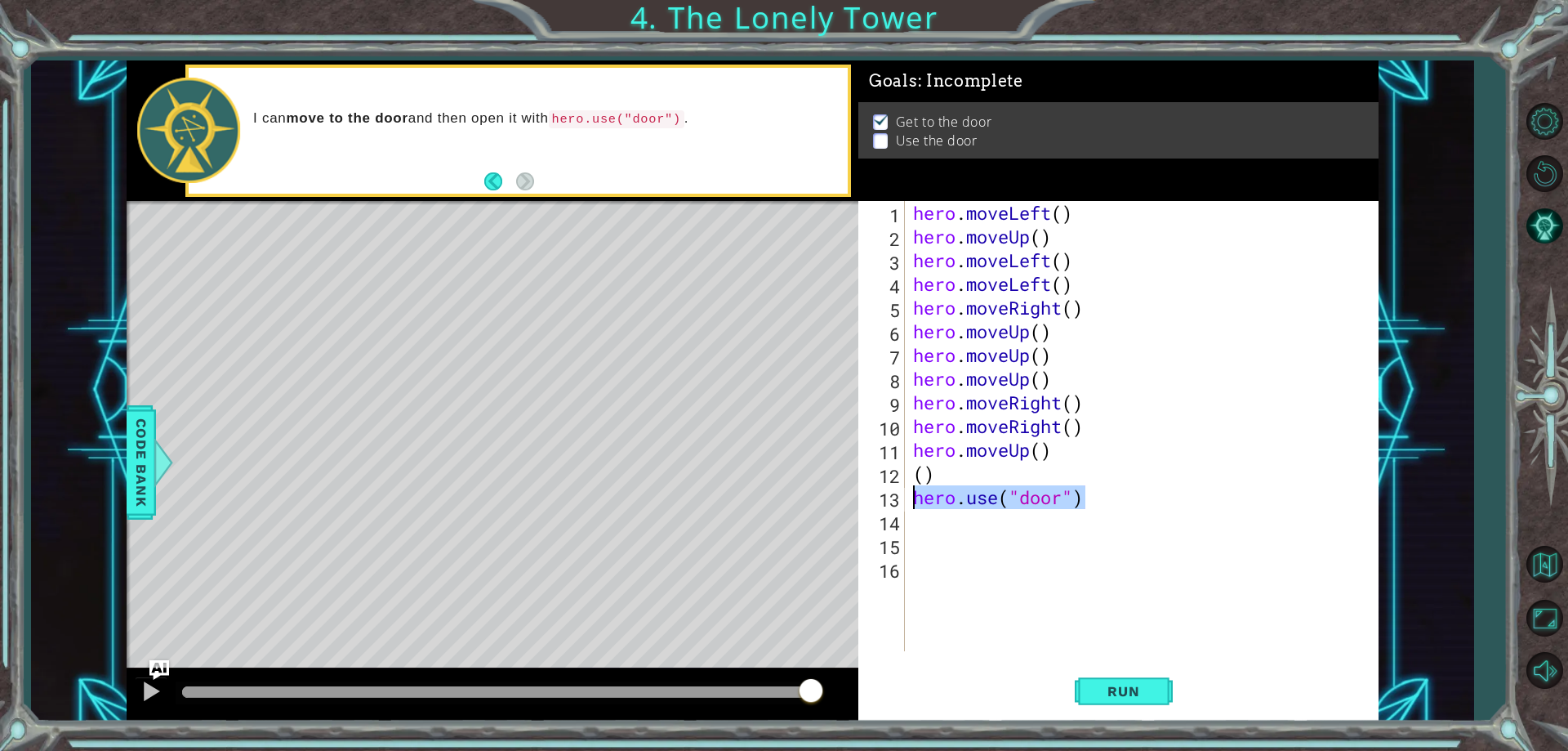
drag, startPoint x: 1120, startPoint y: 494, endPoint x: 885, endPoint y: 494, distance: 235.0
click at [885, 494] on div "() 1 2 3 4 5 6 7 8 9 10 11 12 13 14 15 16 hero . moveLeft ( ) hero . moveUp ( )…" at bounding box center [1115, 425] width 515 height 450
click at [981, 474] on div "hero . moveLeft ( ) hero . moveUp ( ) hero . moveLeft ( ) hero . moveLeft ( ) h…" at bounding box center [1146, 449] width 472 height 497
paste textarea "hero.use("door")"
drag, startPoint x: 1105, startPoint y: 503, endPoint x: 907, endPoint y: 498, distance: 198.1
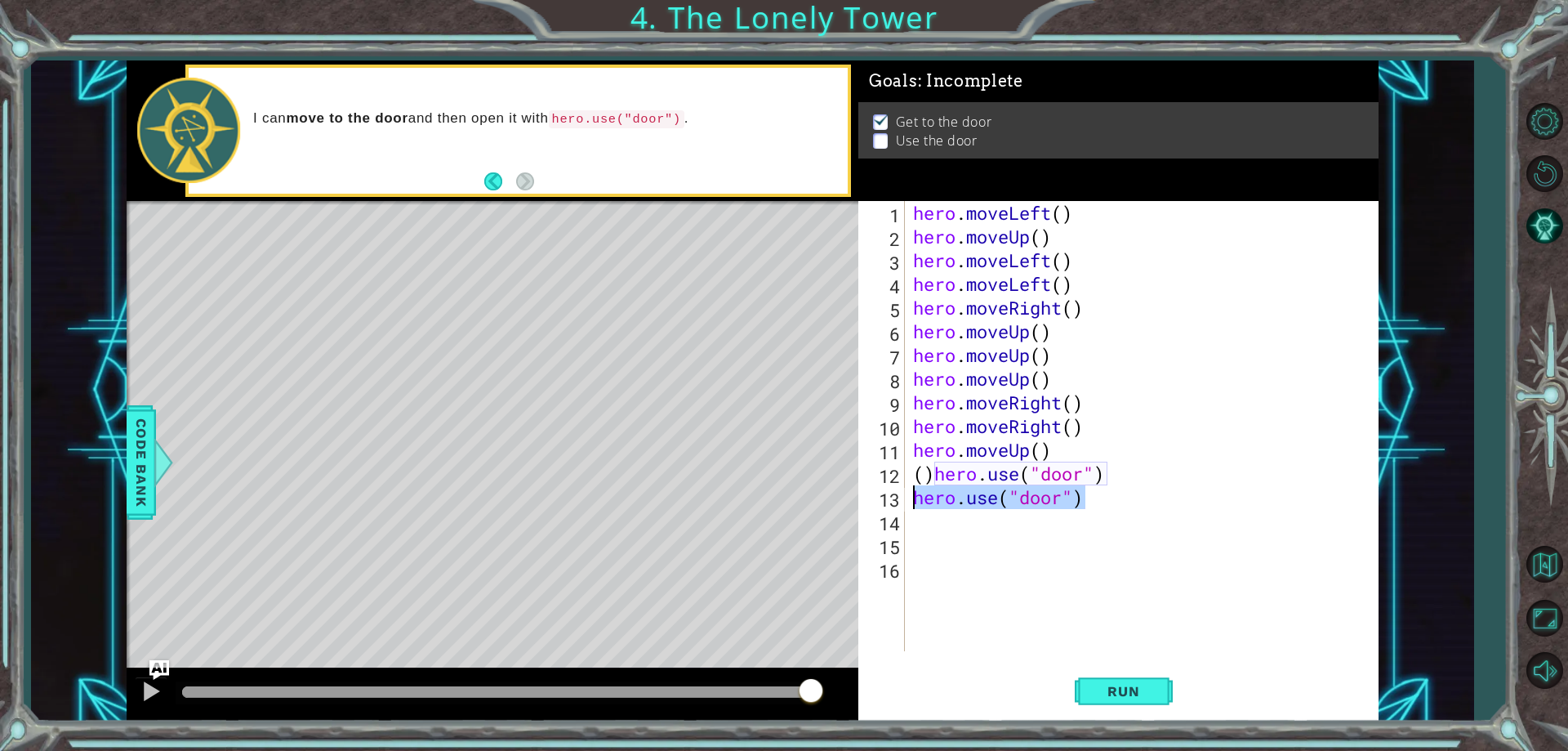
click at [907, 498] on div "()hero.use("door") 1 2 3 4 5 6 7 8 9 10 11 12 13 14 15 16 hero . moveLeft ( ) h…" at bounding box center [1115, 425] width 515 height 450
type textarea "hero.use("door")"
click at [1100, 698] on span "Run" at bounding box center [1123, 691] width 65 height 16
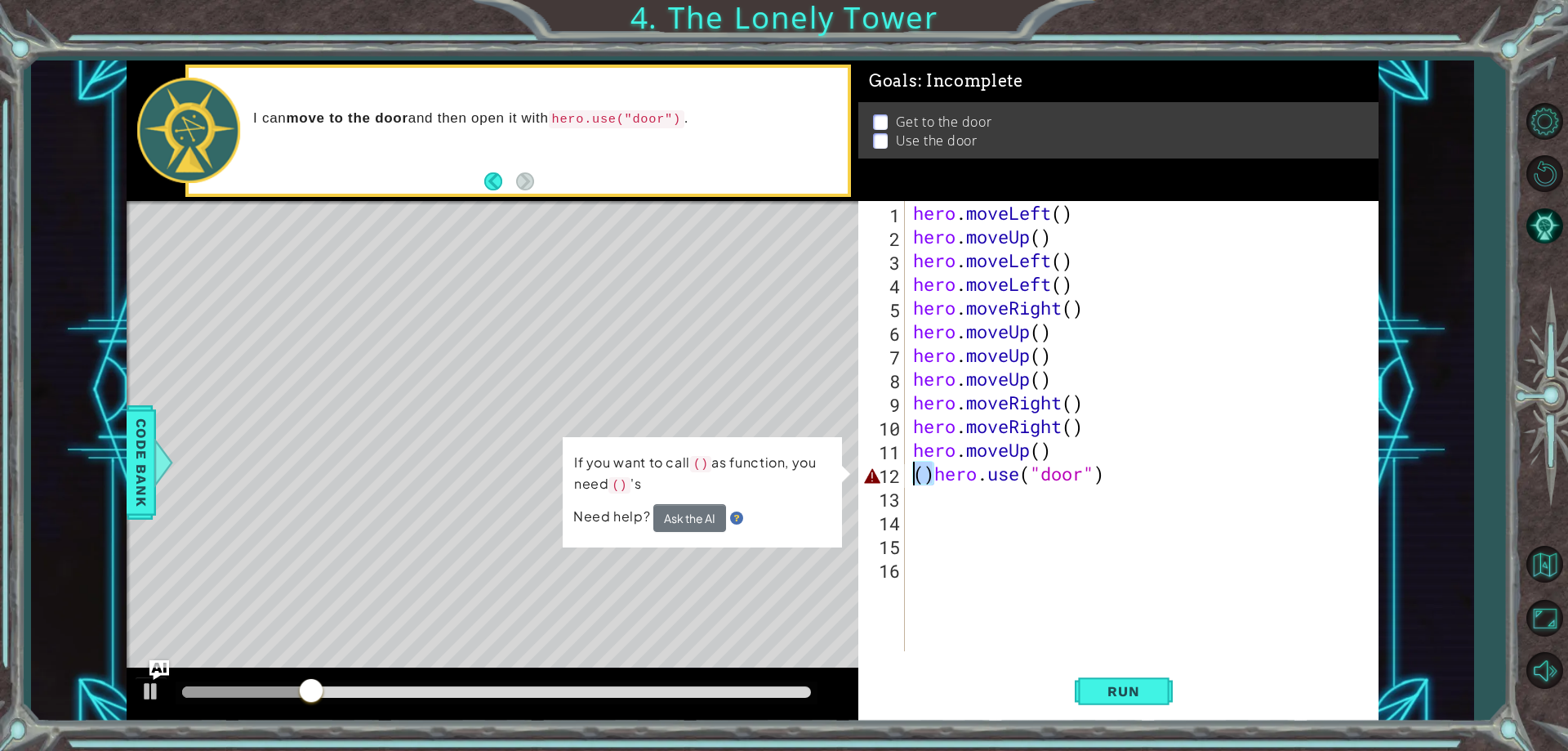
drag, startPoint x: 934, startPoint y: 479, endPoint x: 912, endPoint y: 478, distance: 22.0
click at [912, 478] on div "hero . moveLeft ( ) hero . moveUp ( ) hero . moveLeft ( ) hero . moveLeft ( ) h…" at bounding box center [1146, 449] width 472 height 497
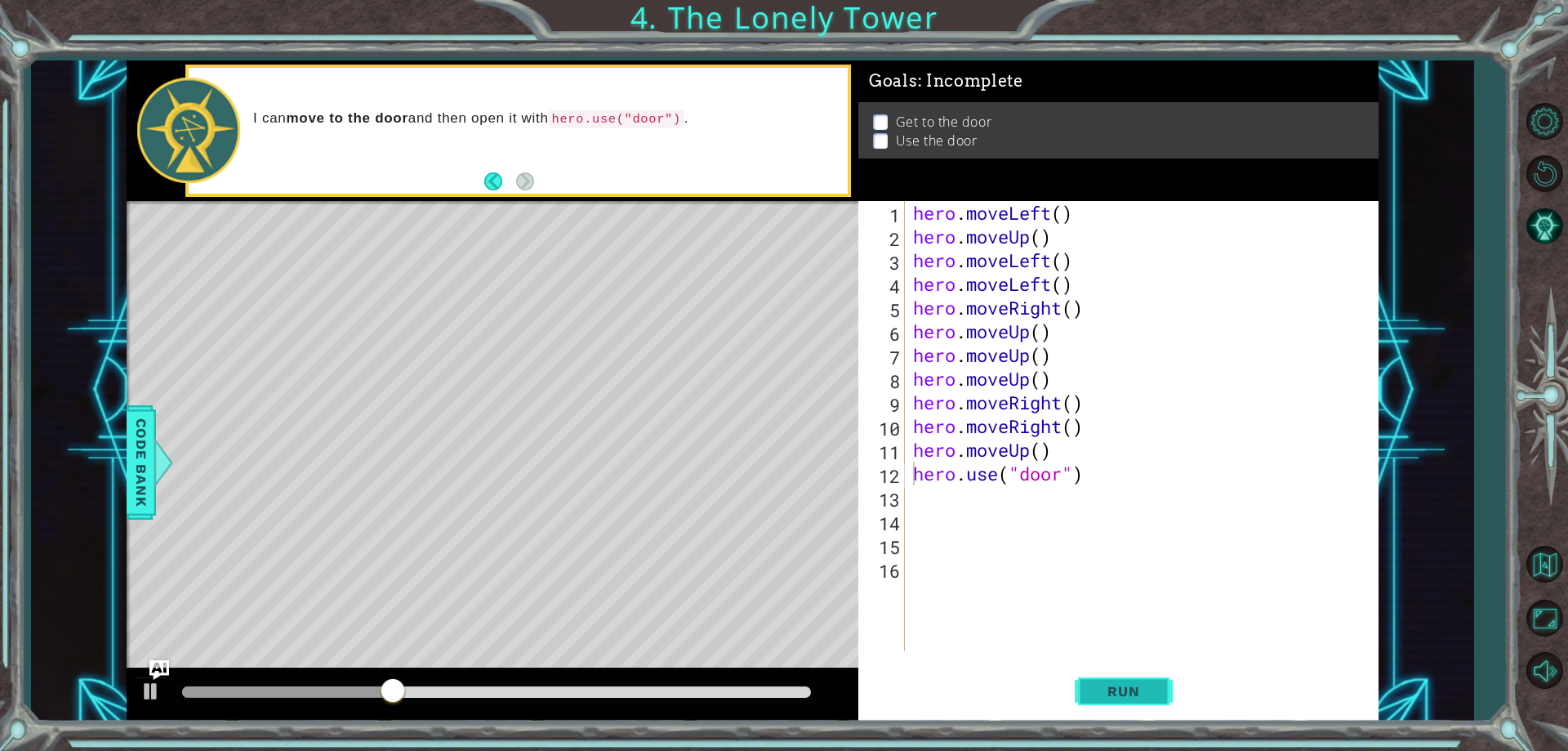
click at [1146, 704] on button "Run" at bounding box center [1123, 692] width 98 height 52
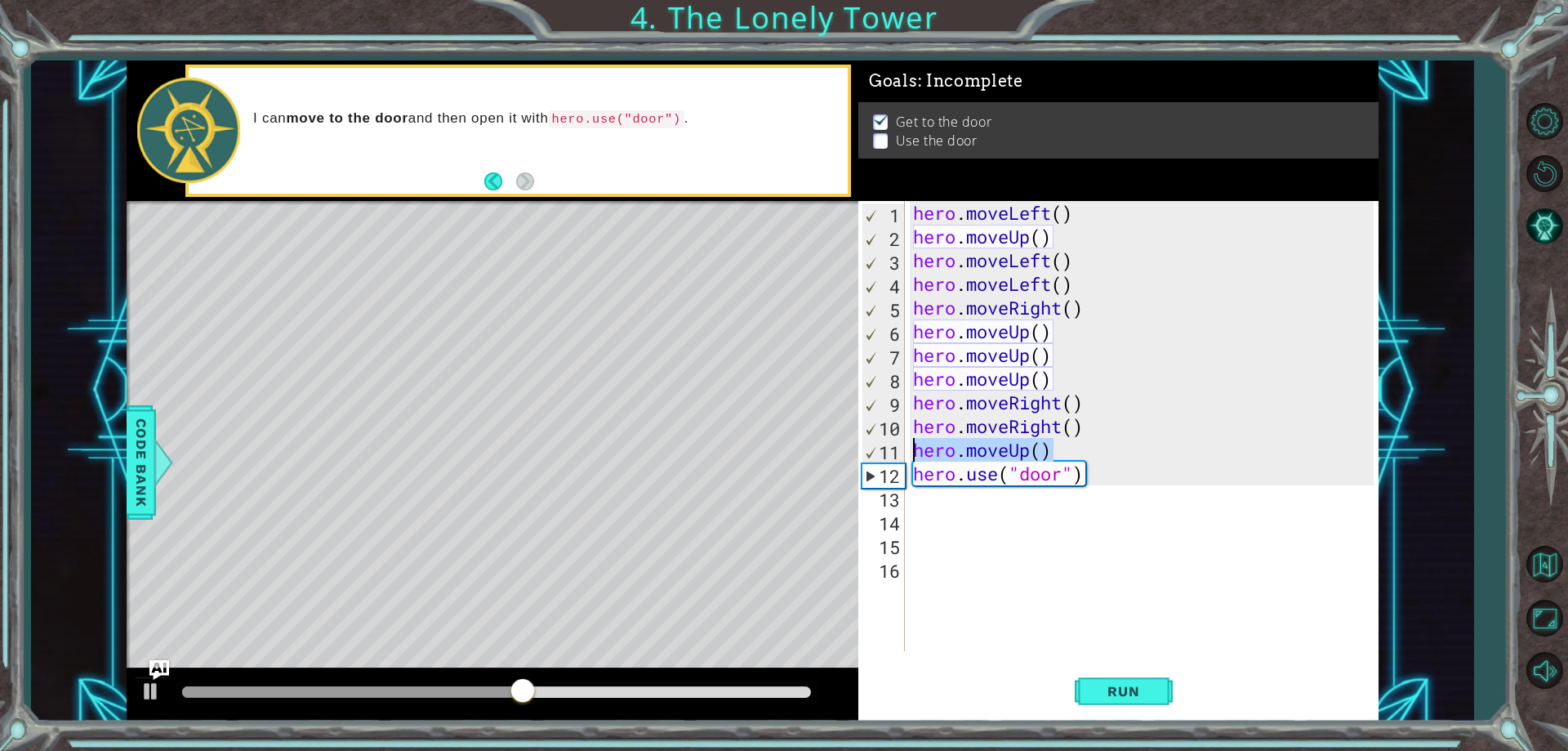
drag, startPoint x: 1055, startPoint y: 443, endPoint x: 913, endPoint y: 452, distance: 142.3
click at [913, 452] on div "hero . moveLeft ( ) hero . moveUp ( ) hero . moveLeft ( ) hero . moveLeft ( ) h…" at bounding box center [1146, 449] width 472 height 497
type textarea "hero.moveUp()"
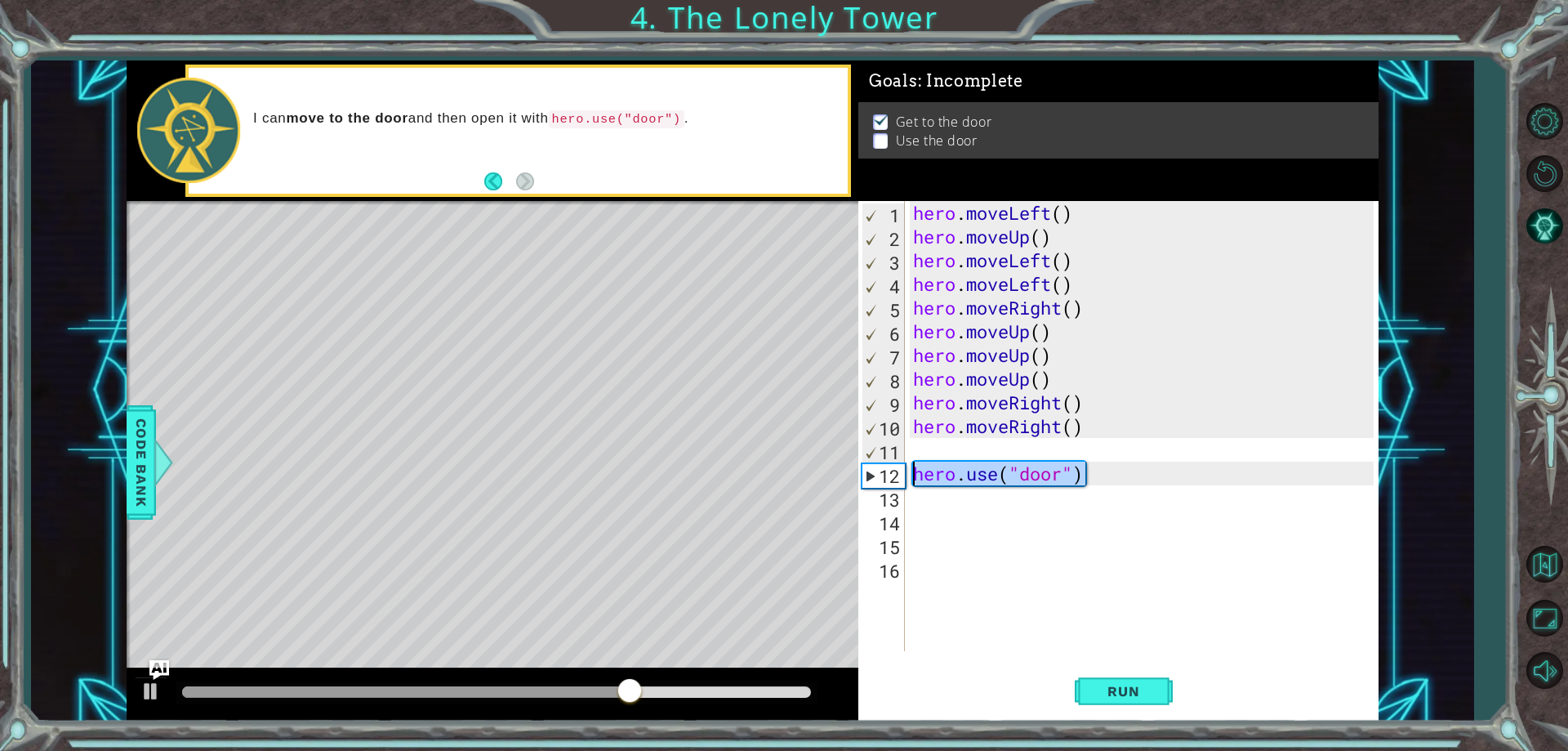
drag, startPoint x: 1079, startPoint y: 461, endPoint x: 911, endPoint y: 478, distance: 168.9
click at [911, 478] on div "hero . moveLeft ( ) hero . moveUp ( ) hero . moveLeft ( ) hero . moveLeft ( ) h…" at bounding box center [1146, 449] width 472 height 497
type textarea "hero.use("door")"
click at [928, 444] on div "hero . moveLeft ( ) hero . moveUp ( ) hero . moveLeft ( ) hero . moveLeft ( ) h…" at bounding box center [1146, 449] width 472 height 497
paste textarea "hero.use("door")"
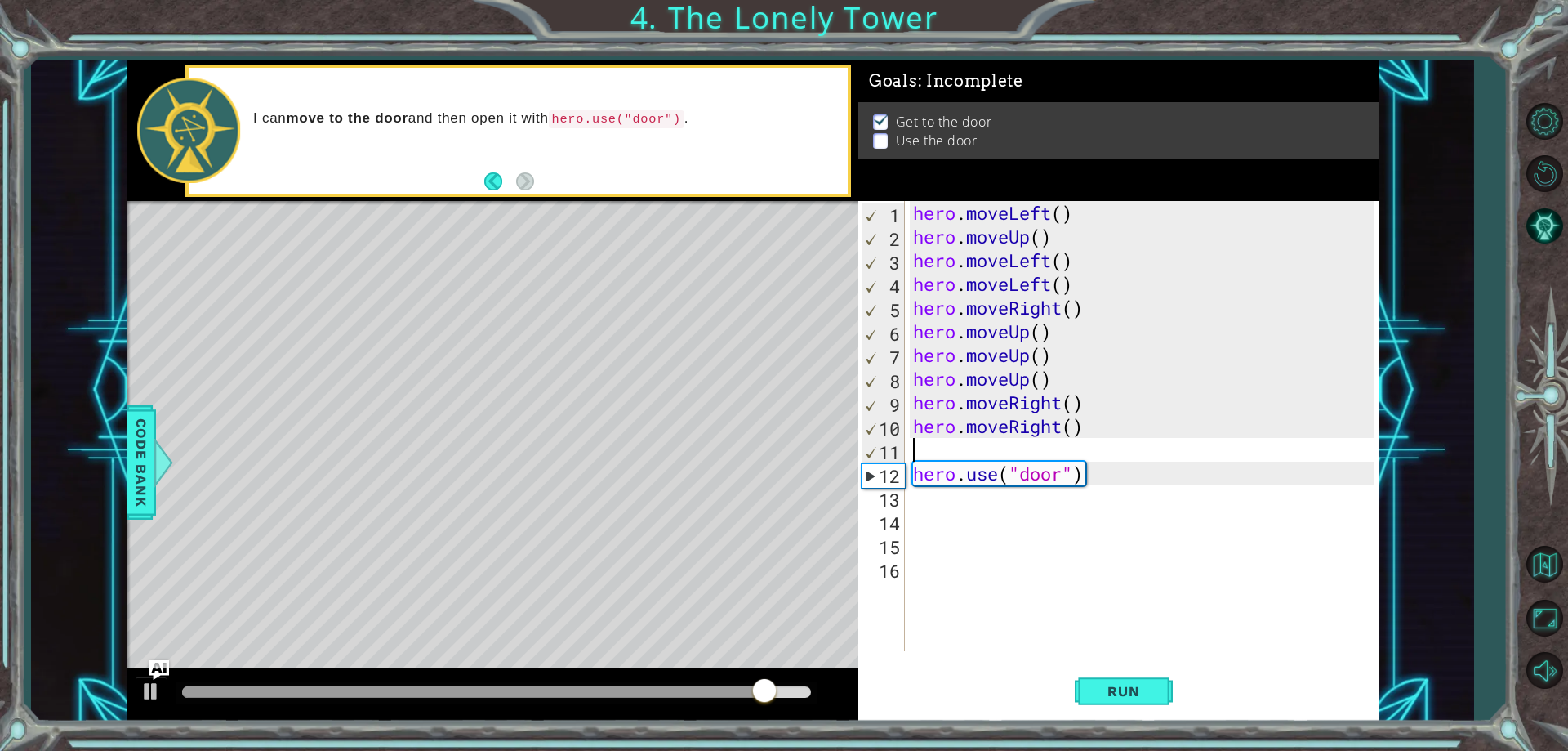
type textarea "hero.use("door")"
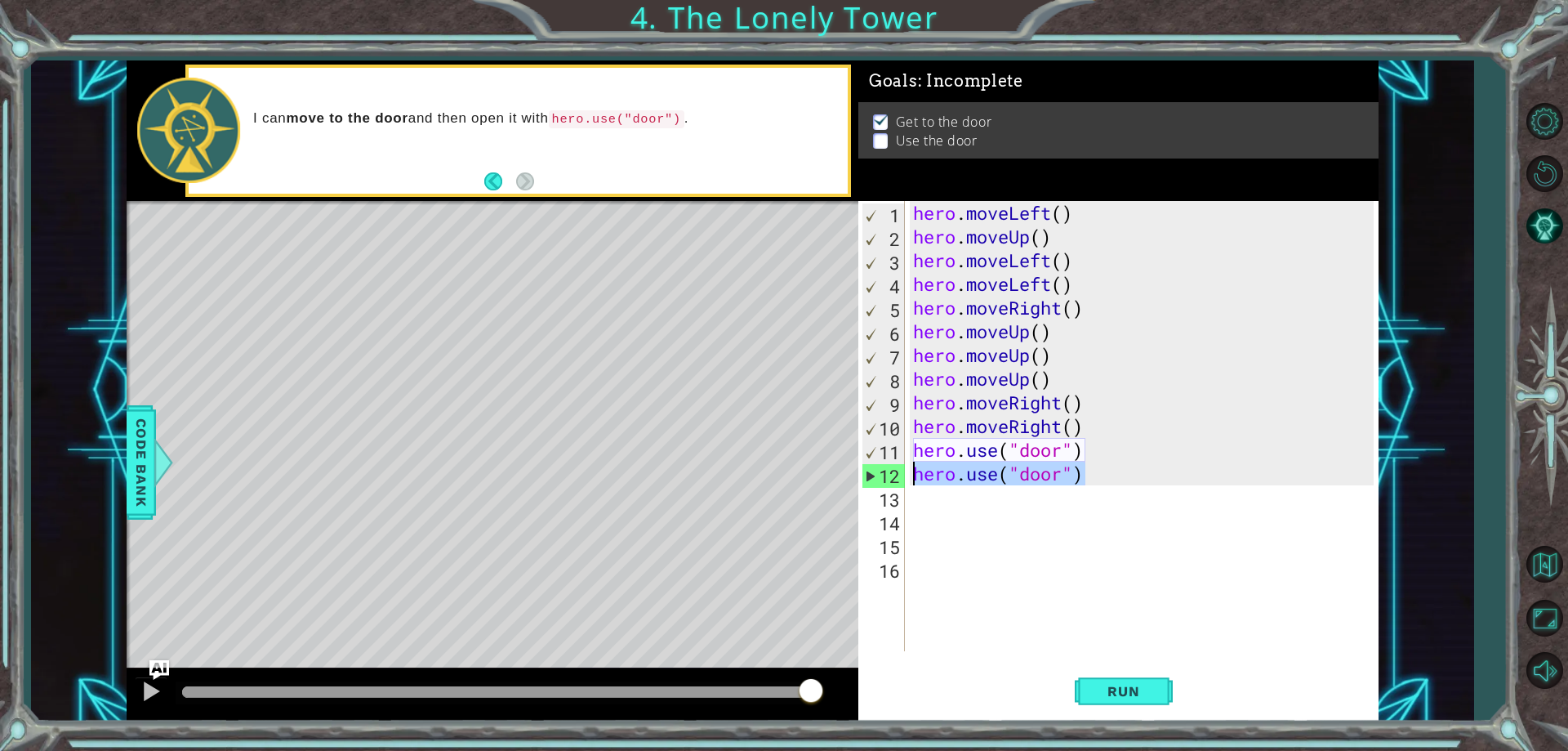
drag, startPoint x: 1082, startPoint y: 478, endPoint x: 894, endPoint y: 484, distance: 188.1
click at [894, 484] on div "hero.use("door") 1 2 3 4 5 6 7 8 9 10 11 12 13 14 15 16 hero . moveLeft ( ) her…" at bounding box center [1115, 425] width 515 height 450
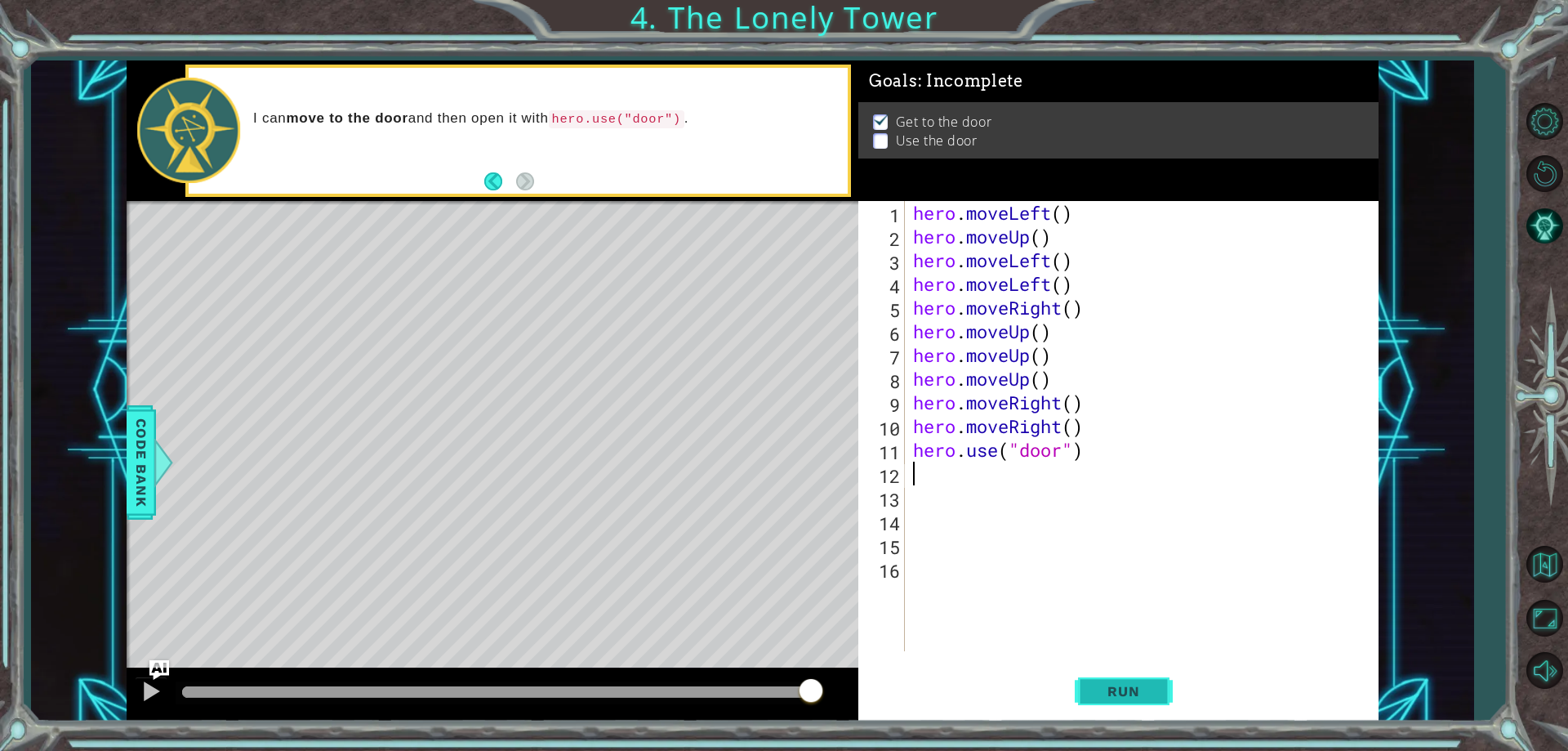
click at [1107, 709] on button "Run" at bounding box center [1123, 692] width 98 height 52
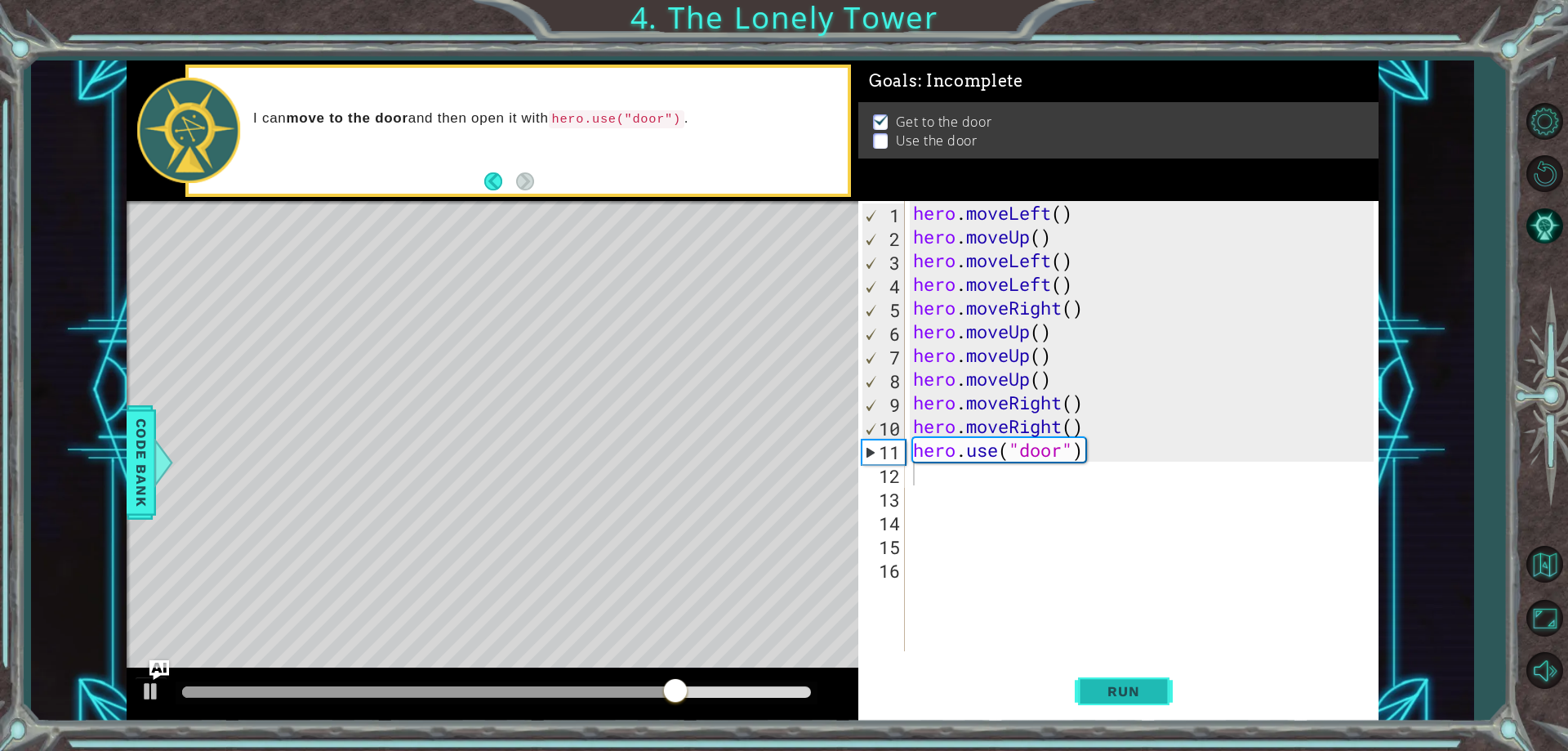
click at [1123, 698] on span "Run" at bounding box center [1123, 691] width 65 height 16
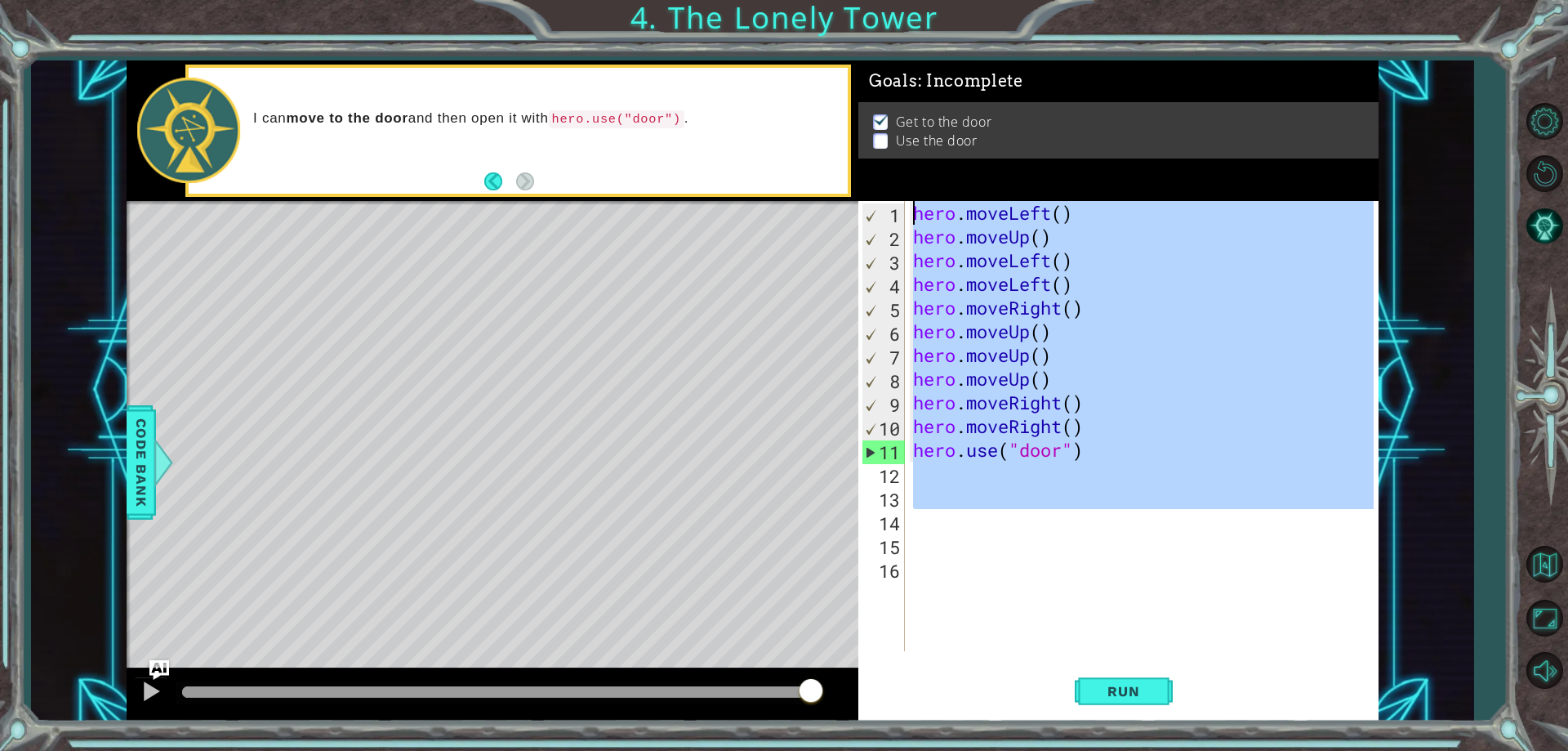
drag, startPoint x: 1159, startPoint y: 509, endPoint x: 910, endPoint y: 196, distance: 400.0
click at [910, 196] on div "Goals : Incomplete Get to the door Use the door 1 2 3 4 5 6 7 8 9 10 11 12 13 1…" at bounding box center [1118, 391] width 520 height 660
type textarea "hero.moveLeft() hero.moveUp()"
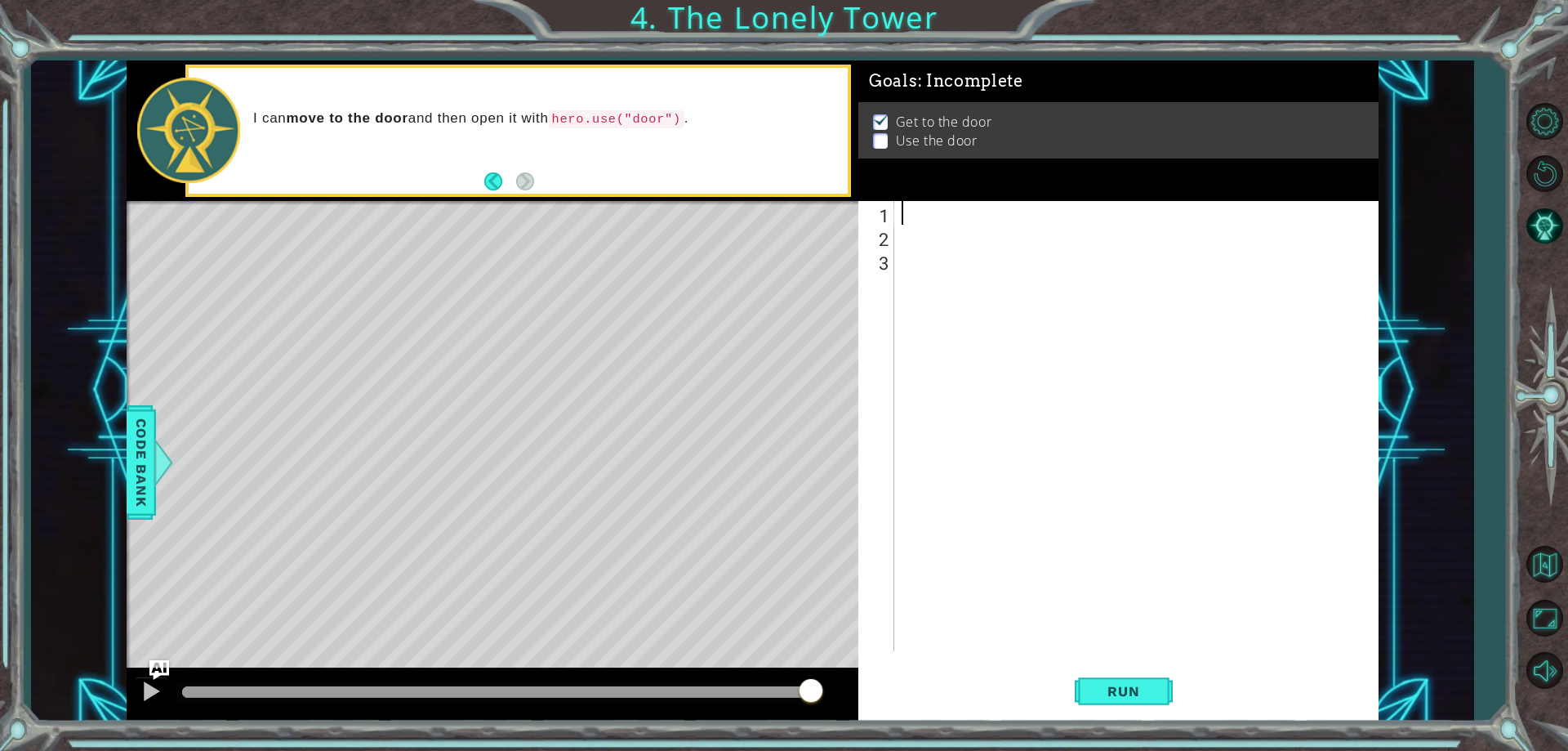
click at [928, 204] on div at bounding box center [1139, 449] width 483 height 497
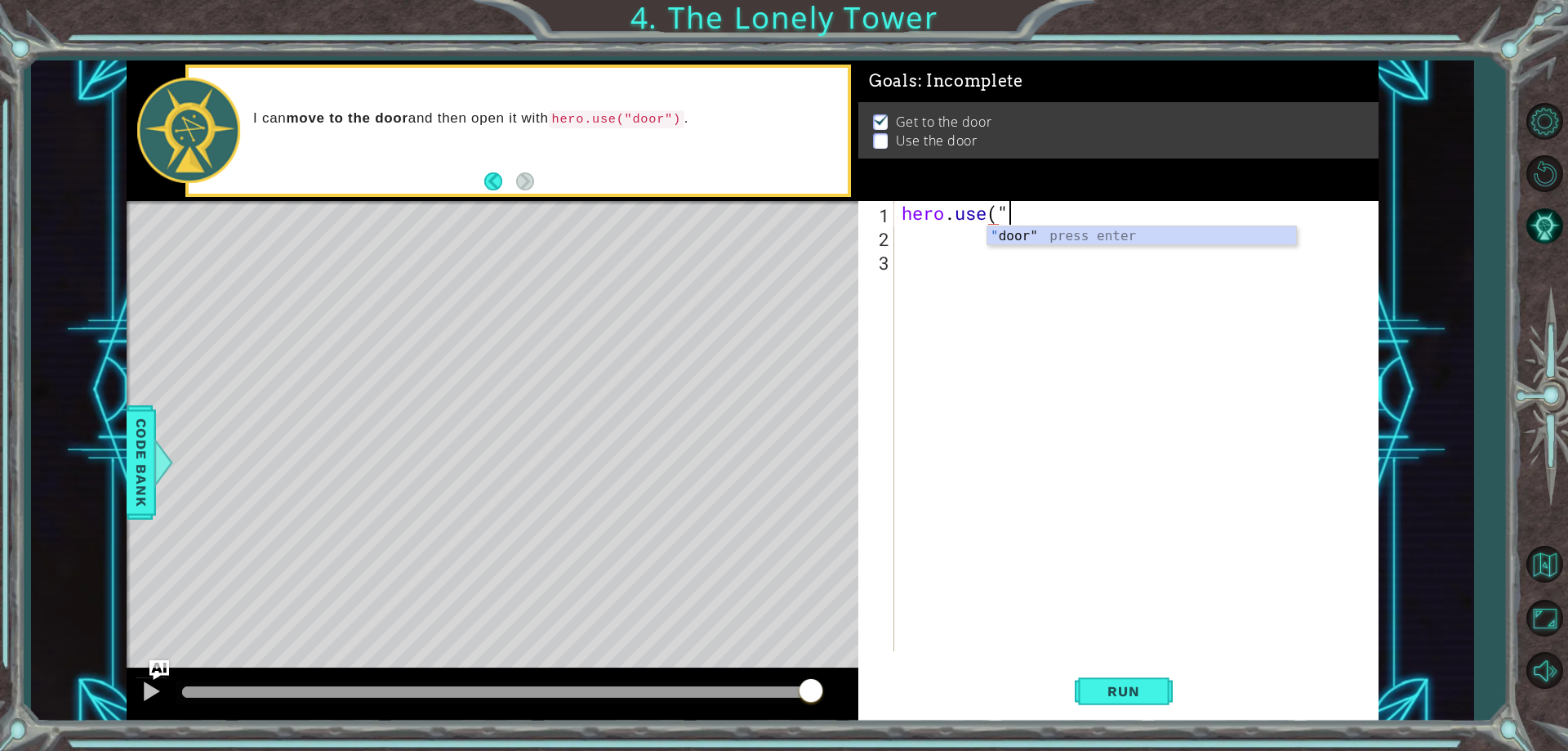
scroll to position [0, 4]
click at [1211, 236] on div "" door" press enter" at bounding box center [1141, 256] width 309 height 59
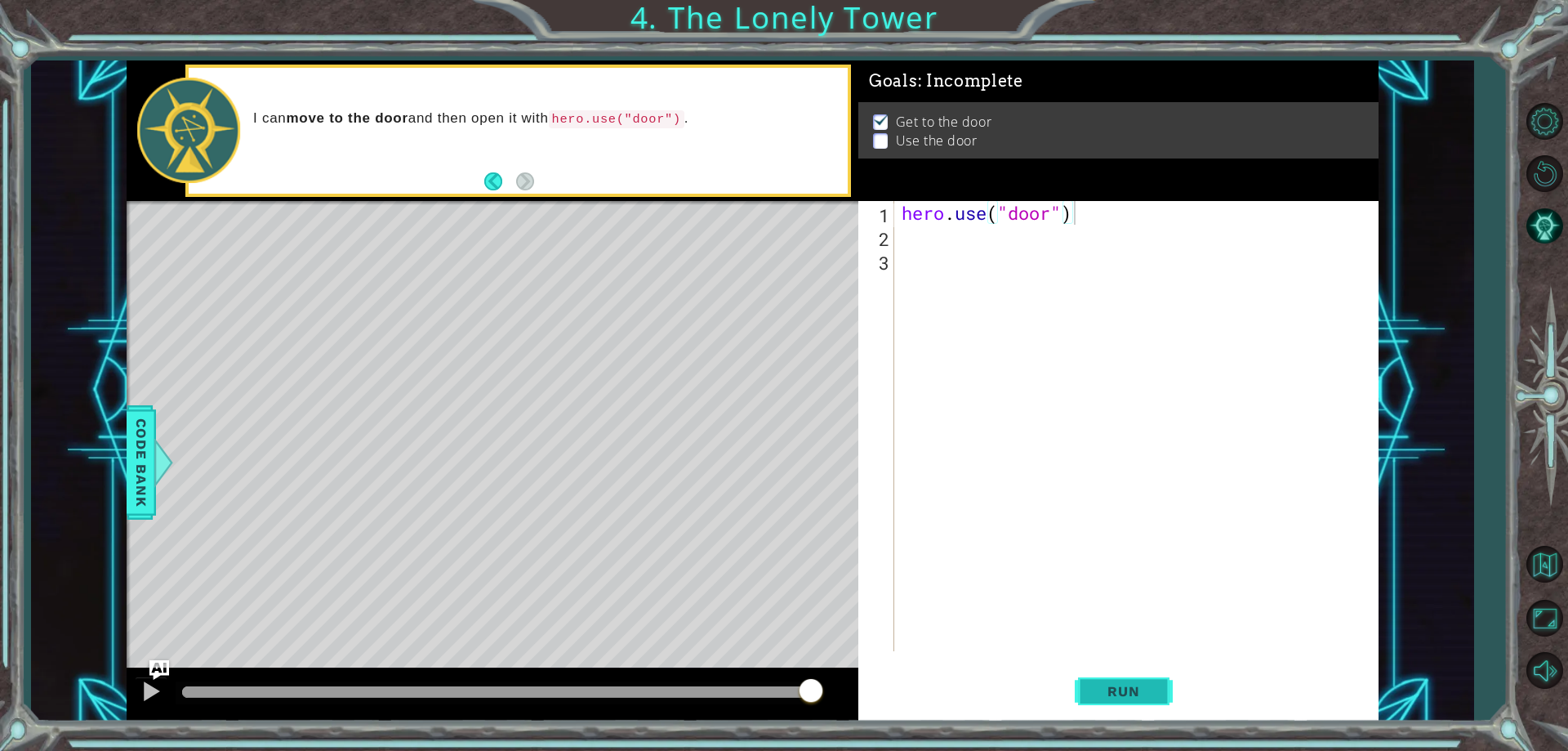
click at [1114, 692] on span "Run" at bounding box center [1123, 691] width 65 height 16
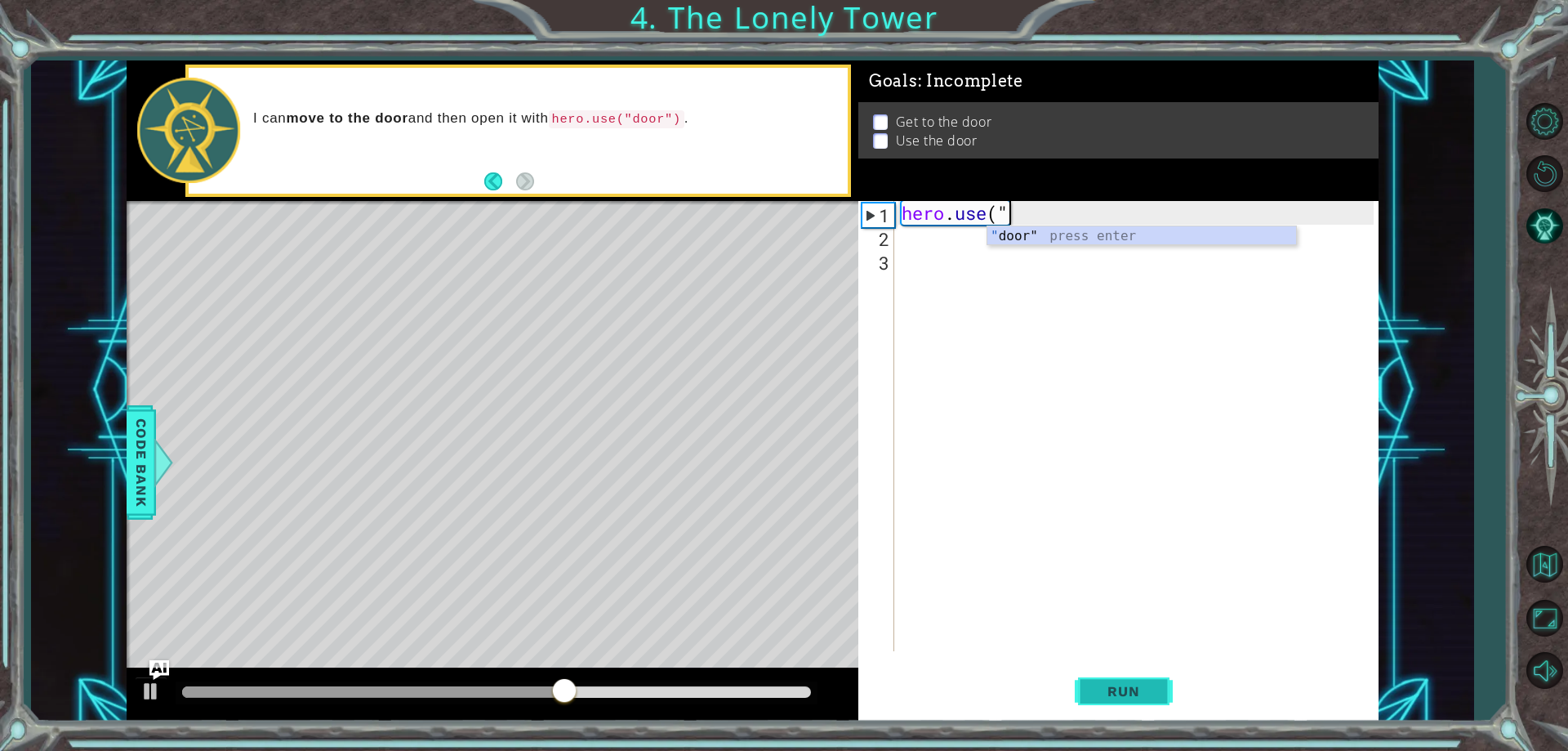
scroll to position [0, 1]
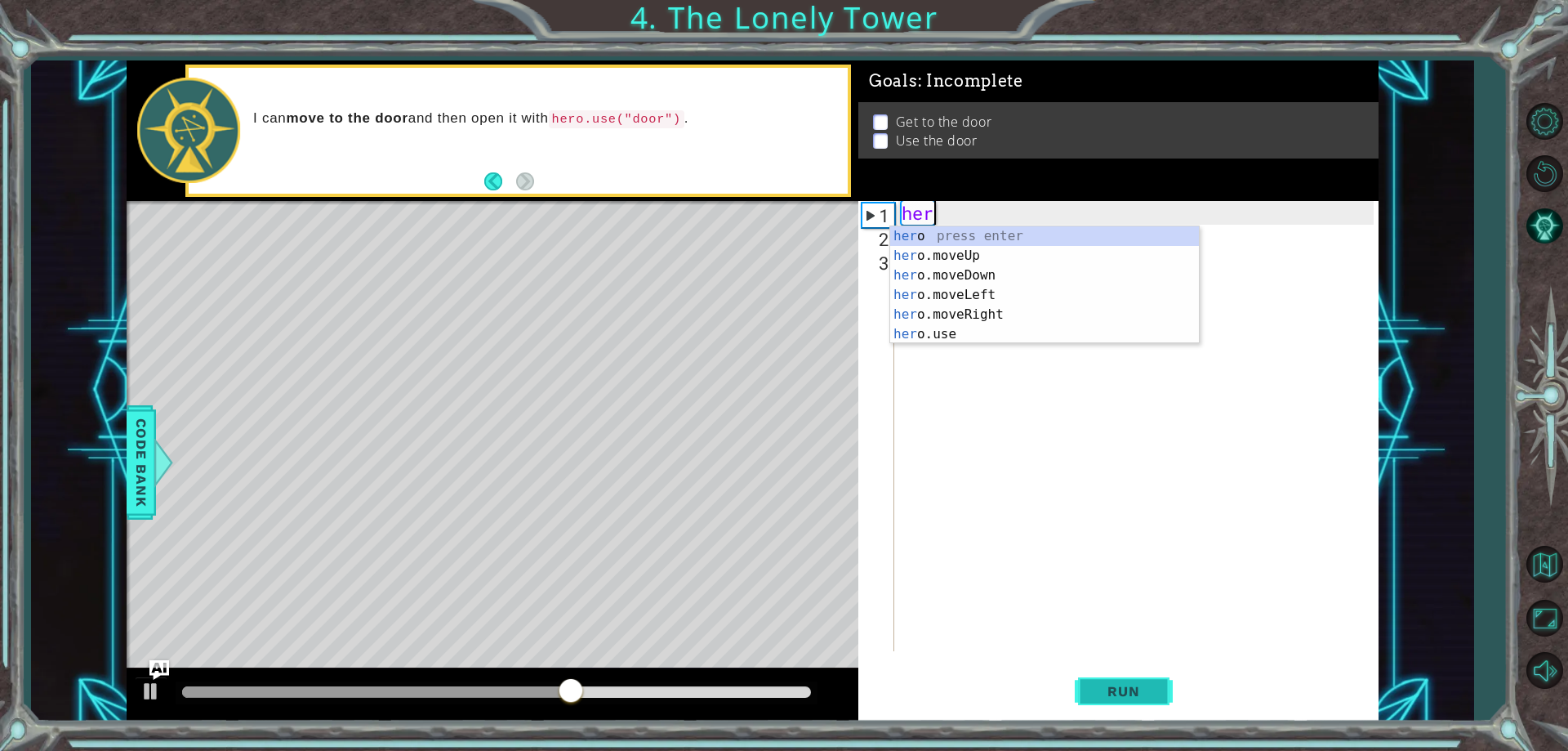
type textarea "h"
type textarea "hero"
